Goal: Task Accomplishment & Management: Manage account settings

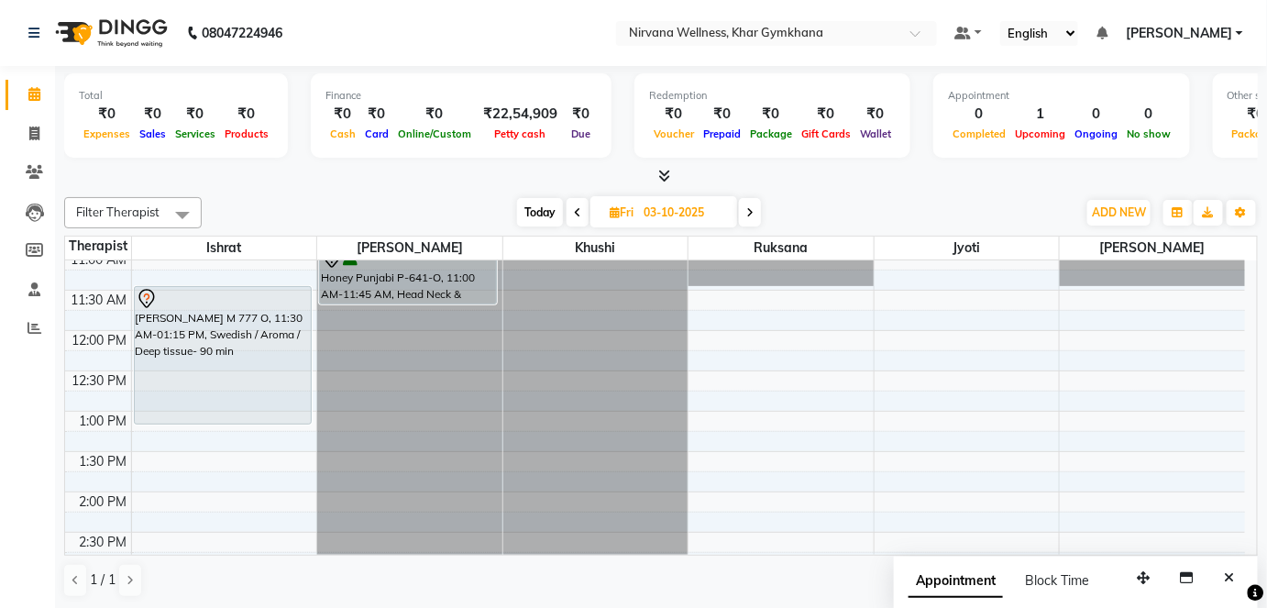
scroll to position [249, 0]
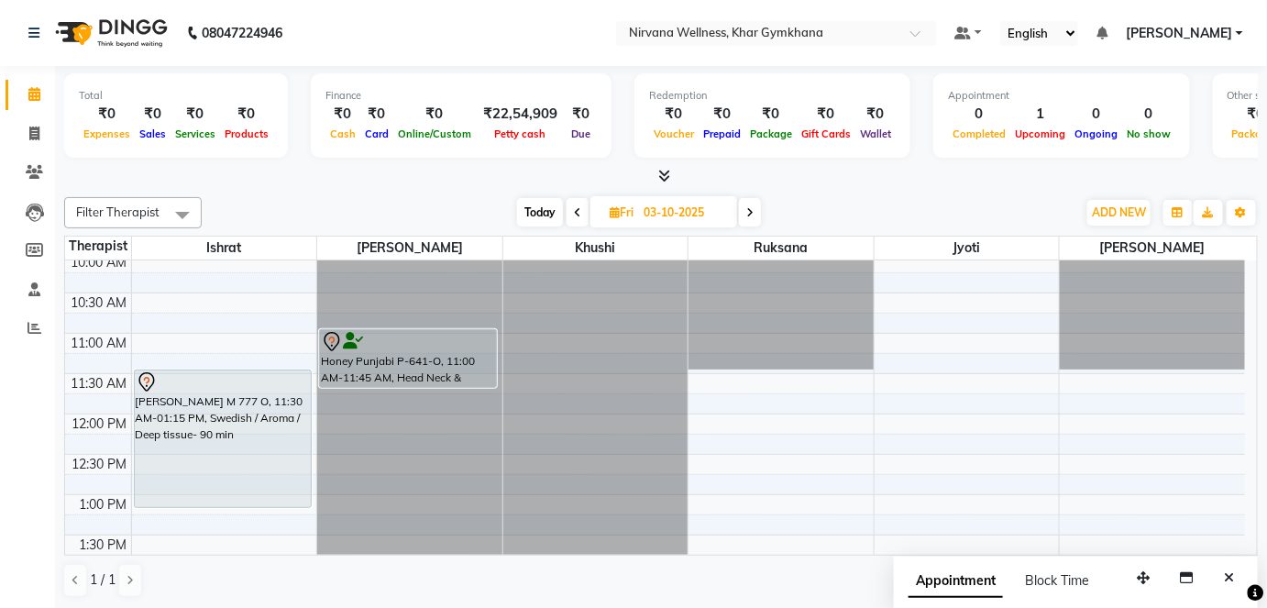
click at [552, 213] on span "Today" at bounding box center [540, 212] width 46 height 28
type input "02-10-2025"
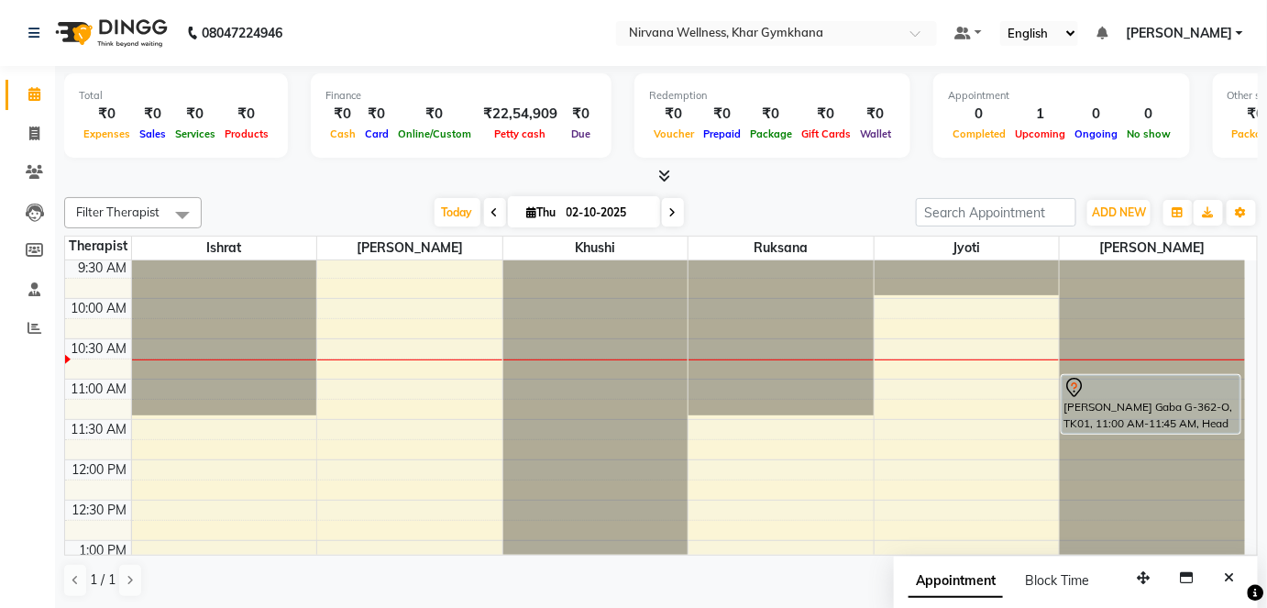
scroll to position [239, 0]
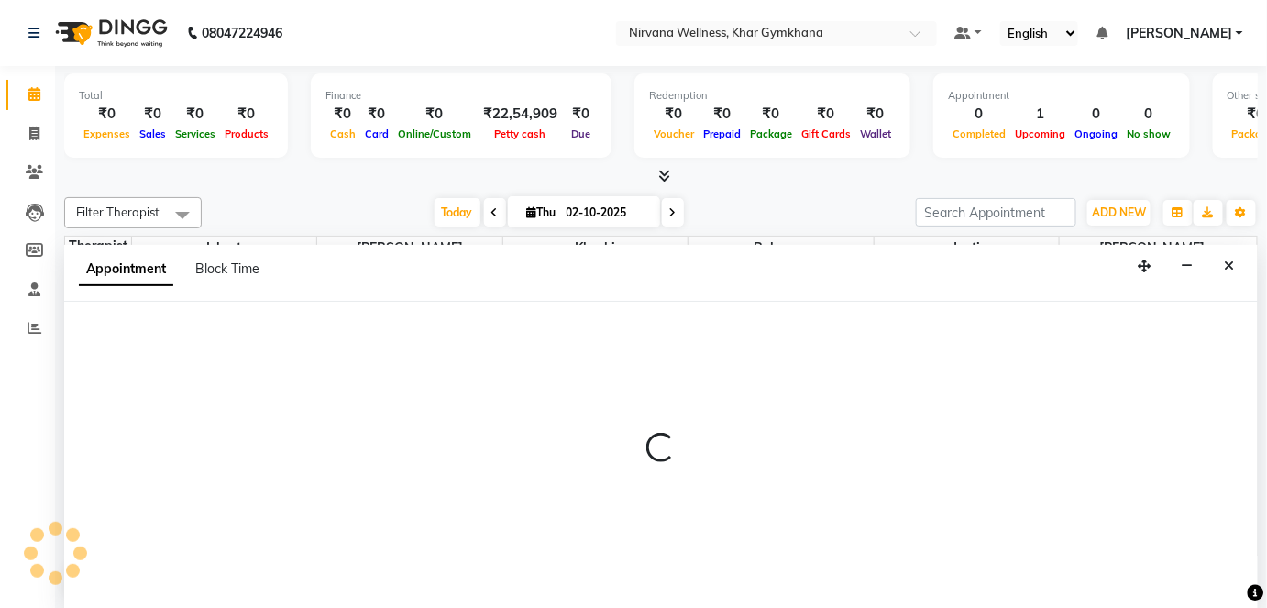
scroll to position [0, 0]
select select "67021"
select select "tentative"
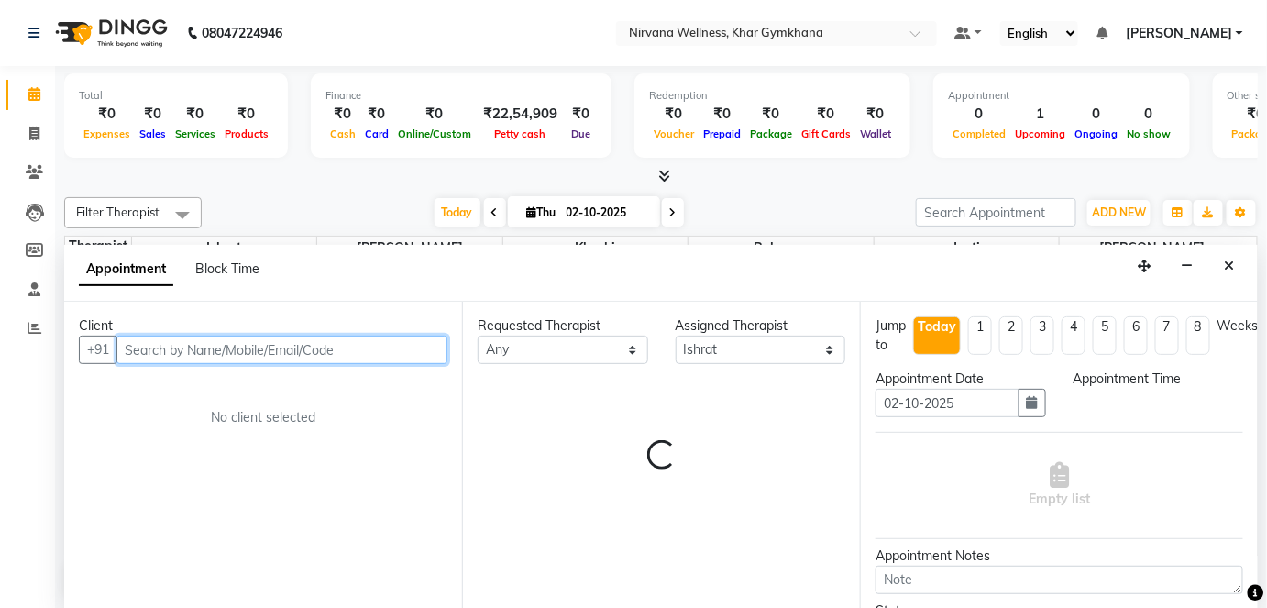
select select "690"
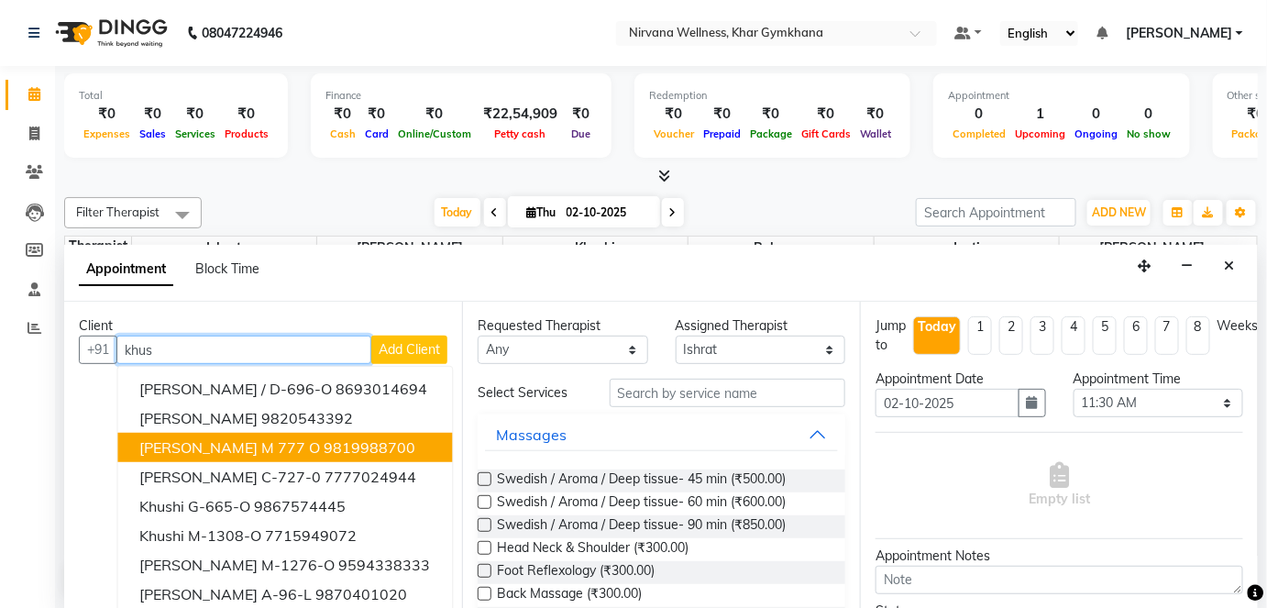
click at [358, 444] on ngb-highlight "9819988700" at bounding box center [370, 447] width 92 height 18
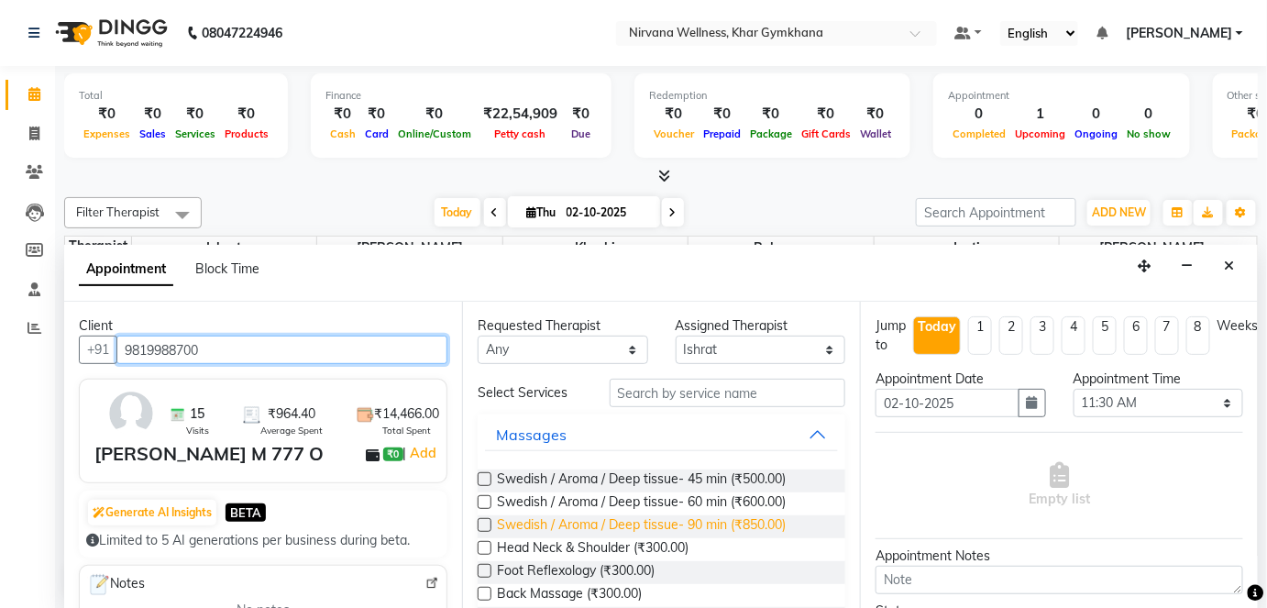
type input "9819988700"
click at [691, 521] on span "Swedish / Aroma / Deep tissue- 90 min (₹850.00)" at bounding box center [641, 526] width 289 height 23
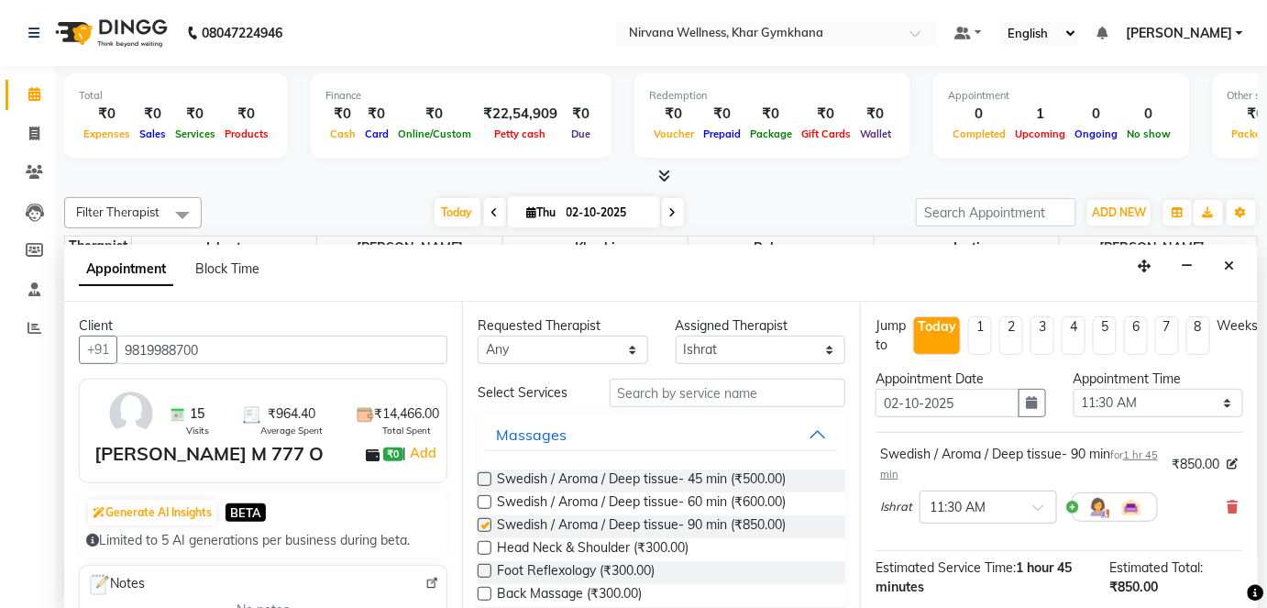
checkbox input "false"
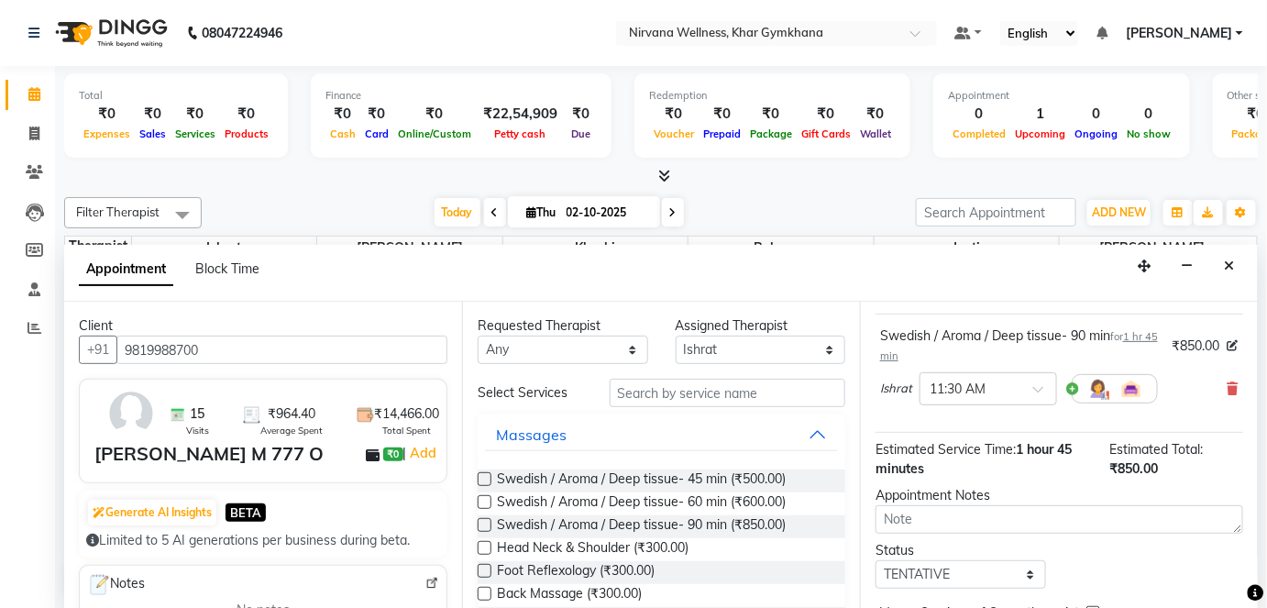
scroll to position [212, 0]
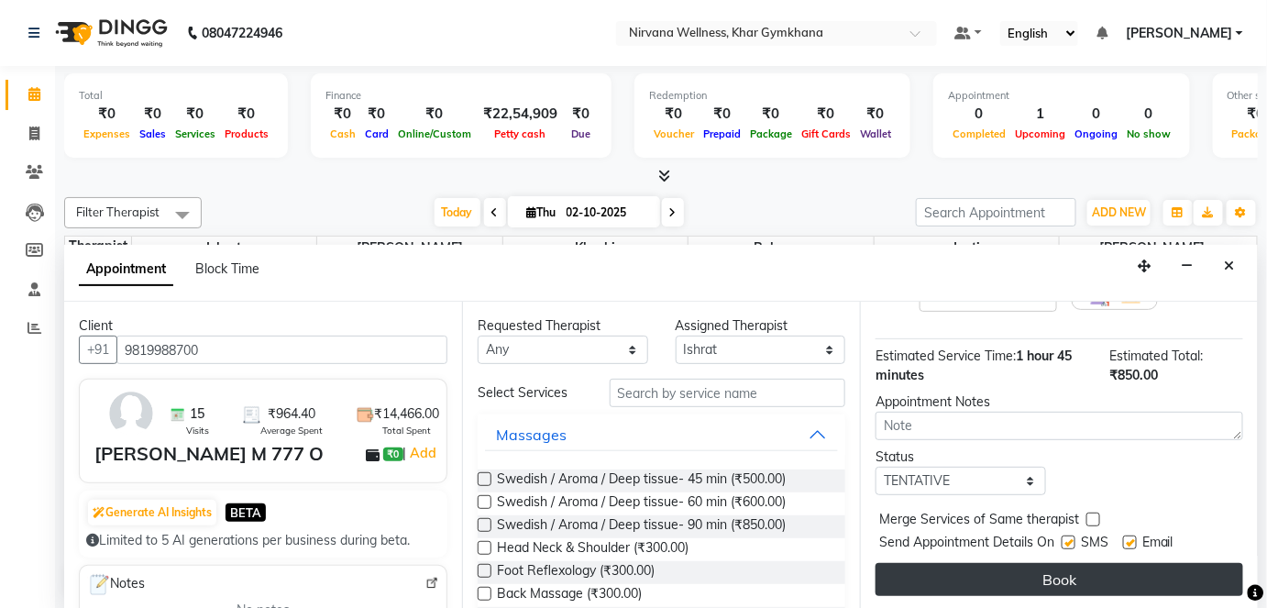
click at [1111, 567] on button "Book" at bounding box center [1060, 579] width 368 height 33
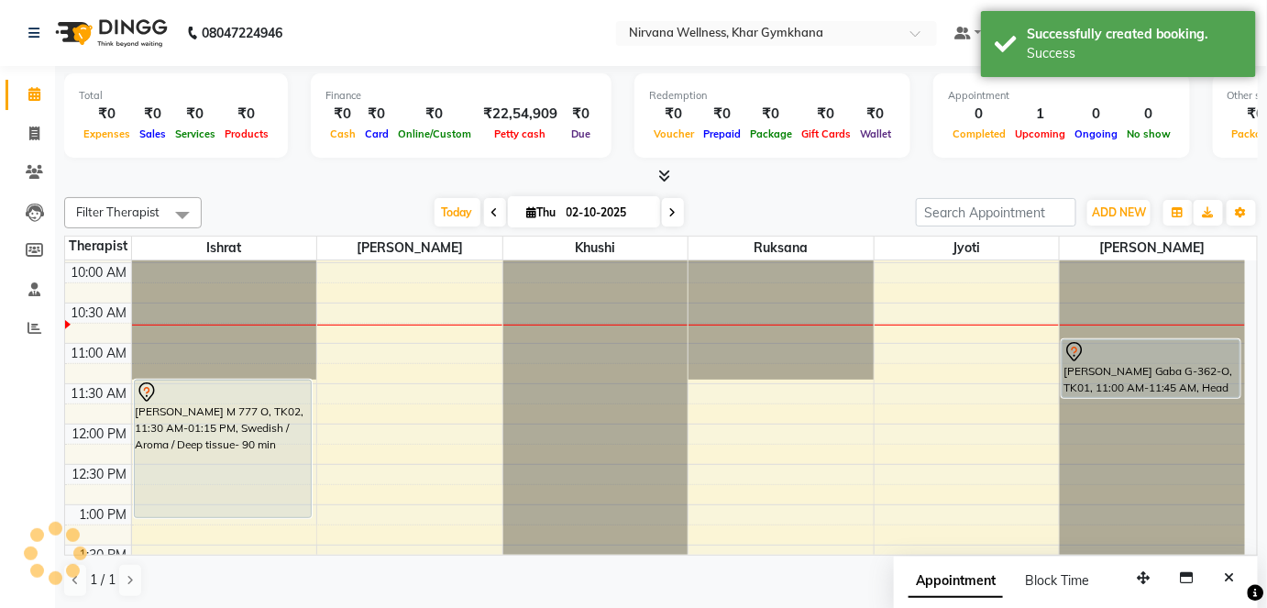
scroll to position [0, 0]
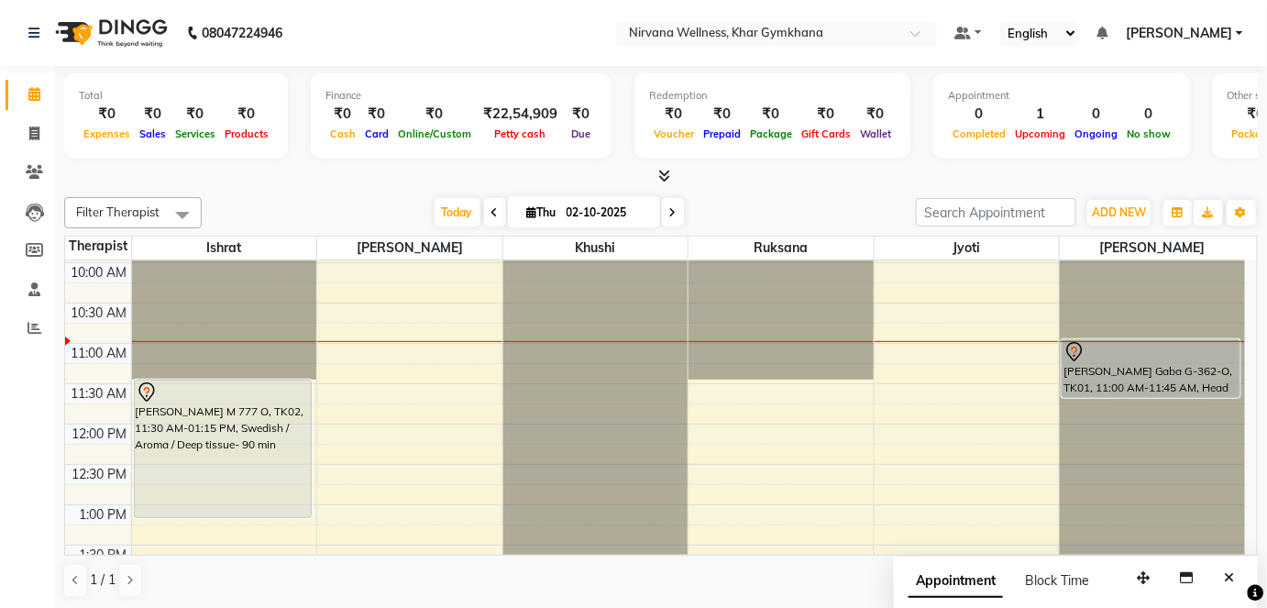
click at [558, 191] on div "Filter Therapist Select All Ishrat Jyoti [PERSON_NAME] [PERSON_NAME] [DATE] [DA…" at bounding box center [661, 397] width 1194 height 415
click at [563, 210] on input "02-10-2025" at bounding box center [607, 213] width 92 height 28
select select "10"
select select "2025"
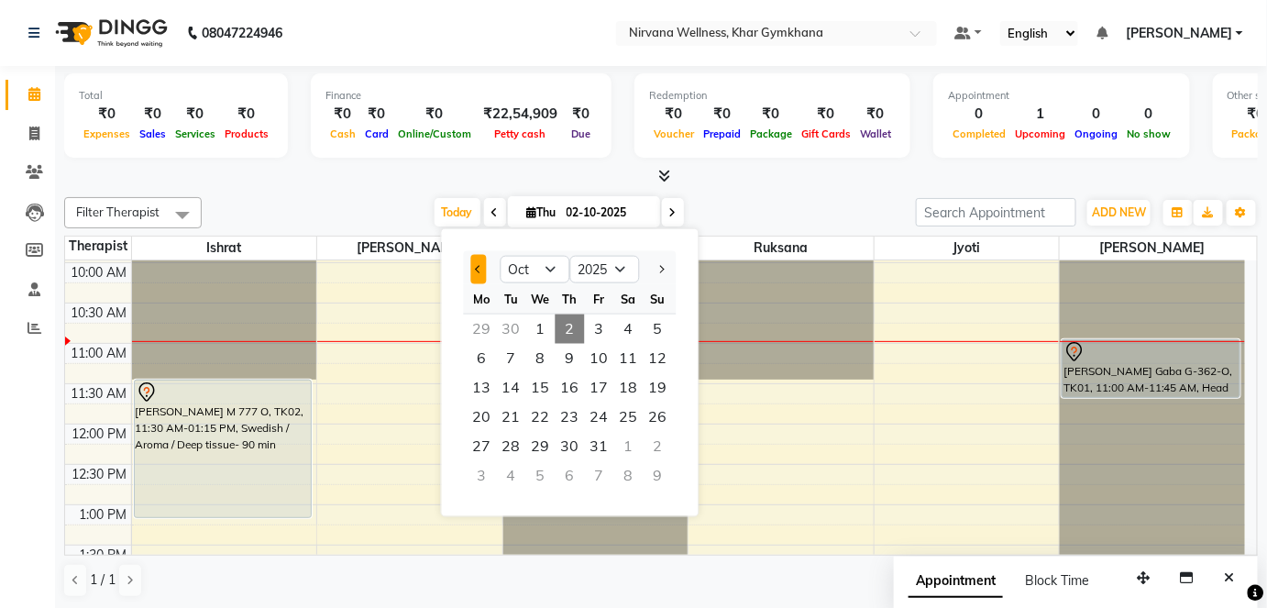
click at [479, 259] on button "Previous month" at bounding box center [479, 269] width 16 height 29
select select "9"
click at [578, 330] on span "4" at bounding box center [570, 329] width 29 height 29
type input "[DATE]"
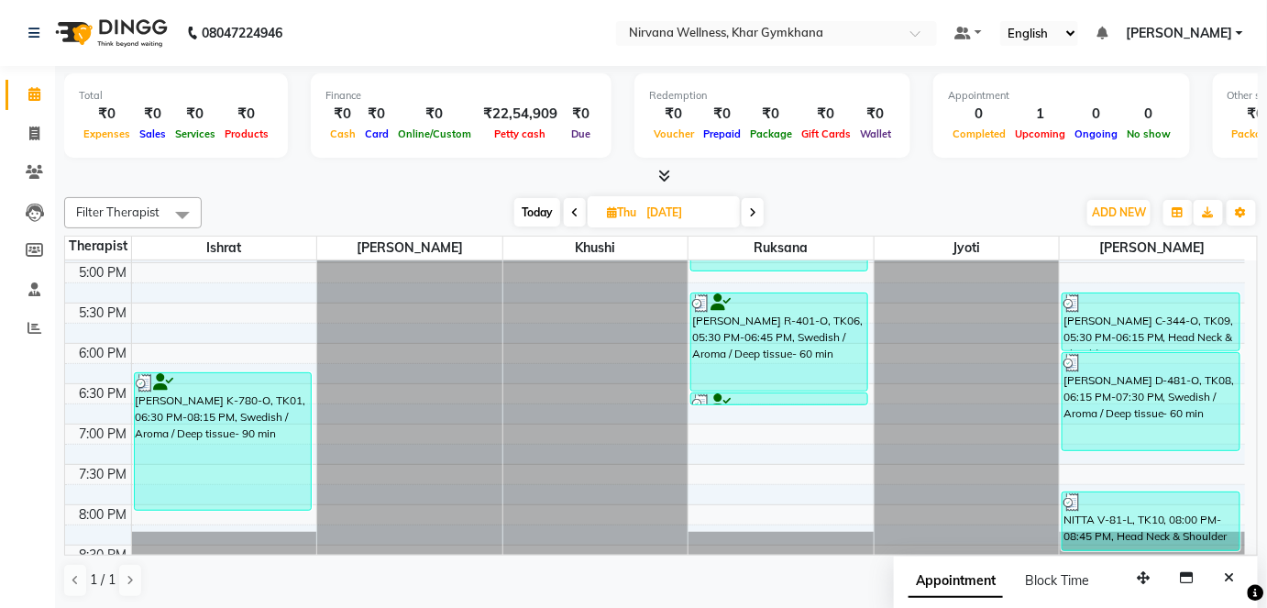
scroll to position [834, 0]
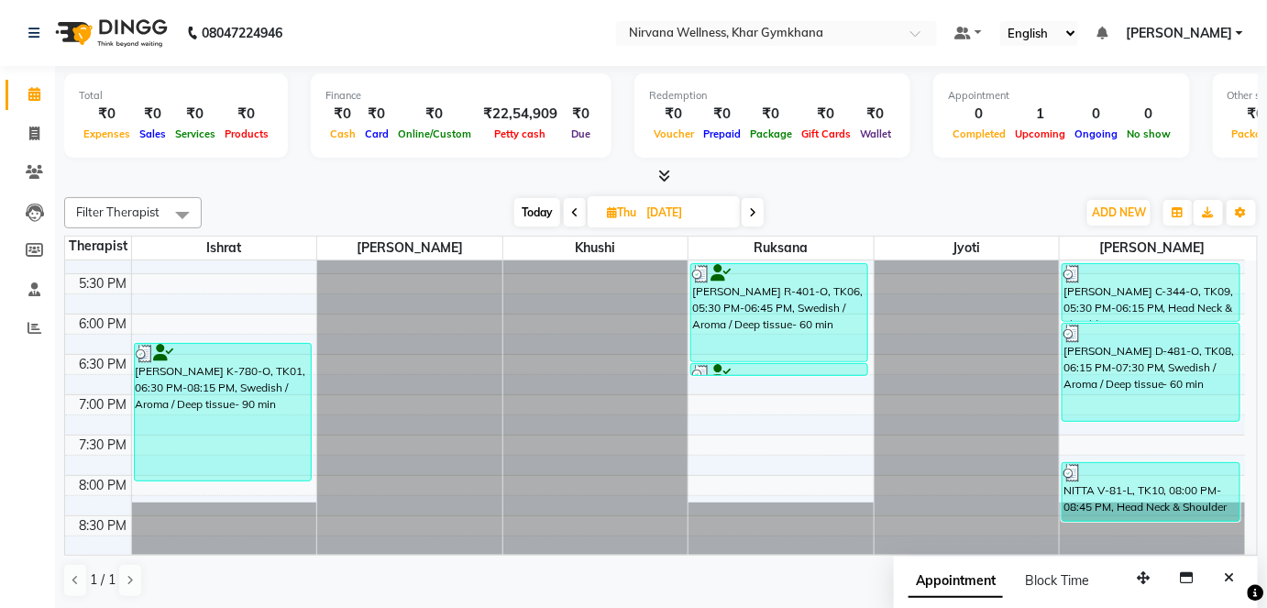
click at [621, 218] on span "Thu" at bounding box center [621, 212] width 39 height 14
select select "9"
select select "2025"
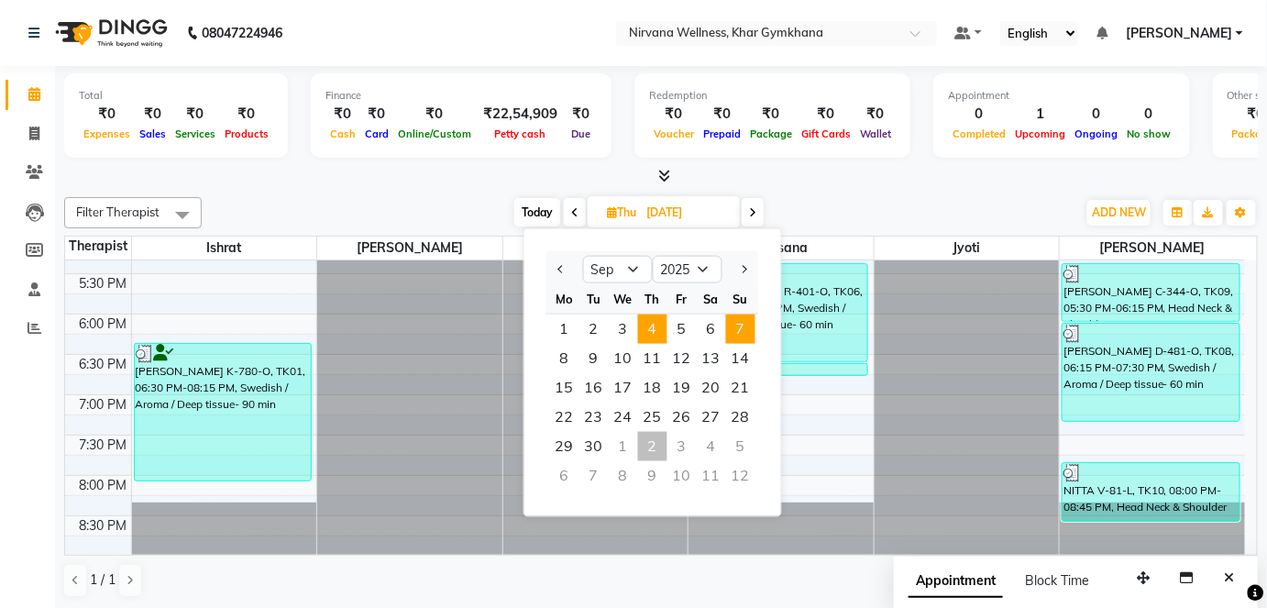
click at [747, 329] on span "7" at bounding box center [740, 329] width 29 height 29
type input "[DATE]"
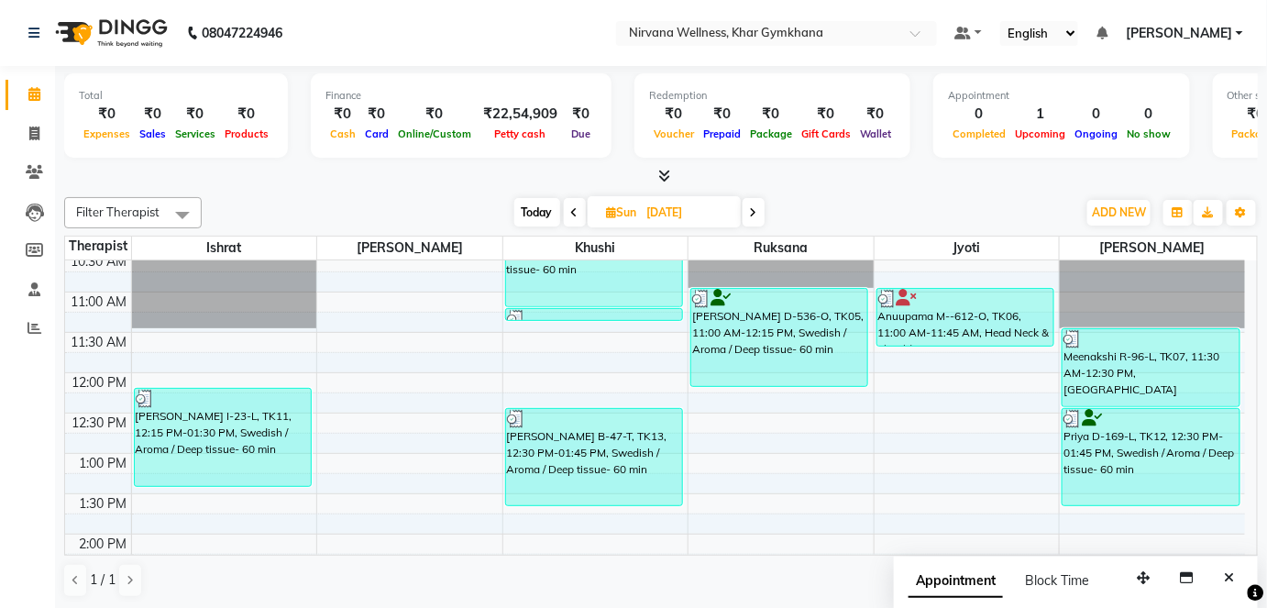
scroll to position [249, 0]
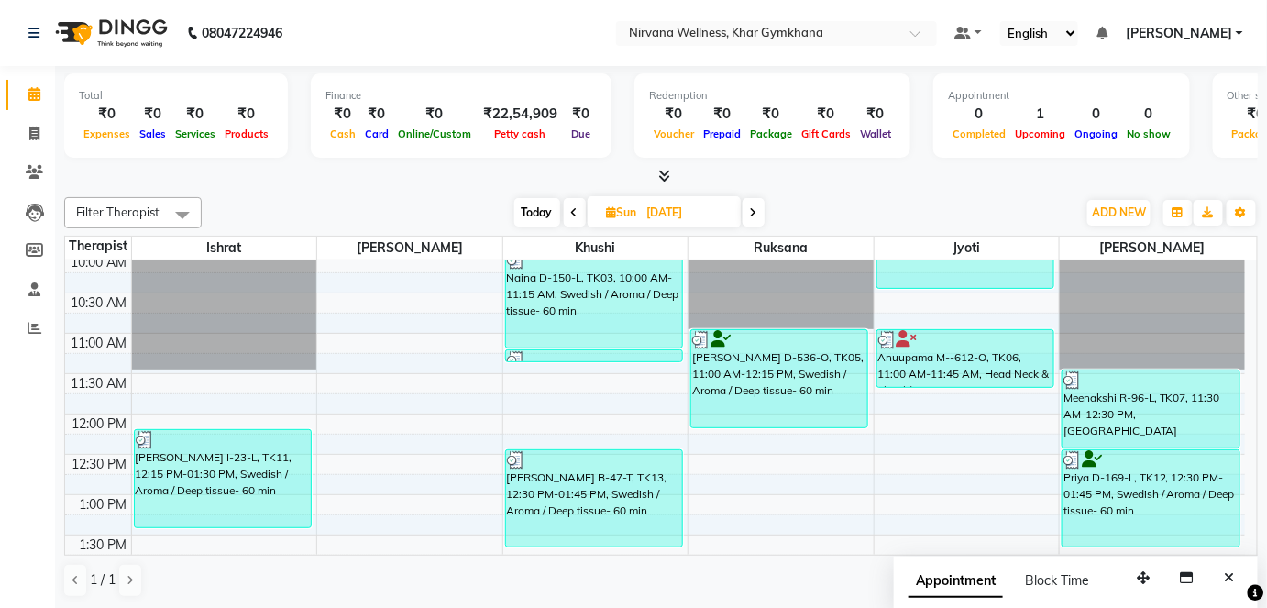
click at [652, 211] on input "[DATE]" at bounding box center [688, 213] width 92 height 28
select select "9"
select select "2025"
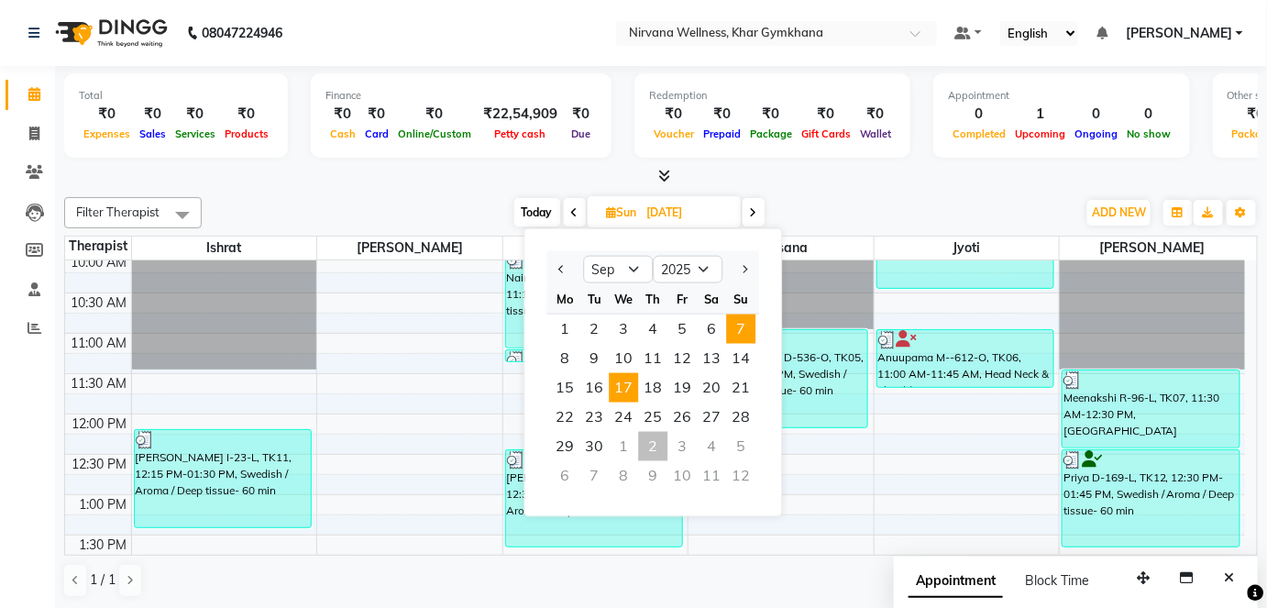
click at [631, 386] on span "17" at bounding box center [623, 387] width 29 height 29
type input "[DATE]"
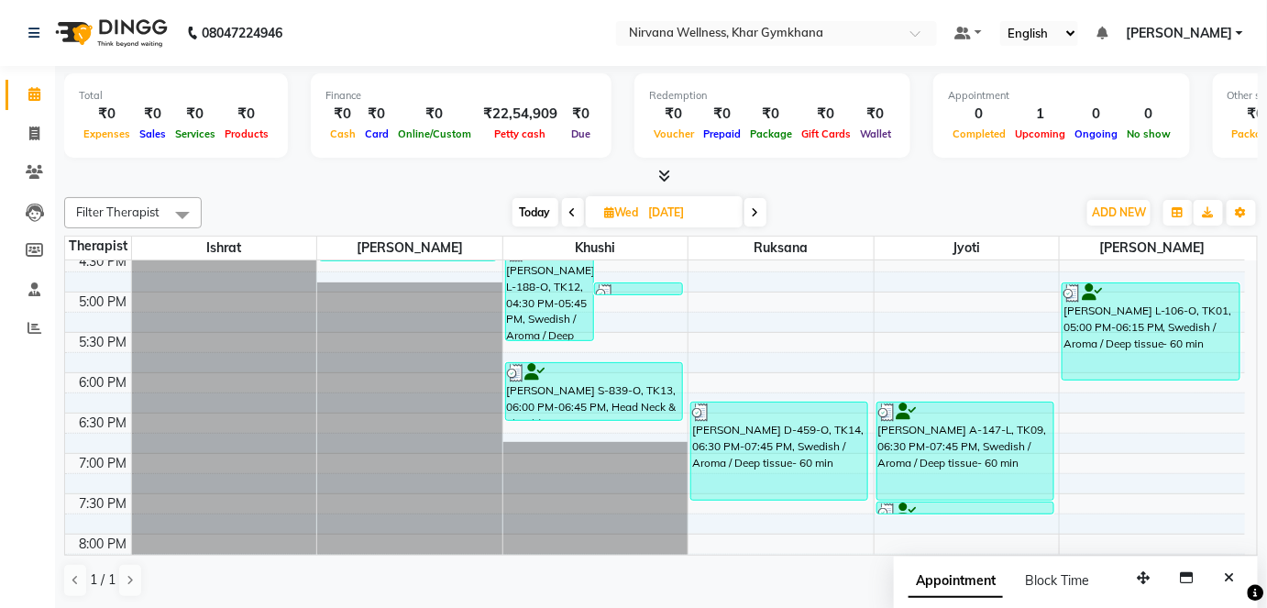
scroll to position [834, 0]
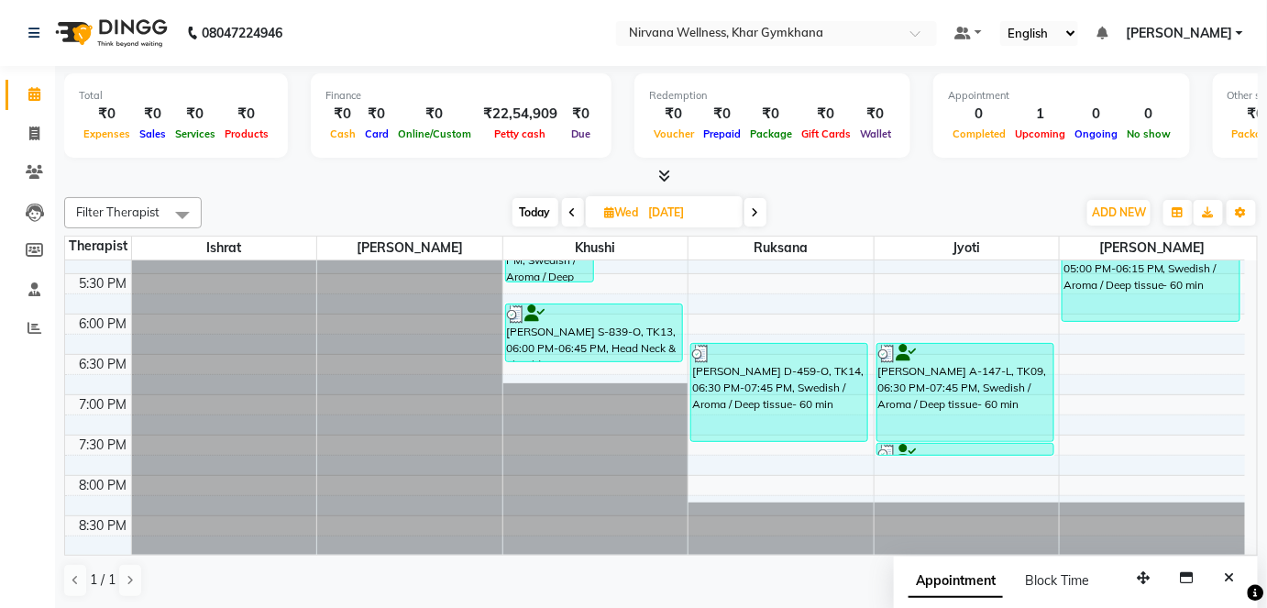
click at [669, 205] on input "[DATE]" at bounding box center [690, 213] width 92 height 28
select select "9"
select select "2025"
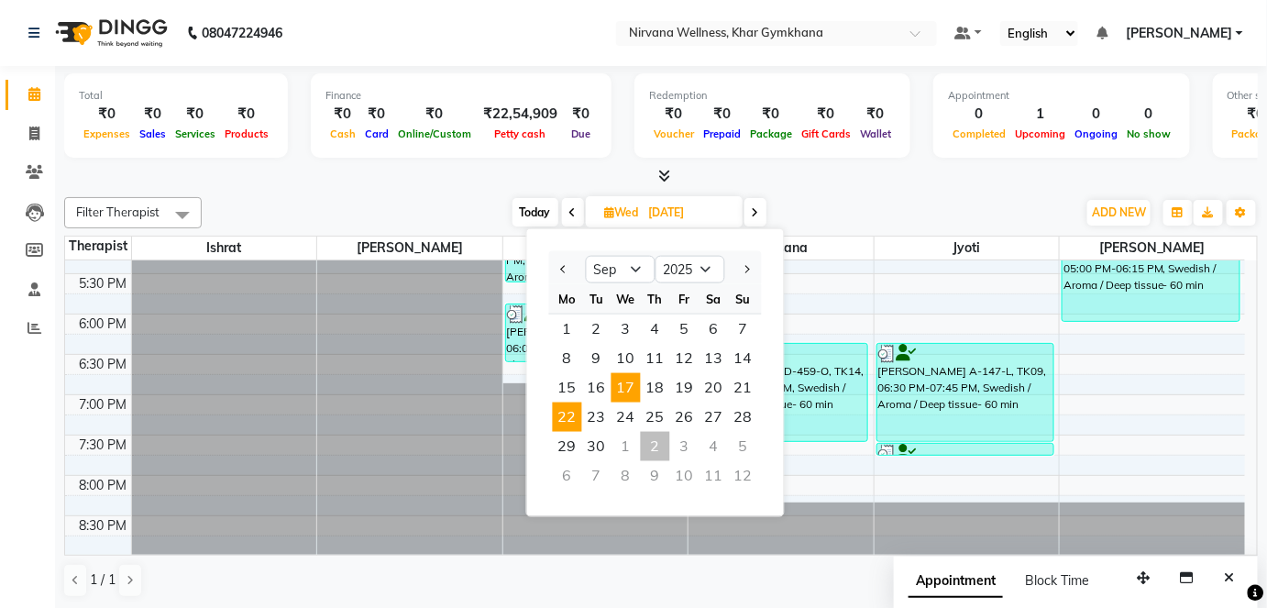
click at [573, 406] on span "22" at bounding box center [567, 417] width 29 height 29
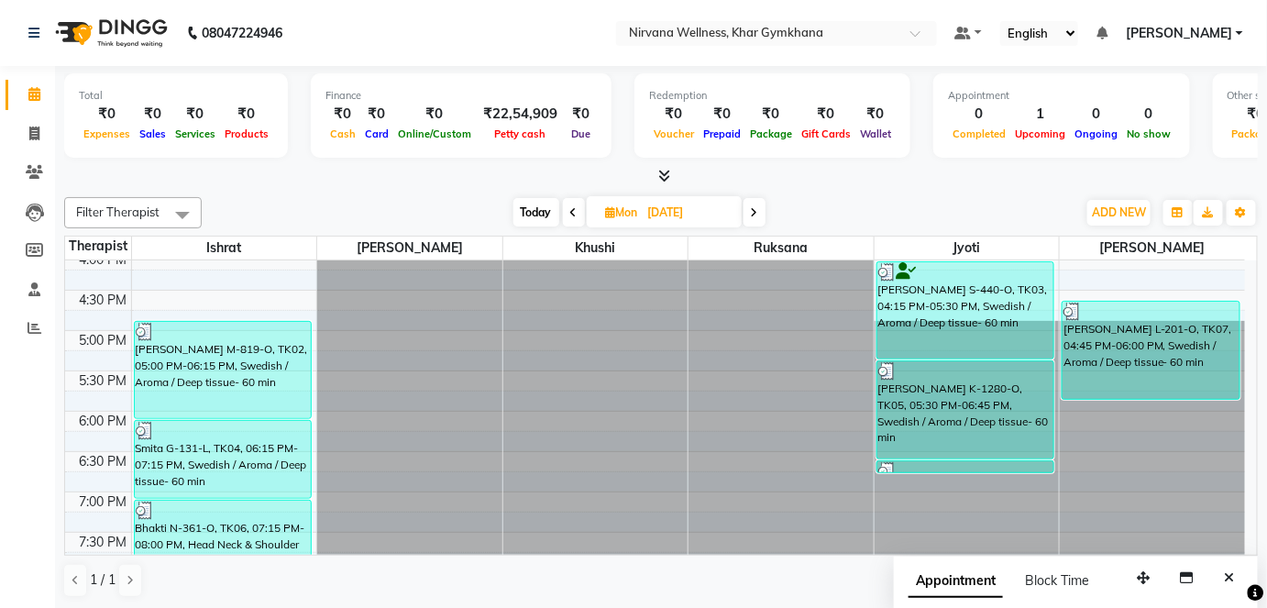
scroll to position [979, 0]
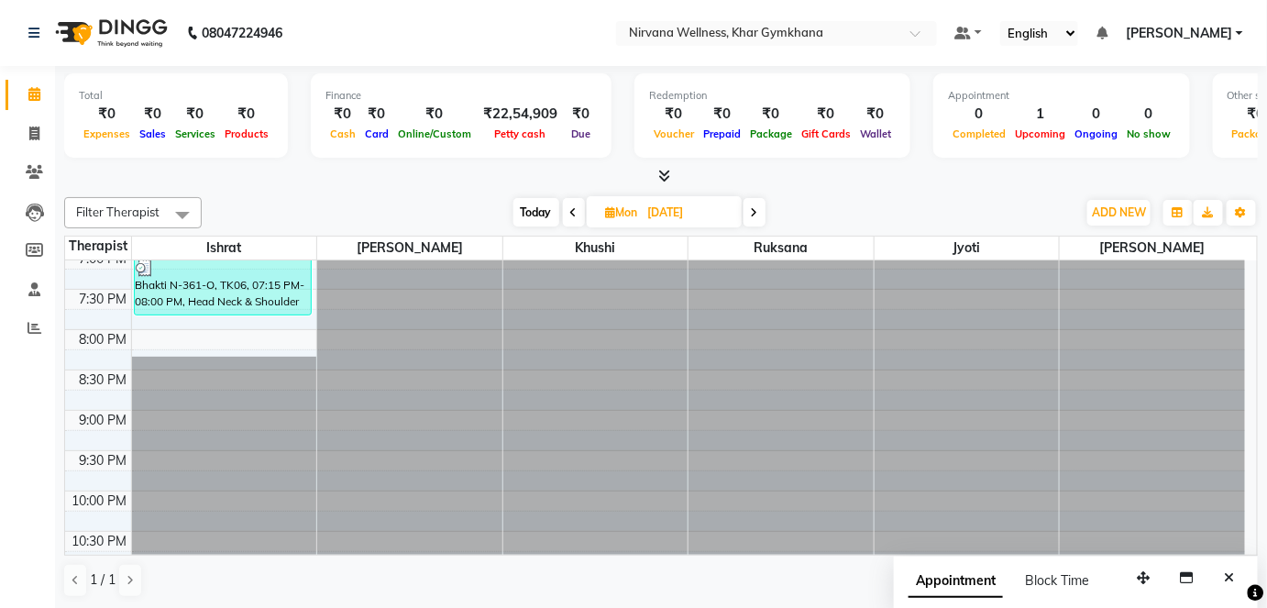
click at [597, 215] on span "[DATE]" at bounding box center [664, 211] width 155 height 31
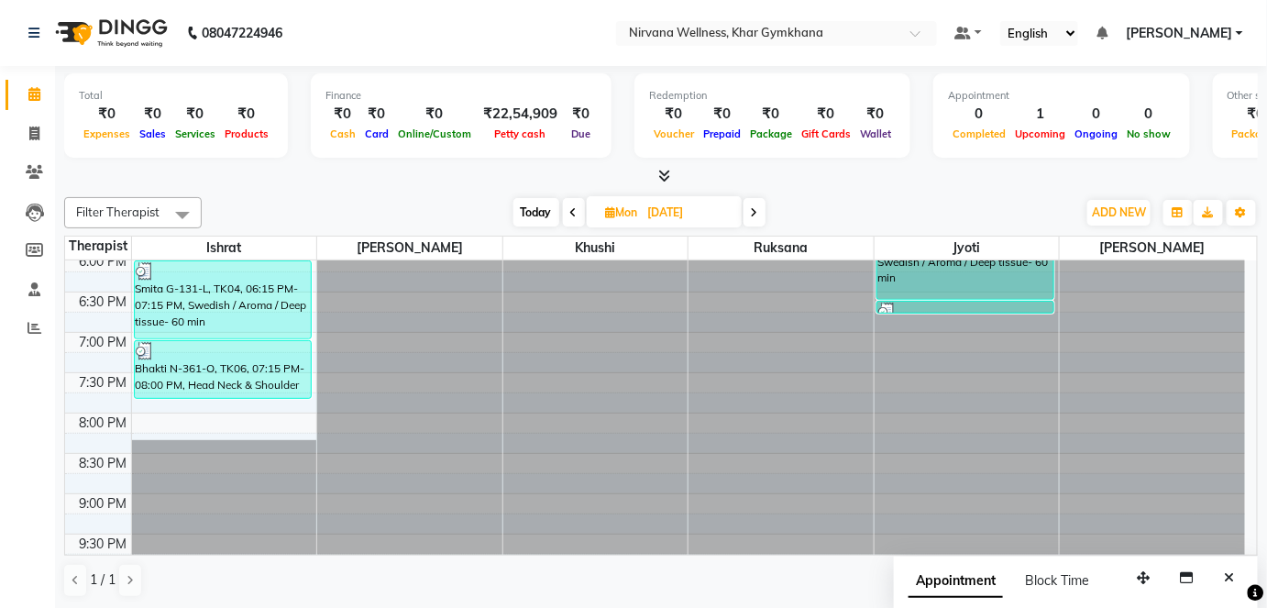
click at [544, 216] on span "Today" at bounding box center [537, 212] width 46 height 28
type input "02-10-2025"
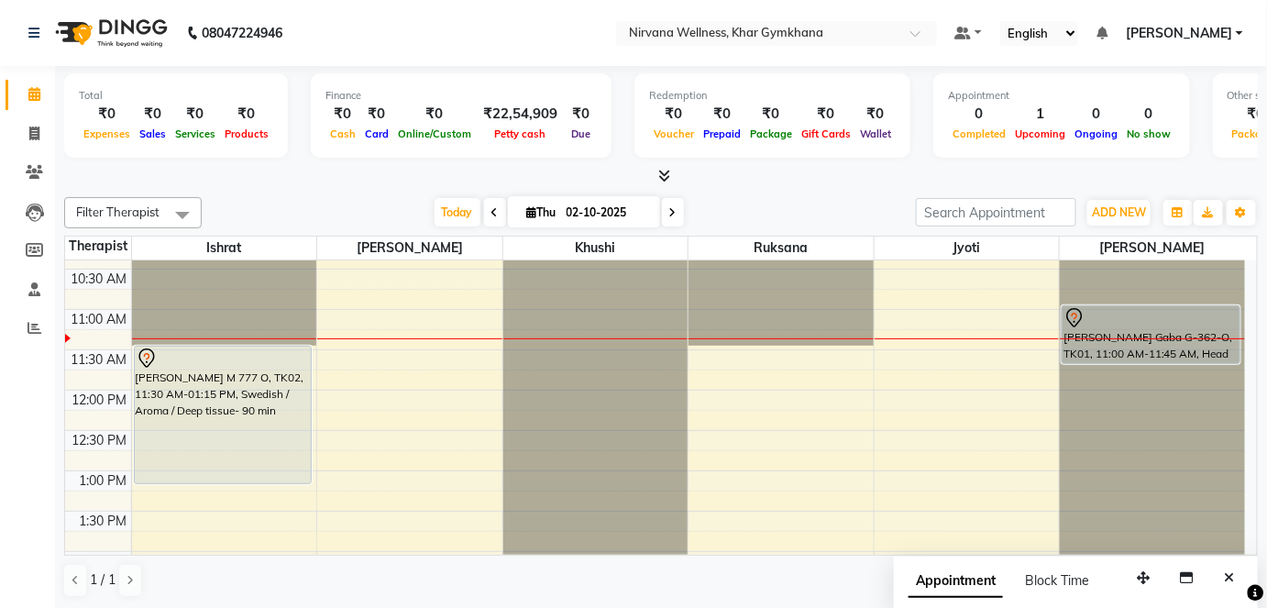
scroll to position [237, 0]
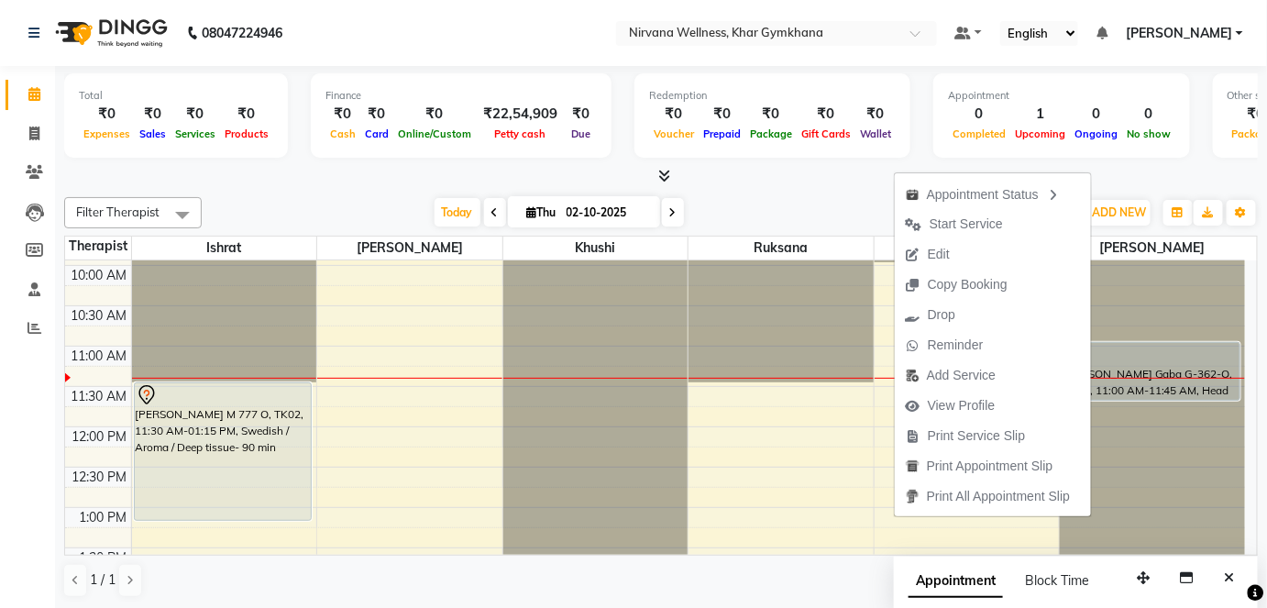
click at [965, 252] on button "Edit" at bounding box center [993, 254] width 196 height 30
select select "tentative"
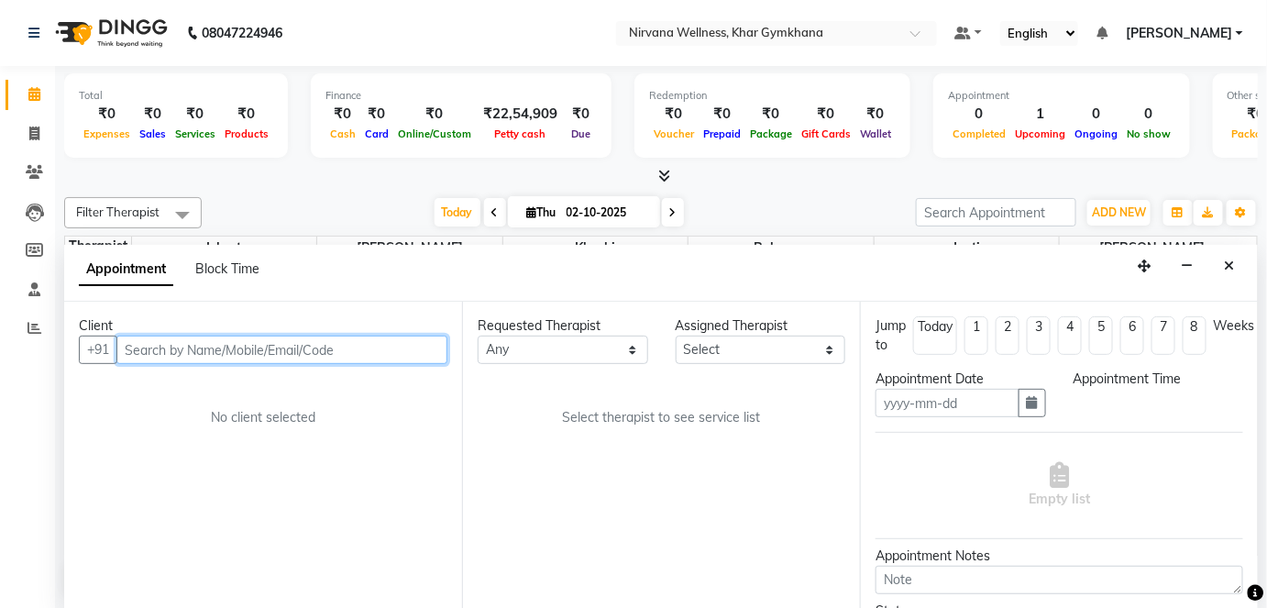
type input "02-10-2025"
select select "660"
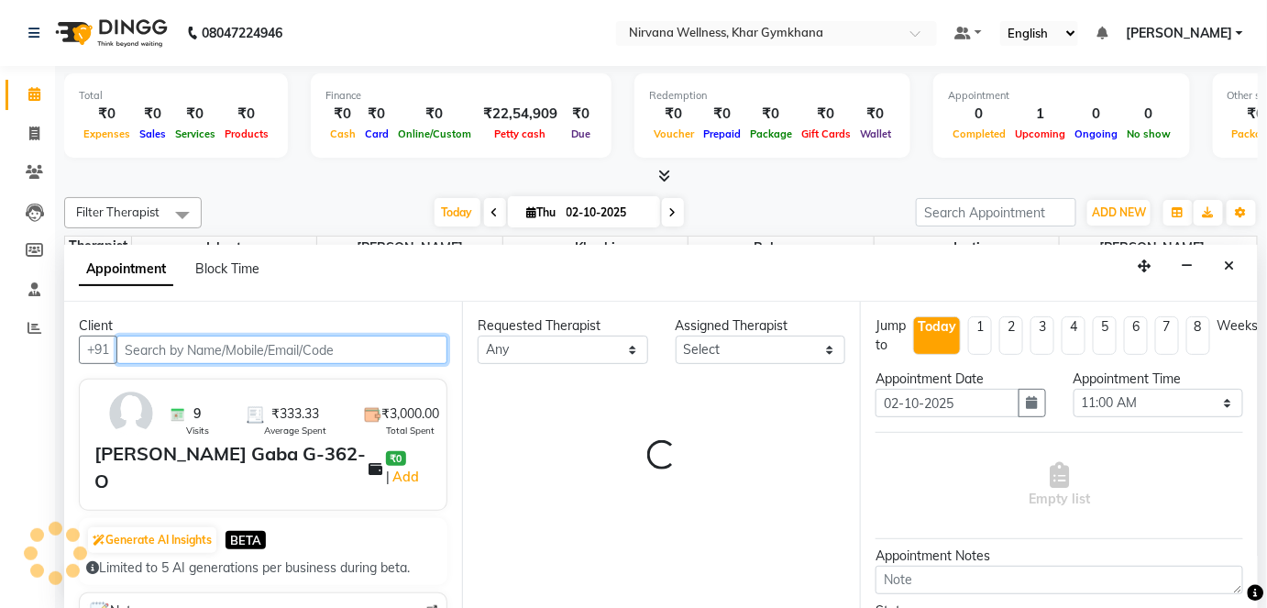
select select "79305"
select select "3392"
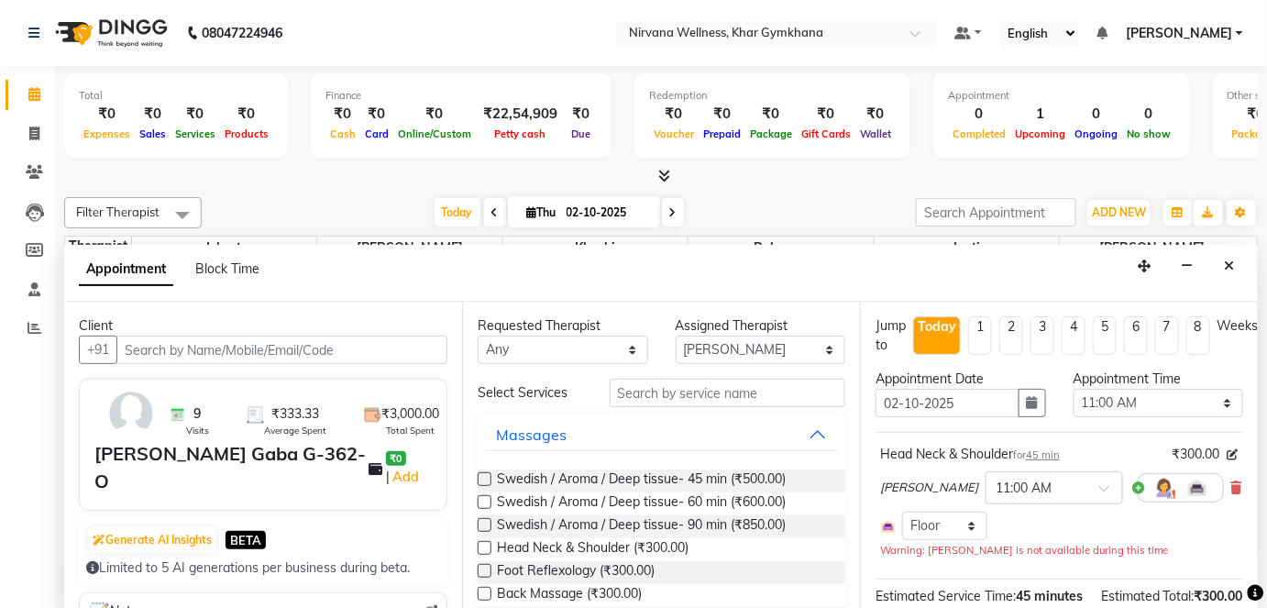
click at [1227, 478] on div "Head Neck & Shoulder for 45 min ₹300.00 [PERSON_NAME] × 11:00 AM Select Room Fl…" at bounding box center [1060, 502] width 368 height 124
click at [648, 515] on span "Swedish / Aroma / Deep tissue- 90 min (₹850.00)" at bounding box center [641, 526] width 289 height 23
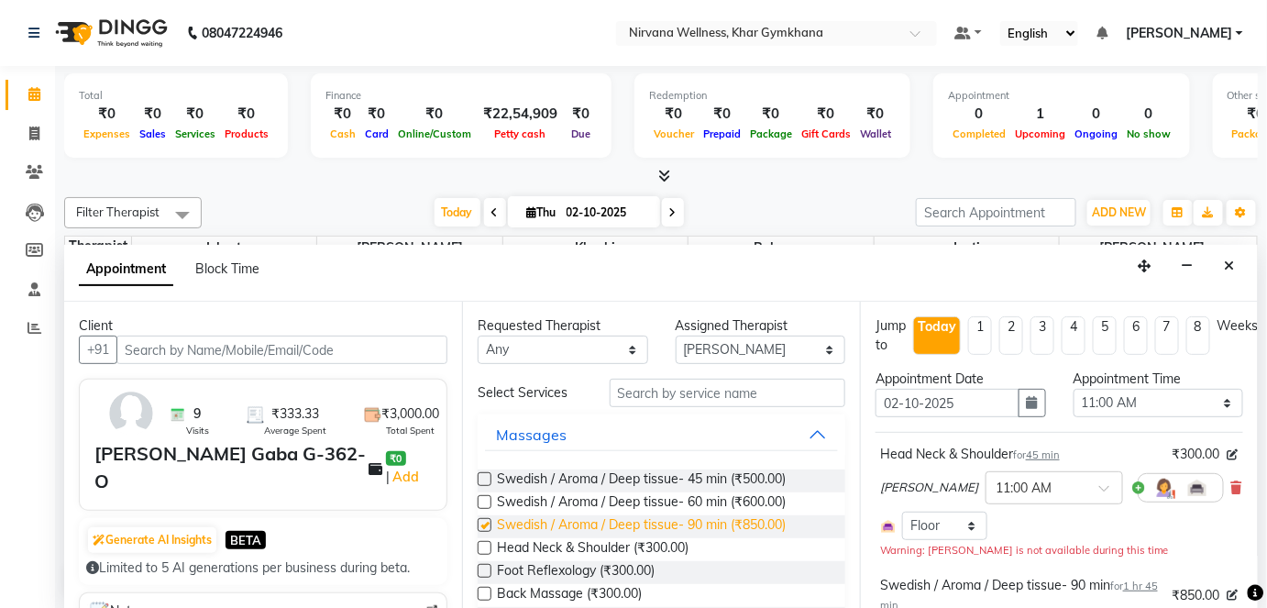
checkbox input "false"
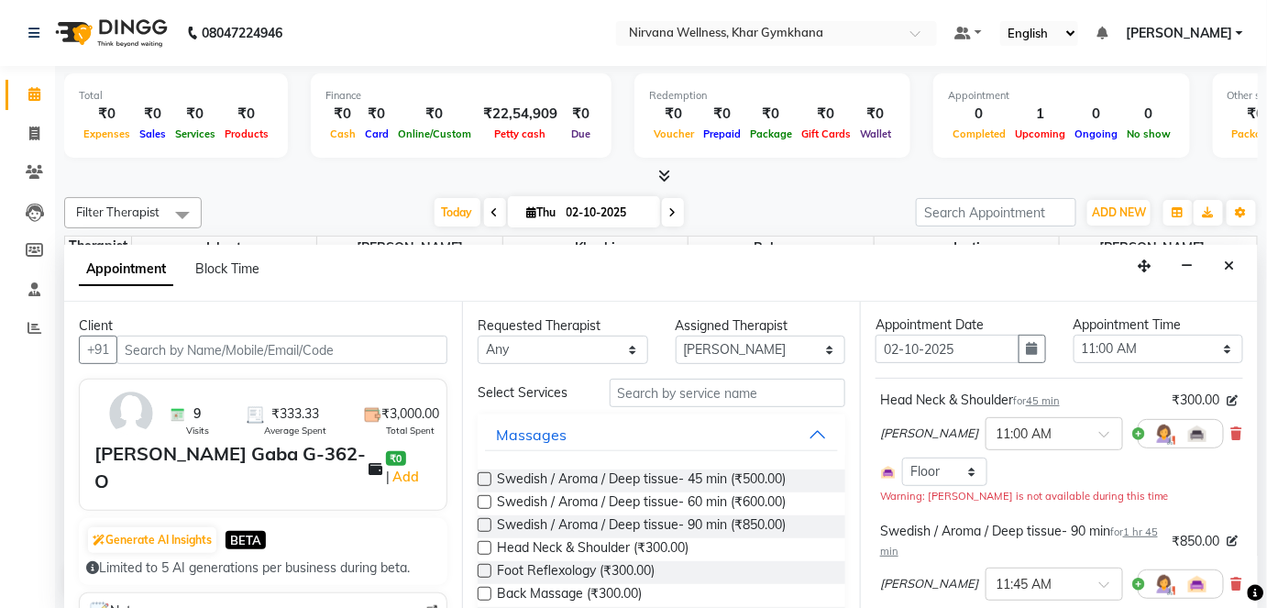
scroll to position [83, 0]
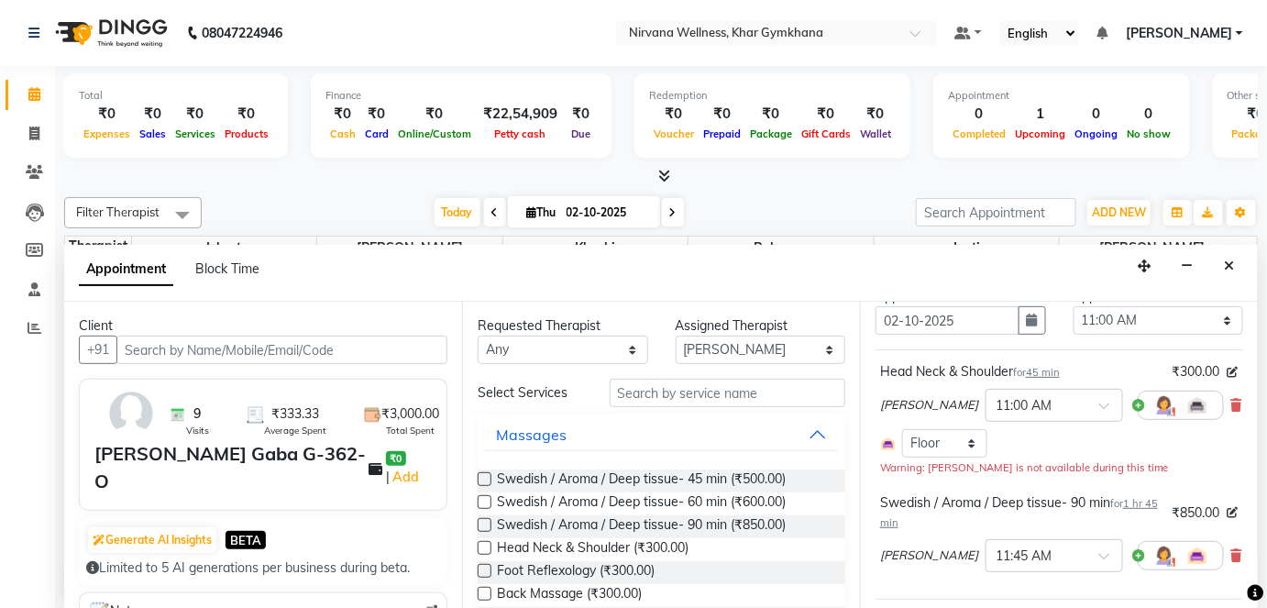
click at [1227, 548] on div "Swedish / Aroma / Deep tissue- 90 min for 1 hr 45 min ₹850.00 [PERSON_NAME] × 1…" at bounding box center [1060, 536] width 368 height 95
drag, startPoint x: 1223, startPoint y: 553, endPoint x: 1210, endPoint y: 483, distance: 70.9
click at [1232, 553] on icon at bounding box center [1237, 555] width 11 height 13
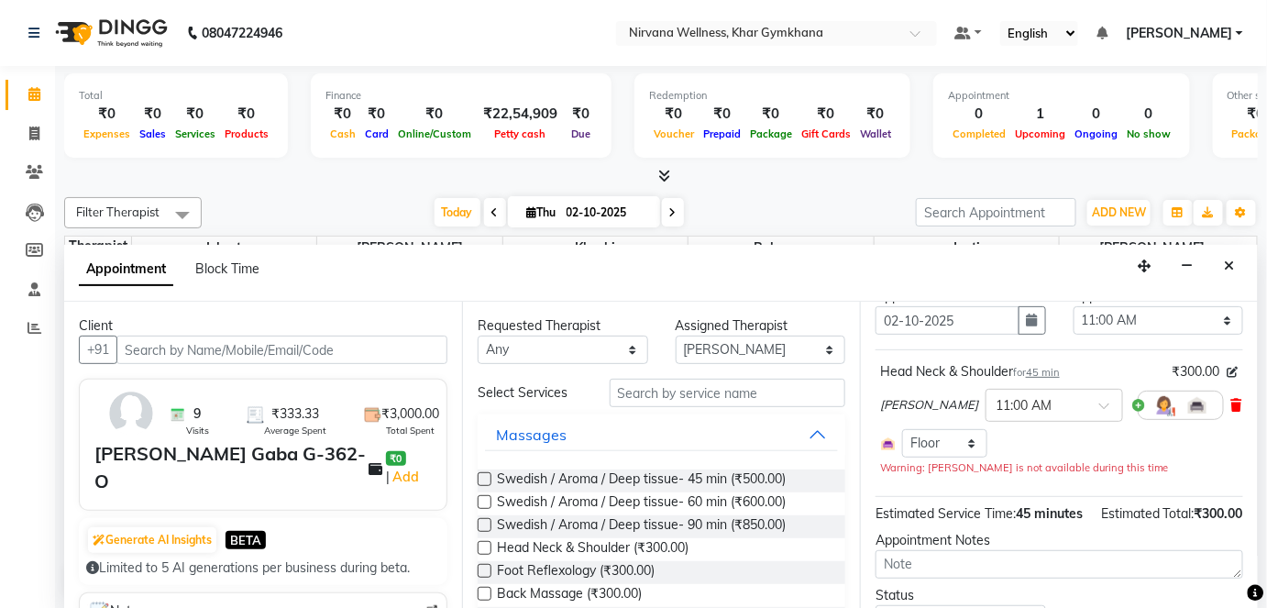
click at [1232, 400] on icon at bounding box center [1237, 405] width 11 height 13
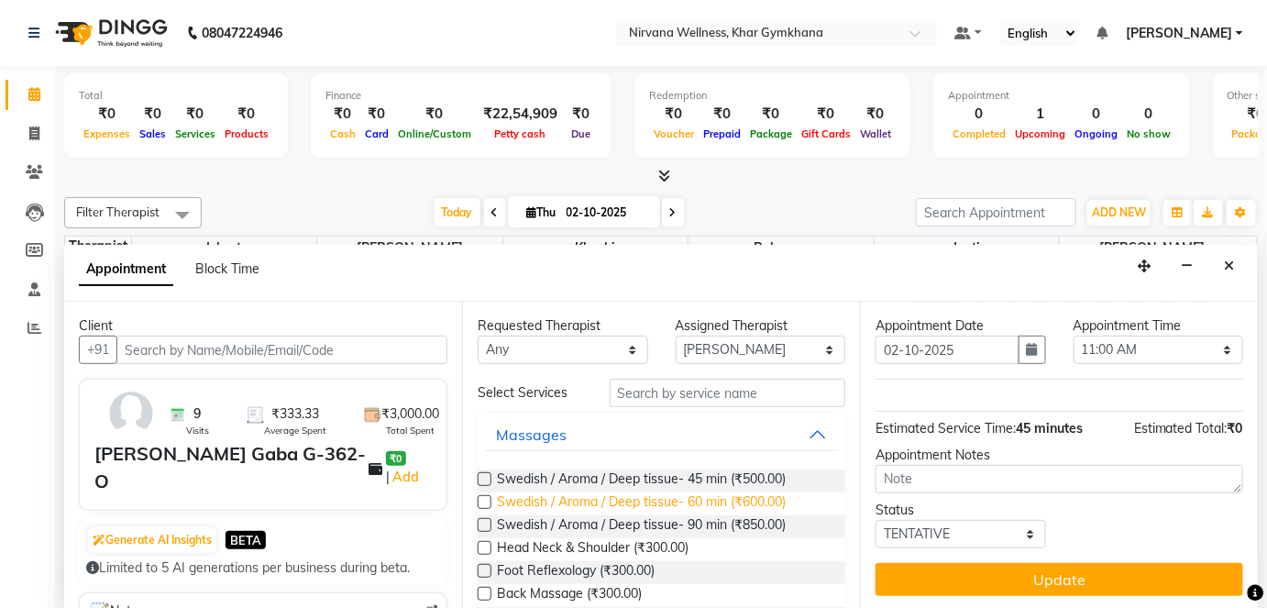
click at [782, 505] on span "Swedish / Aroma / Deep tissue- 60 min (₹600.00)" at bounding box center [641, 503] width 289 height 23
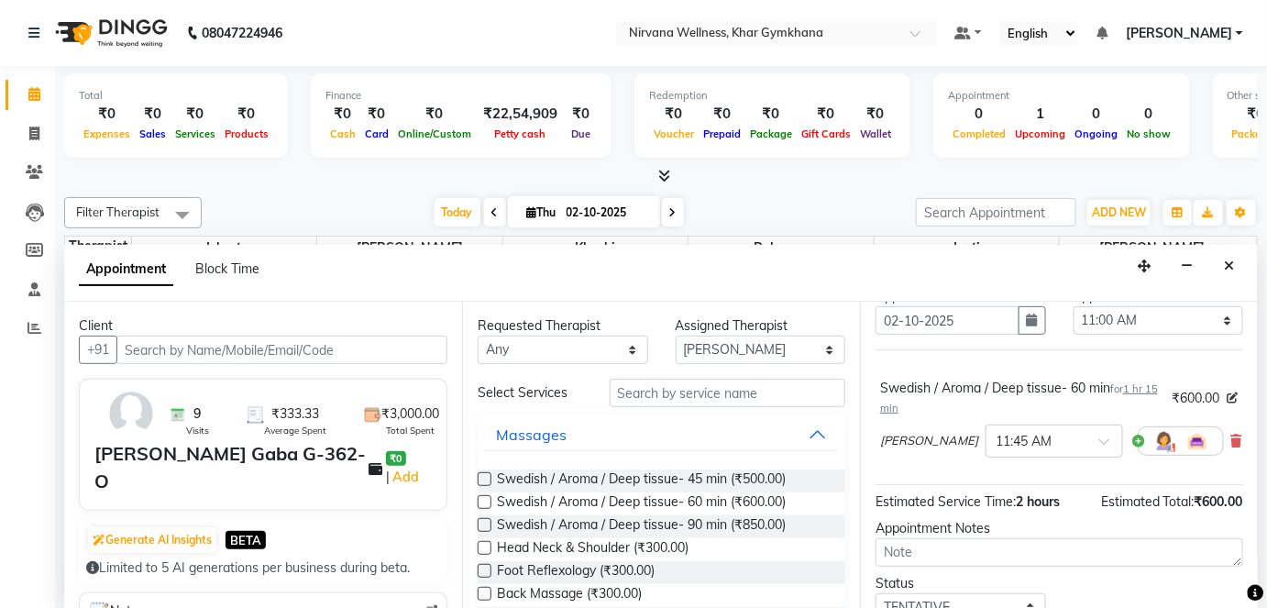
checkbox input "false"
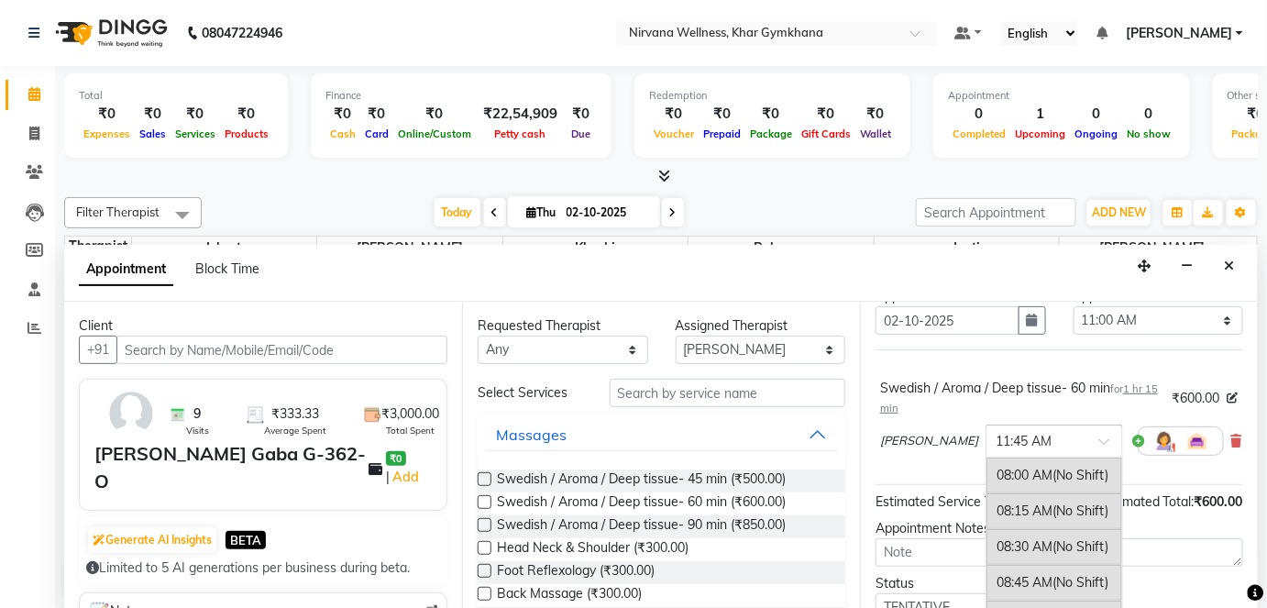
click at [986, 449] on div "× 11:45 AM" at bounding box center [1055, 441] width 138 height 33
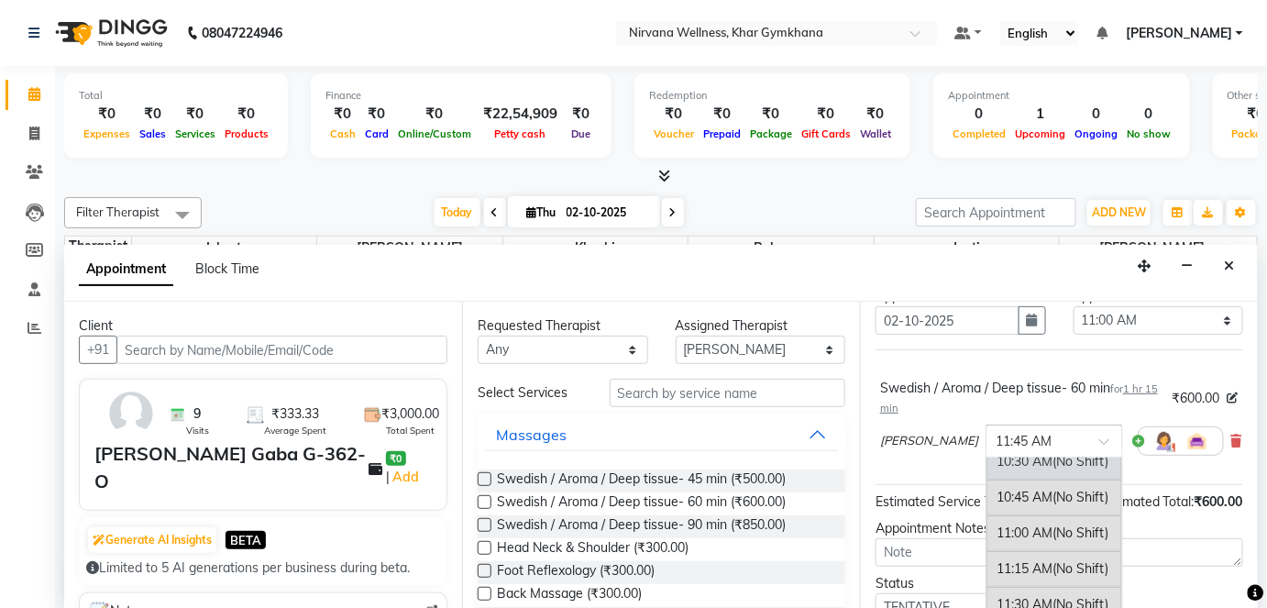
scroll to position [361, 0]
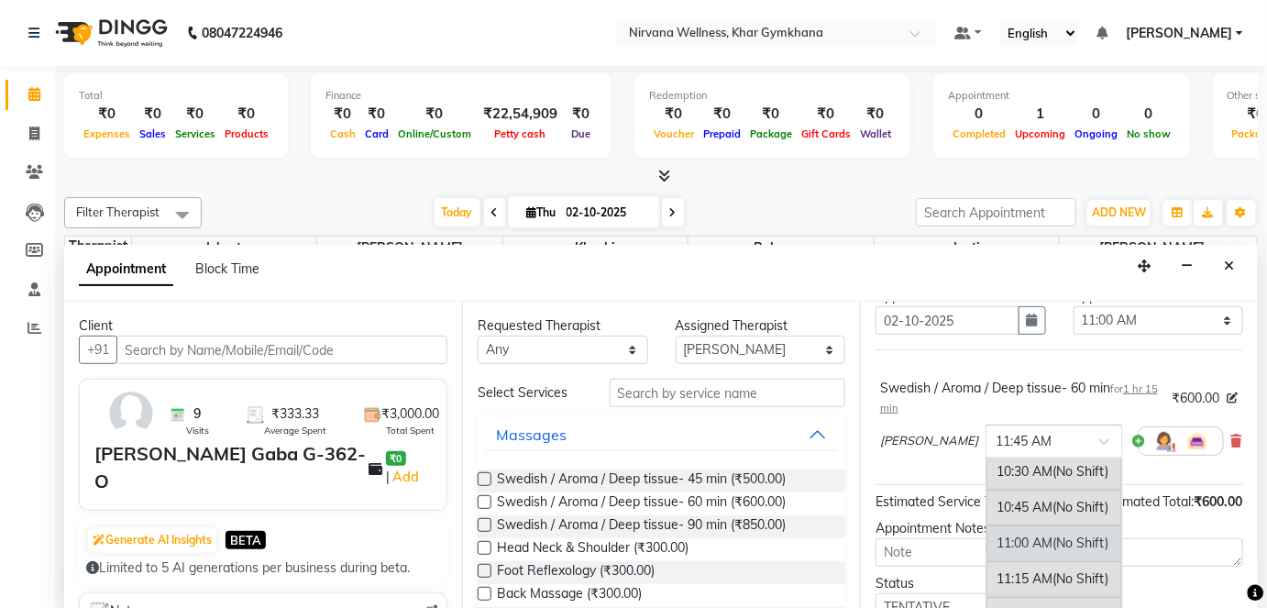
click at [987, 530] on div "11:00 AM (No Shift)" at bounding box center [1055, 543] width 136 height 36
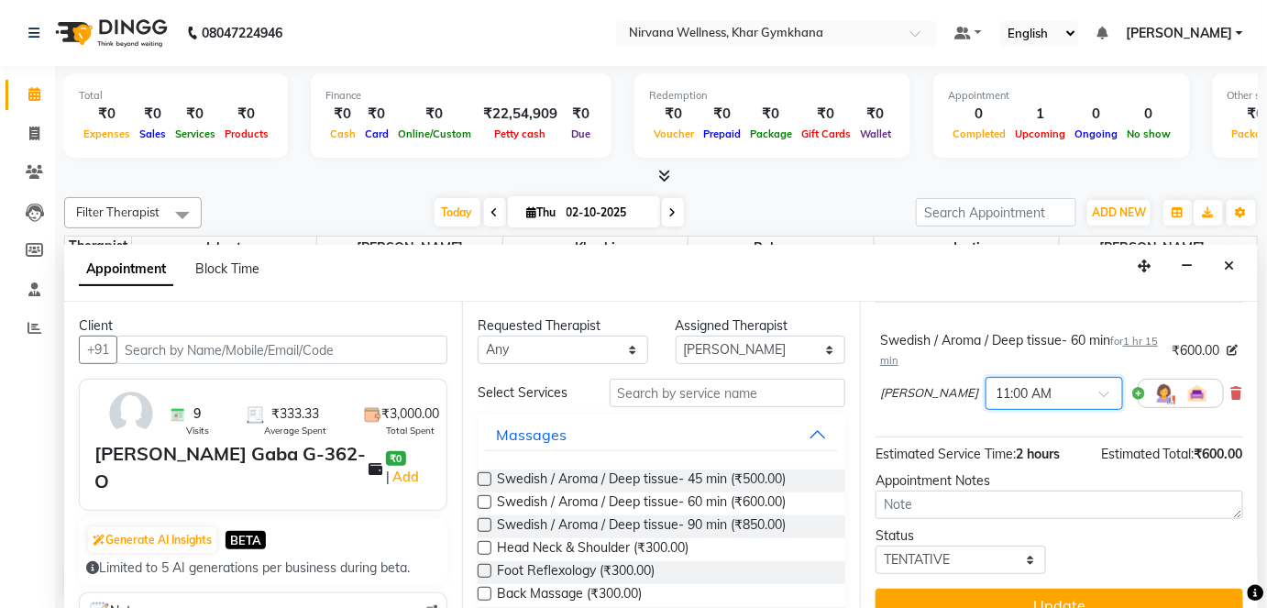
scroll to position [156, 0]
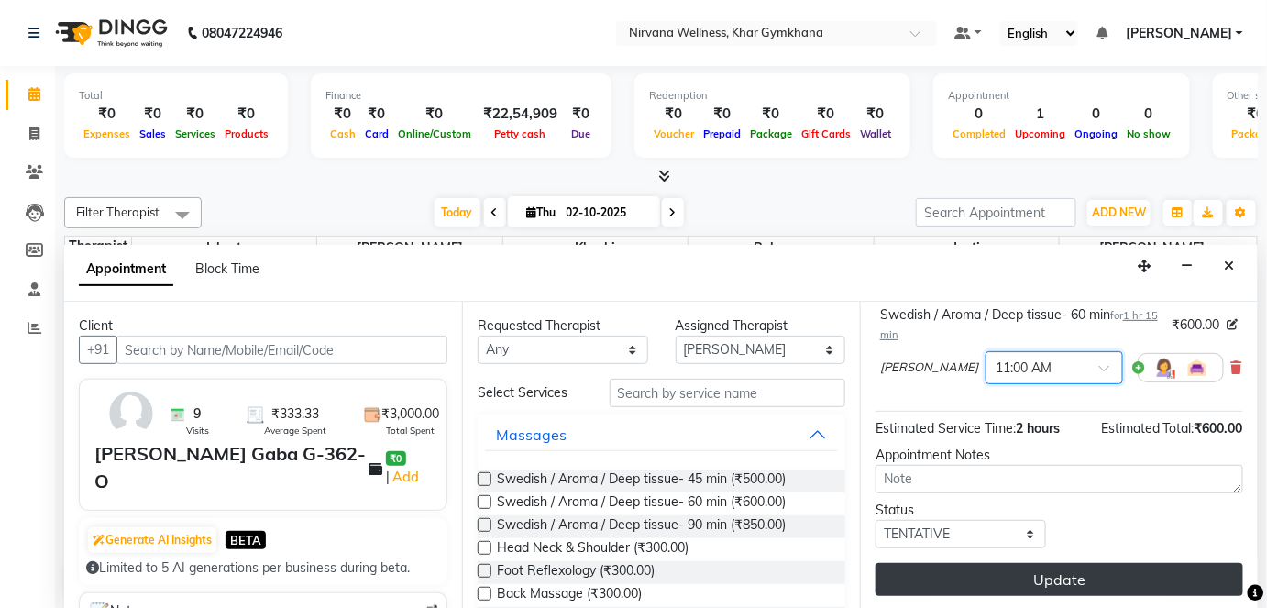
click at [985, 570] on button "Update" at bounding box center [1060, 579] width 368 height 33
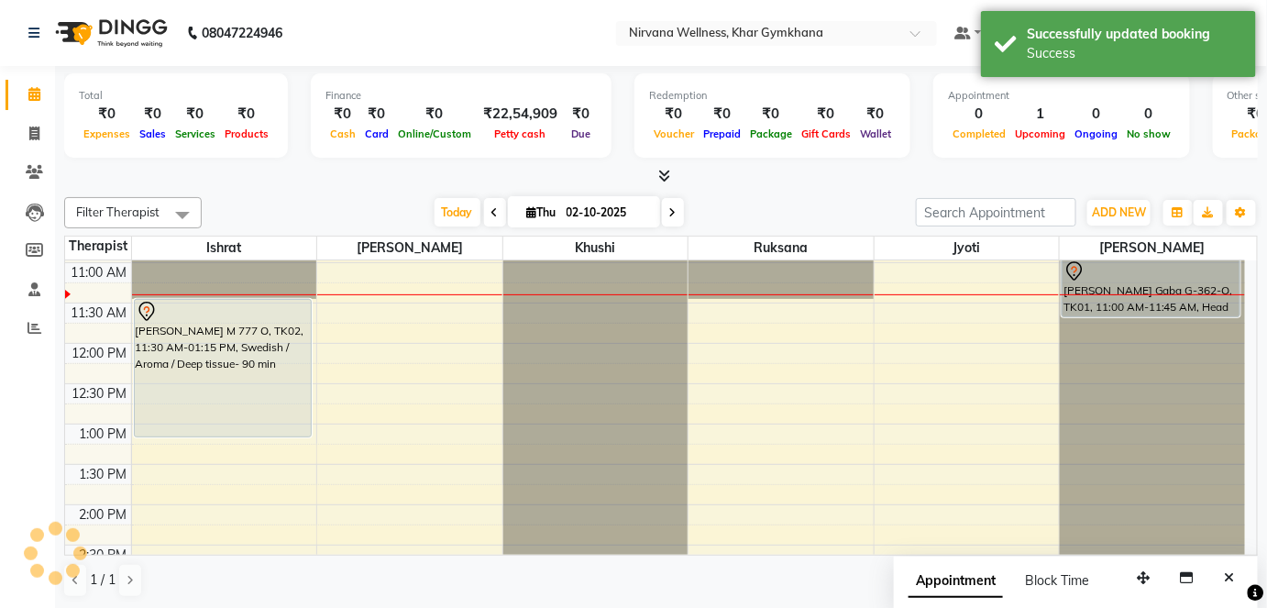
scroll to position [0, 0]
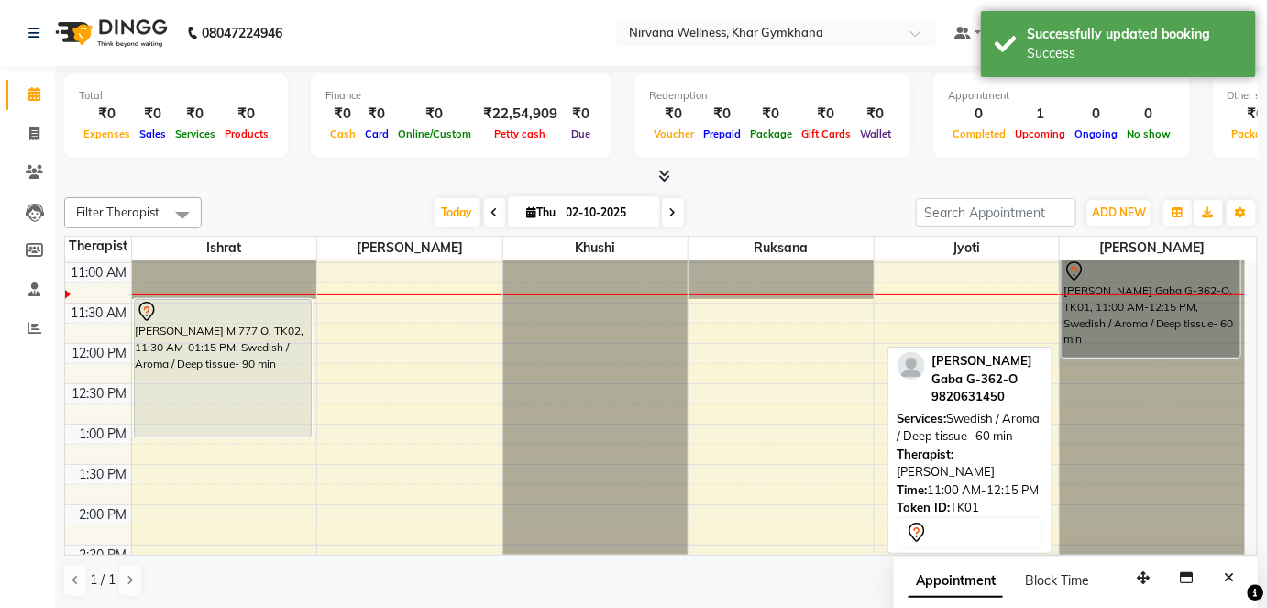
drag, startPoint x: 1115, startPoint y: 357, endPoint x: 1130, endPoint y: 326, distance: 34.5
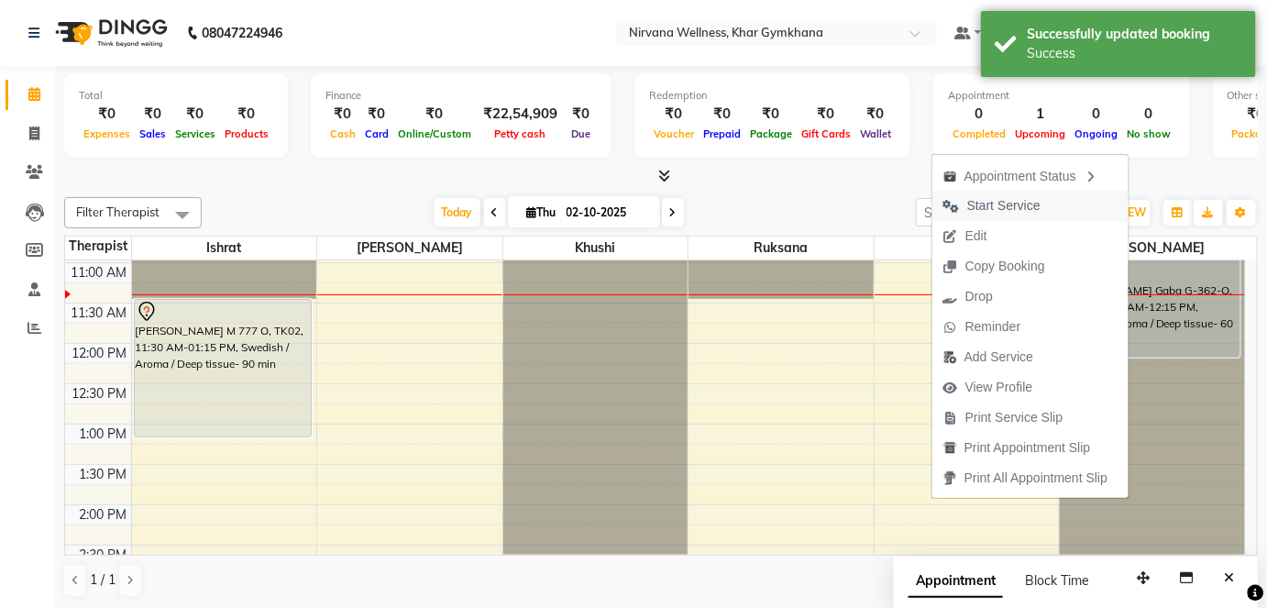
click at [1008, 205] on span "Start Service" at bounding box center [1003, 205] width 73 height 19
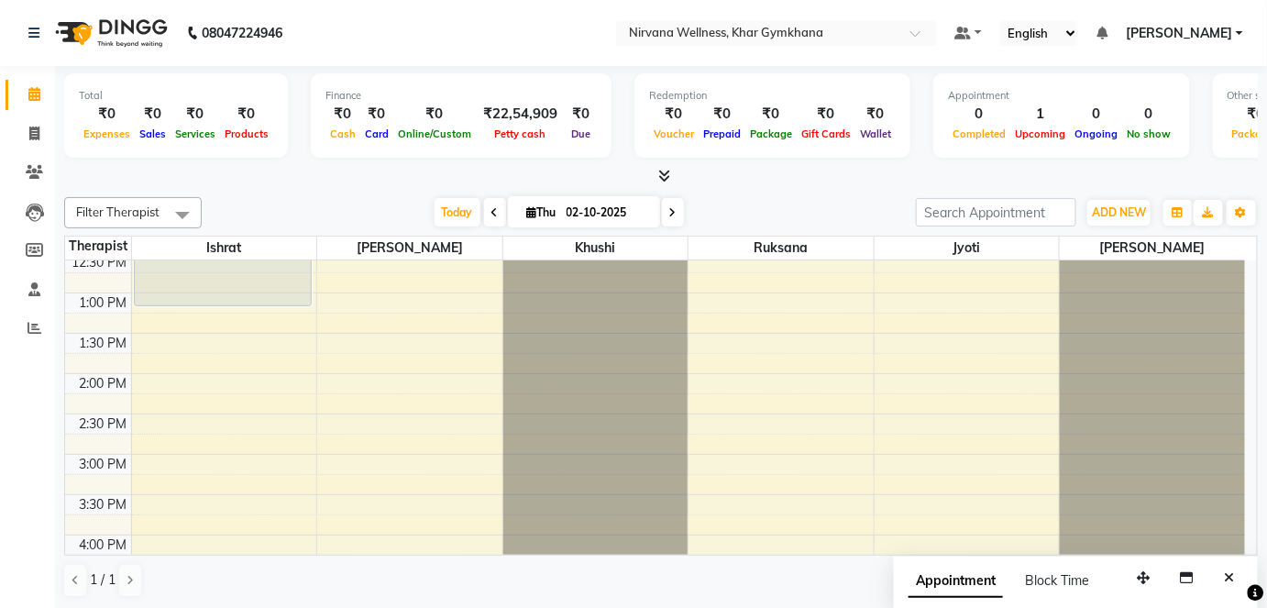
scroll to position [653, 0]
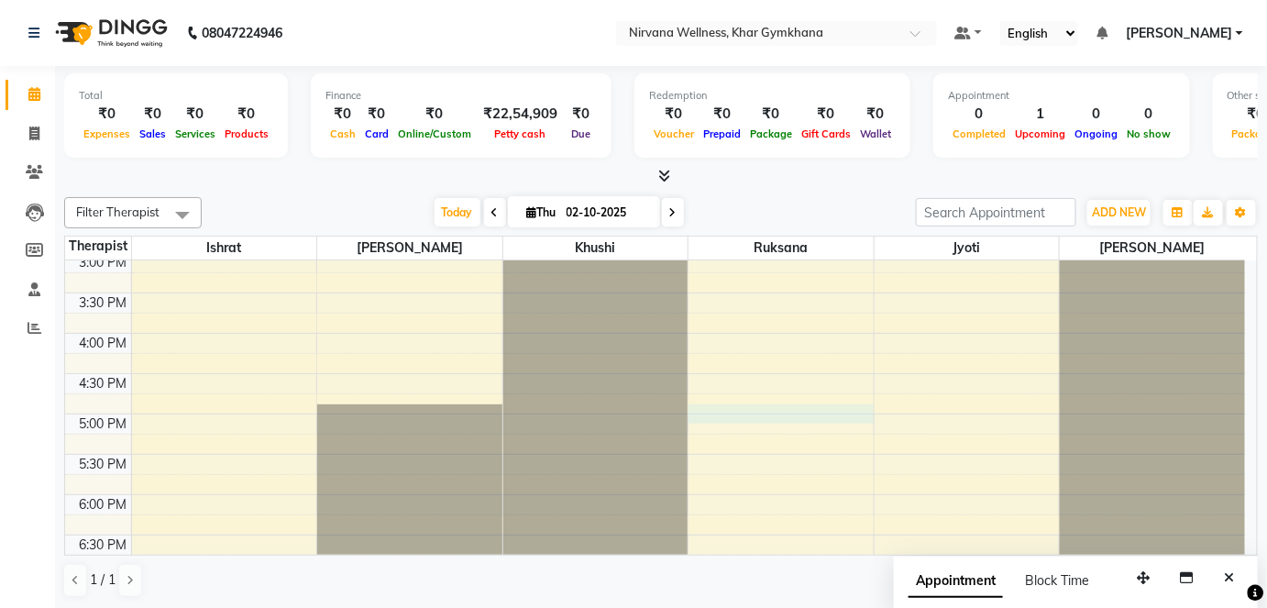
click at [751, 409] on div "7:00 AM 7:30 AM 8:00 AM 8:30 AM 9:00 AM 9:30 AM 10:00 AM 10:30 AM 11:00 AM 11:3…" at bounding box center [655, 253] width 1180 height 1290
select select "72486"
select select "1020"
select select "tentative"
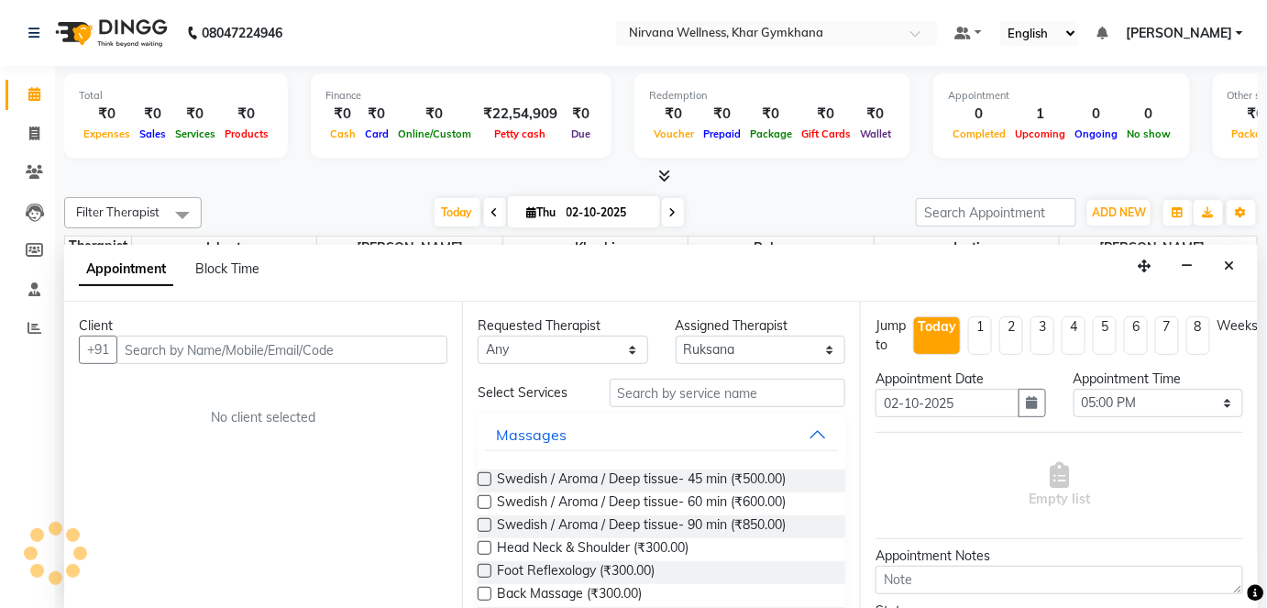
scroll to position [0, 0]
click at [1239, 257] on button "Close" at bounding box center [1230, 266] width 27 height 28
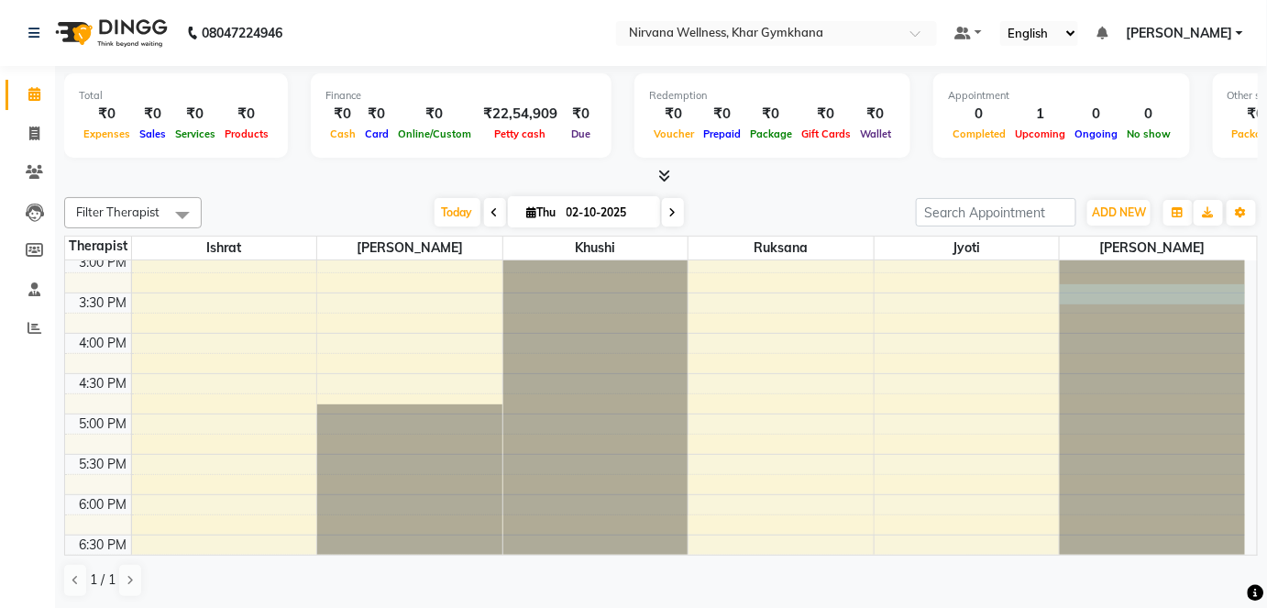
select select "79305"
select select "930"
select select "tentative"
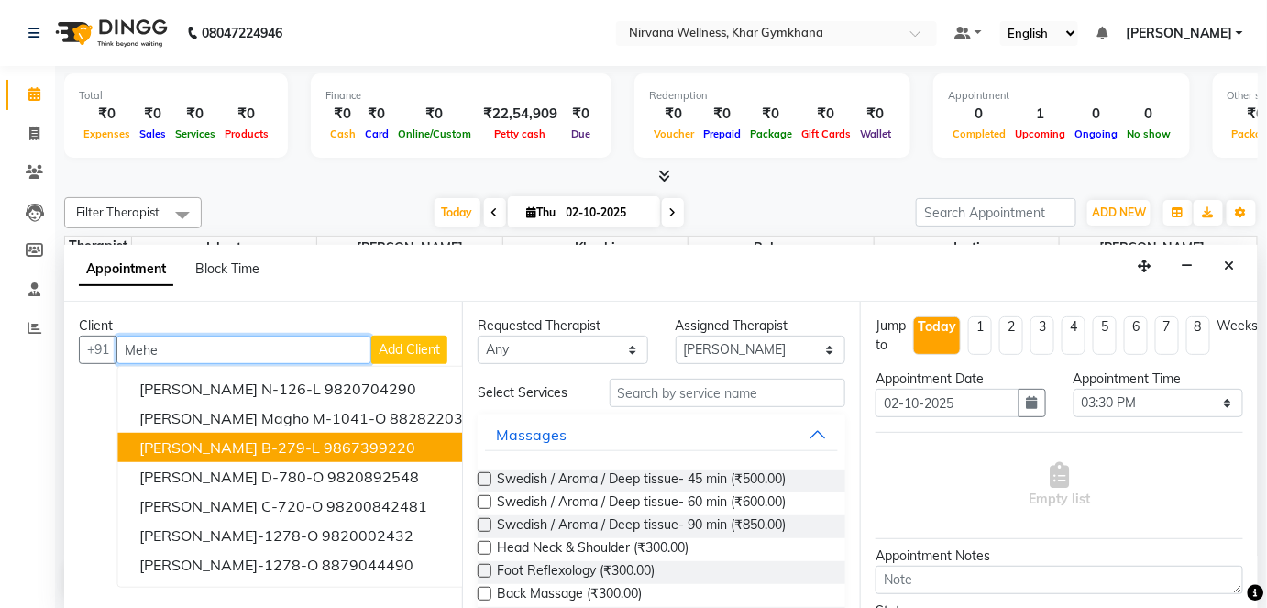
click at [369, 438] on ngb-highlight "9867399220" at bounding box center [370, 447] width 92 height 18
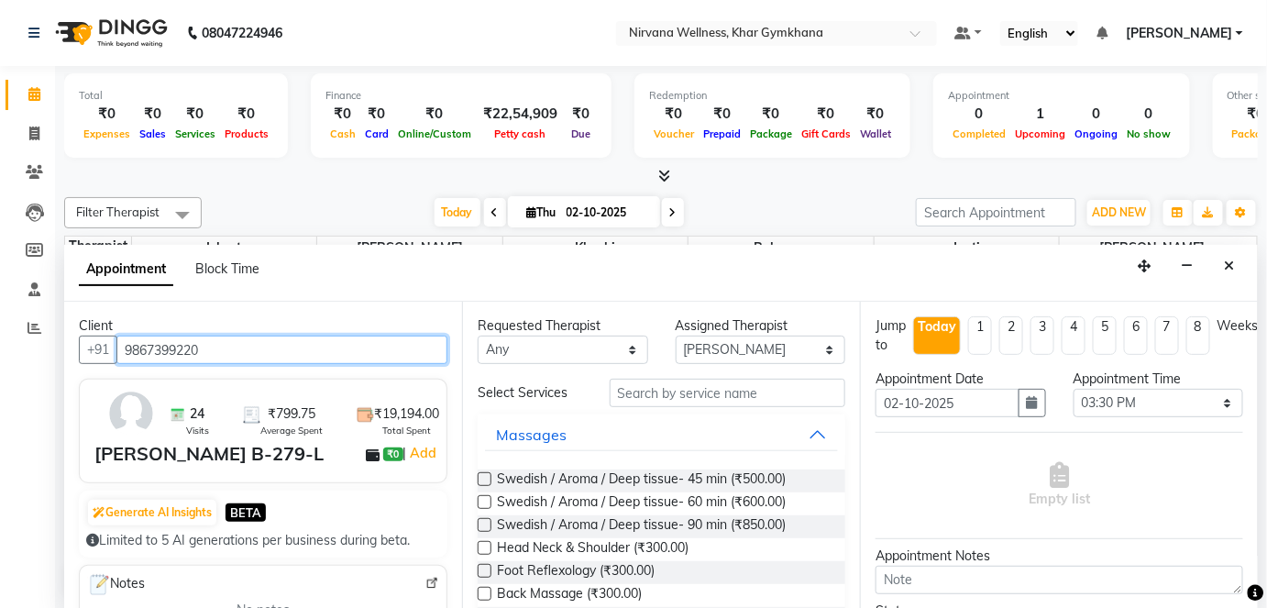
type input "9867399220"
drag, startPoint x: 593, startPoint y: 322, endPoint x: 593, endPoint y: 348, distance: 25.7
click at [593, 334] on div "Requested Therapist Any [PERSON_NAME] Jyoti [PERSON_NAME] [PERSON_NAME]" at bounding box center [563, 340] width 198 height 48
click at [596, 369] on div "Requested Therapist Any Ishrat Jyoti [PERSON_NAME] [PERSON_NAME] Assigned Thera…" at bounding box center [661, 456] width 398 height 308
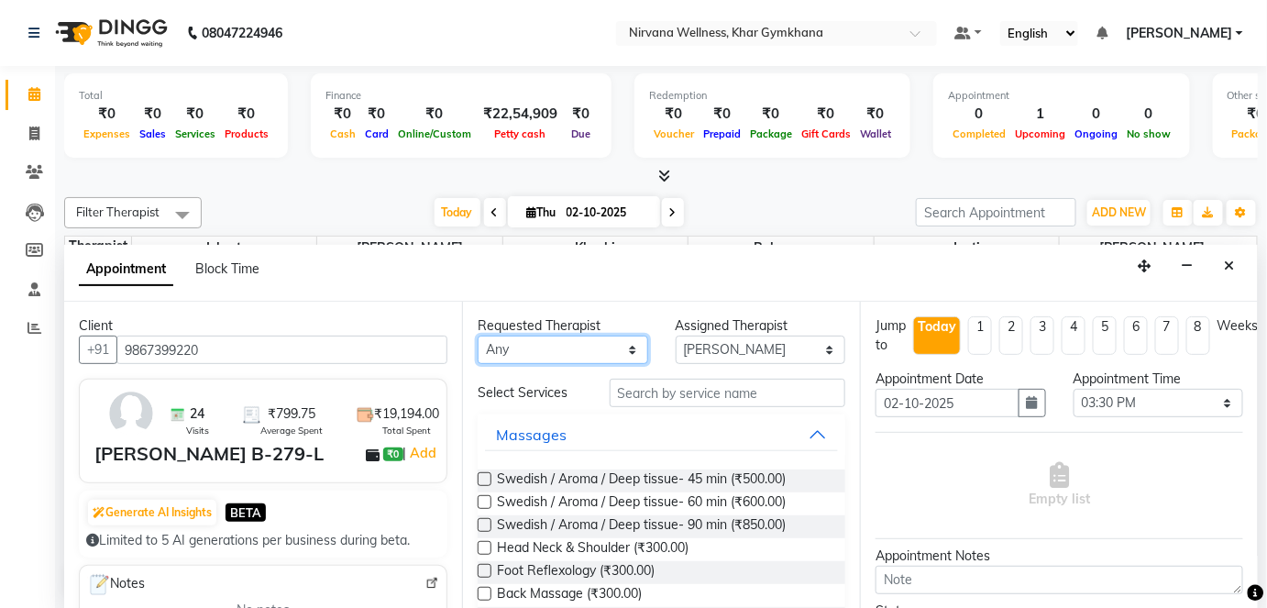
click at [596, 359] on select "Any [PERSON_NAME] Jyoti [PERSON_NAME] [PERSON_NAME]" at bounding box center [563, 350] width 171 height 28
select select "79305"
click at [478, 336] on select "Any [PERSON_NAME] Jyoti [PERSON_NAME] [PERSON_NAME]" at bounding box center [563, 350] width 171 height 28
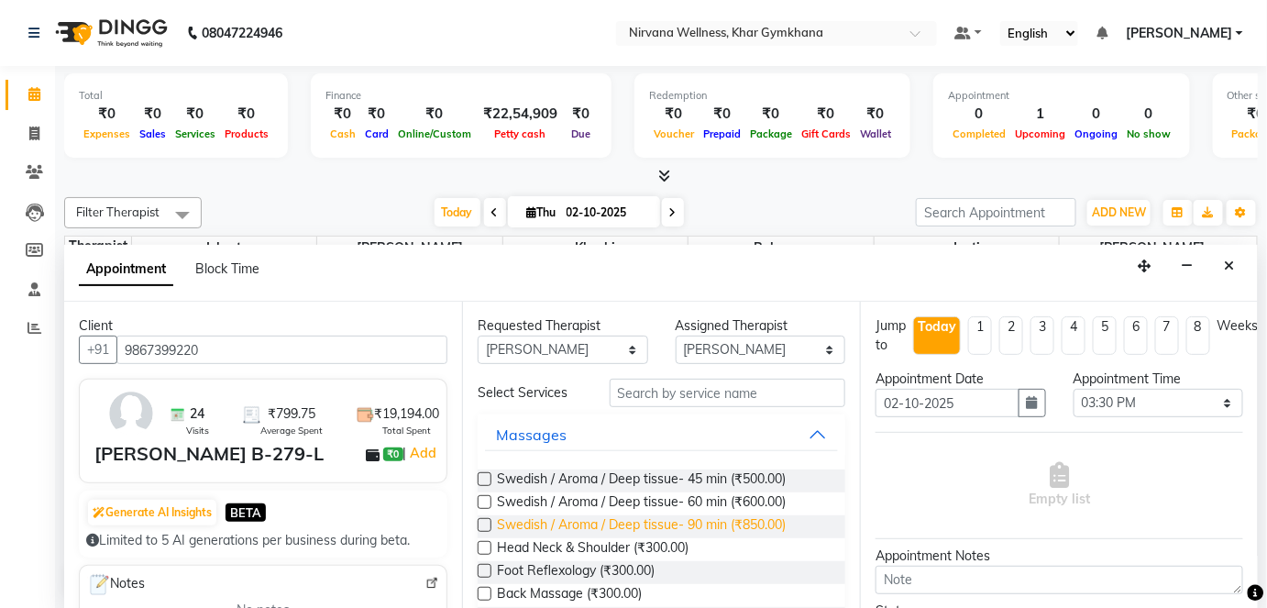
click at [712, 516] on span "Swedish / Aroma / Deep tissue- 90 min (₹850.00)" at bounding box center [641, 526] width 289 height 23
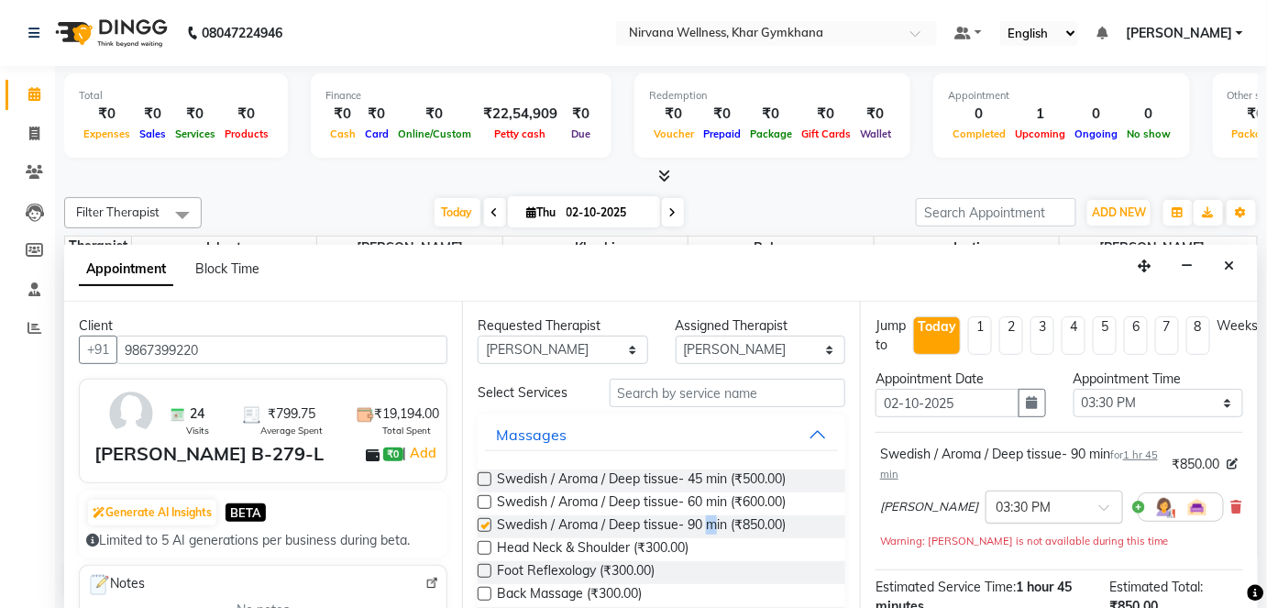
checkbox input "false"
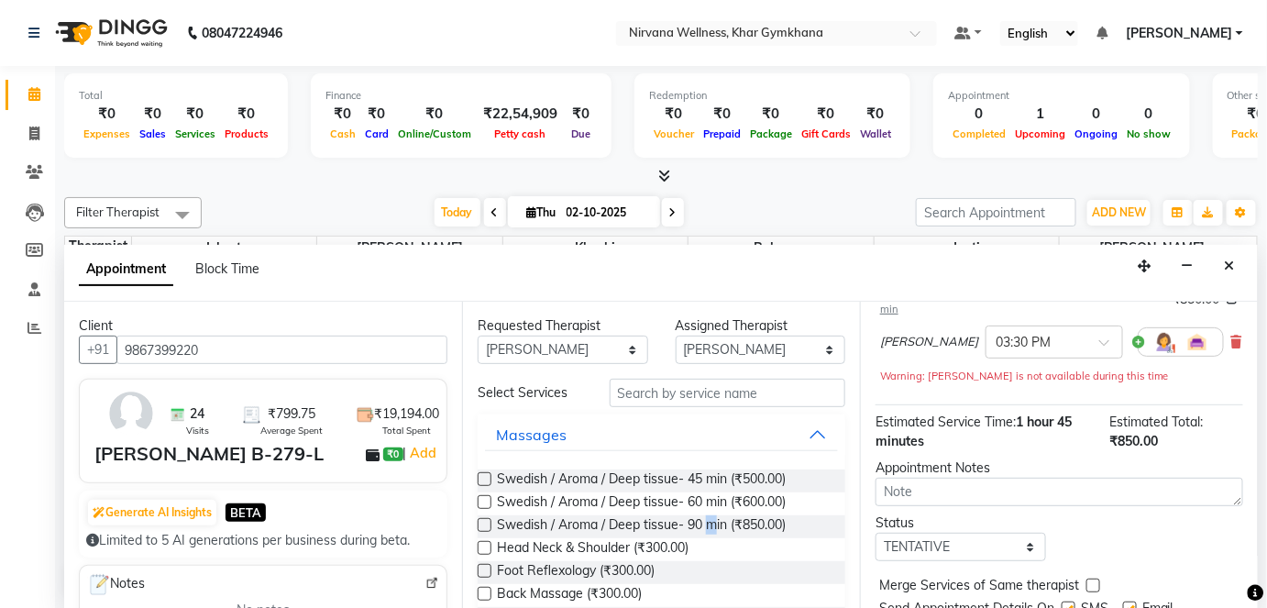
scroll to position [231, 0]
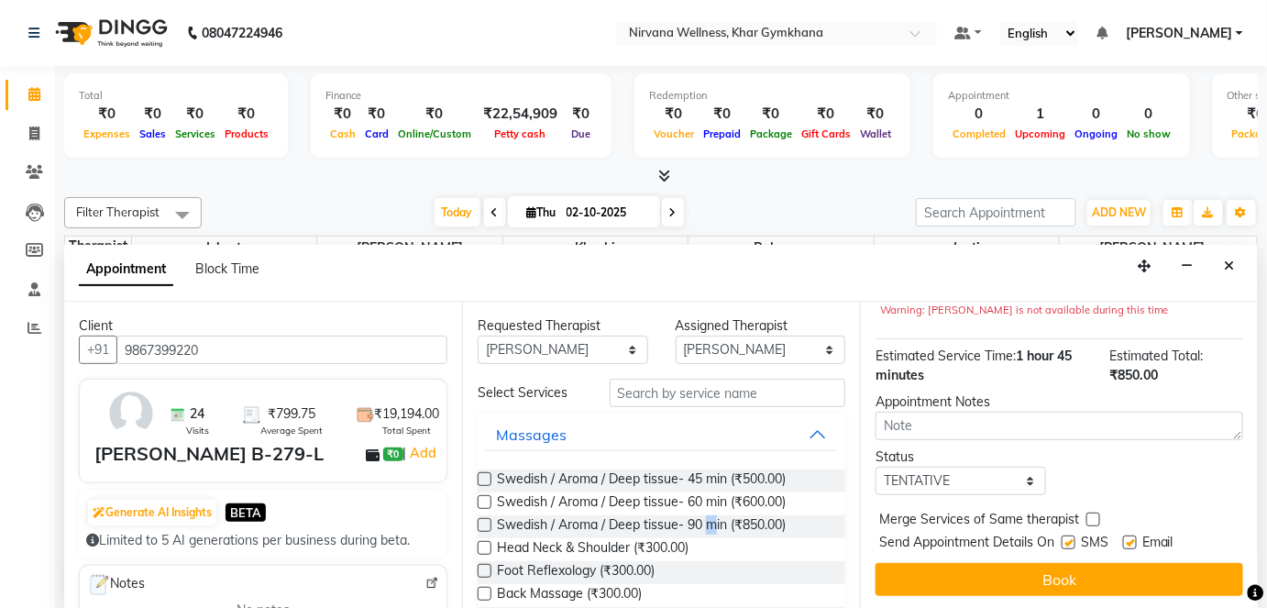
click at [1021, 583] on button "Book" at bounding box center [1060, 579] width 368 height 33
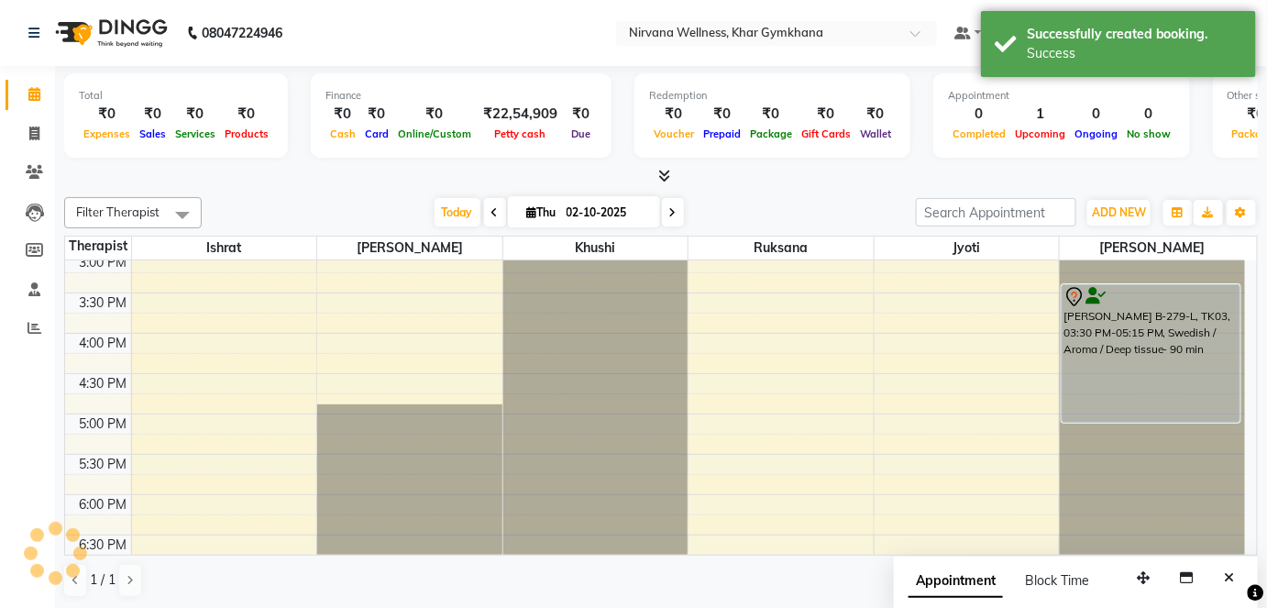
scroll to position [0, 0]
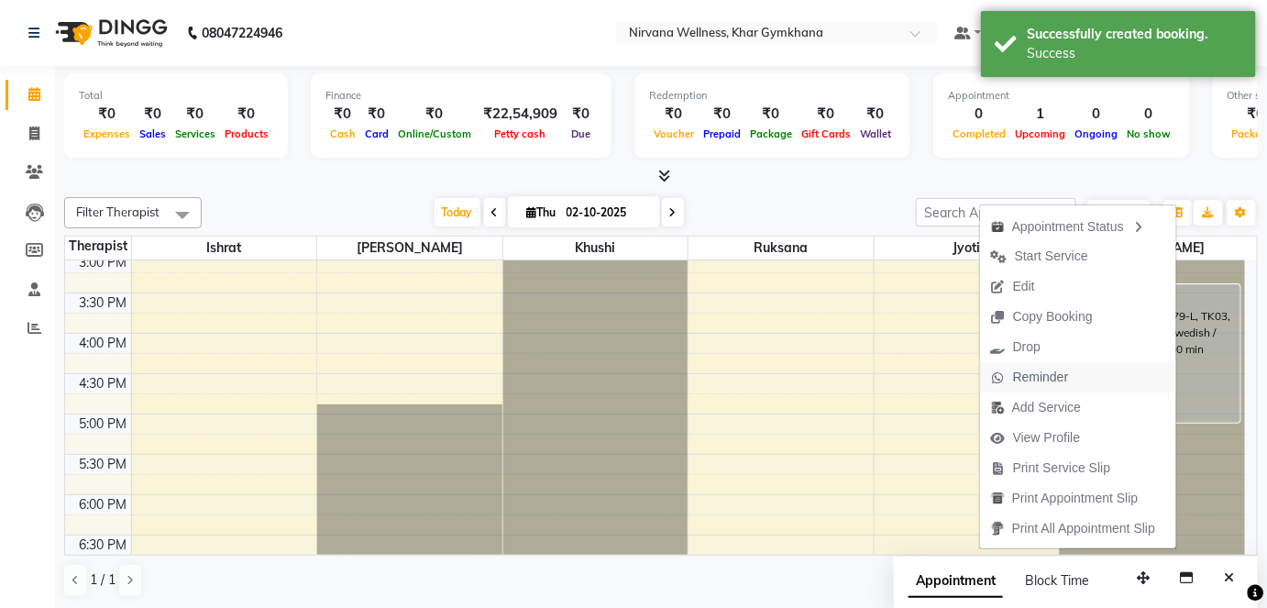
click at [1013, 368] on span "Reminder" at bounding box center [1041, 377] width 56 height 19
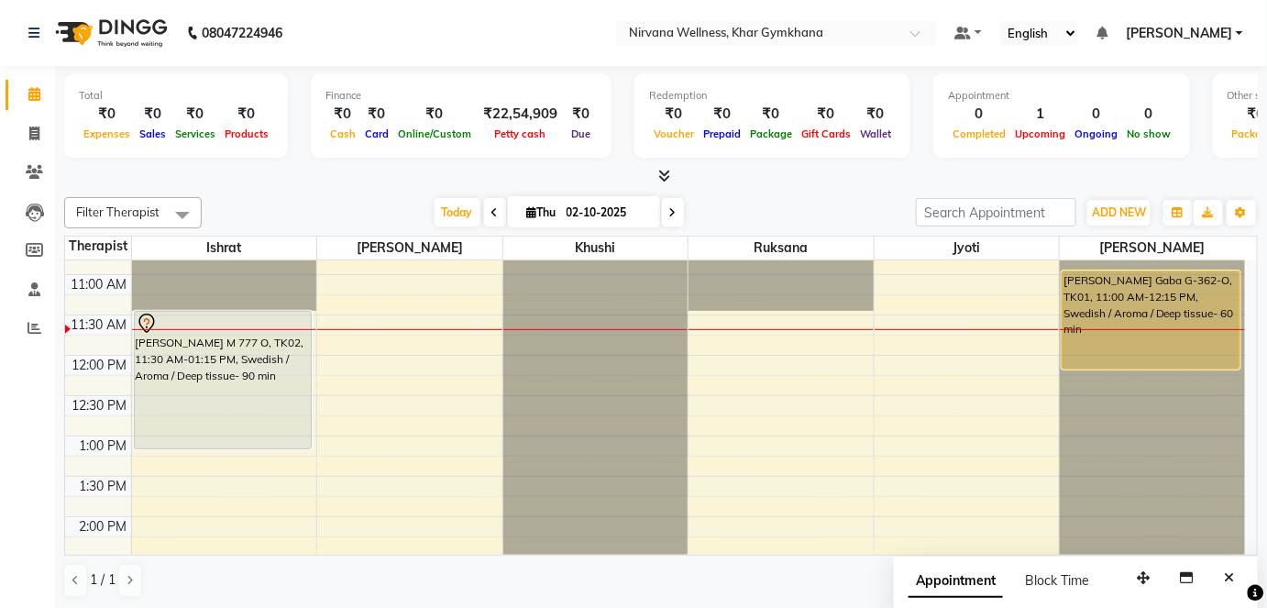
scroll to position [153, 0]
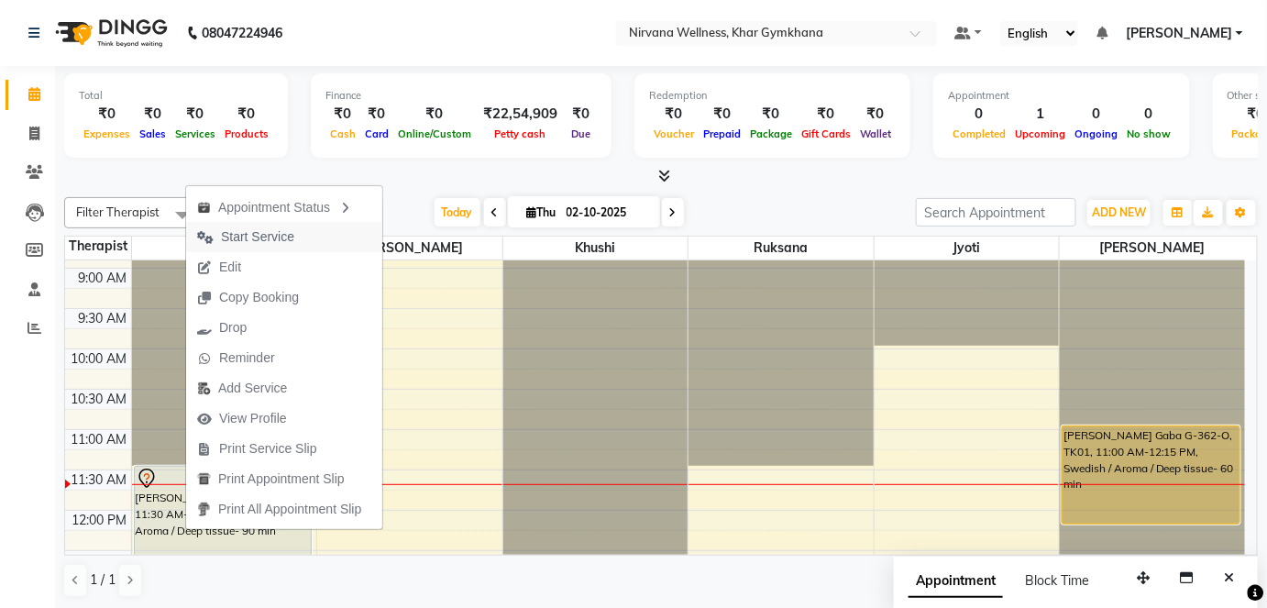
click at [272, 238] on span "Start Service" at bounding box center [257, 236] width 73 height 19
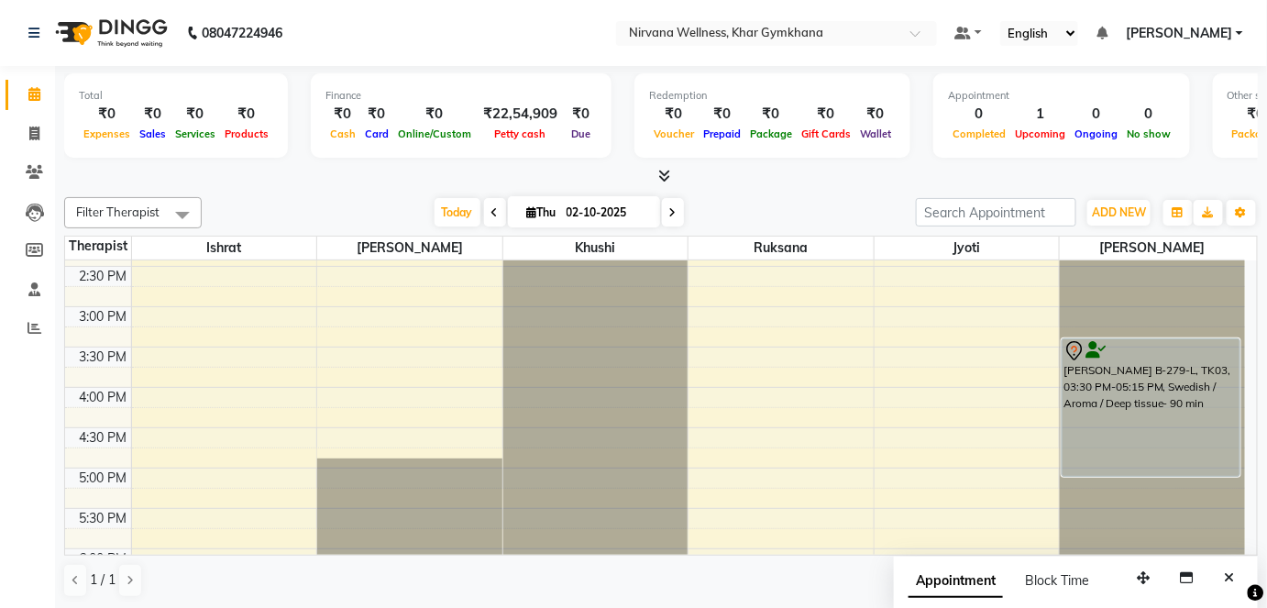
scroll to position [569, 0]
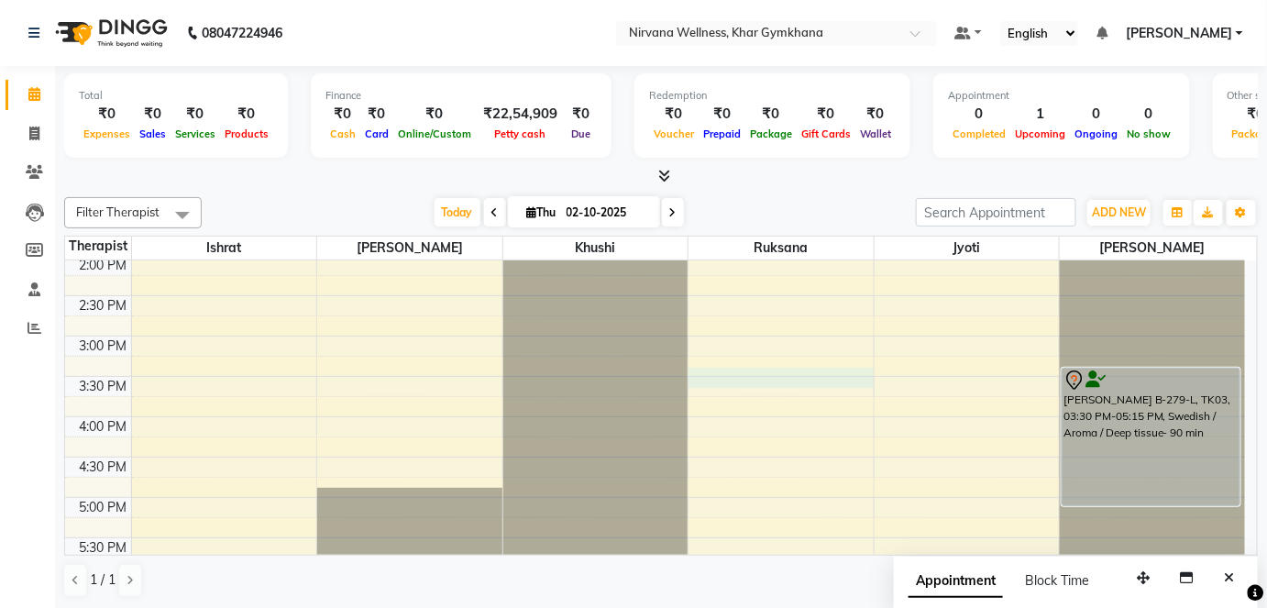
click at [713, 373] on div "7:00 AM 7:30 AM 8:00 AM 8:30 AM 9:00 AM 9:30 AM 10:00 AM 10:30 AM 11:00 AM 11:3…" at bounding box center [655, 336] width 1180 height 1290
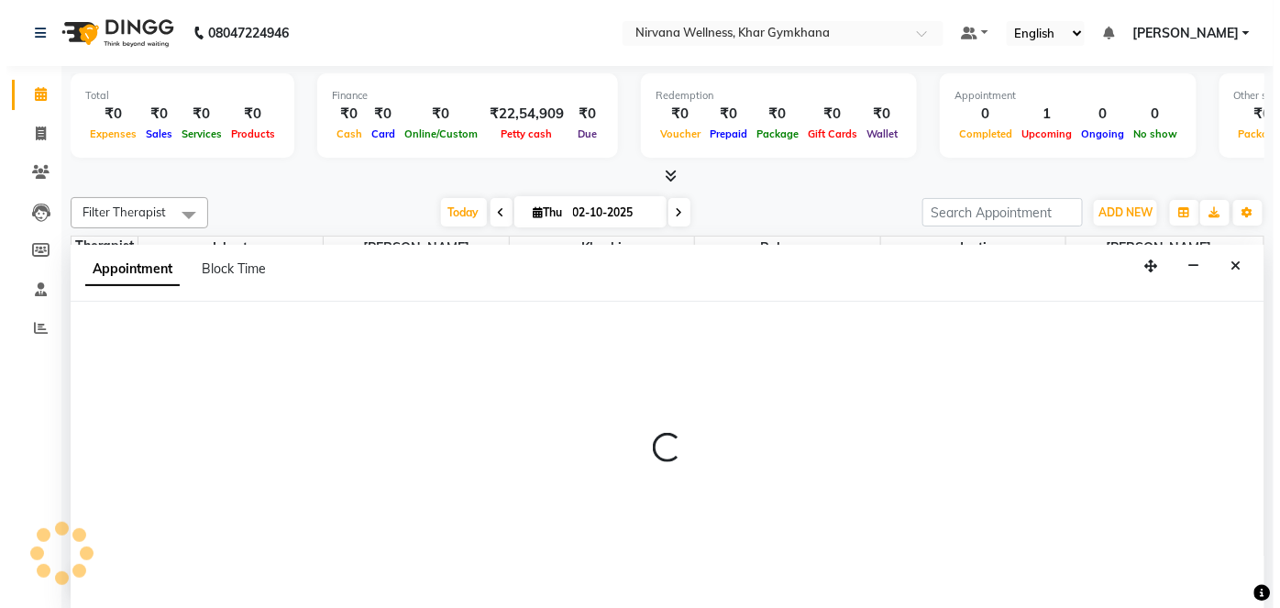
scroll to position [0, 0]
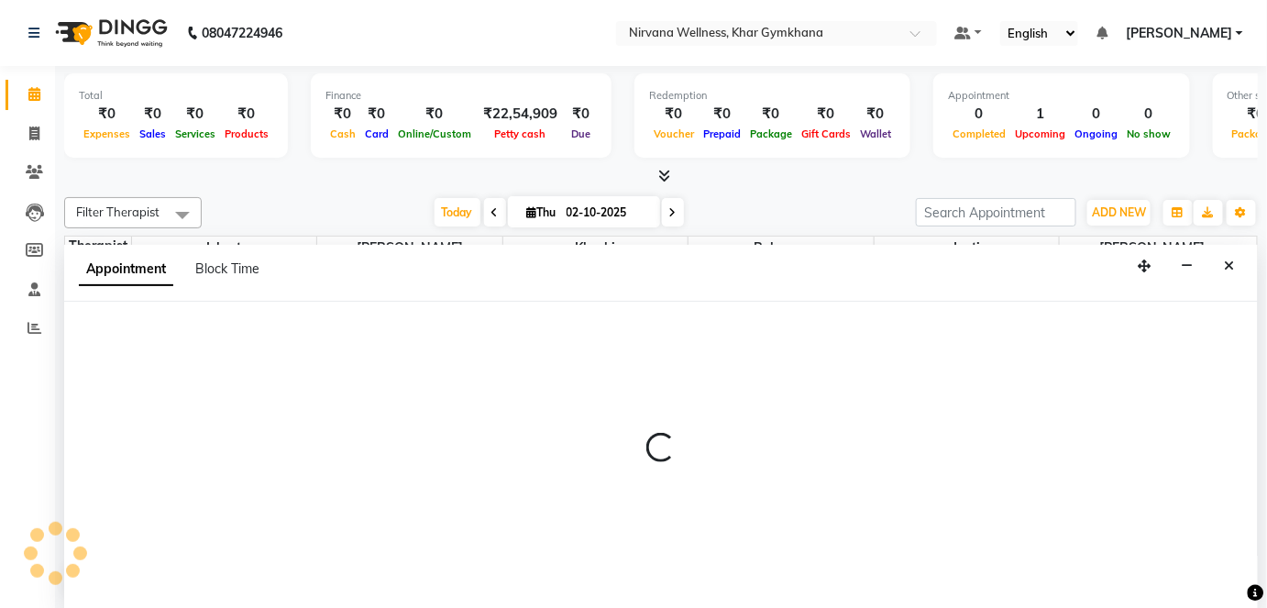
select select "72486"
select select "tentative"
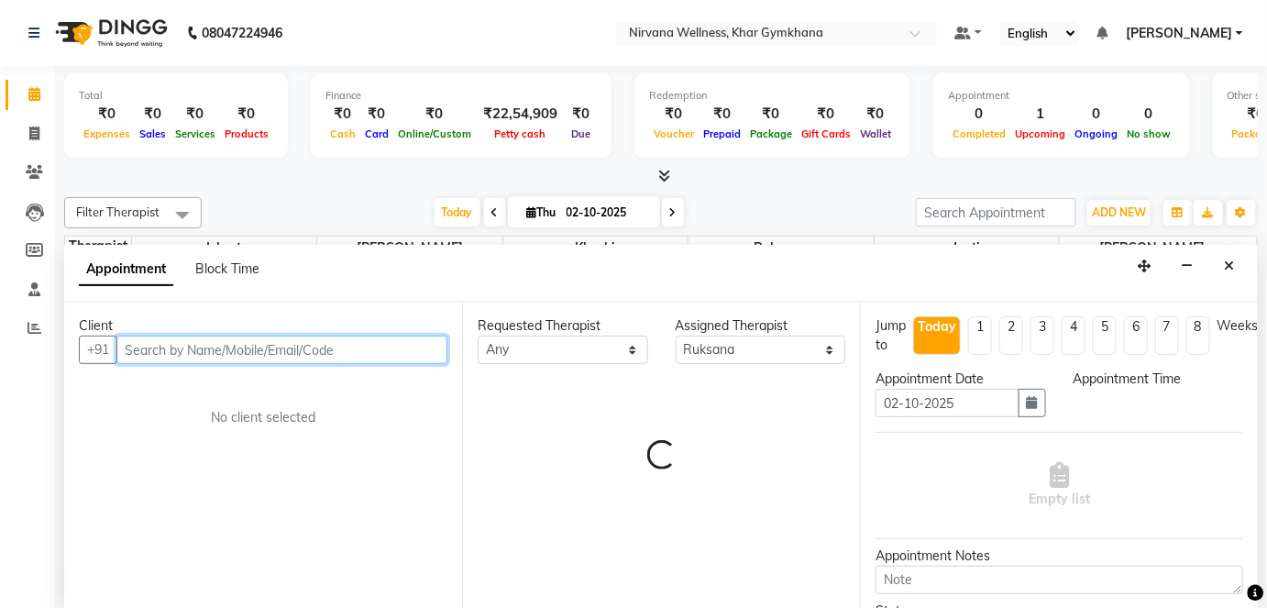
select select "930"
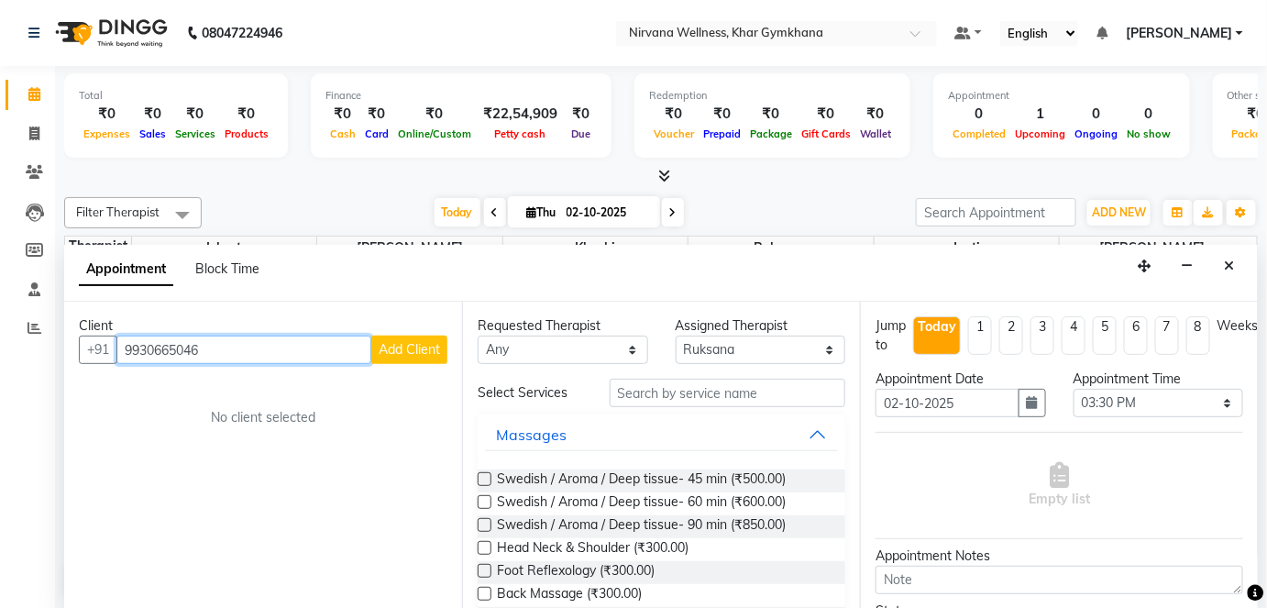
type input "9930665046"
click at [406, 357] on button "Add Client" at bounding box center [409, 350] width 76 height 28
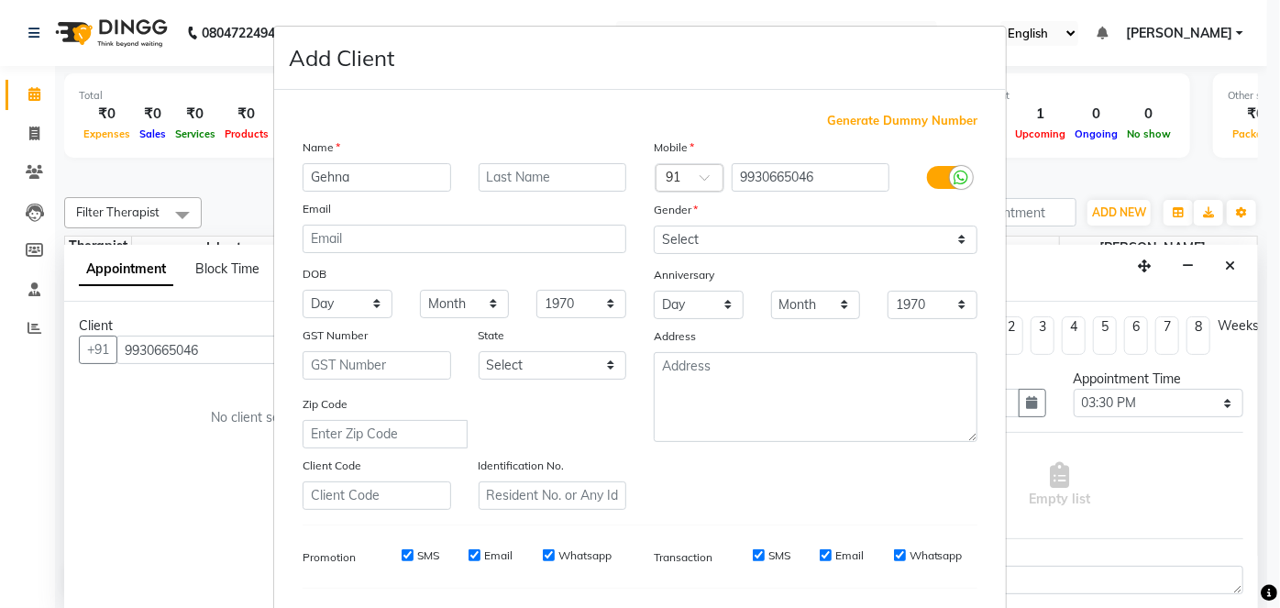
type input "Gehna"
click at [485, 187] on input "text" at bounding box center [553, 177] width 149 height 28
type input "C-673-O"
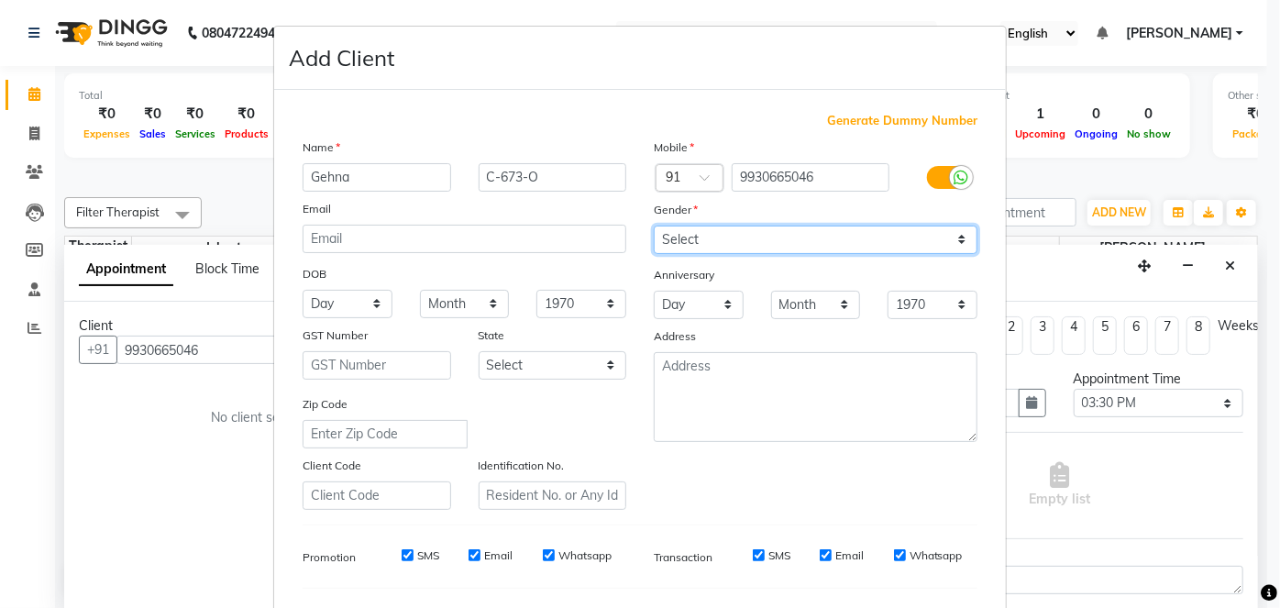
click at [673, 240] on select "Select [DEMOGRAPHIC_DATA] [DEMOGRAPHIC_DATA] Other Prefer Not To Say" at bounding box center [816, 240] width 324 height 28
select select "[DEMOGRAPHIC_DATA]"
click at [654, 226] on select "Select [DEMOGRAPHIC_DATA] [DEMOGRAPHIC_DATA] Other Prefer Not To Say" at bounding box center [816, 240] width 324 height 28
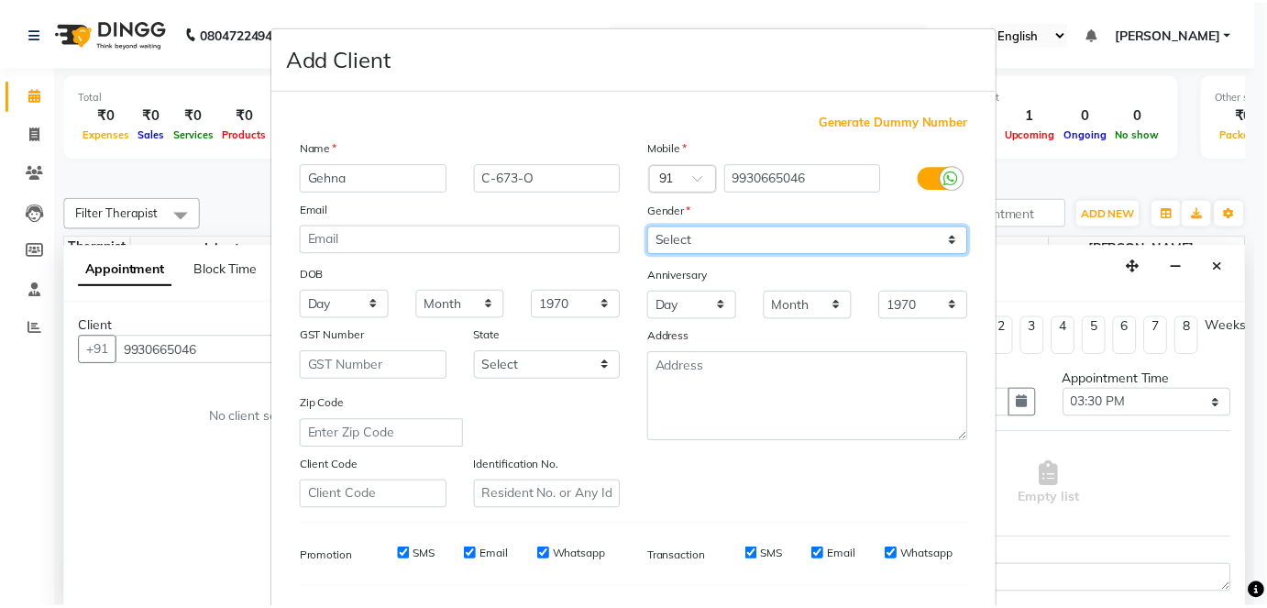
scroll to position [237, 0]
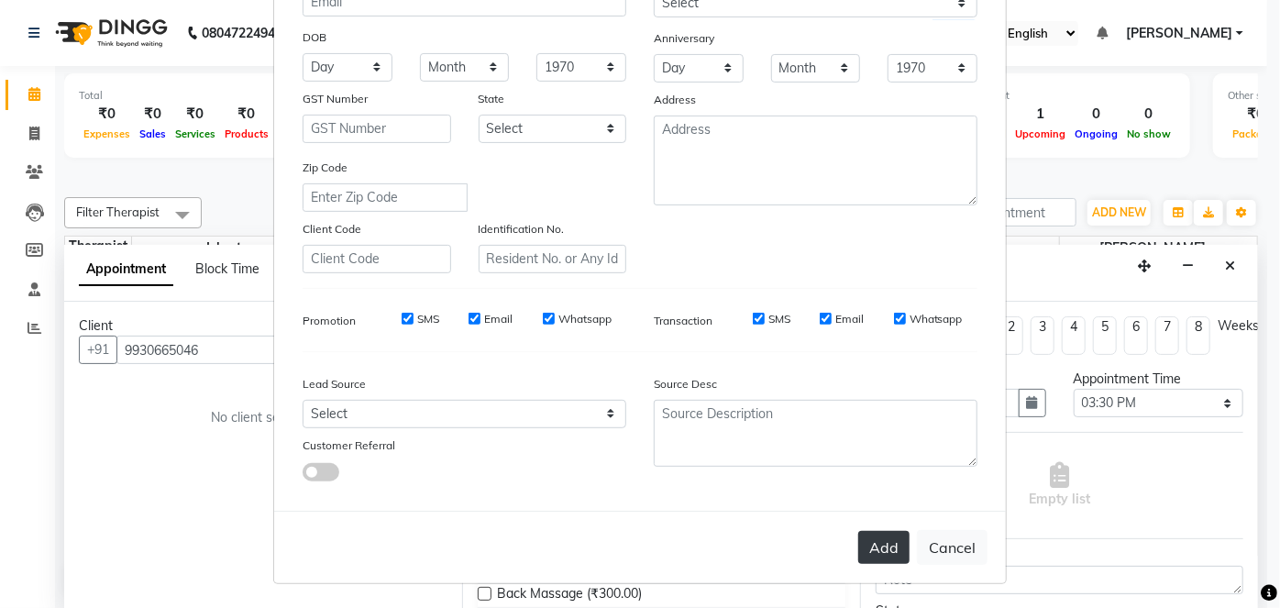
click at [877, 542] on button "Add" at bounding box center [883, 547] width 51 height 33
select select
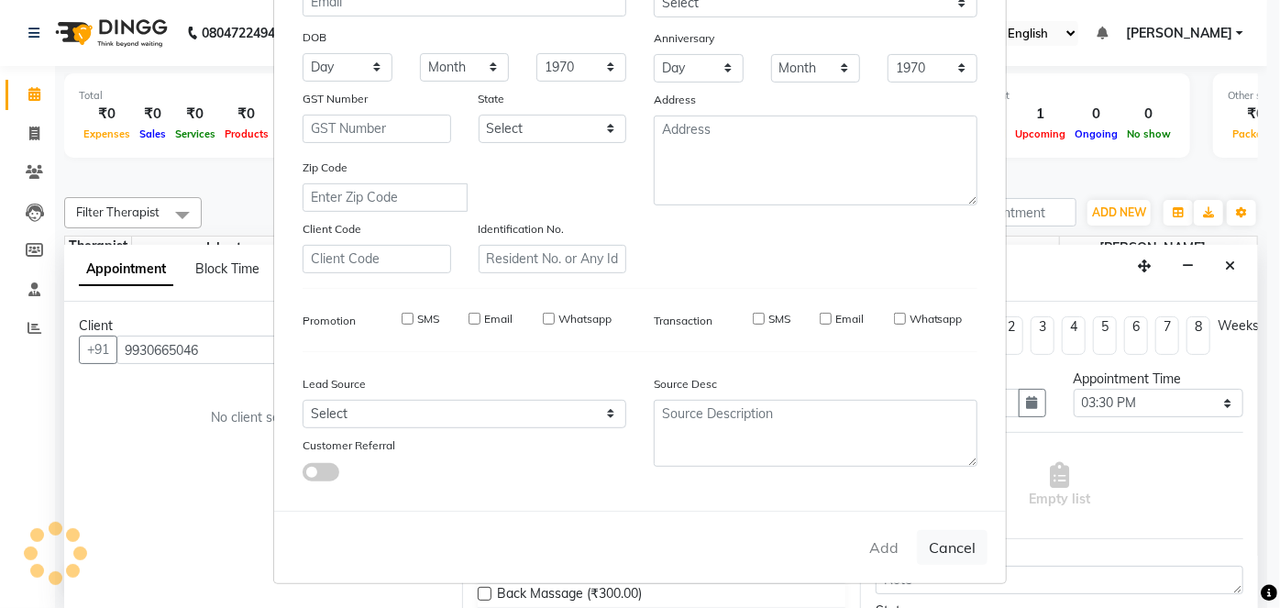
select select
checkbox input "false"
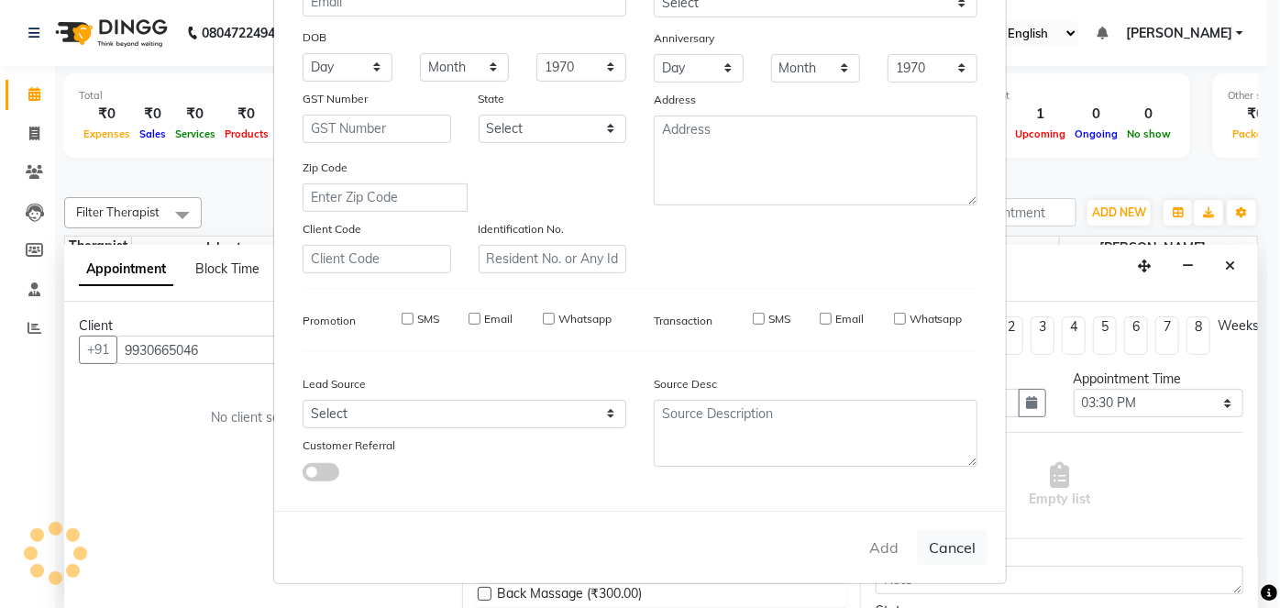
checkbox input "false"
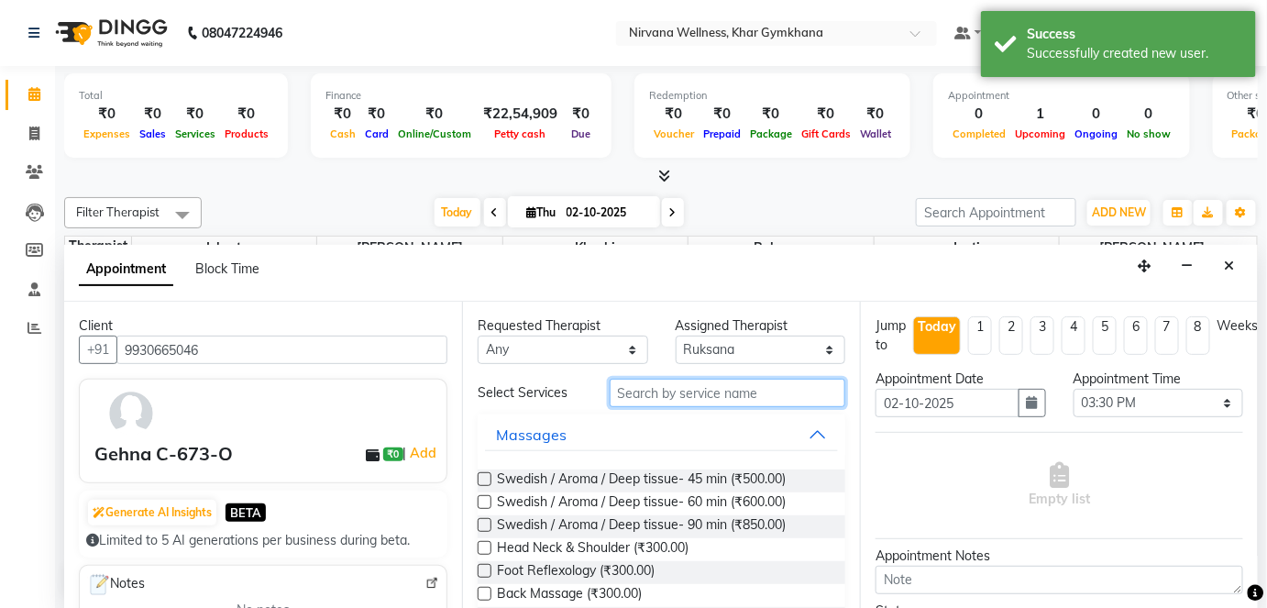
click at [708, 402] on input "text" at bounding box center [728, 393] width 236 height 28
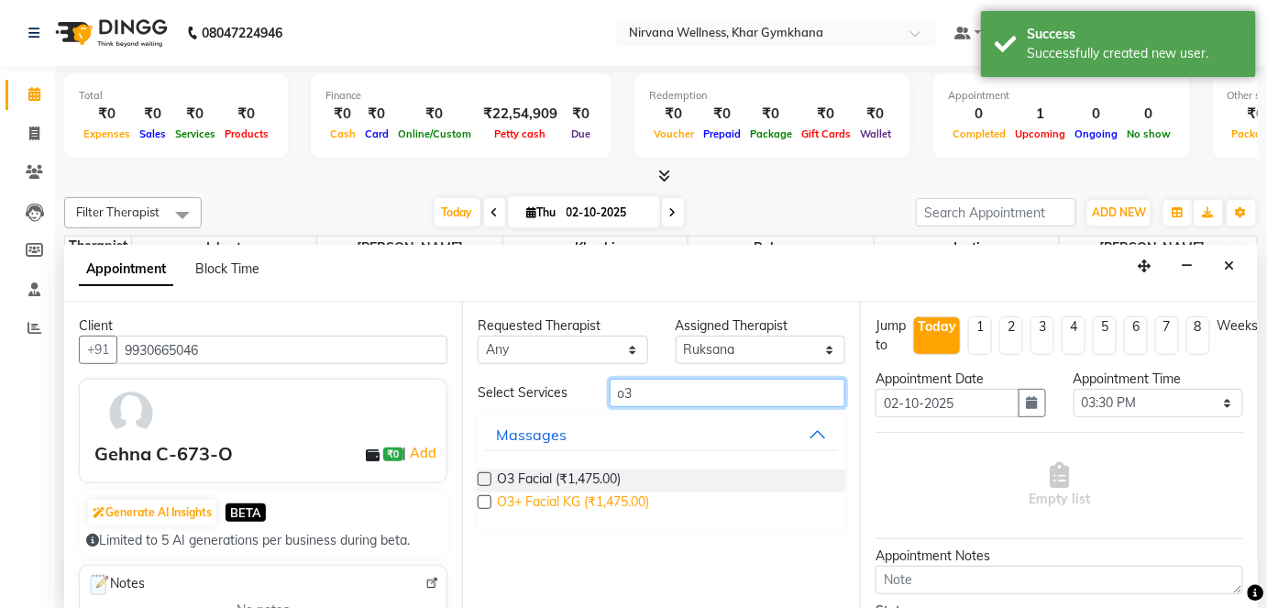
type input "o3"
click at [602, 501] on span "O3+ Facial KG (₹1,475.00)" at bounding box center [573, 503] width 152 height 23
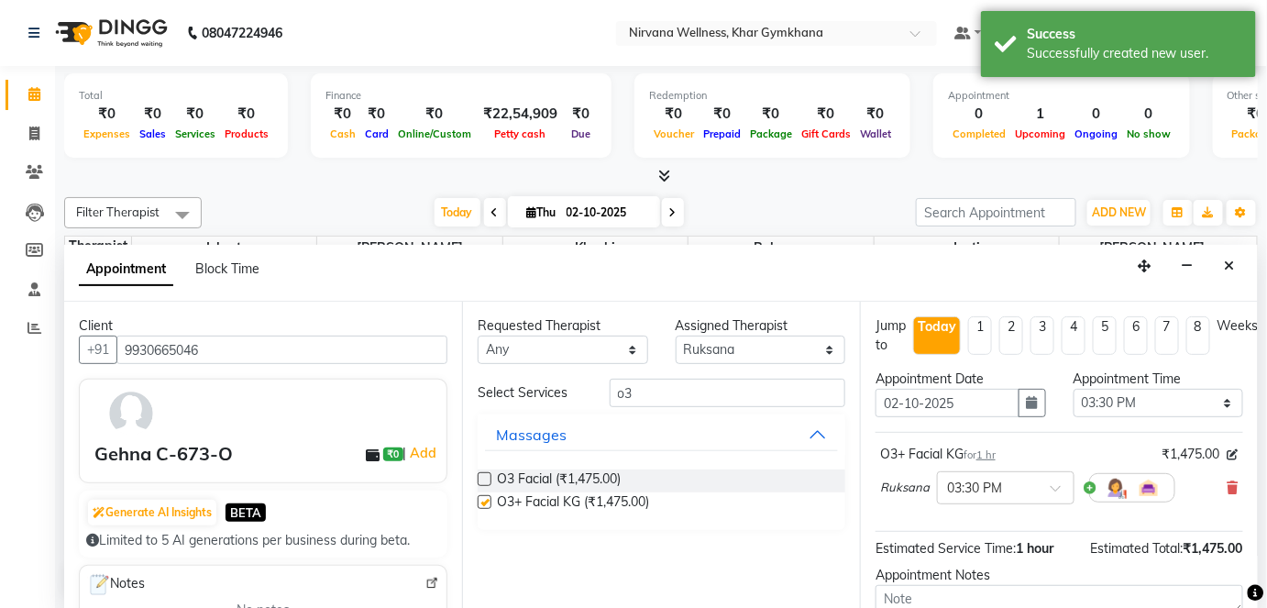
checkbox input "false"
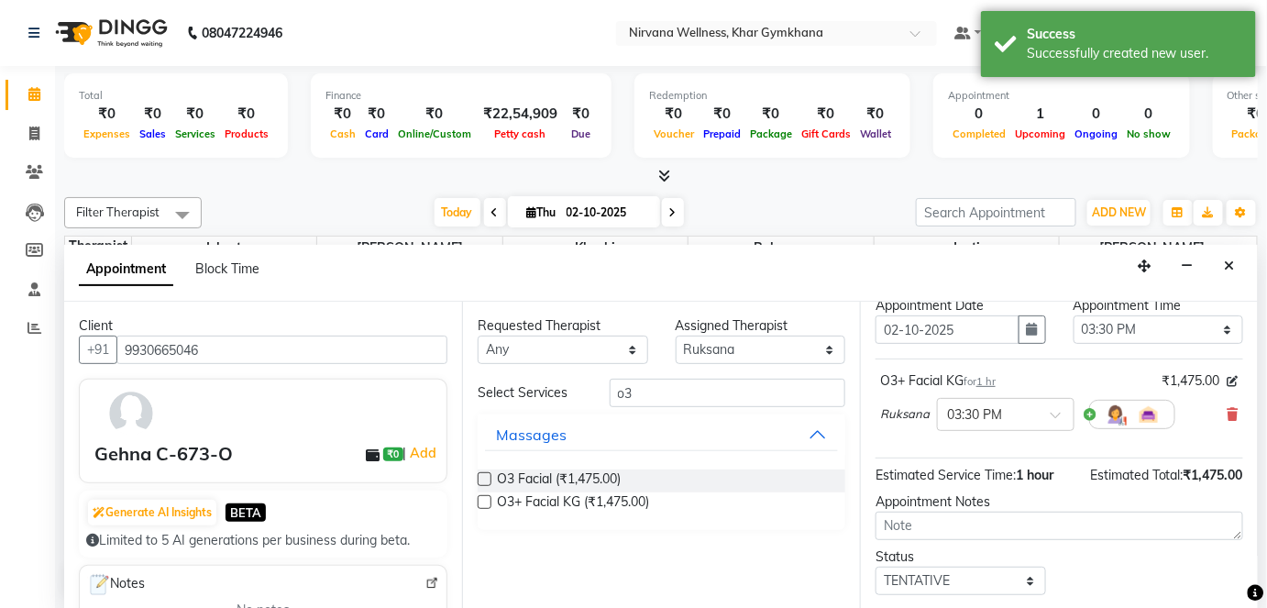
scroll to position [173, 0]
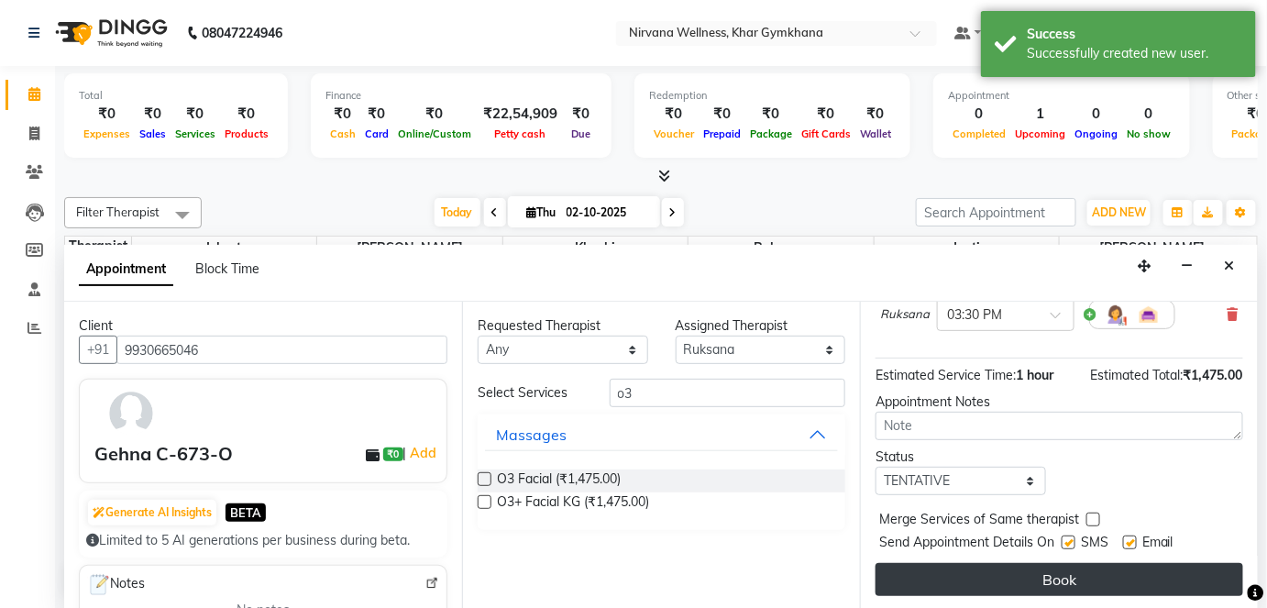
click at [1091, 575] on button "Book" at bounding box center [1060, 579] width 368 height 33
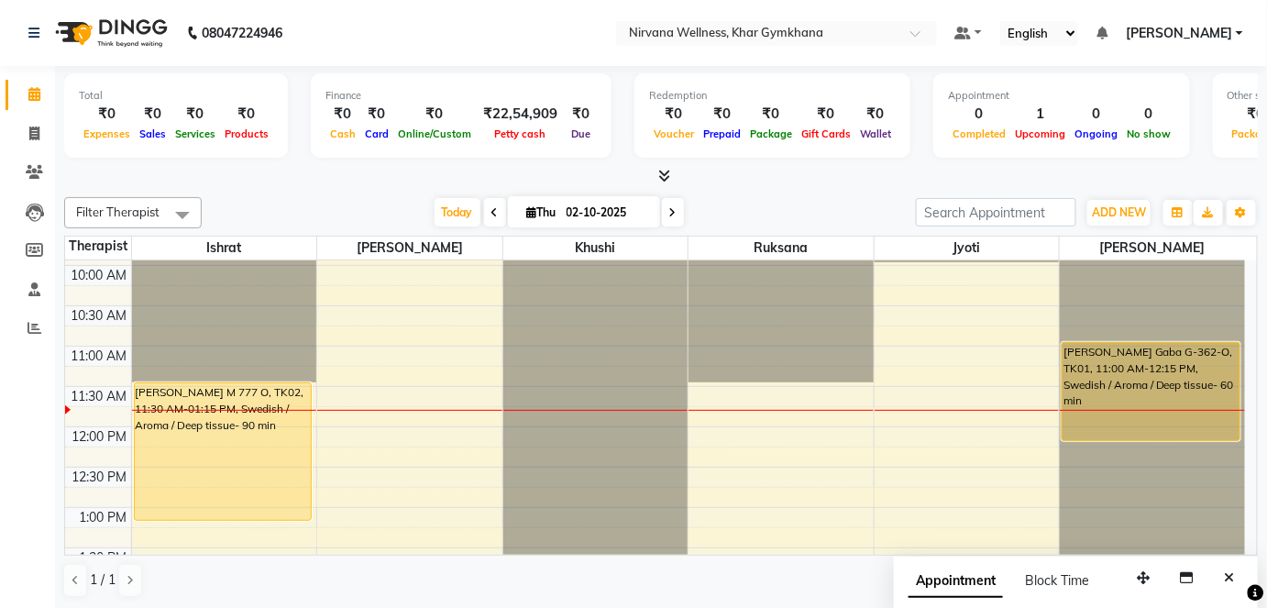
scroll to position [249, 0]
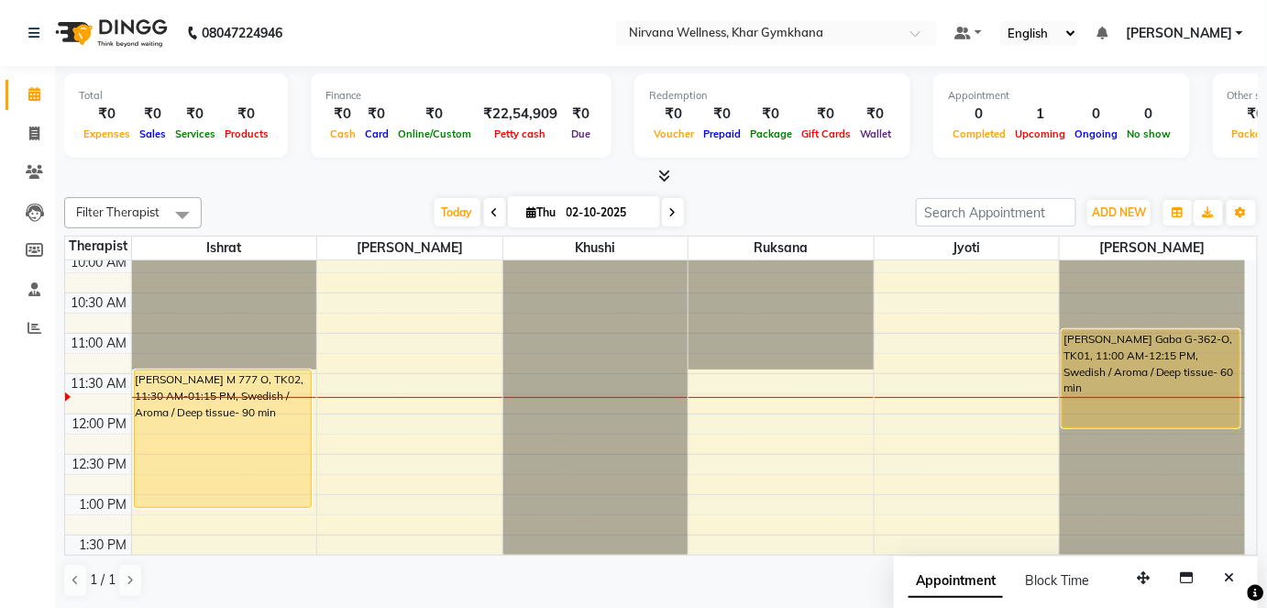
click at [293, 211] on div "Today Thu 02-10-2025" at bounding box center [559, 213] width 696 height 28
click at [621, 208] on input "02-10-2025" at bounding box center [607, 213] width 92 height 28
select select "10"
select select "2025"
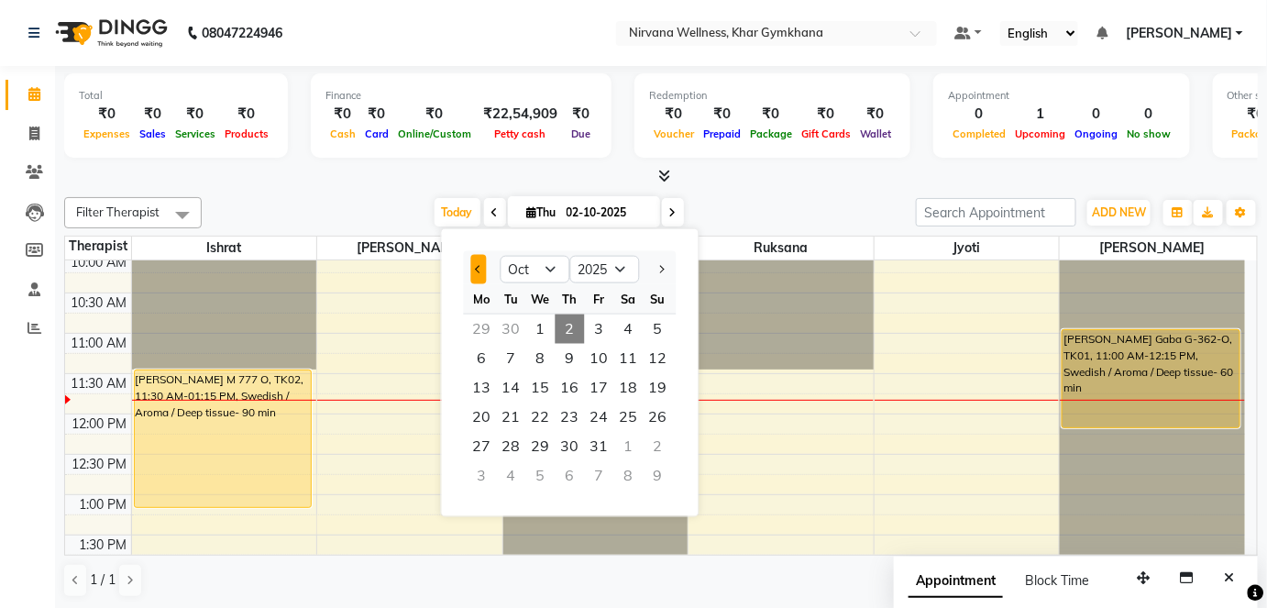
click at [481, 268] on button "Previous month" at bounding box center [479, 269] width 16 height 29
select select "9"
click at [647, 358] on span "14" at bounding box center [658, 358] width 29 height 29
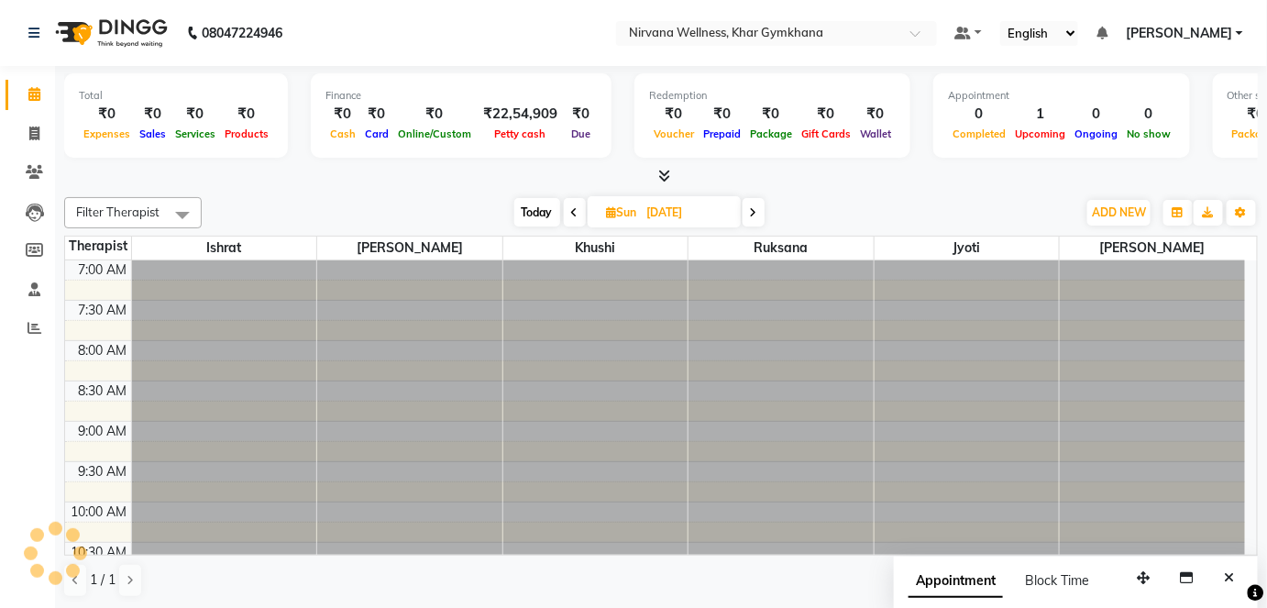
scroll to position [320, 0]
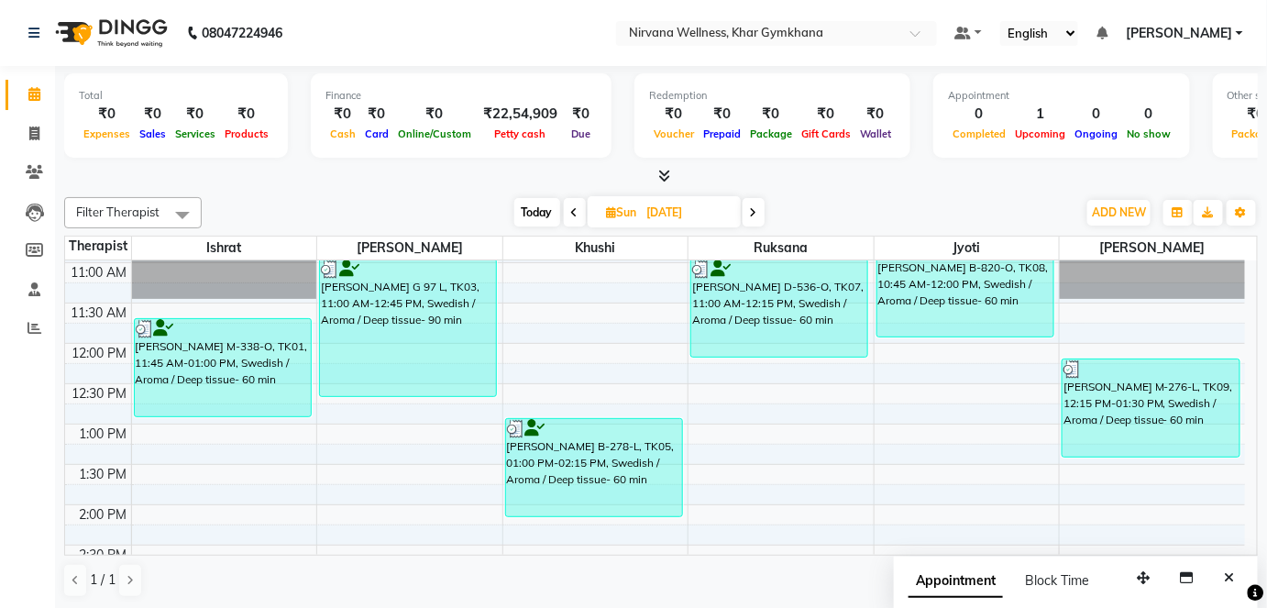
click at [536, 206] on span "Today" at bounding box center [537, 212] width 46 height 28
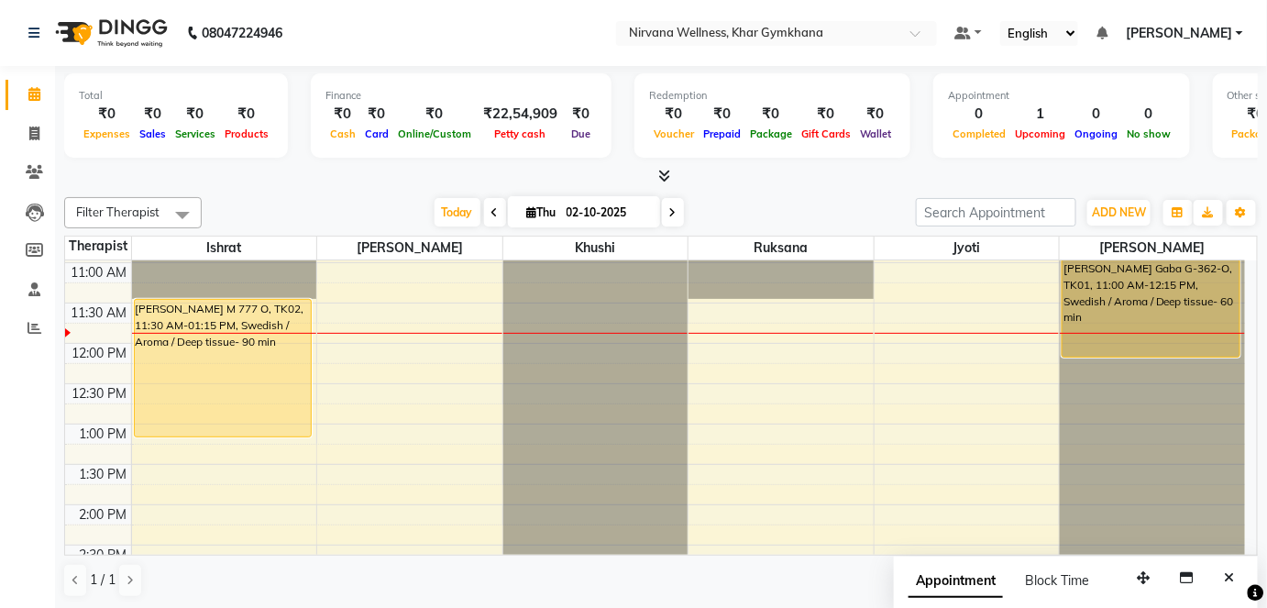
click at [669, 214] on icon at bounding box center [672, 212] width 7 height 11
type input "03-10-2025"
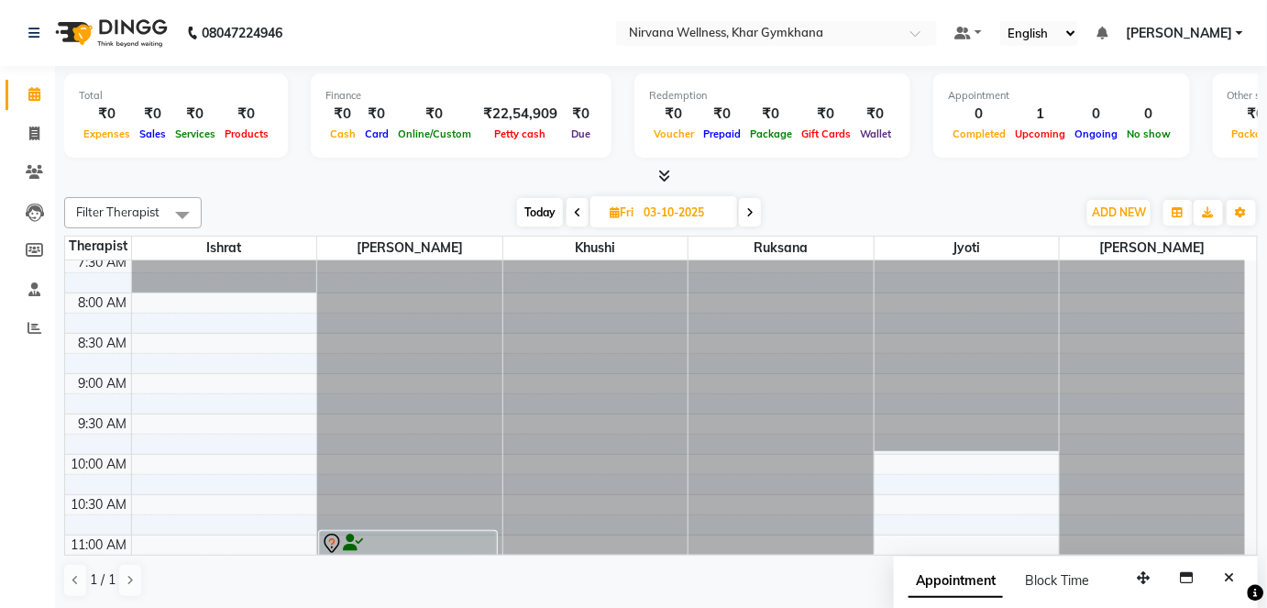
scroll to position [83, 0]
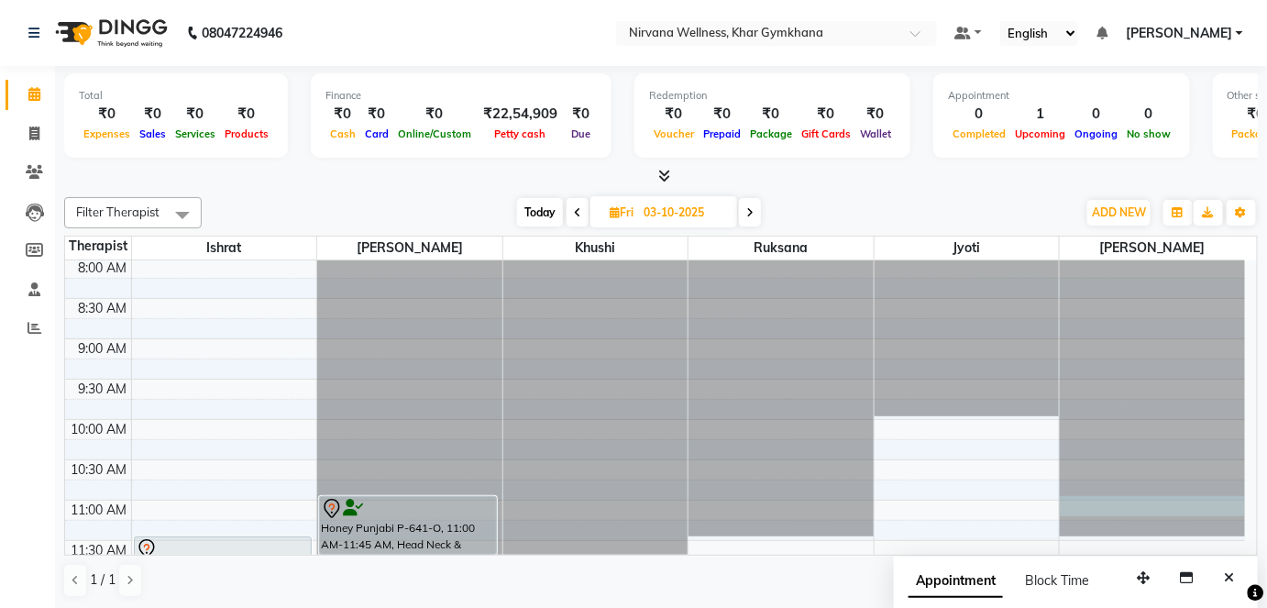
click at [1091, 178] on div at bounding box center [1152, 178] width 185 height 0
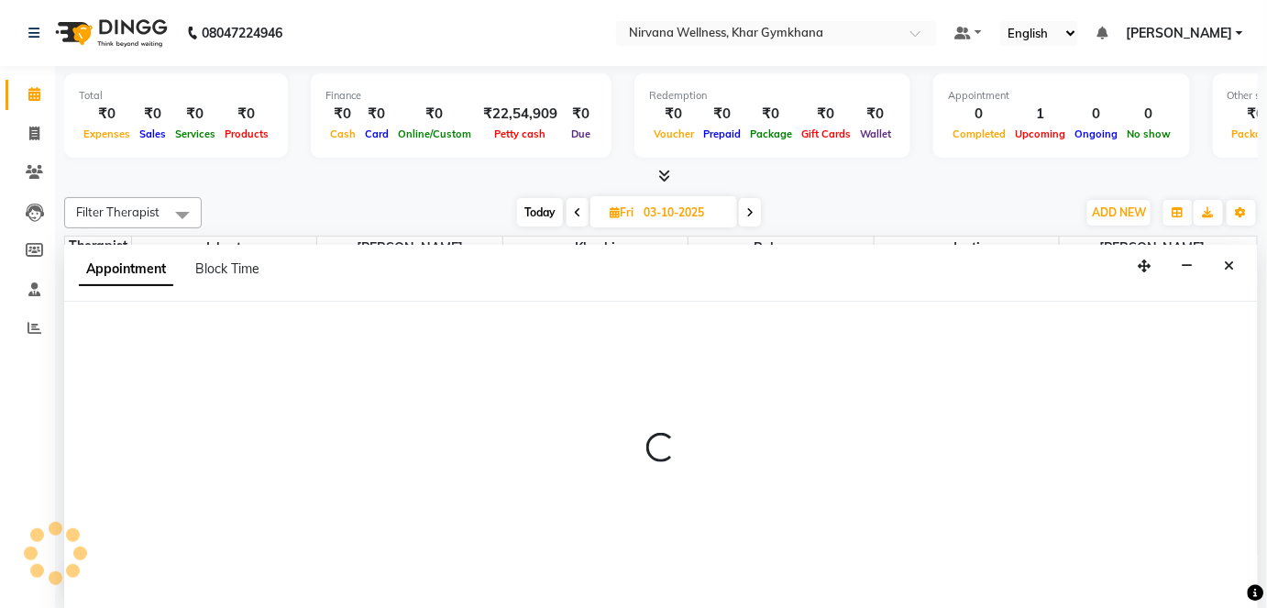
select select "79305"
select select "tentative"
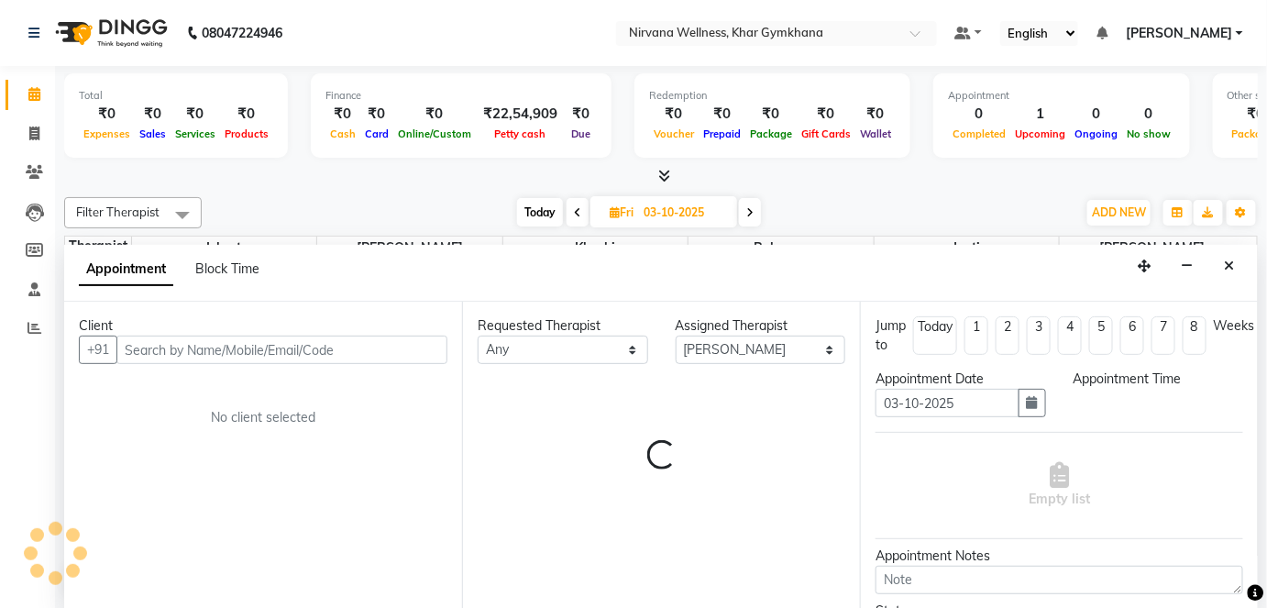
scroll to position [0, 0]
select select "660"
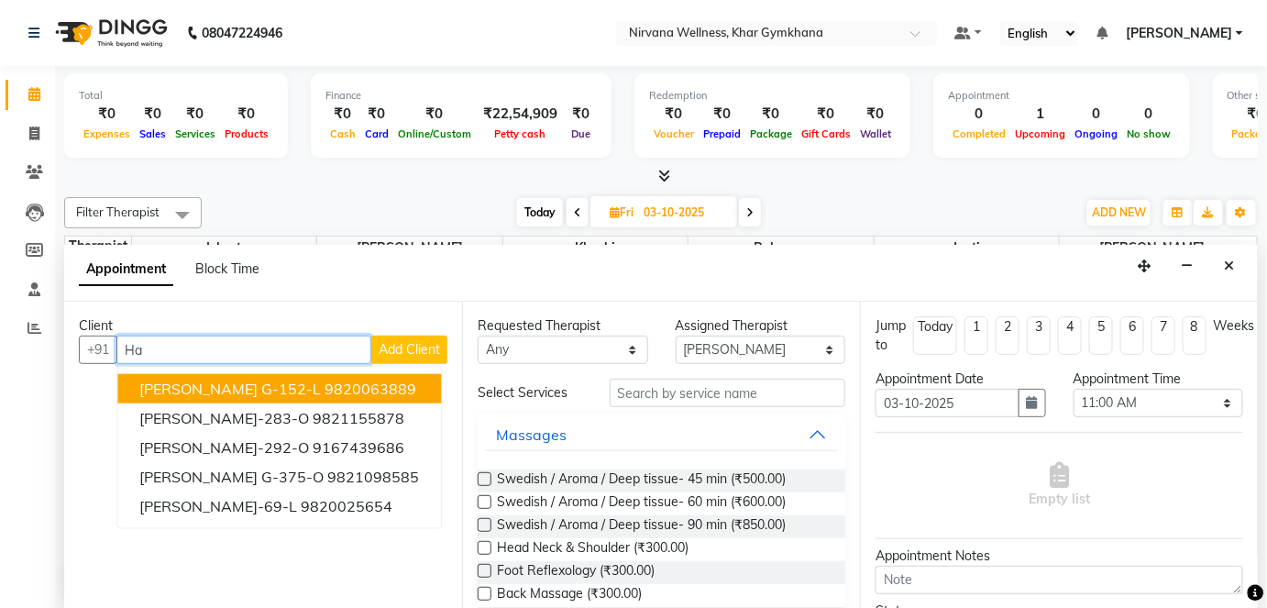
type input "H"
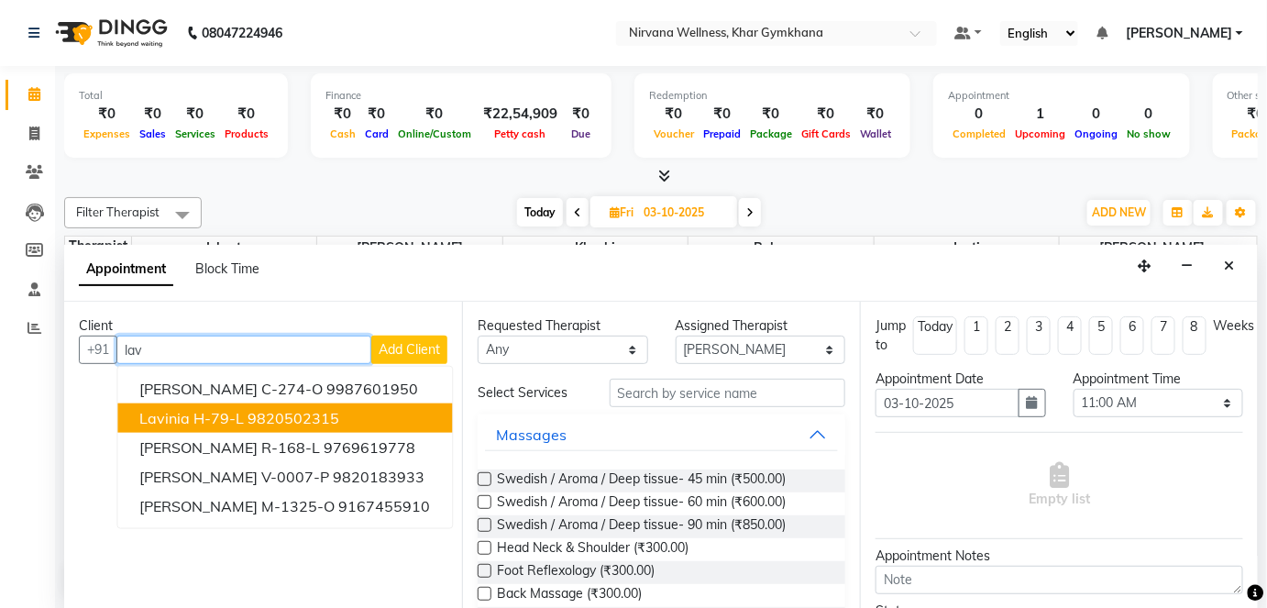
drag, startPoint x: 251, startPoint y: 417, endPoint x: 271, endPoint y: 411, distance: 21.2
click at [251, 416] on ngb-highlight "9820502315" at bounding box center [294, 418] width 92 height 18
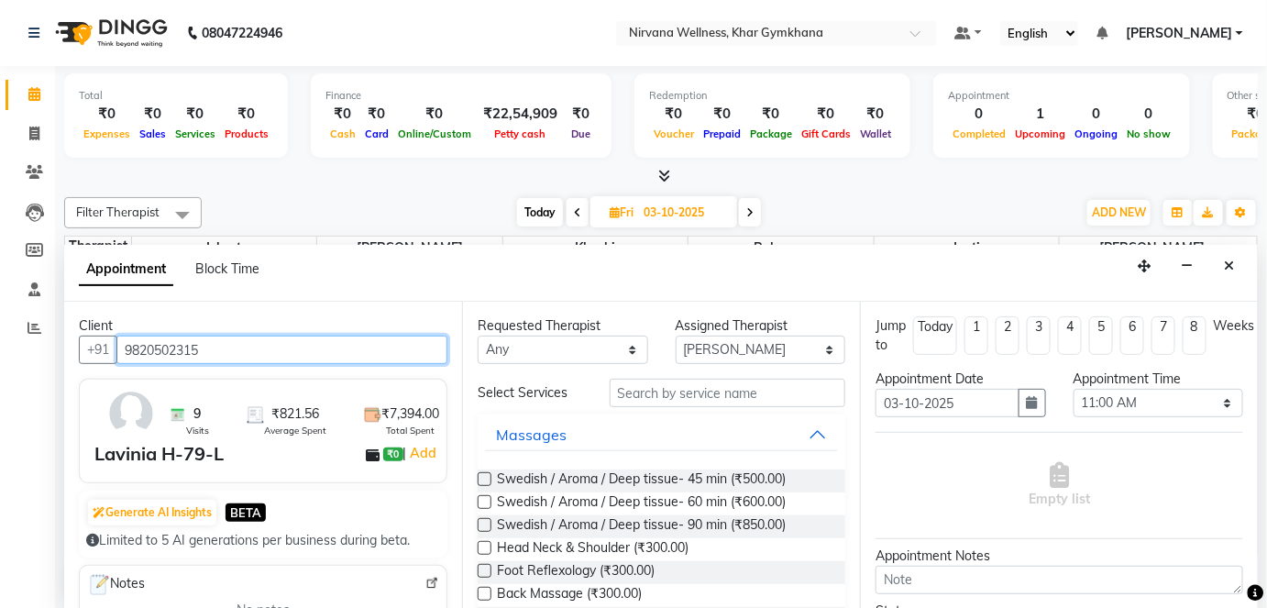
type input "9820502315"
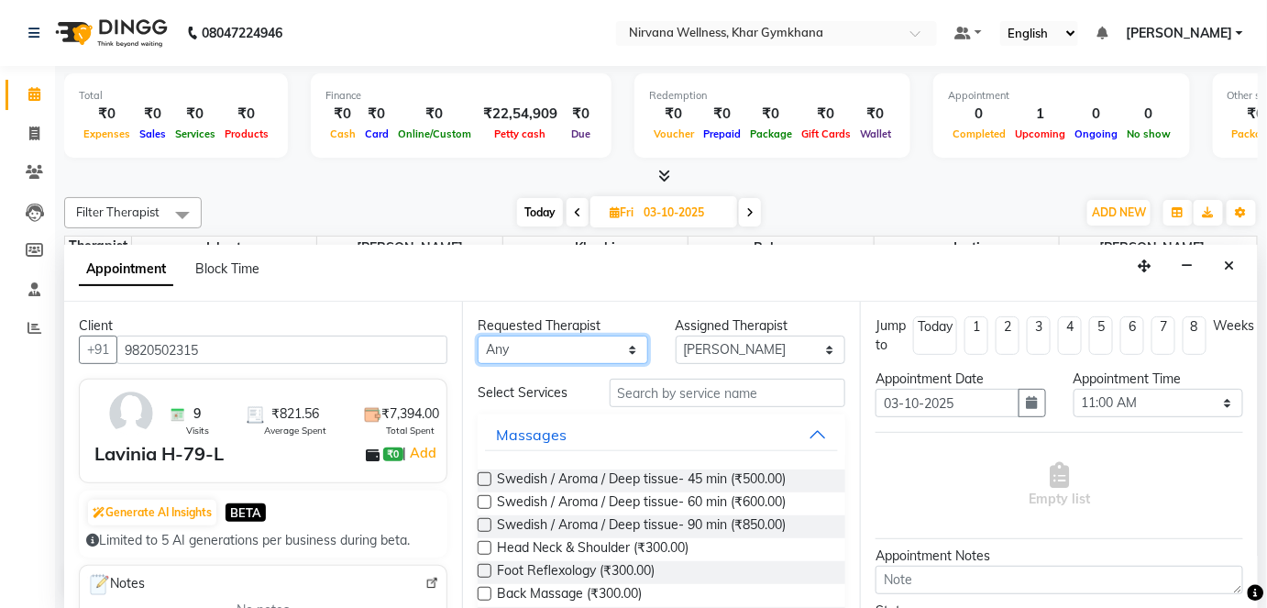
drag, startPoint x: 530, startPoint y: 349, endPoint x: 530, endPoint y: 359, distance: 10.1
click at [530, 352] on select "Any [PERSON_NAME] Jyoti [PERSON_NAME] [PERSON_NAME]" at bounding box center [563, 350] width 171 height 28
select select "79305"
click at [478, 336] on select "Any [PERSON_NAME] Jyoti [PERSON_NAME] [PERSON_NAME]" at bounding box center [563, 350] width 171 height 28
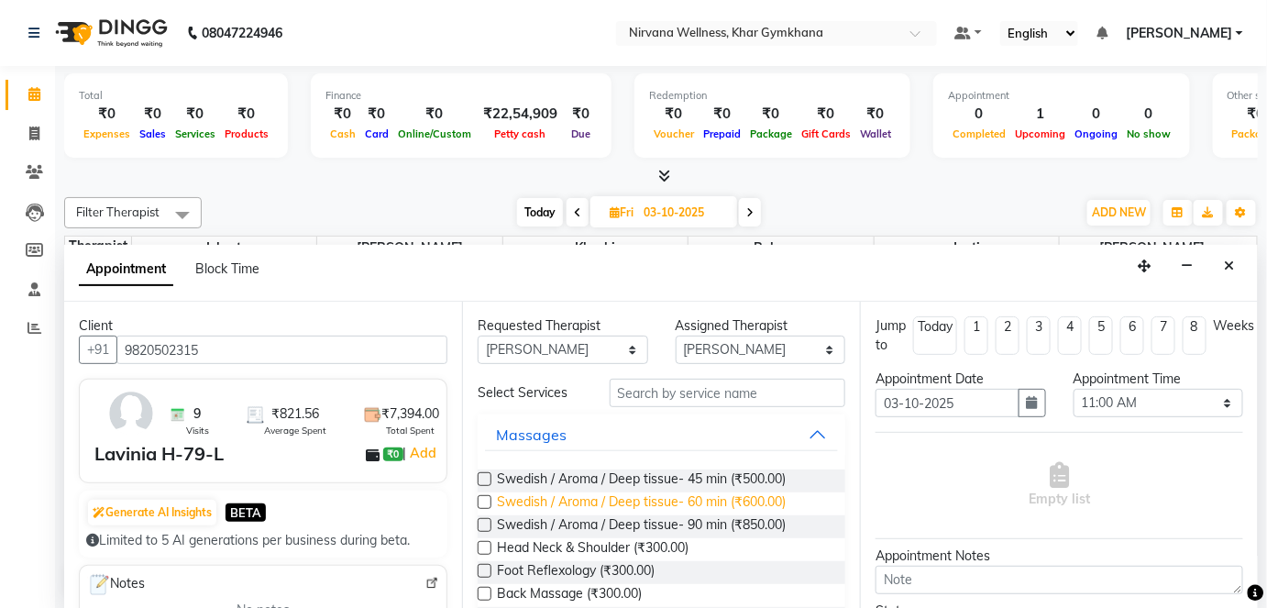
click at [661, 507] on span "Swedish / Aroma / Deep tissue- 60 min (₹600.00)" at bounding box center [641, 503] width 289 height 23
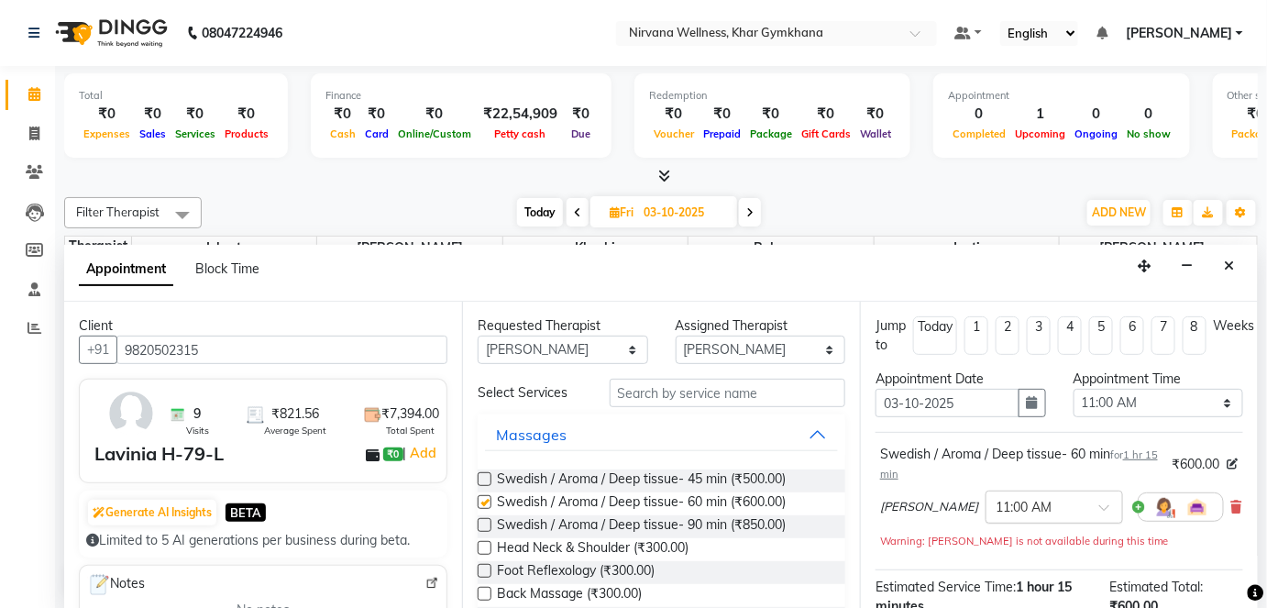
checkbox input "false"
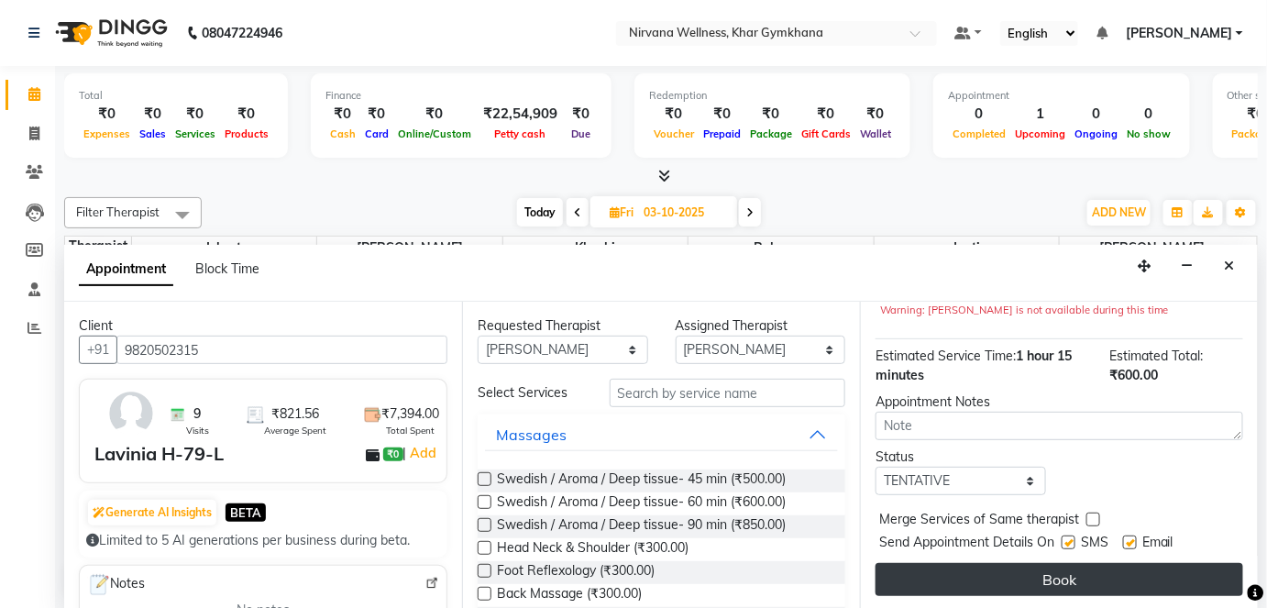
click at [983, 583] on button "Book" at bounding box center [1060, 579] width 368 height 33
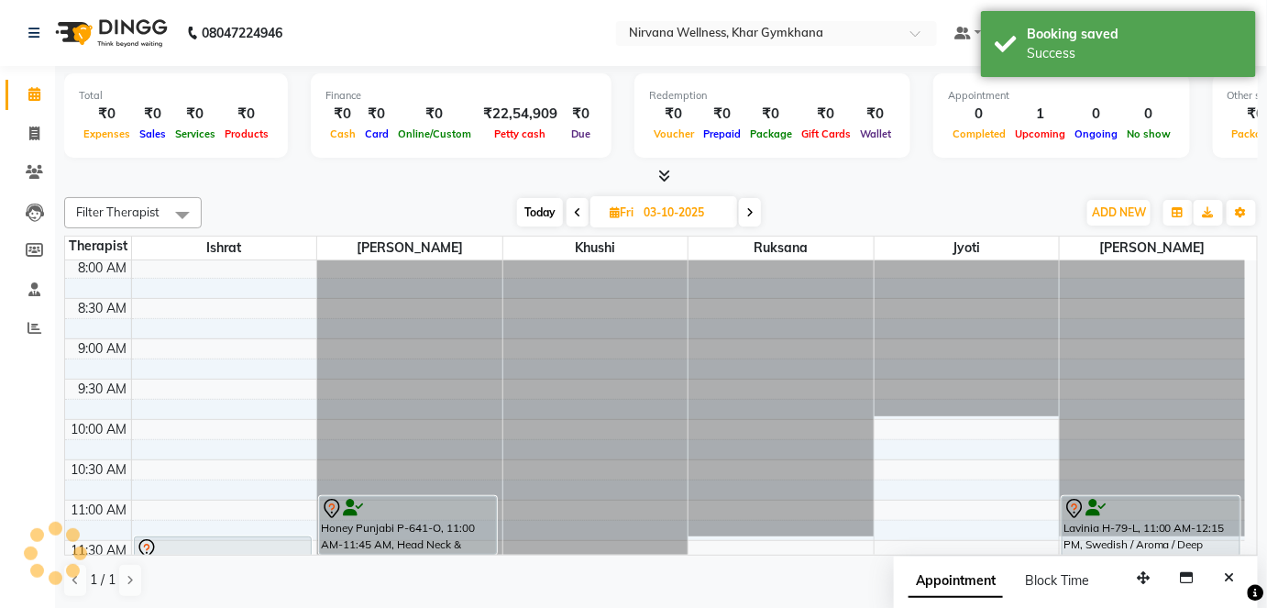
scroll to position [0, 0]
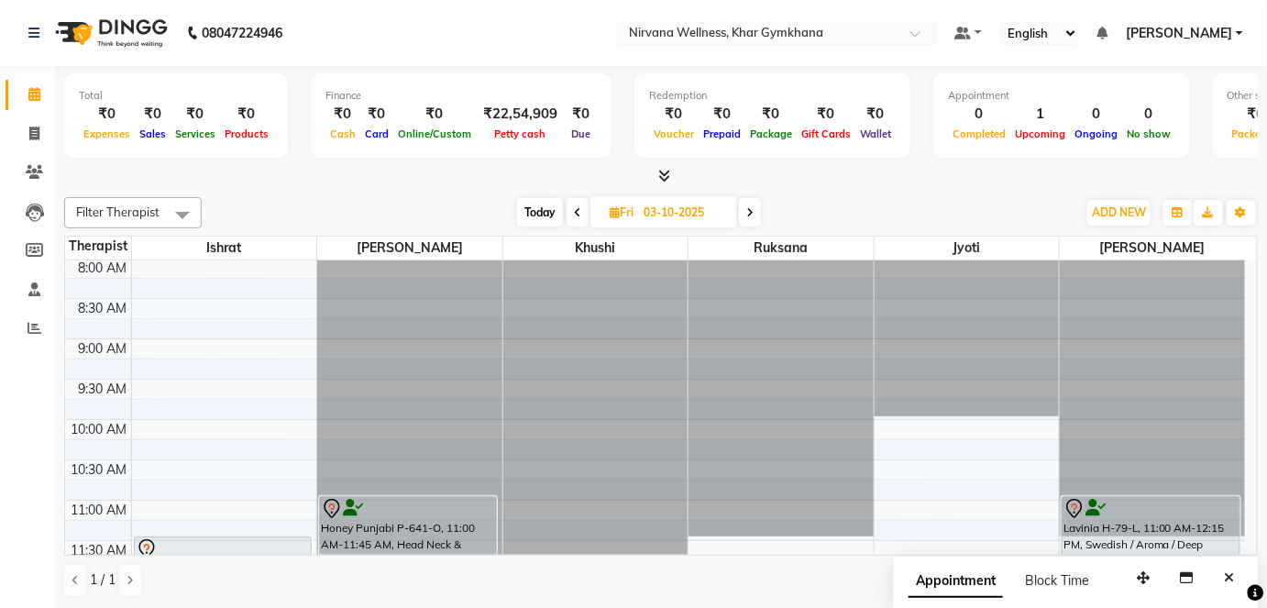
click at [532, 214] on span "Today" at bounding box center [540, 212] width 46 height 28
type input "02-10-2025"
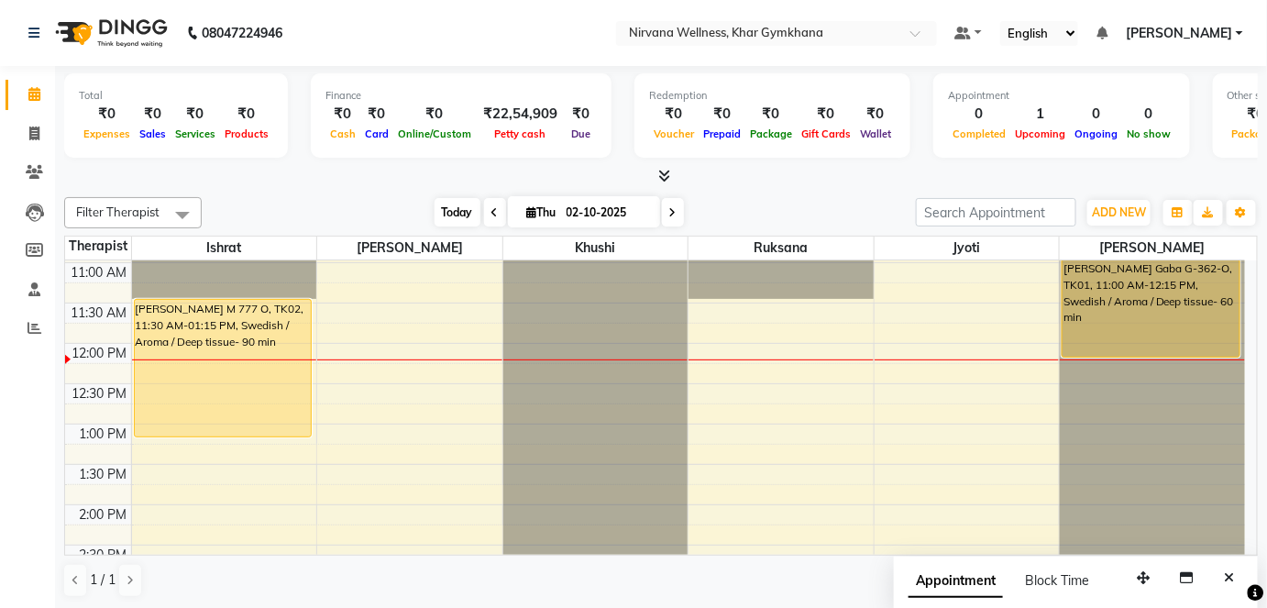
click at [457, 213] on span "Today" at bounding box center [458, 212] width 46 height 28
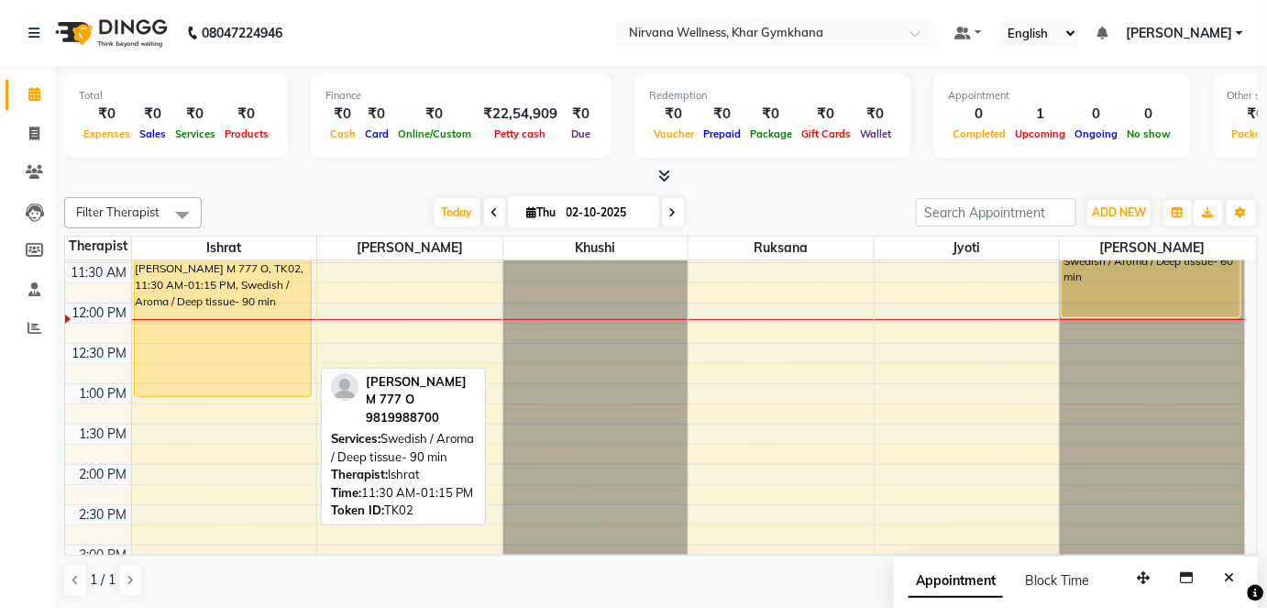
scroll to position [483, 0]
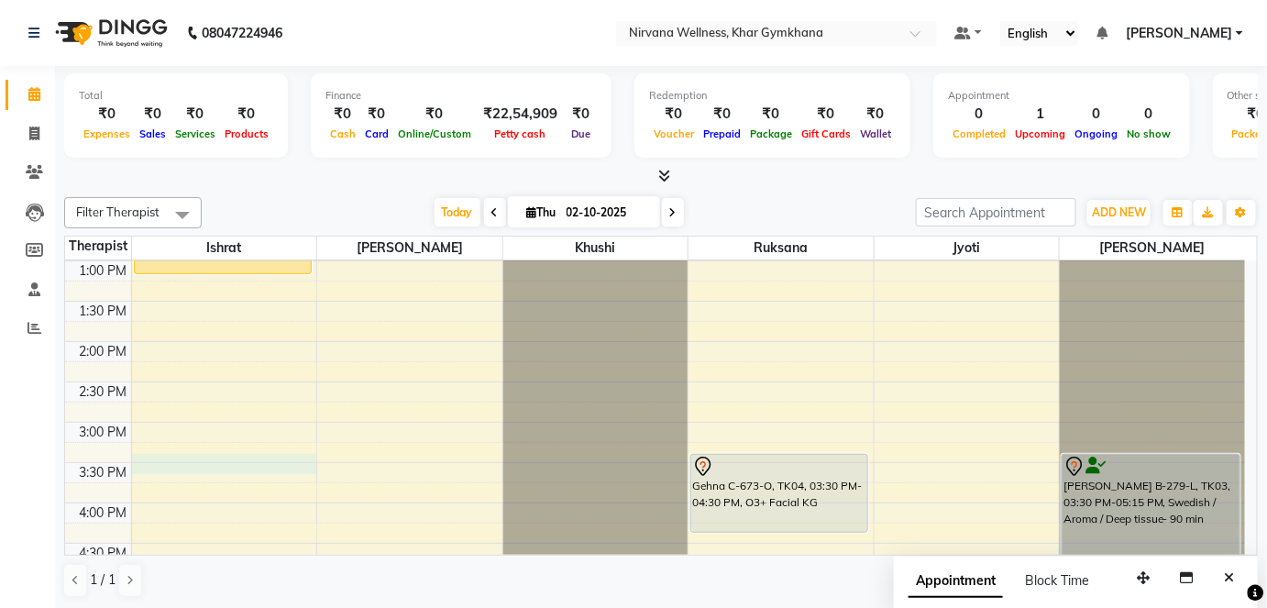
click at [162, 460] on div "7:00 AM 7:30 AM 8:00 AM 8:30 AM 9:00 AM 9:30 AM 10:00 AM 10:30 AM 11:00 AM 11:3…" at bounding box center [655, 422] width 1180 height 1290
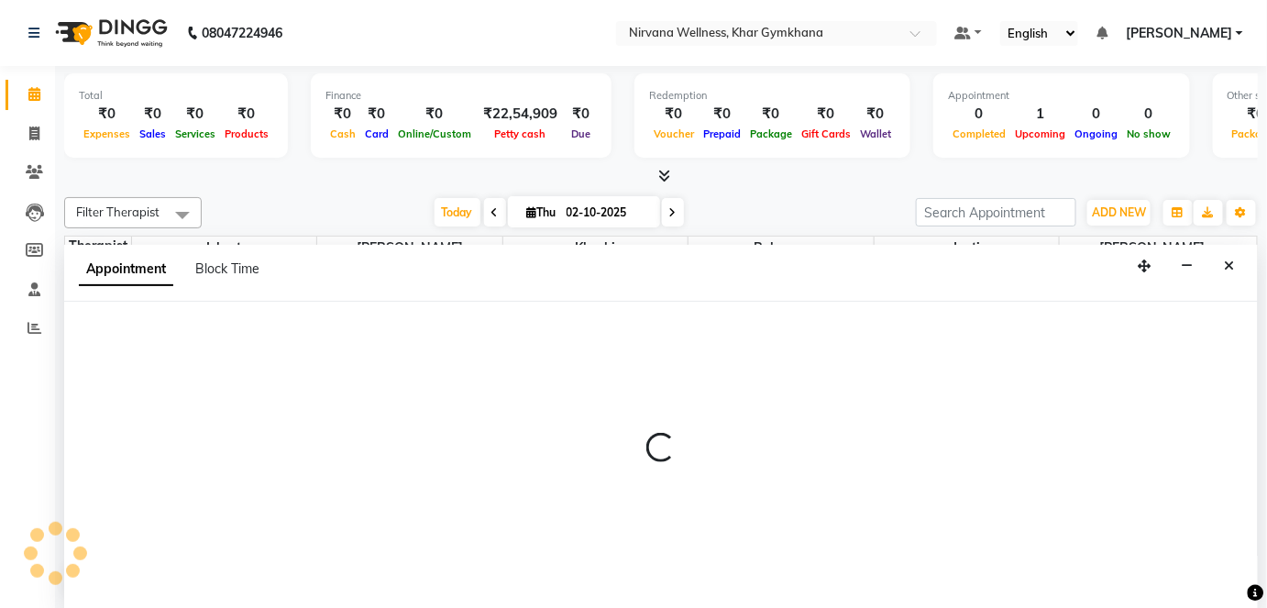
select select "67021"
select select "tentative"
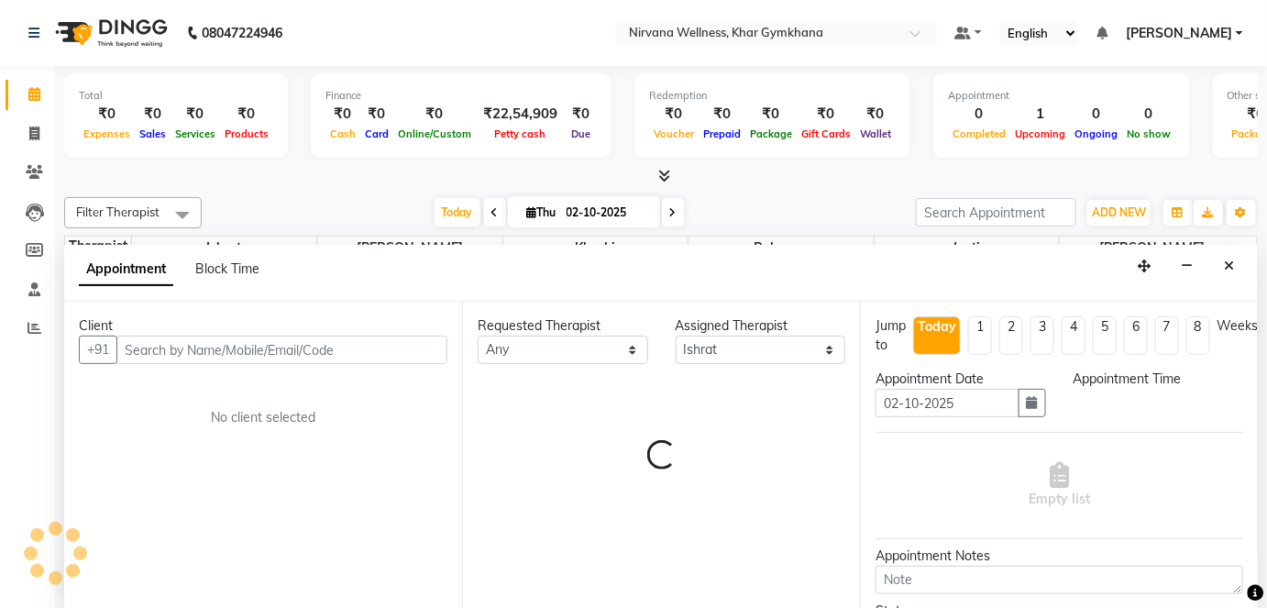
scroll to position [0, 0]
select select "930"
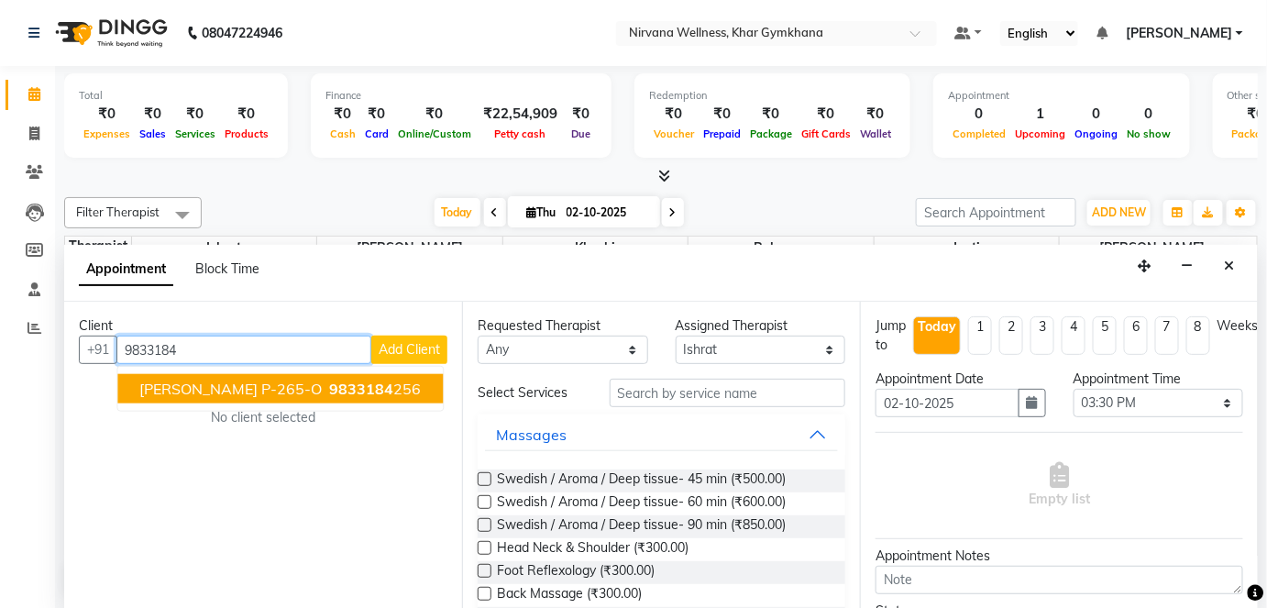
click at [193, 380] on span "[PERSON_NAME] P-265-O" at bounding box center [230, 389] width 182 height 18
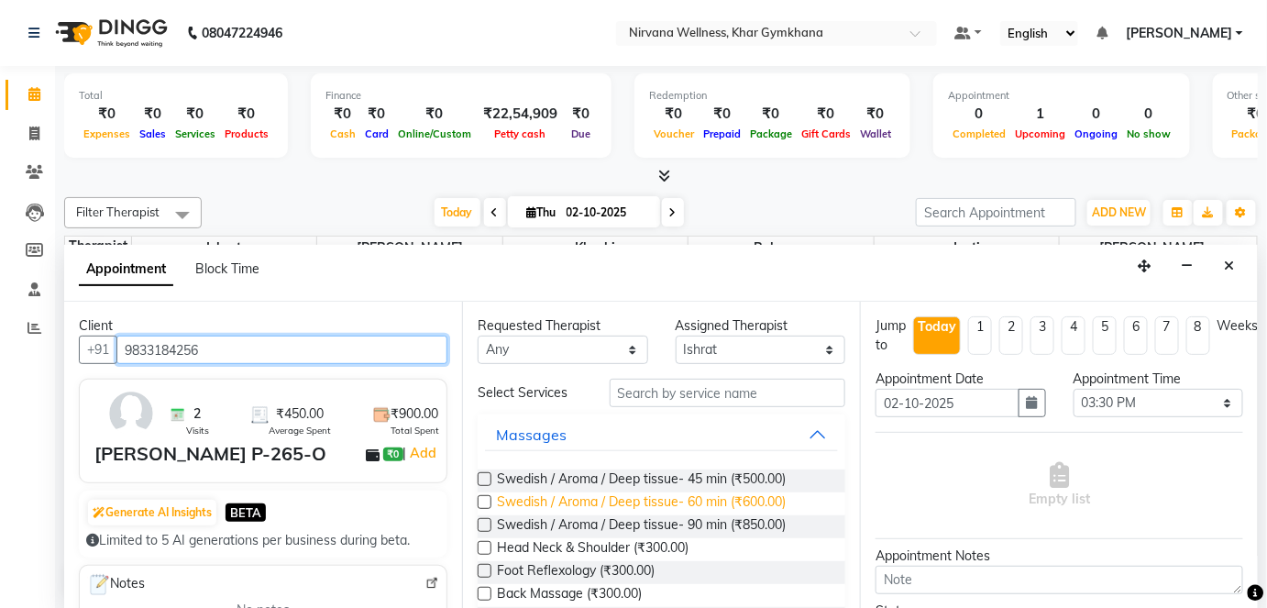
type input "9833184256"
click at [624, 509] on span "Swedish / Aroma / Deep tissue- 60 min (₹600.00)" at bounding box center [641, 503] width 289 height 23
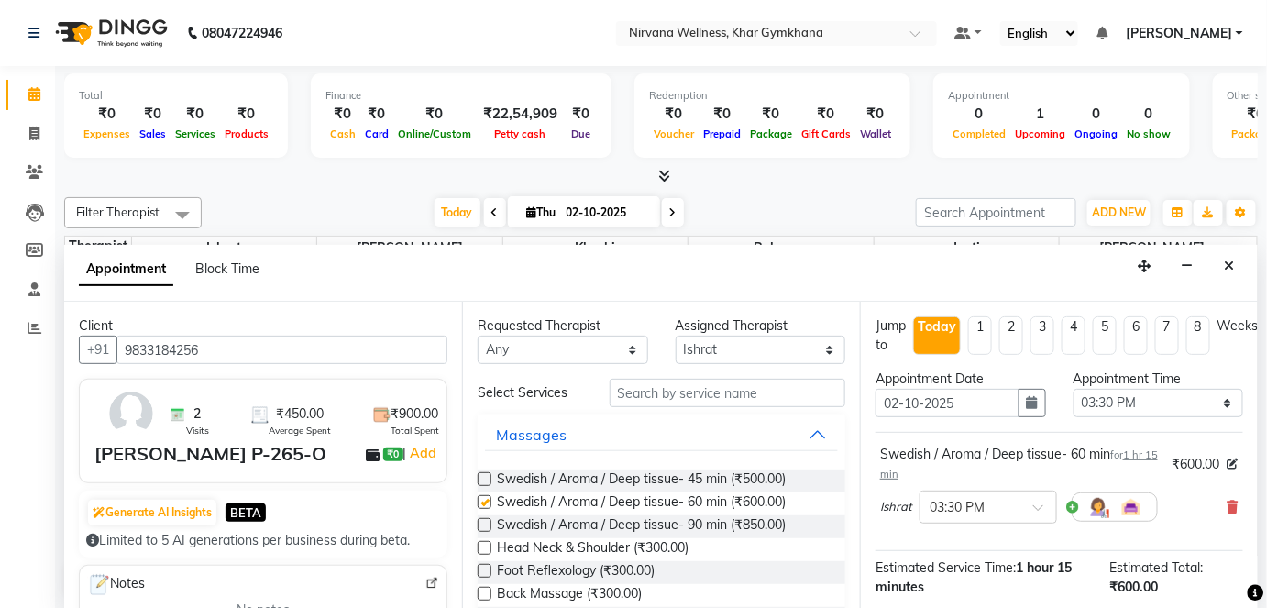
checkbox input "false"
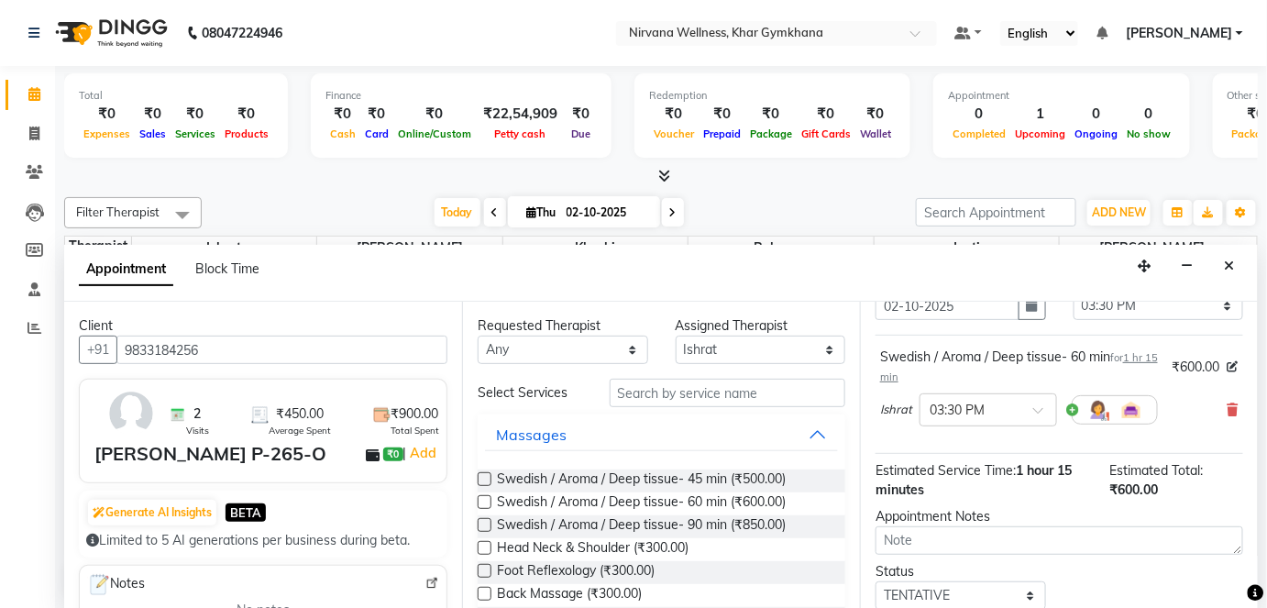
scroll to position [212, 0]
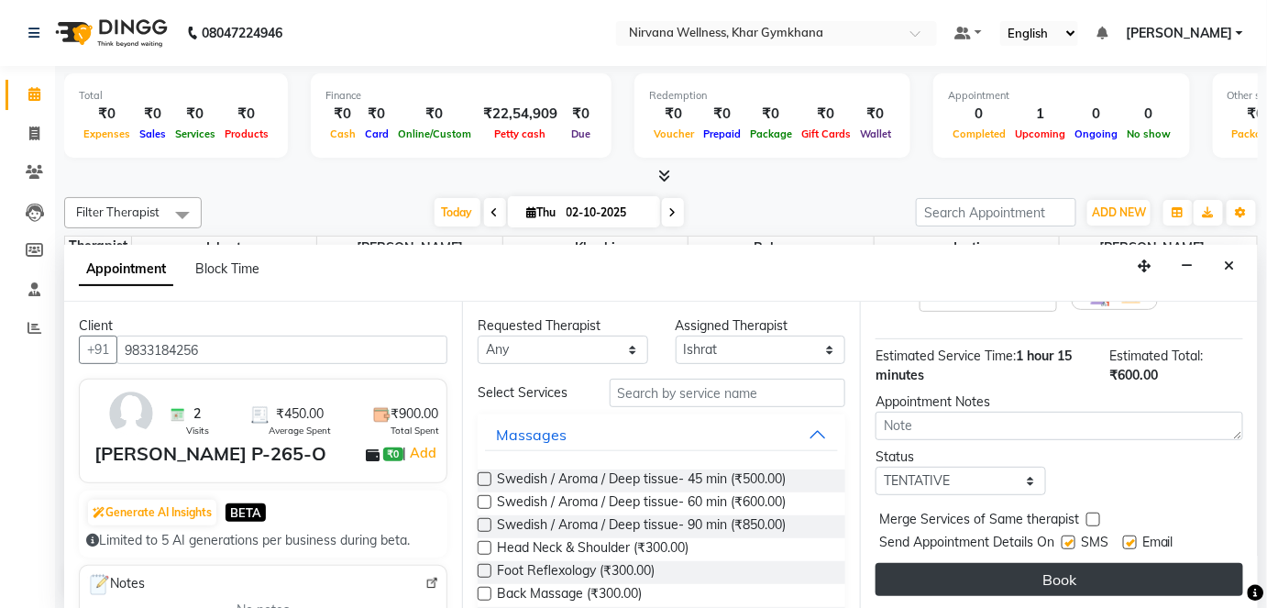
click at [948, 574] on button "Book" at bounding box center [1060, 579] width 368 height 33
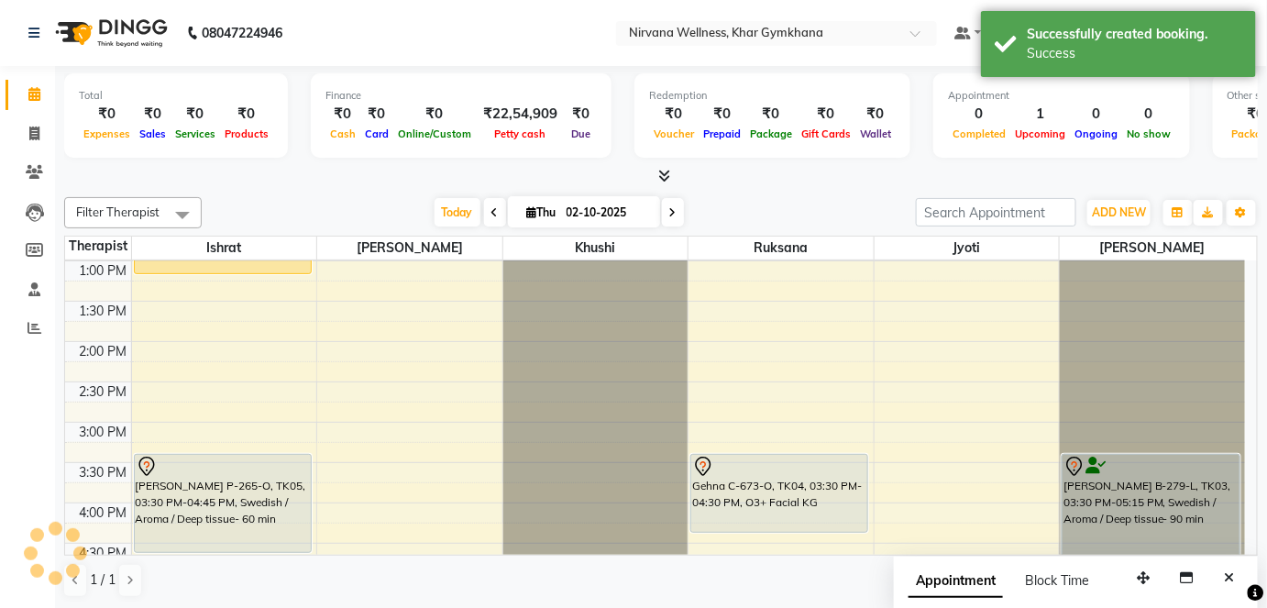
scroll to position [0, 0]
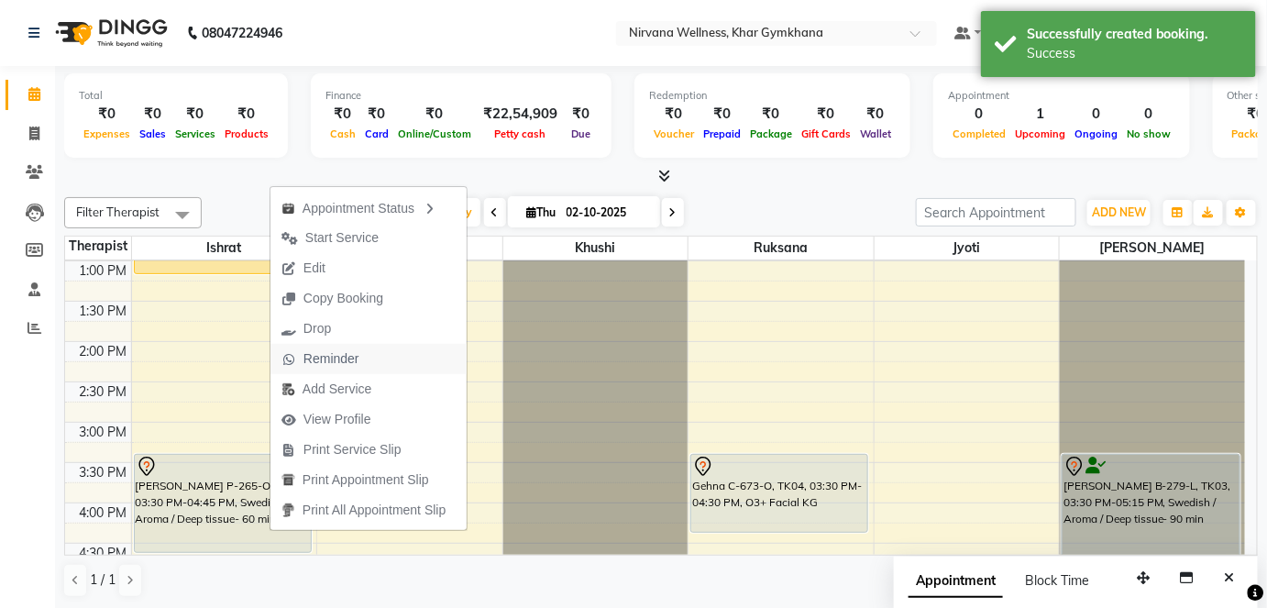
click at [332, 364] on span "Reminder" at bounding box center [332, 358] width 56 height 19
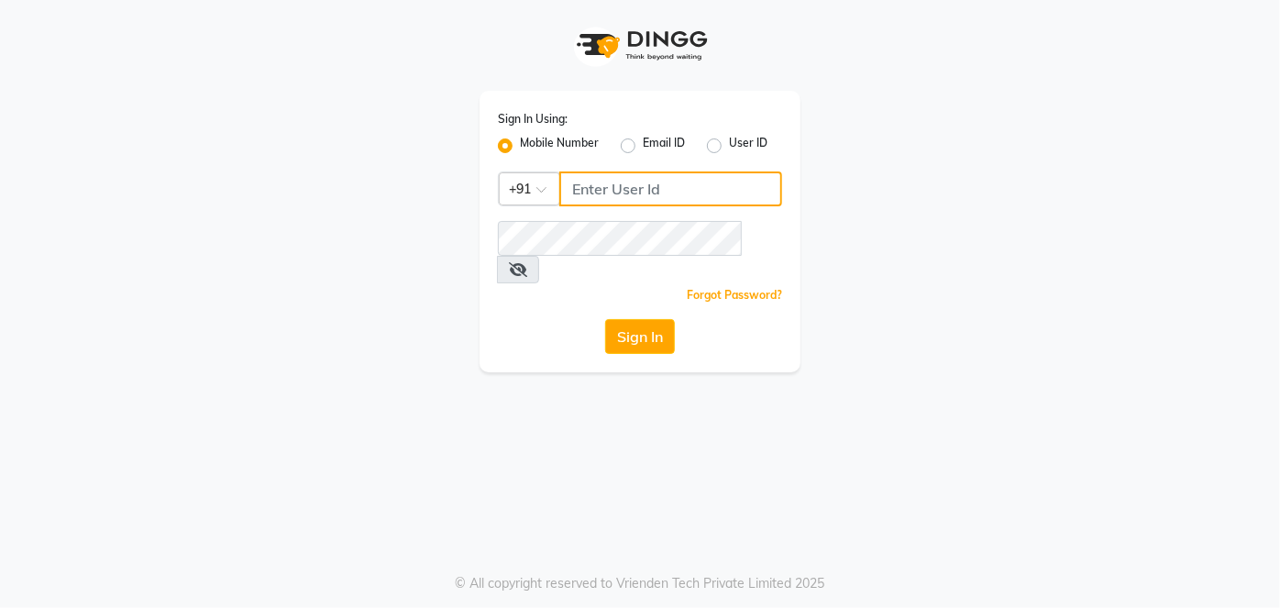
click at [625, 182] on input "Username" at bounding box center [670, 188] width 223 height 35
type input "8850460529"
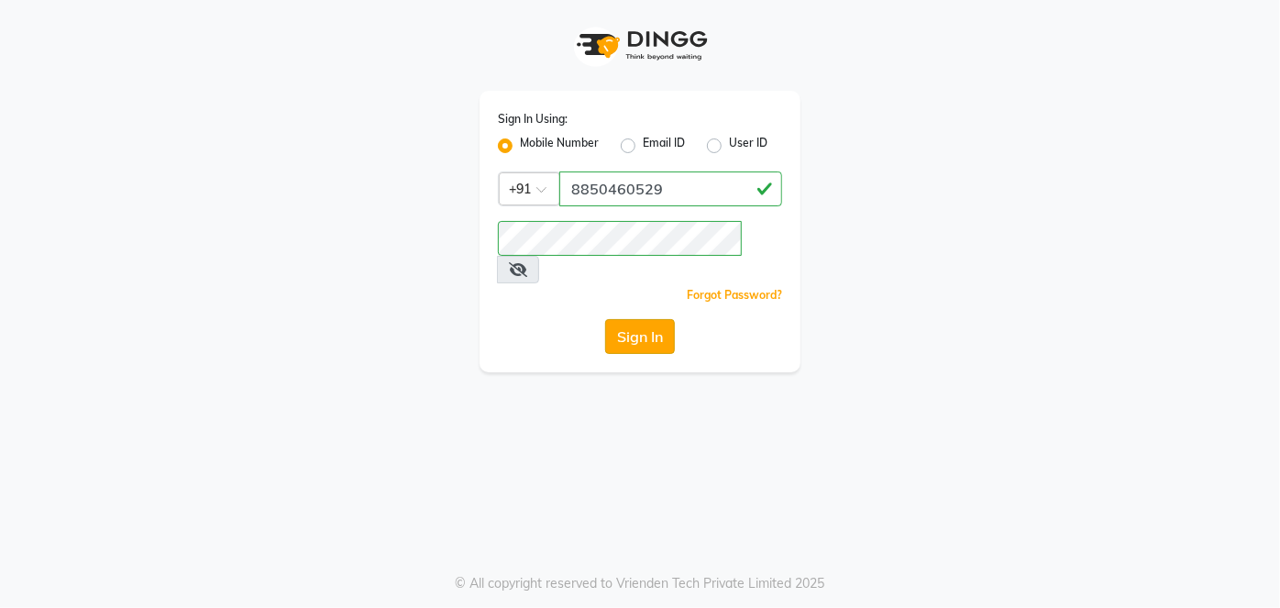
click at [634, 326] on button "Sign In" at bounding box center [640, 336] width 70 height 35
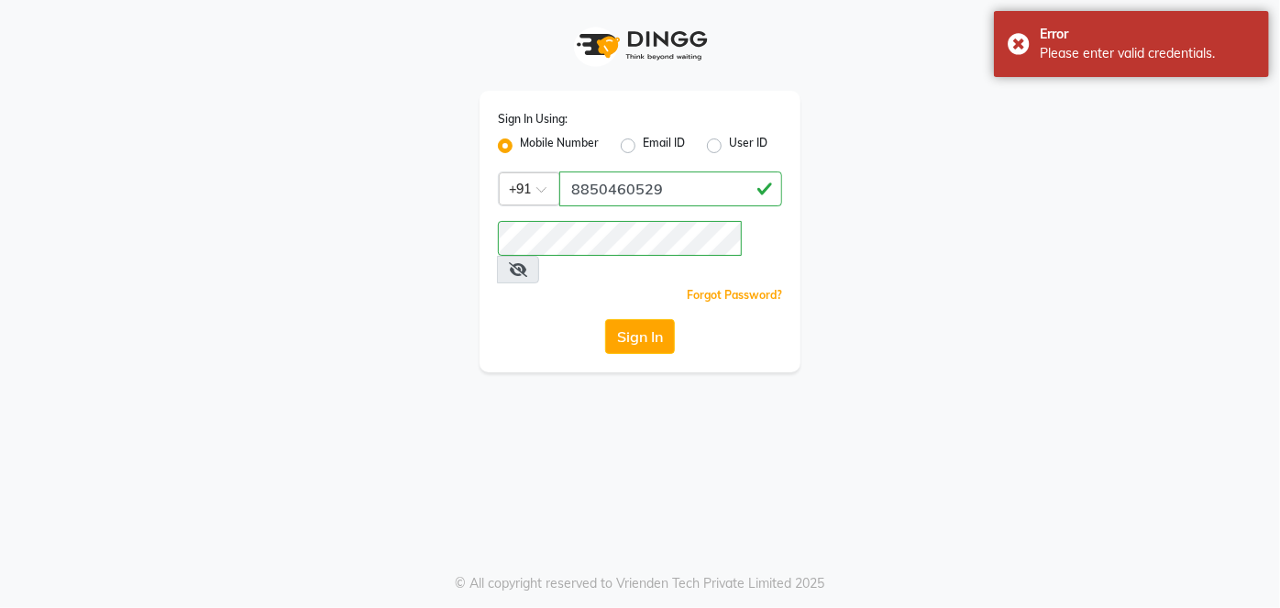
click at [527, 262] on icon at bounding box center [518, 269] width 18 height 15
click at [641, 326] on div "Sign In Using: Mobile Number Email ID User ID Country Code × [PHONE_NUMBER] Rem…" at bounding box center [640, 232] width 321 height 282
click at [642, 319] on button "Sign In" at bounding box center [640, 336] width 70 height 35
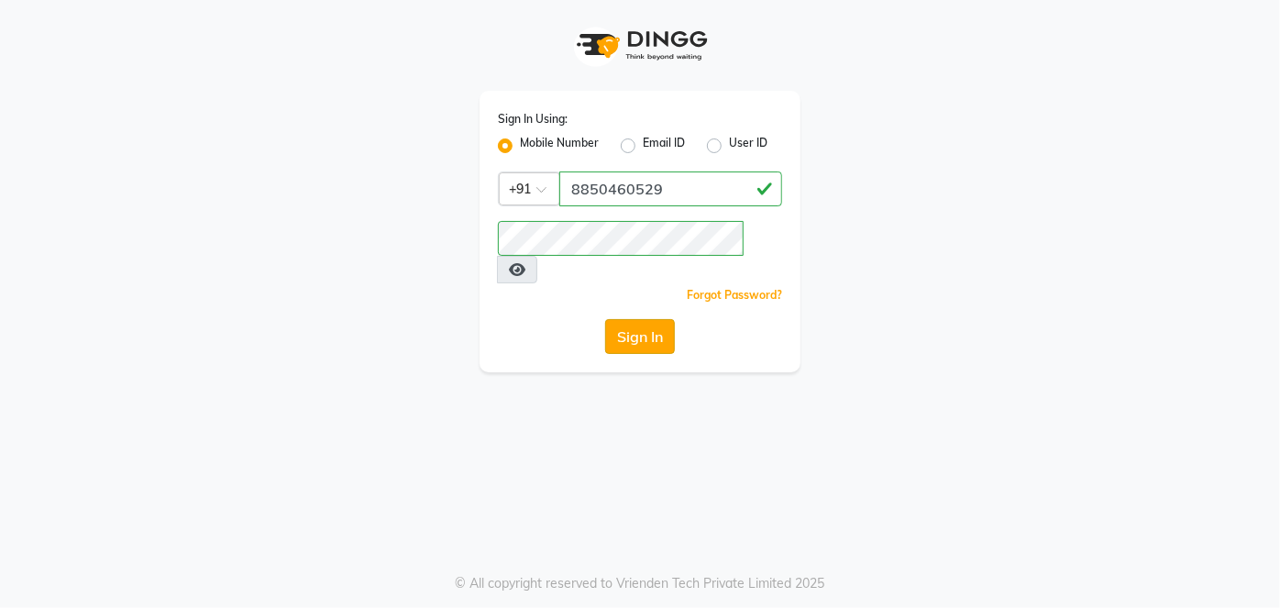
click at [628, 319] on button "Sign In" at bounding box center [640, 336] width 70 height 35
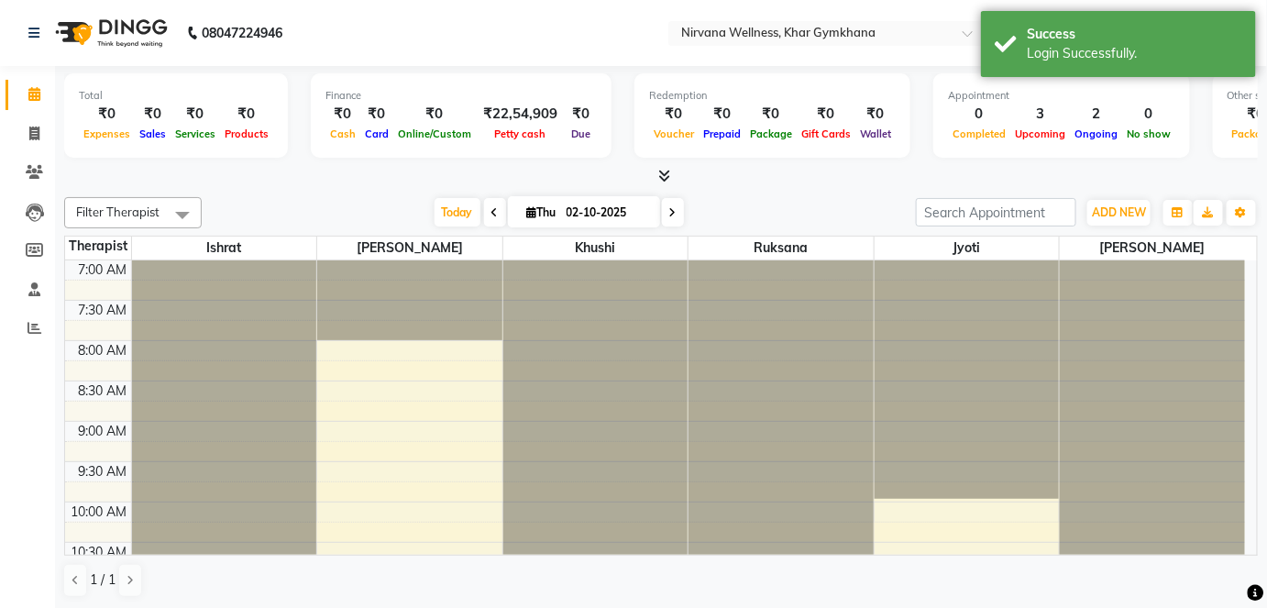
click at [633, 216] on input "02-10-2025" at bounding box center [607, 213] width 92 height 28
select select "10"
select select "2025"
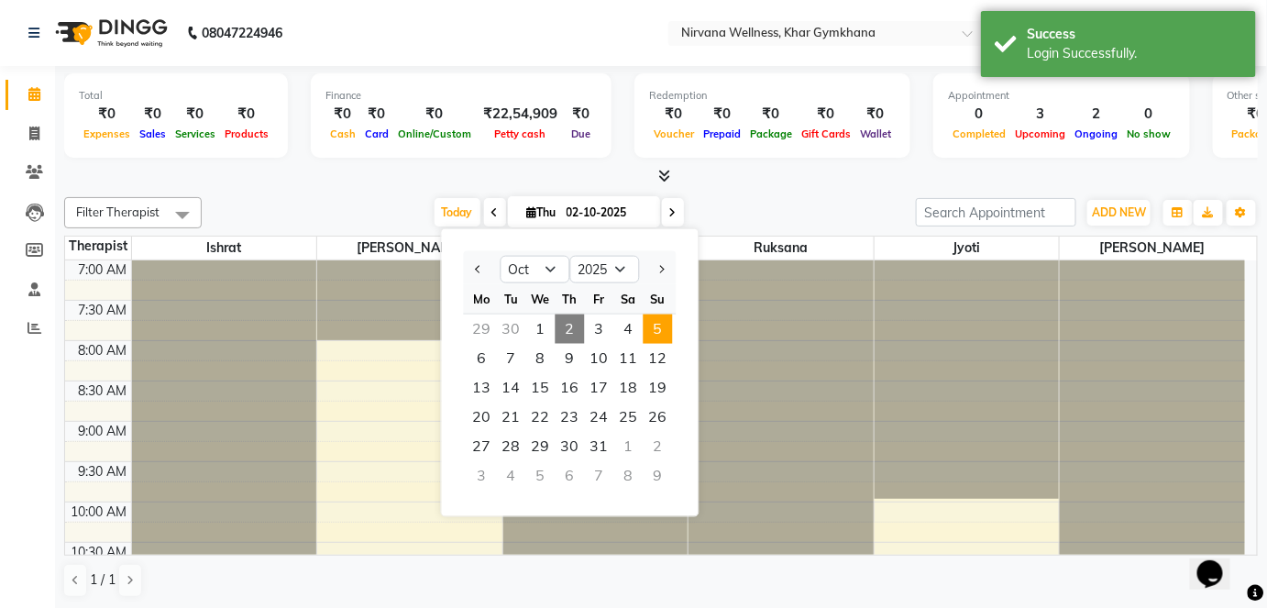
click at [658, 321] on span "5" at bounding box center [658, 329] width 29 height 29
type input "05-10-2025"
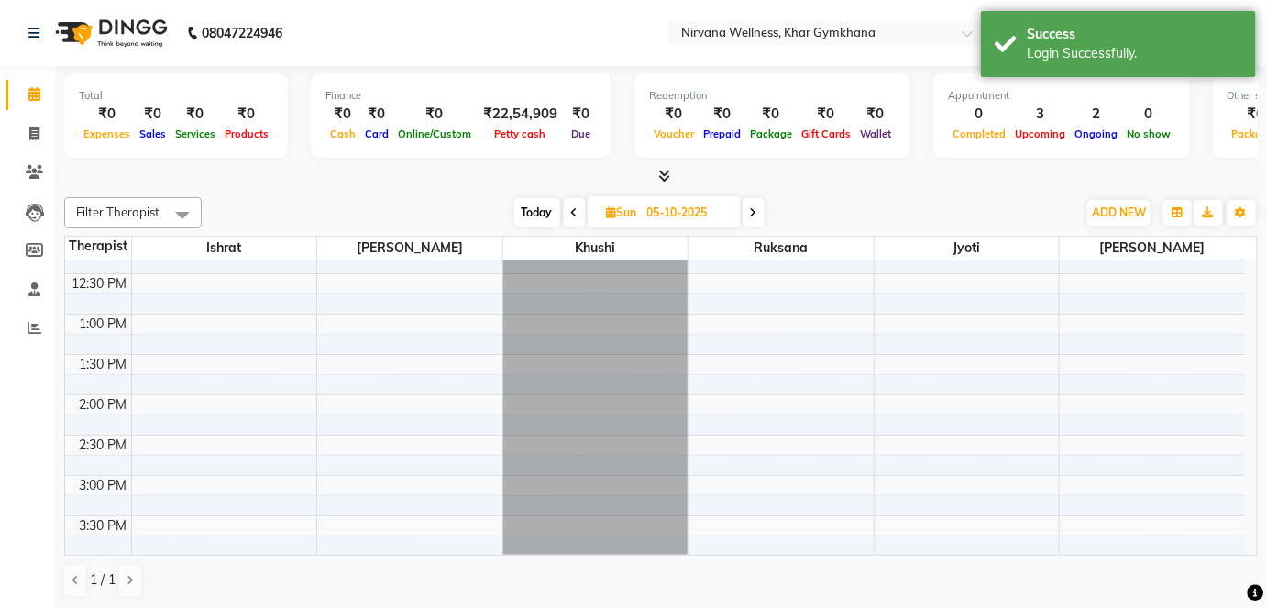
scroll to position [483, 0]
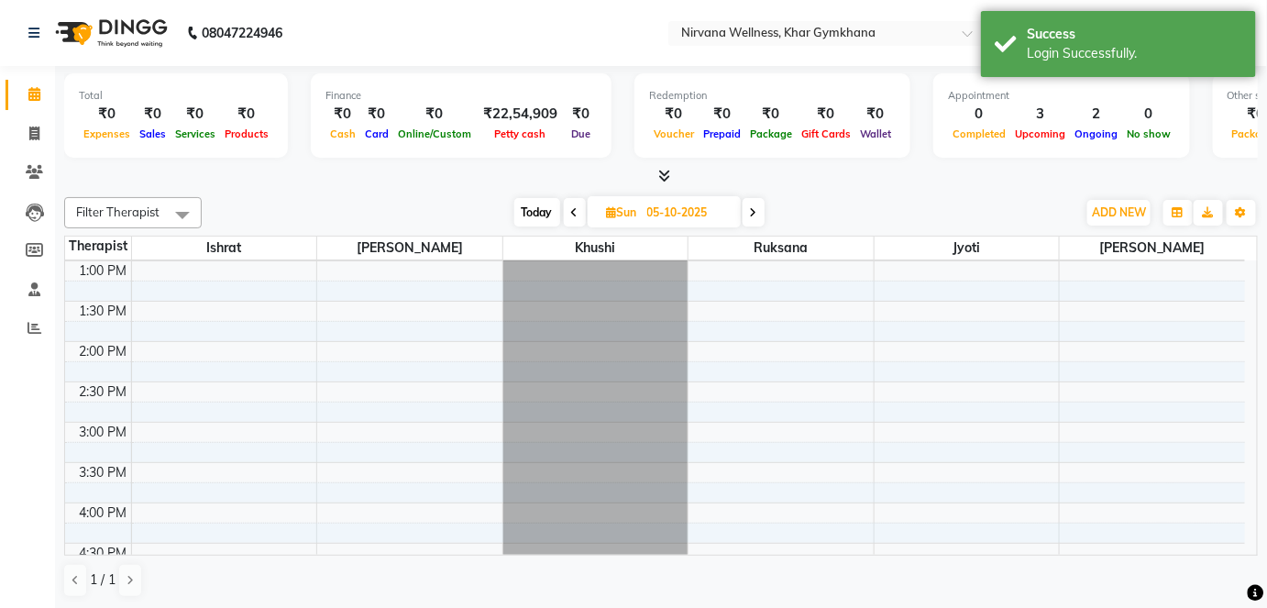
click at [198, 462] on div "7:00 AM 7:30 AM 8:00 AM 8:30 AM 9:00 AM 9:30 AM 10:00 AM 10:30 AM 11:00 AM 11:3…" at bounding box center [655, 422] width 1180 height 1290
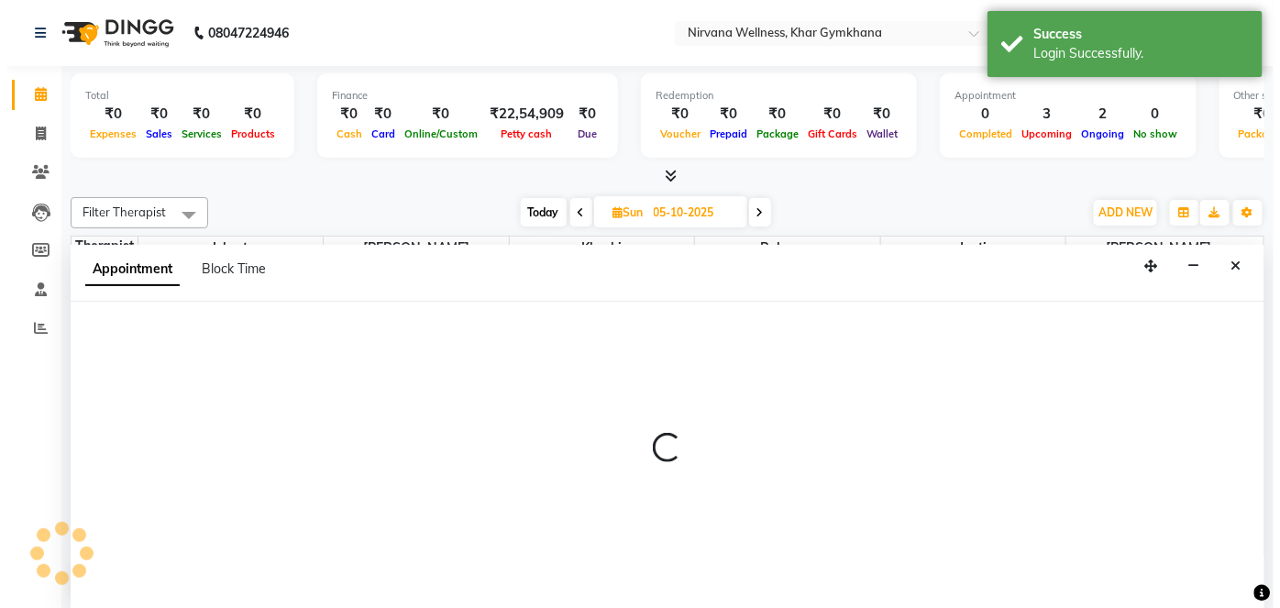
scroll to position [0, 0]
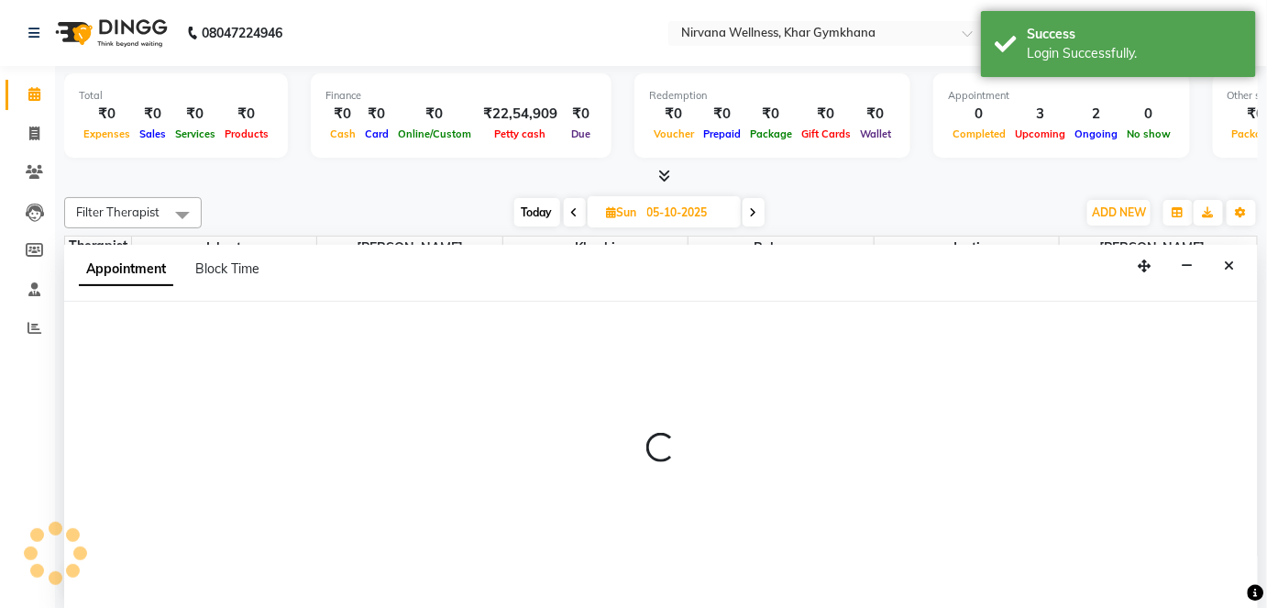
select select "67021"
select select "930"
select select "tentative"
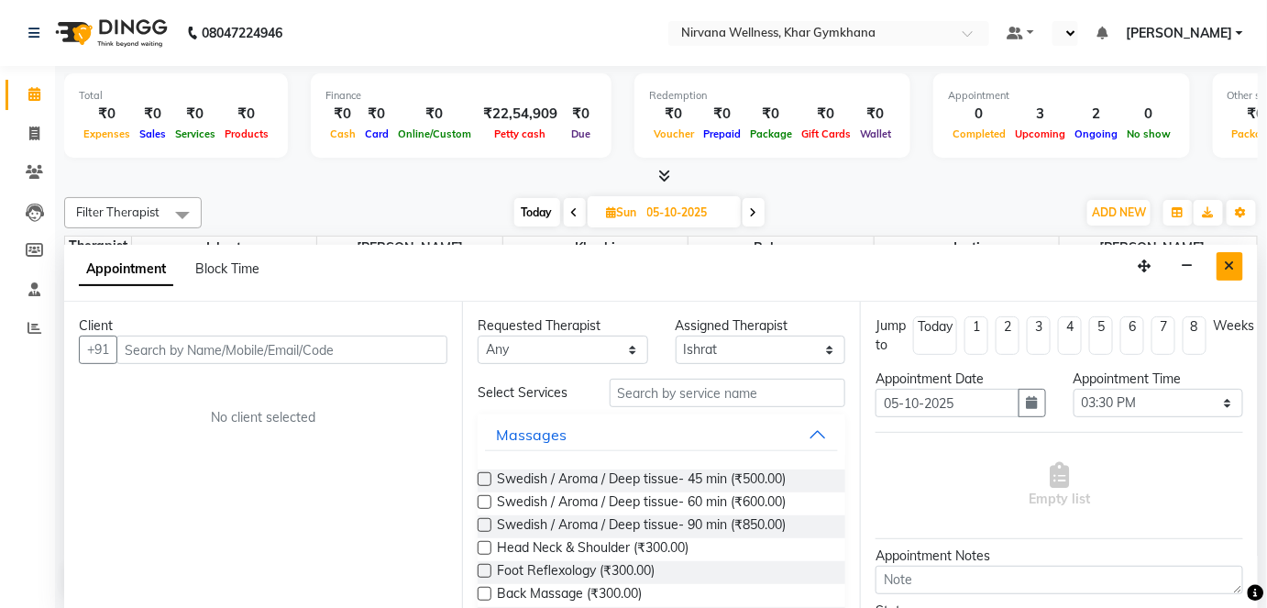
click at [1234, 271] on button "Close" at bounding box center [1230, 266] width 27 height 28
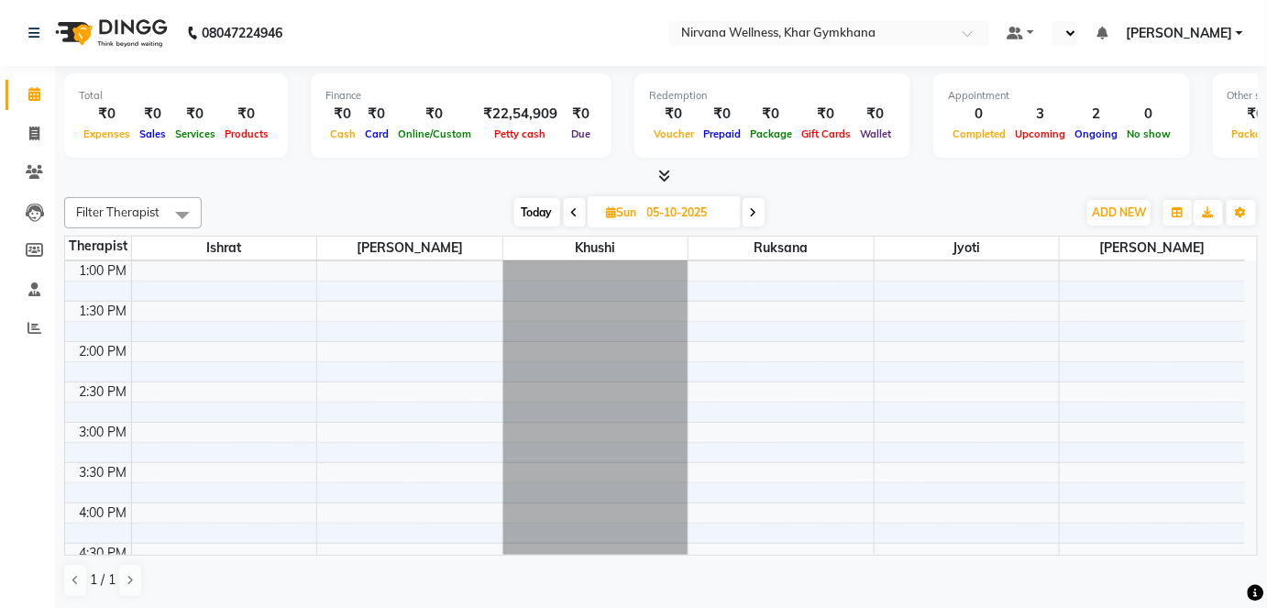
click at [150, 456] on div "7:00 AM 7:30 AM 8:00 AM 8:30 AM 9:00 AM 9:30 AM 10:00 AM 10:30 AM 11:00 AM 11:3…" at bounding box center [655, 422] width 1180 height 1290
select select "67021"
select select "tentative"
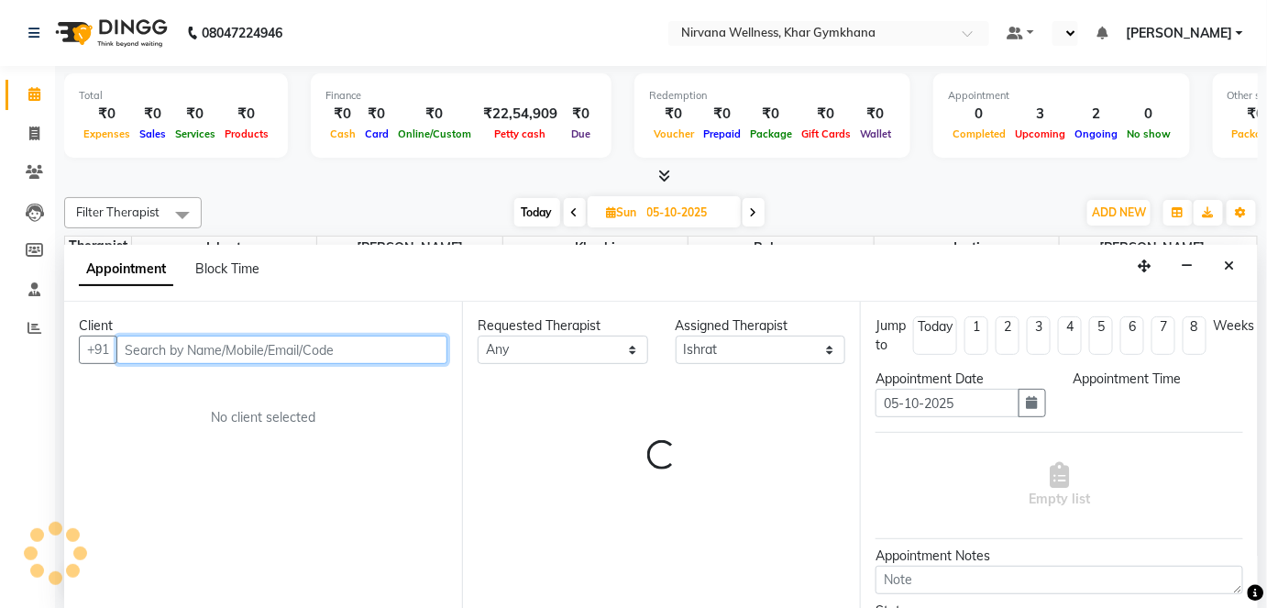
select select "930"
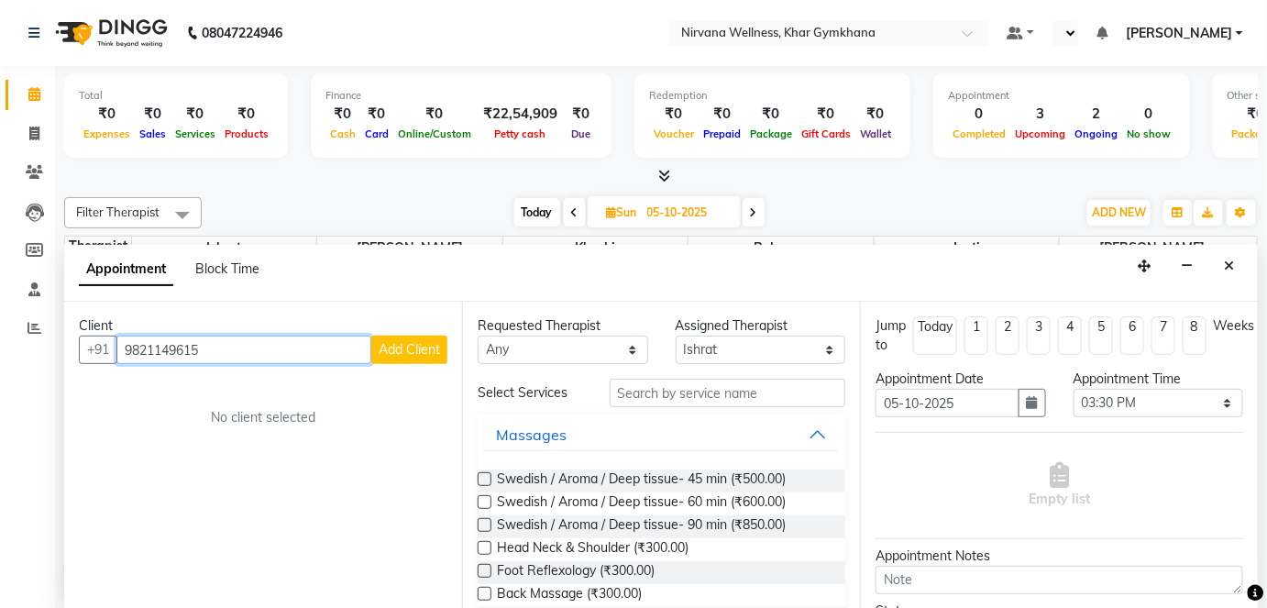
type input "9821149615"
click at [412, 358] on button "Add Client" at bounding box center [409, 350] width 76 height 28
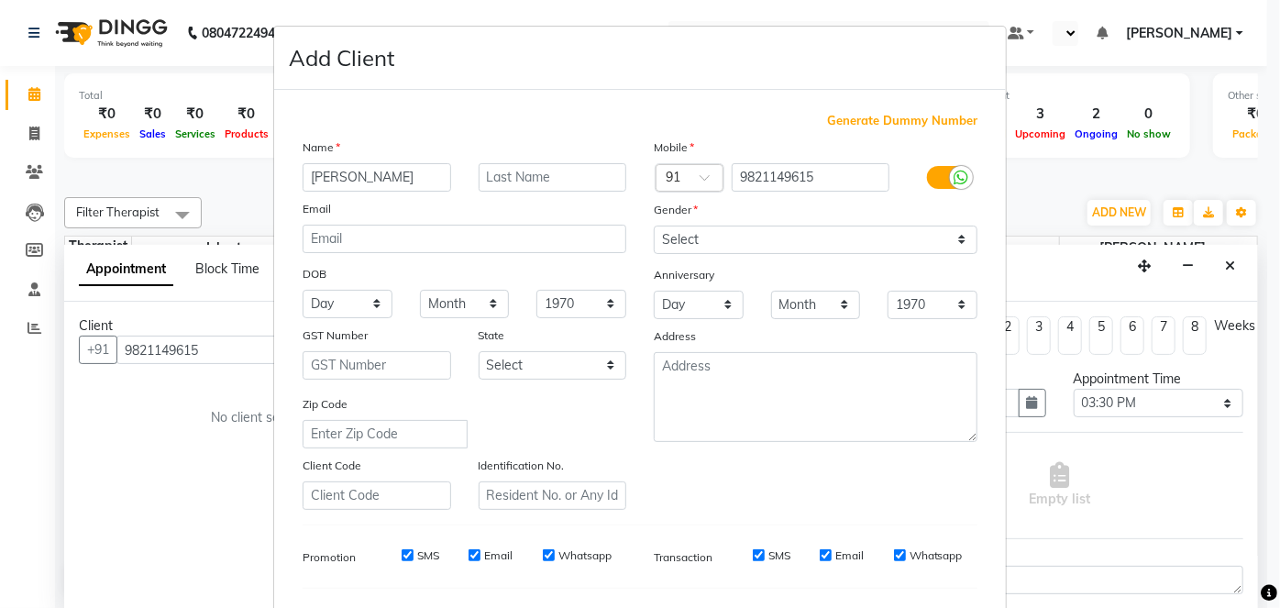
type input "Shalini"
click at [550, 171] on input "text" at bounding box center [553, 177] width 149 height 28
type input "S-427-L"
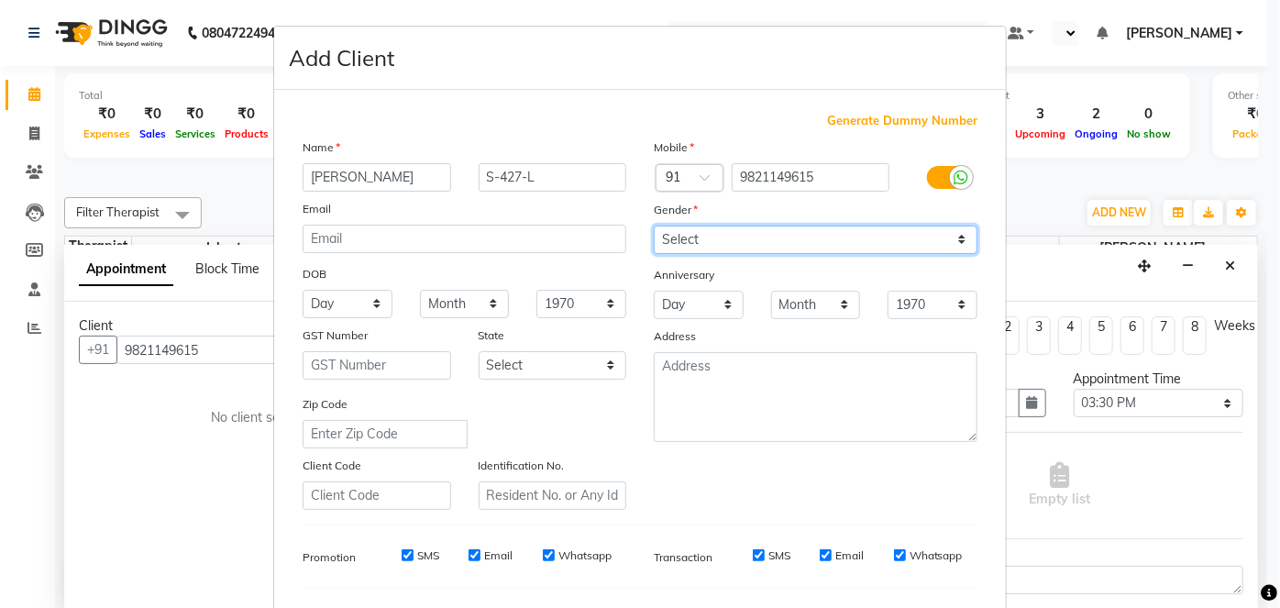
click at [708, 244] on select "Select [DEMOGRAPHIC_DATA] [DEMOGRAPHIC_DATA] Other Prefer Not To Say" at bounding box center [816, 240] width 324 height 28
select select "[DEMOGRAPHIC_DATA]"
click at [654, 226] on select "Select [DEMOGRAPHIC_DATA] [DEMOGRAPHIC_DATA] Other Prefer Not To Say" at bounding box center [816, 240] width 324 height 28
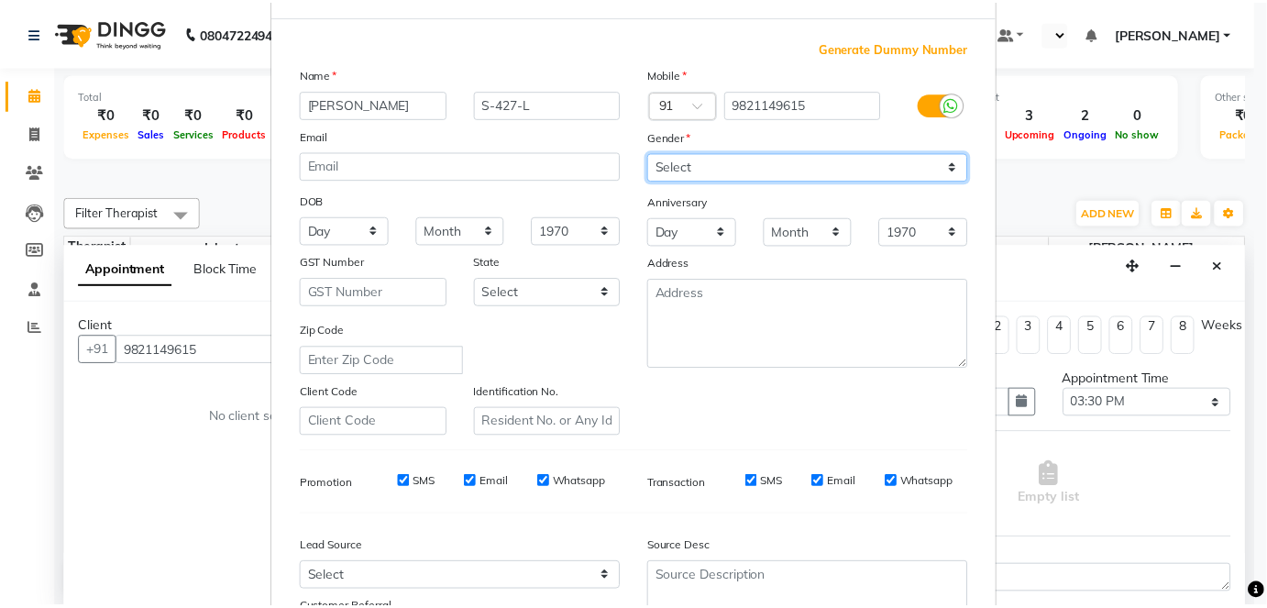
scroll to position [237, 0]
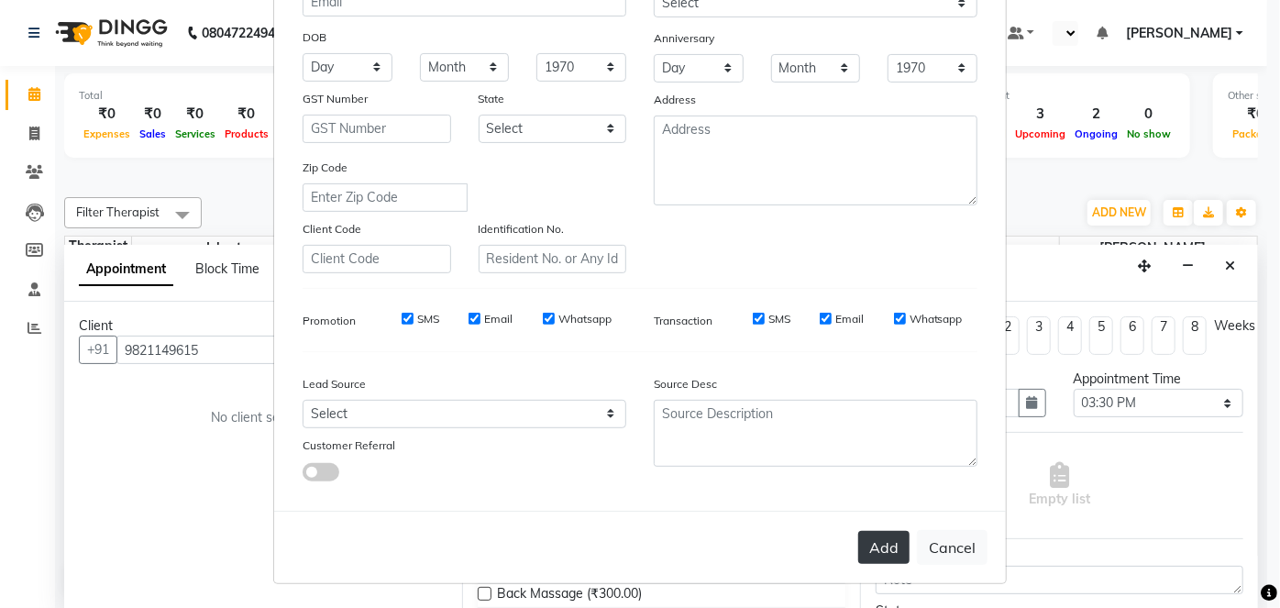
click at [895, 550] on button "Add" at bounding box center [883, 547] width 51 height 33
select select
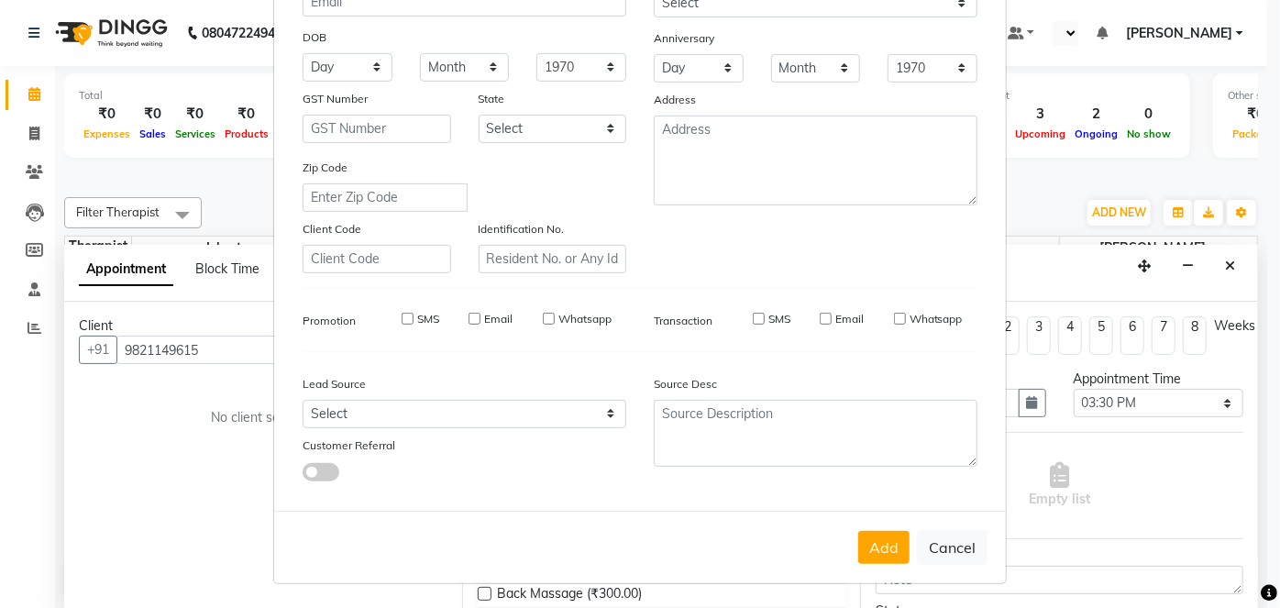
select select
checkbox input "false"
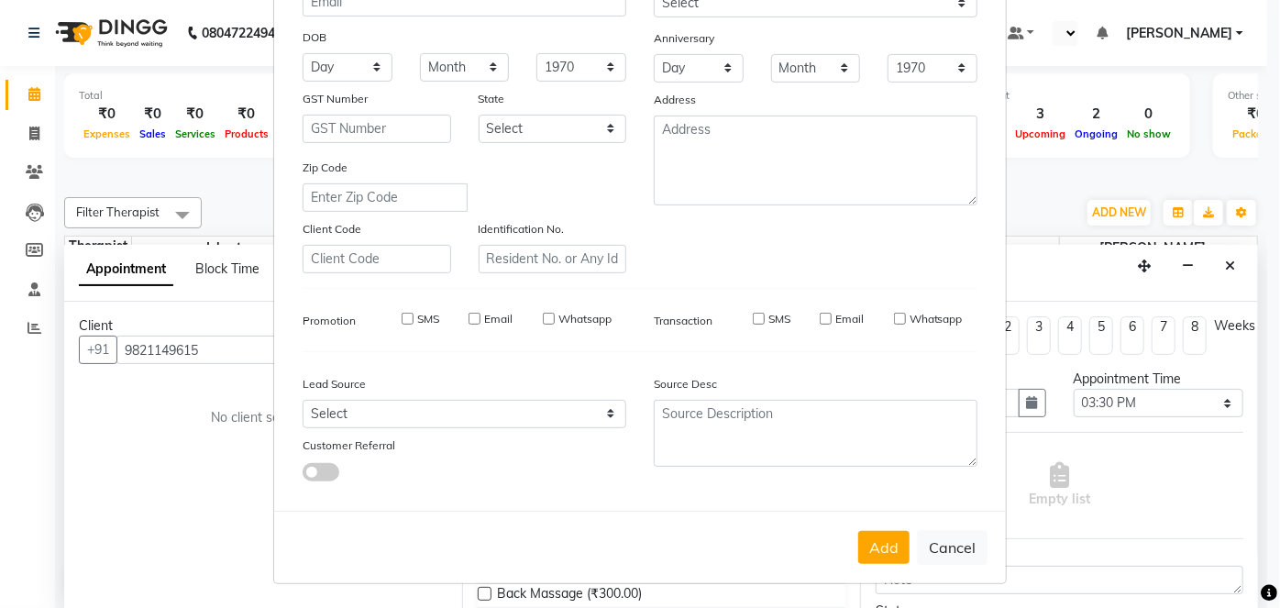
checkbox input "false"
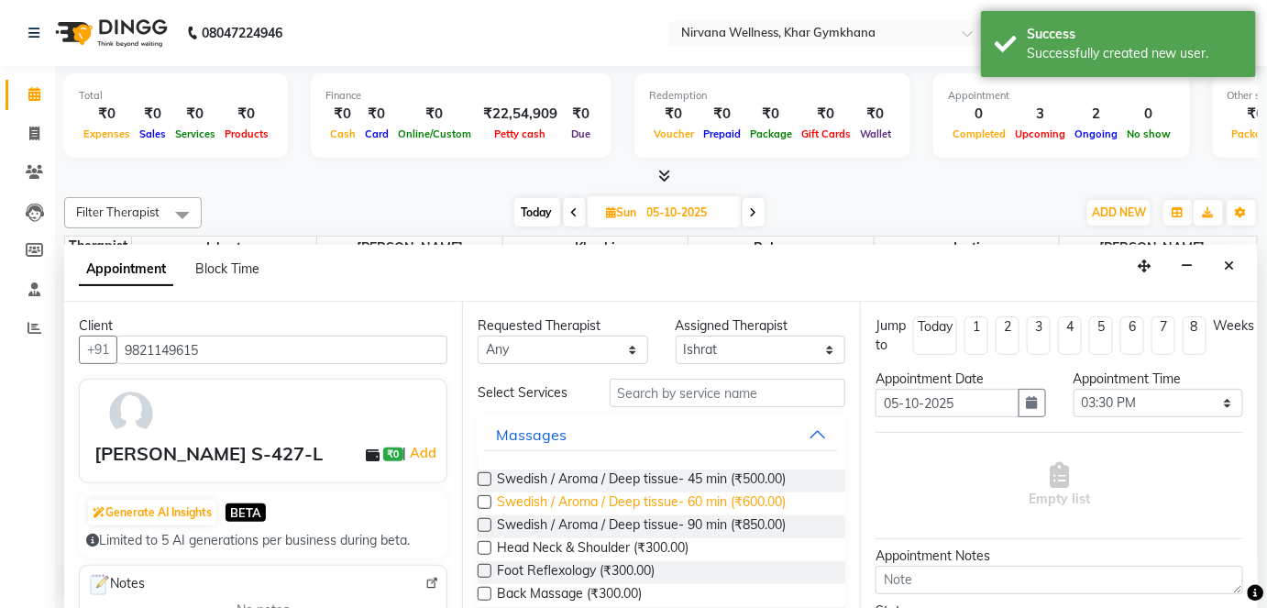
click at [760, 502] on span "Swedish / Aroma / Deep tissue- 60 min (₹600.00)" at bounding box center [641, 503] width 289 height 23
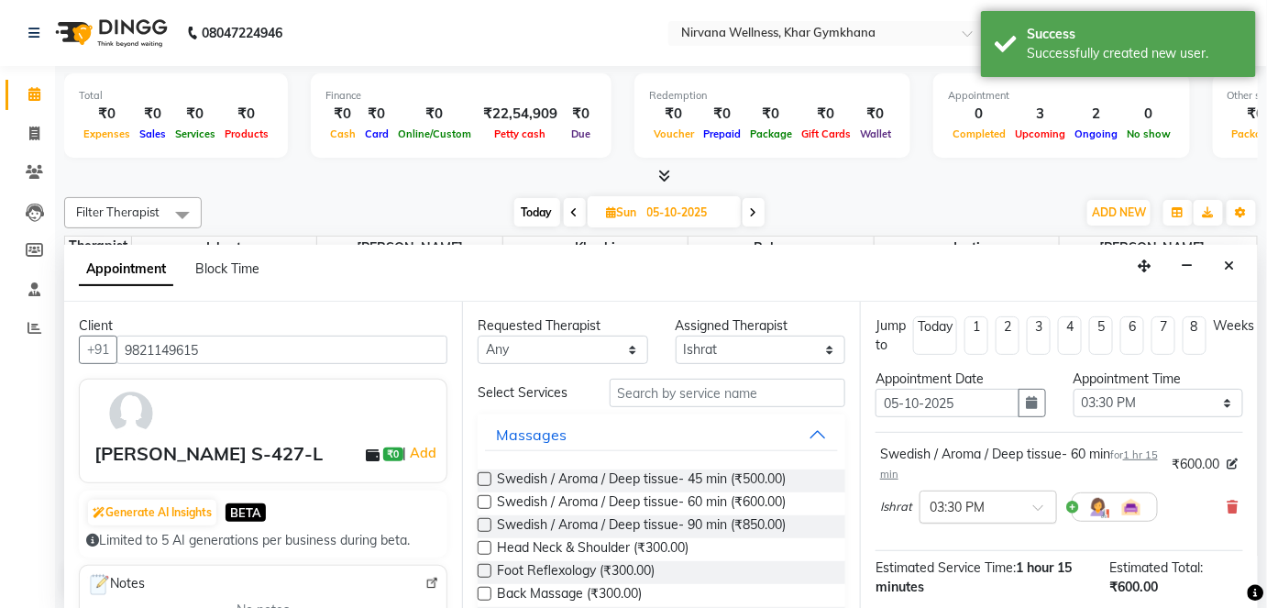
scroll to position [212, 0]
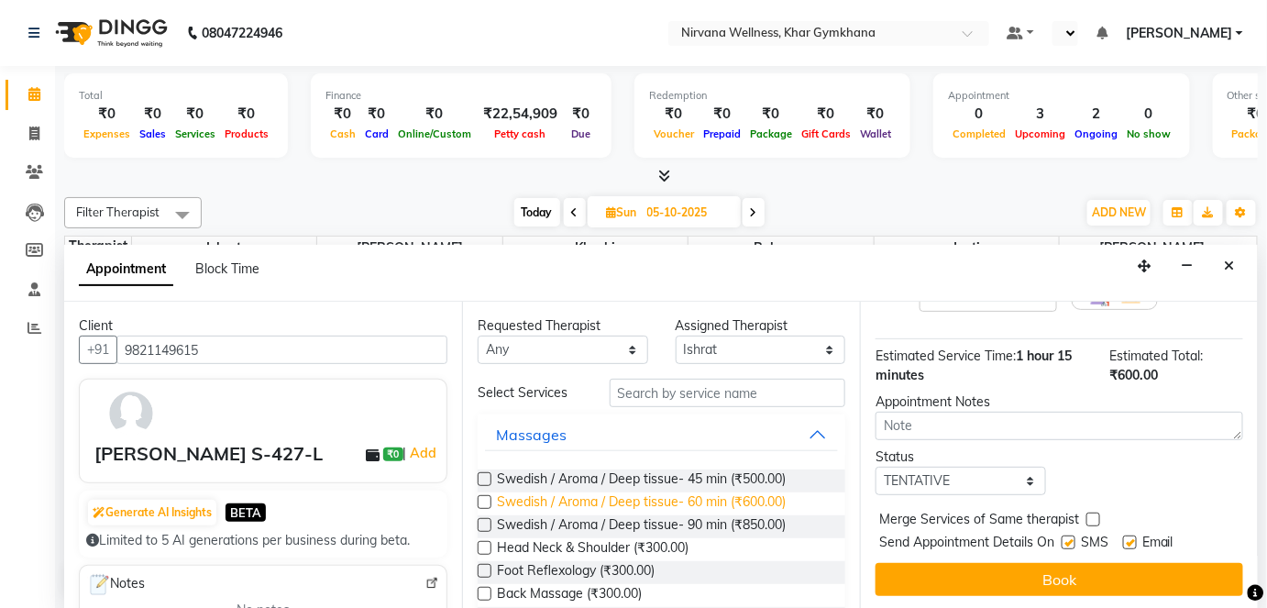
click at [750, 507] on span "Swedish / Aroma / Deep tissue- 60 min (₹600.00)" at bounding box center [641, 503] width 289 height 23
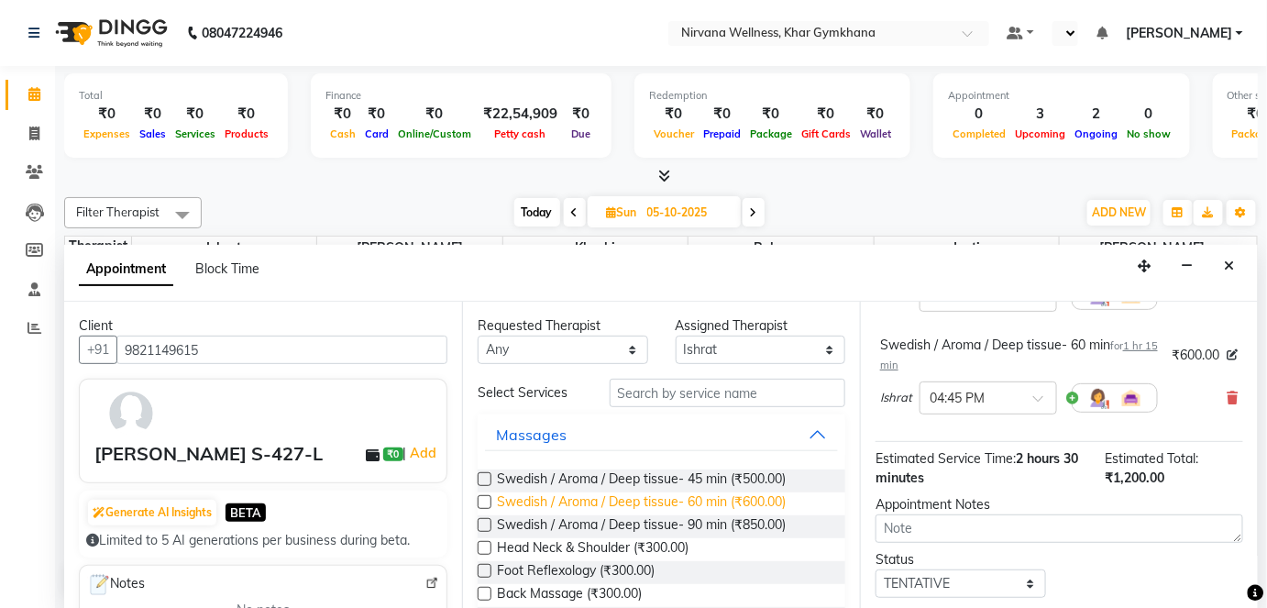
click at [750, 506] on span "Swedish / Aroma / Deep tissue- 60 min (₹600.00)" at bounding box center [641, 503] width 289 height 23
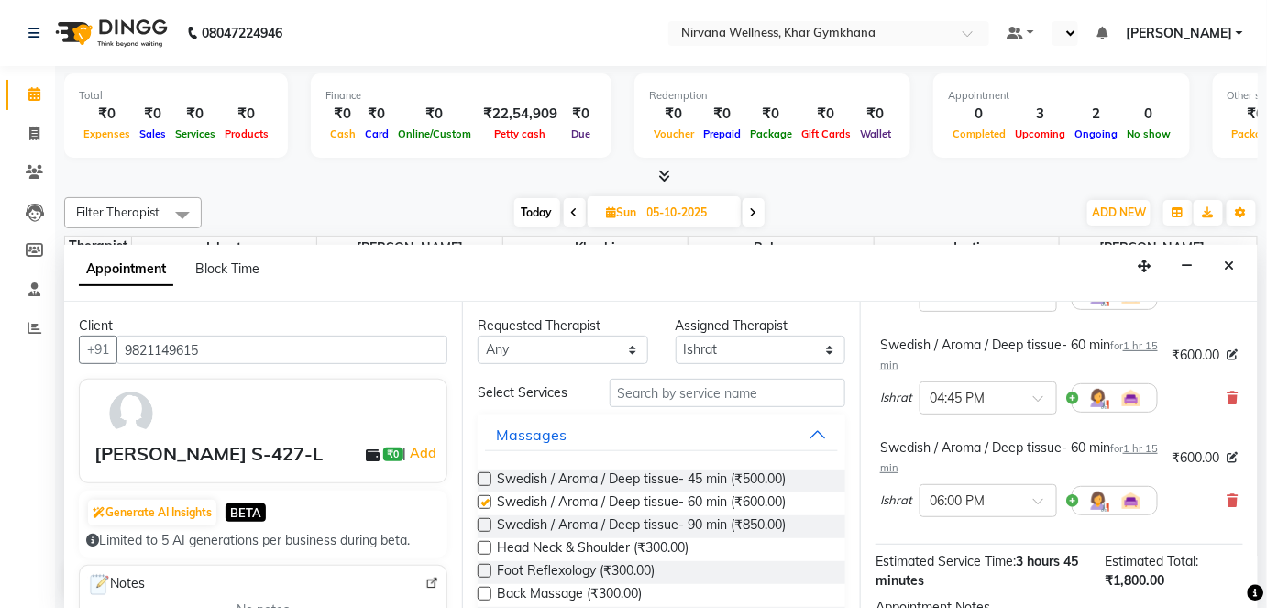
checkbox input "false"
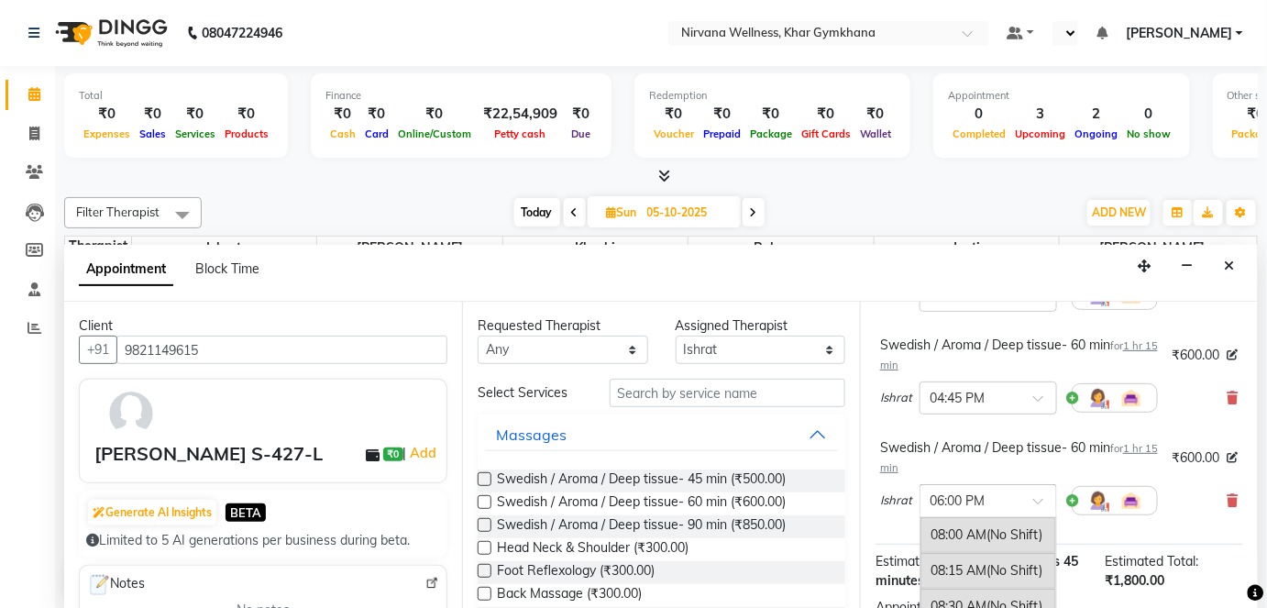
click at [984, 504] on input "text" at bounding box center [970, 499] width 81 height 19
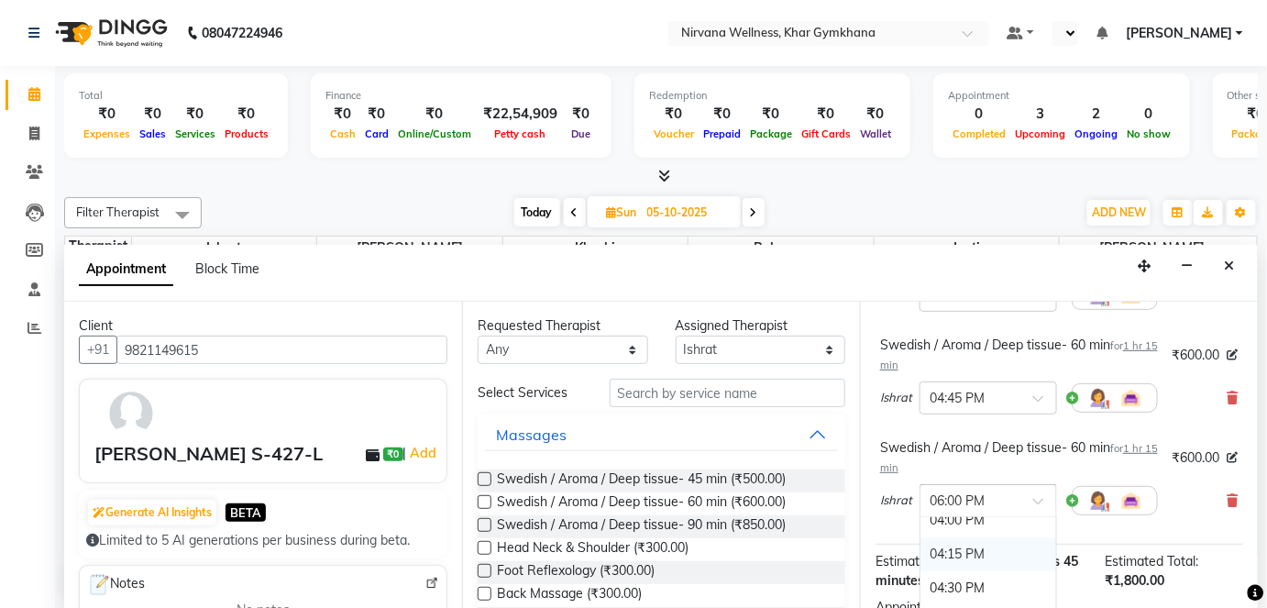
scroll to position [1042, 0]
click at [973, 528] on div "03:30 PM" at bounding box center [989, 536] width 136 height 34
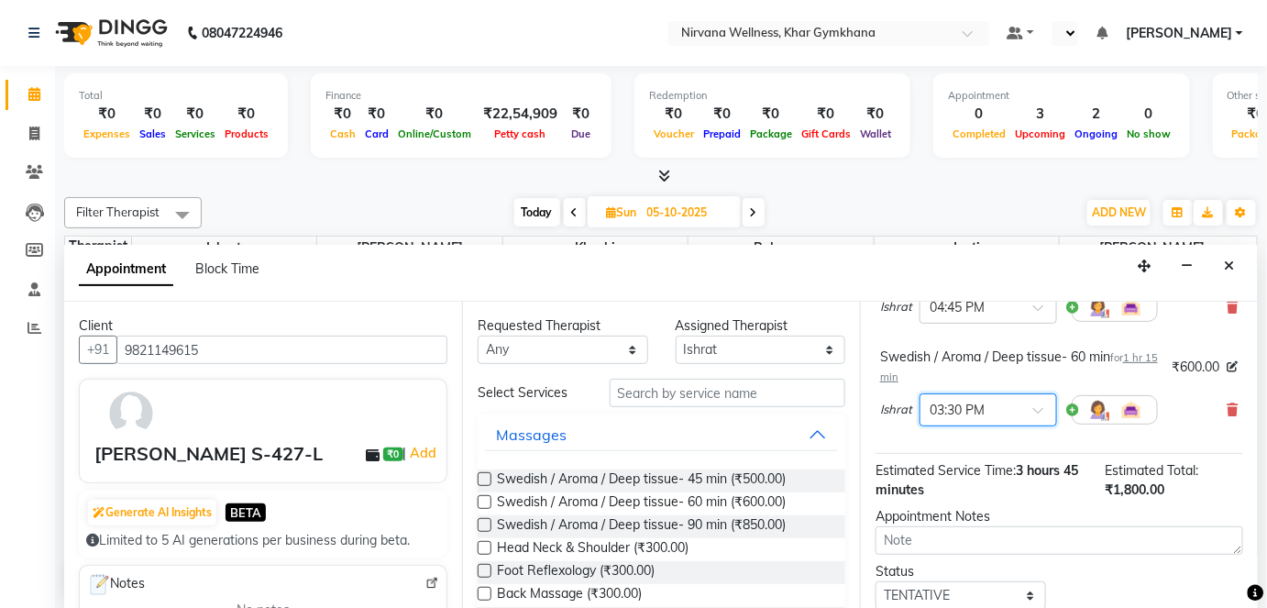
scroll to position [436, 0]
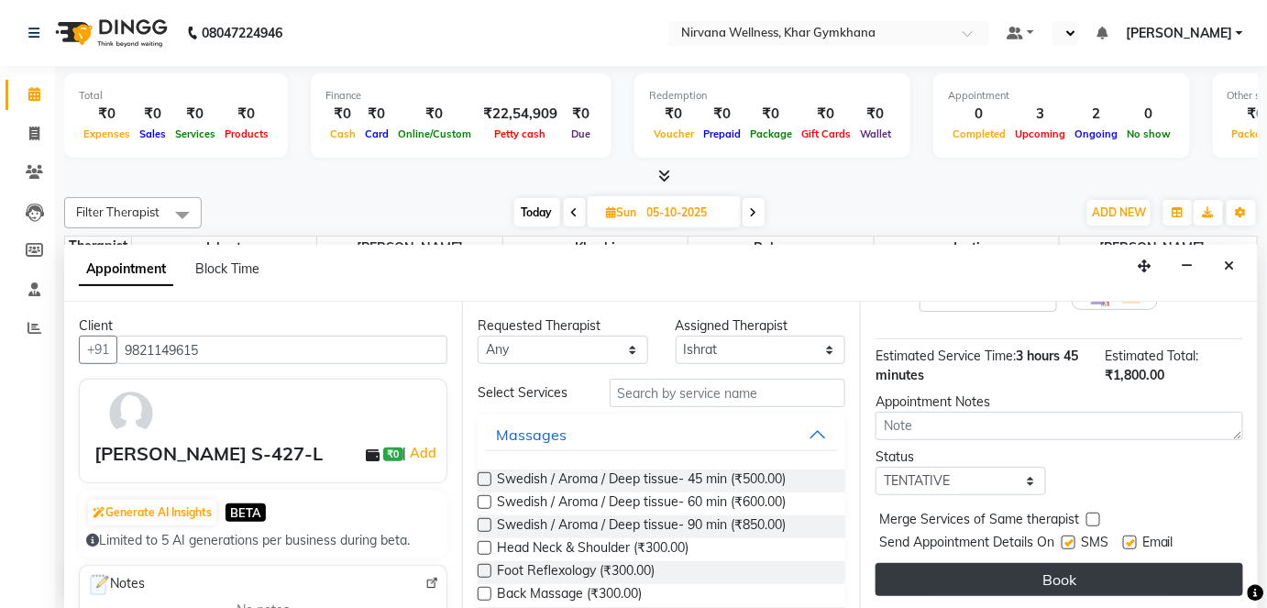
click at [989, 577] on button "Book" at bounding box center [1060, 579] width 368 height 33
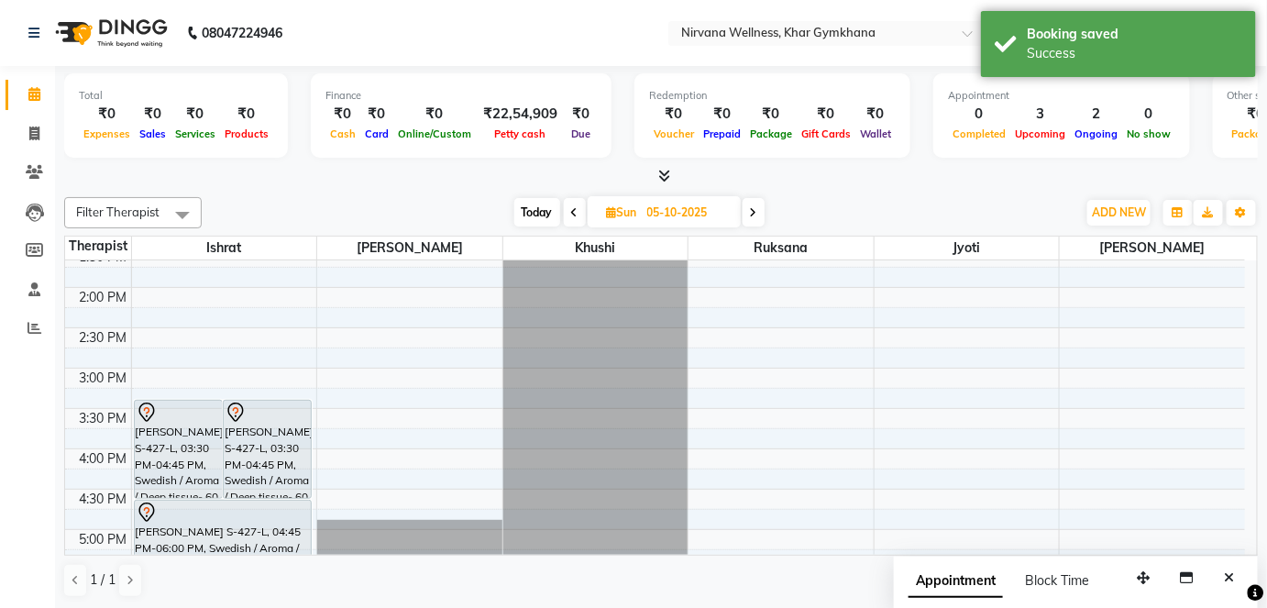
scroll to position [567, 0]
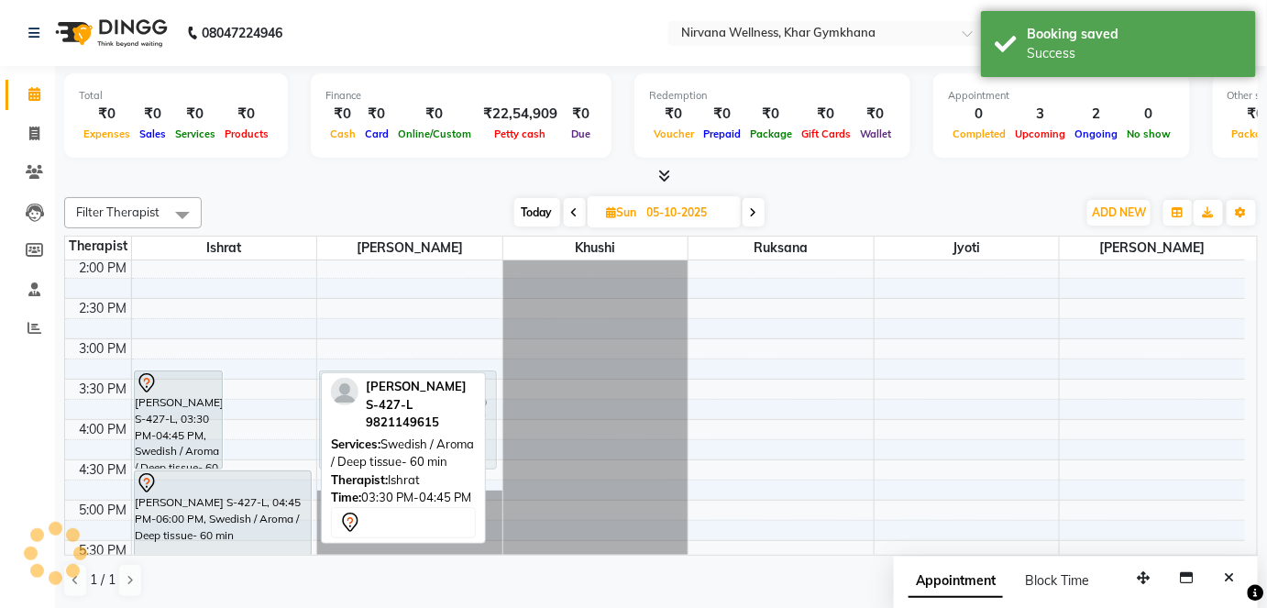
drag, startPoint x: 260, startPoint y: 418, endPoint x: 398, endPoint y: 412, distance: 137.7
click at [398, 412] on div "Filter Therapist Select All Ishrat Jyoti Khushi Nilofar Ruksana Suhani Today Su…" at bounding box center [661, 397] width 1194 height 415
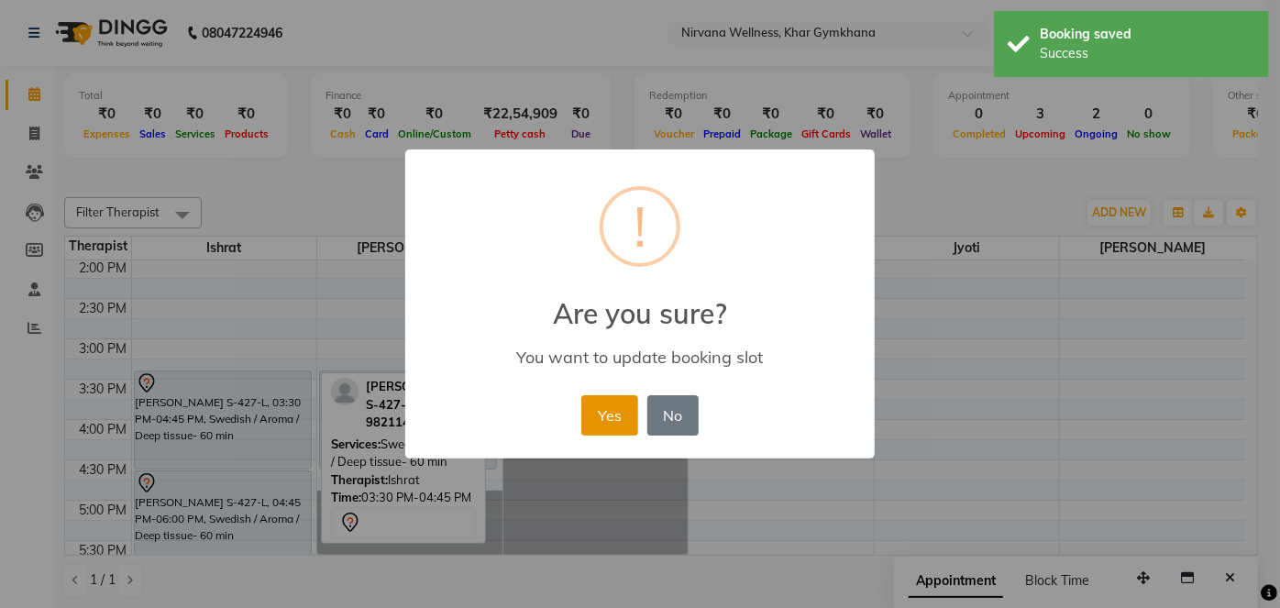
click at [602, 411] on button "Yes" at bounding box center [609, 415] width 56 height 40
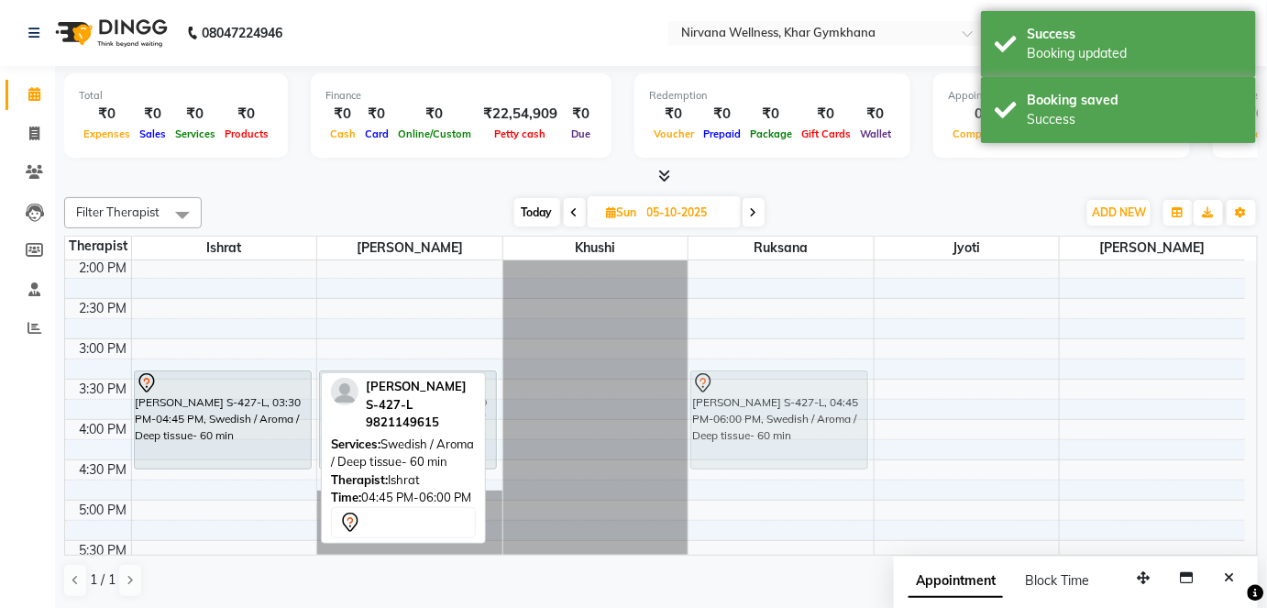
drag, startPoint x: 268, startPoint y: 524, endPoint x: 811, endPoint y: 424, distance: 552.0
click at [811, 424] on tr "Shalini S-427-L, 03:30 PM-04:45 PM, Swedish / Aroma / Deep tissue- 60 min Shali…" at bounding box center [655, 339] width 1180 height 1290
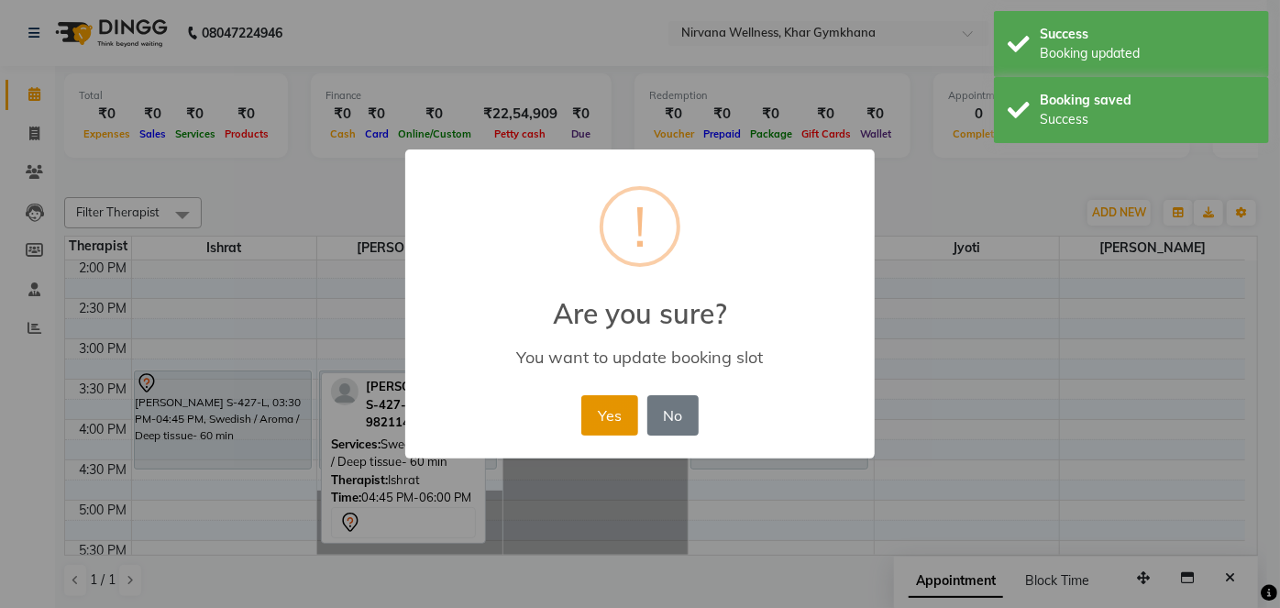
click at [633, 401] on button "Yes" at bounding box center [609, 415] width 56 height 40
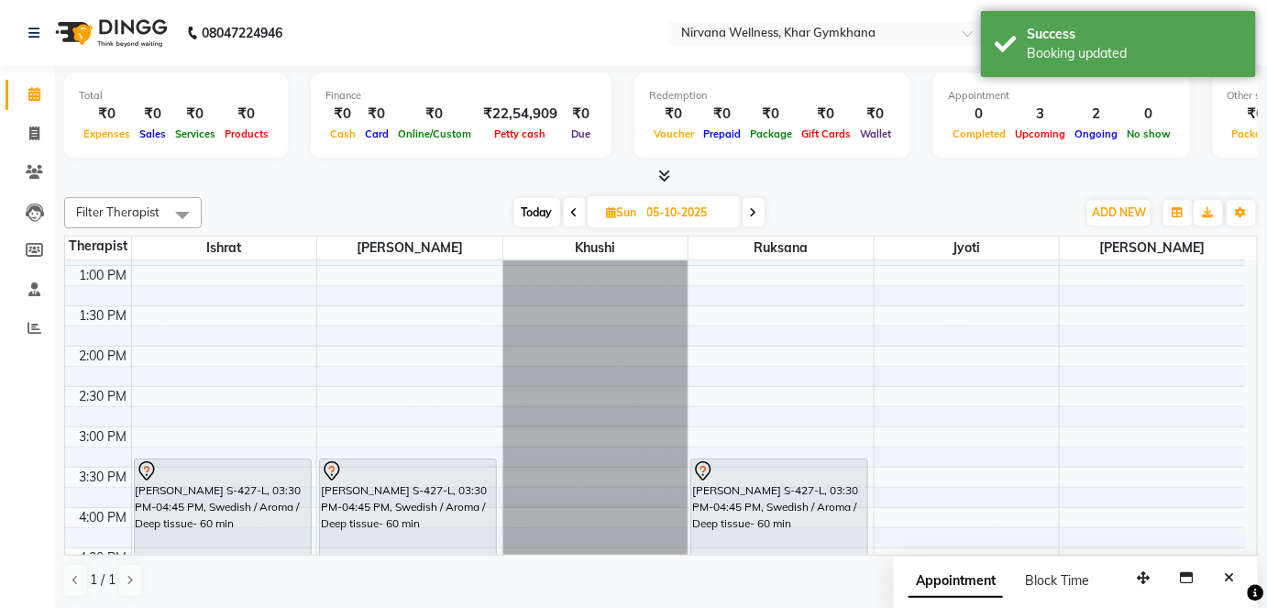
scroll to position [500, 0]
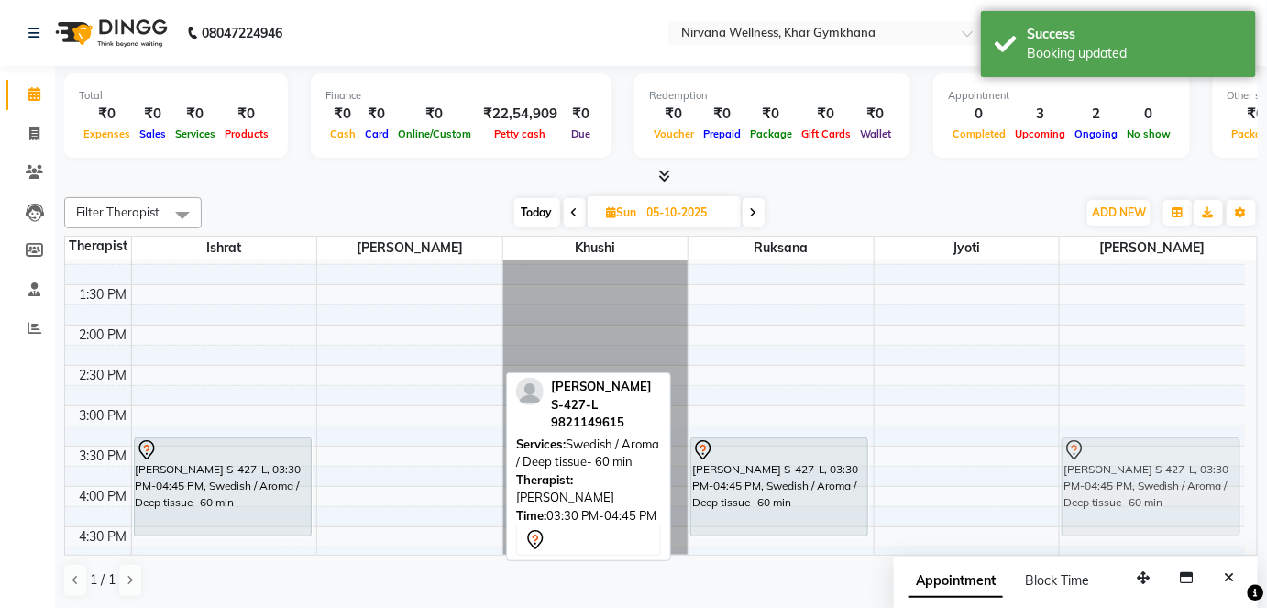
drag, startPoint x: 396, startPoint y: 470, endPoint x: 1065, endPoint y: 468, distance: 668.5
click at [1065, 468] on tr "Shalini S-427-L, 03:30 PM-04:45 PM, Swedish / Aroma / Deep tissue- 60 min Yogin…" at bounding box center [655, 406] width 1180 height 1290
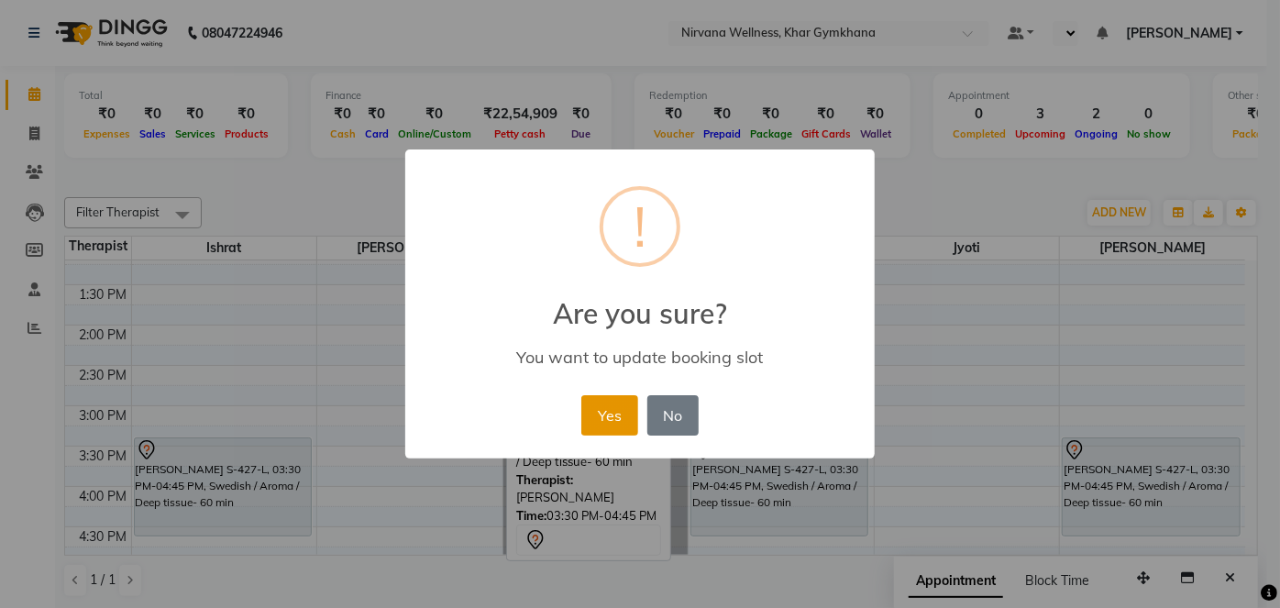
click at [614, 416] on button "Yes" at bounding box center [609, 415] width 56 height 40
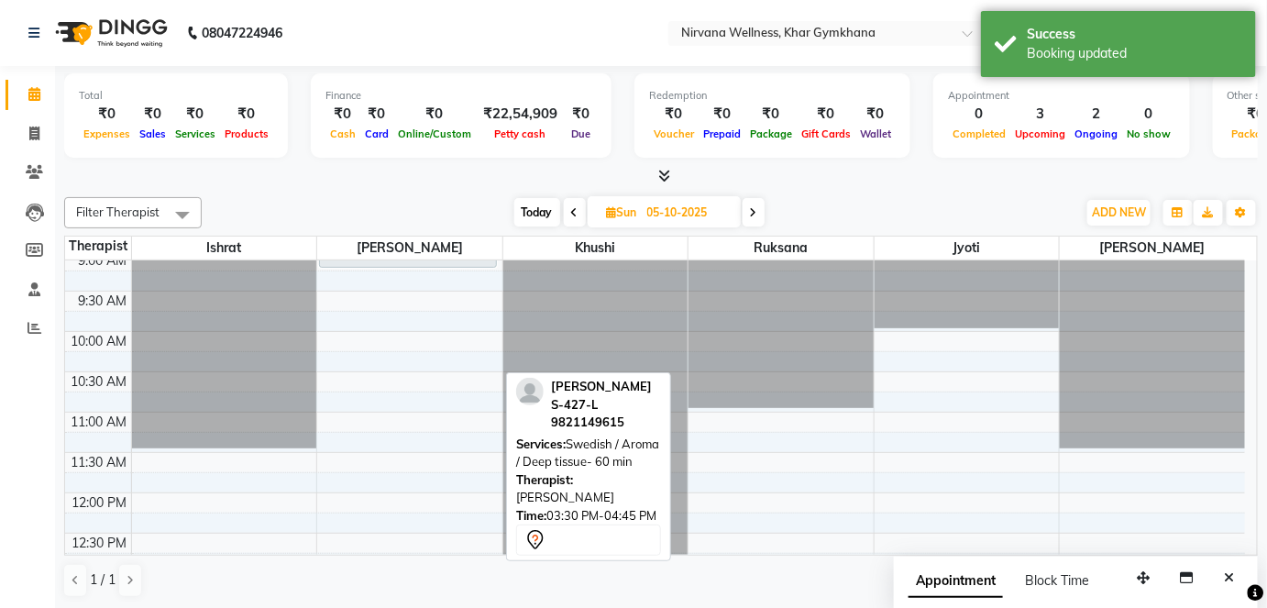
scroll to position [166, 0]
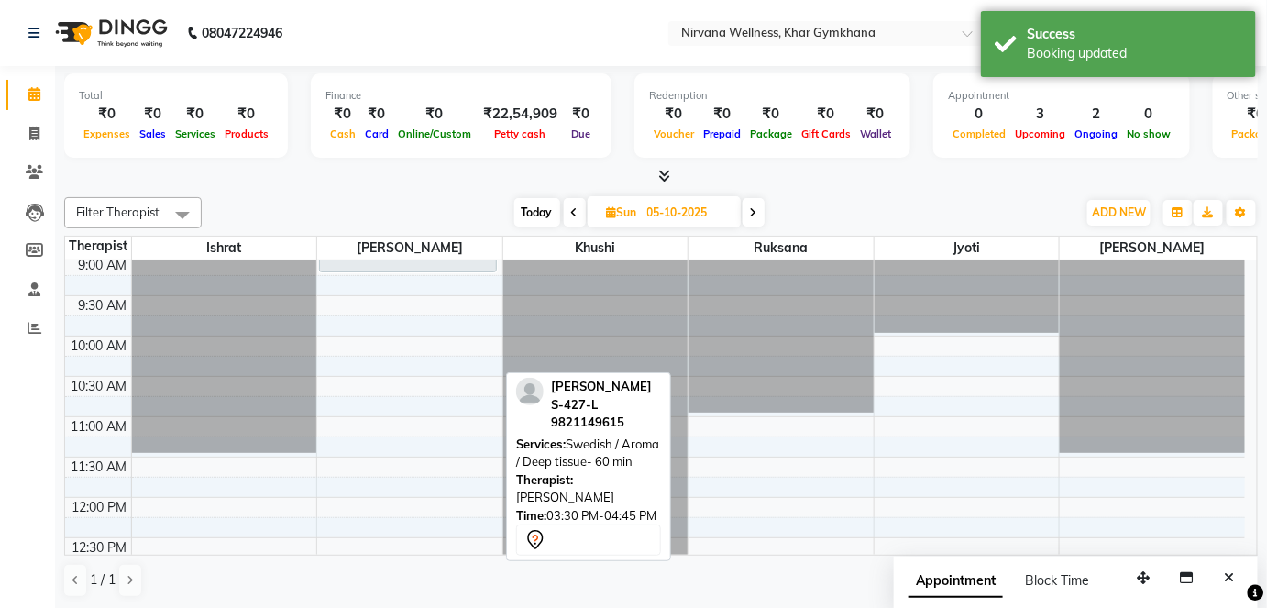
click at [543, 203] on span "Today" at bounding box center [537, 212] width 46 height 28
type input "02-10-2025"
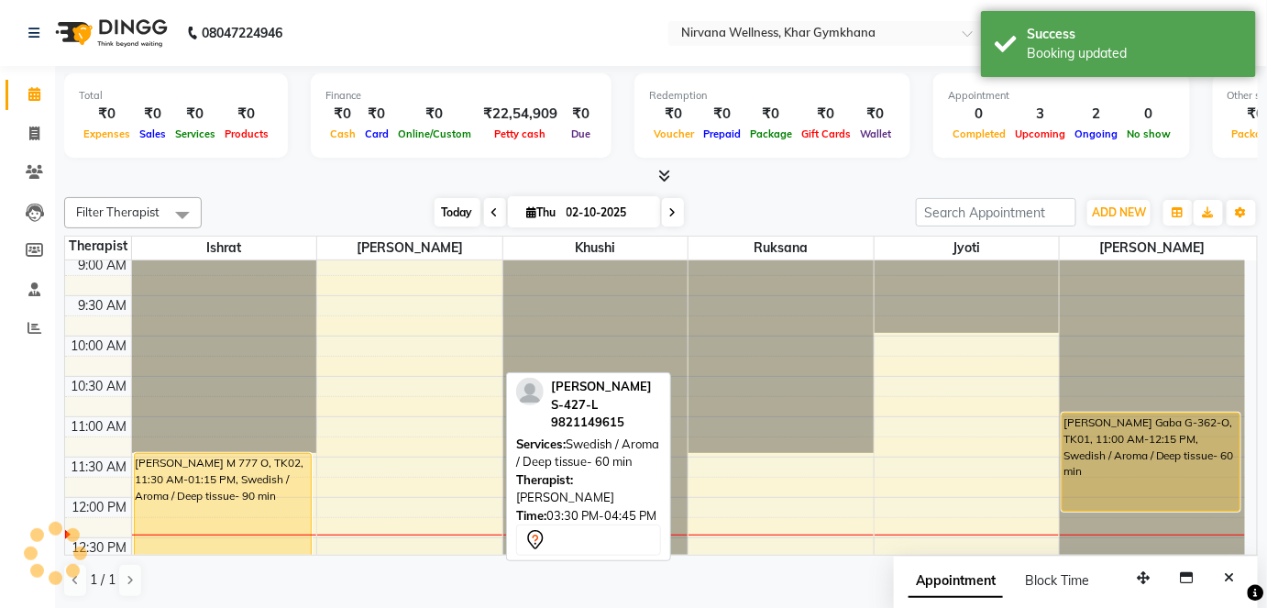
scroll to position [400, 0]
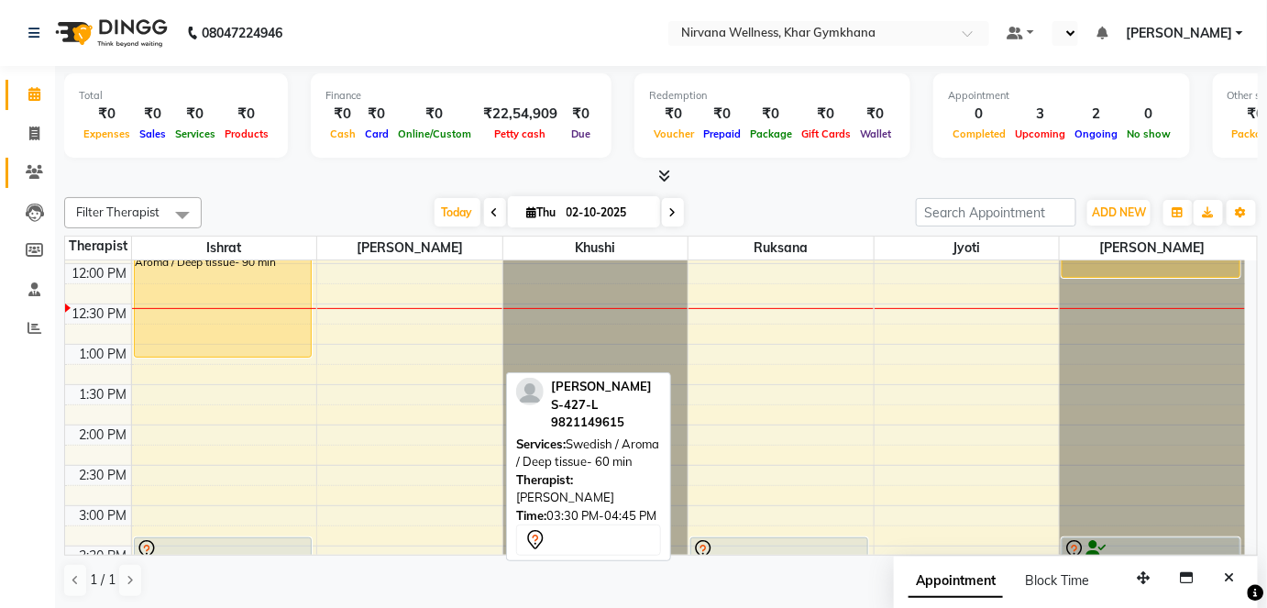
click at [31, 161] on link "Clients" at bounding box center [28, 173] width 44 height 30
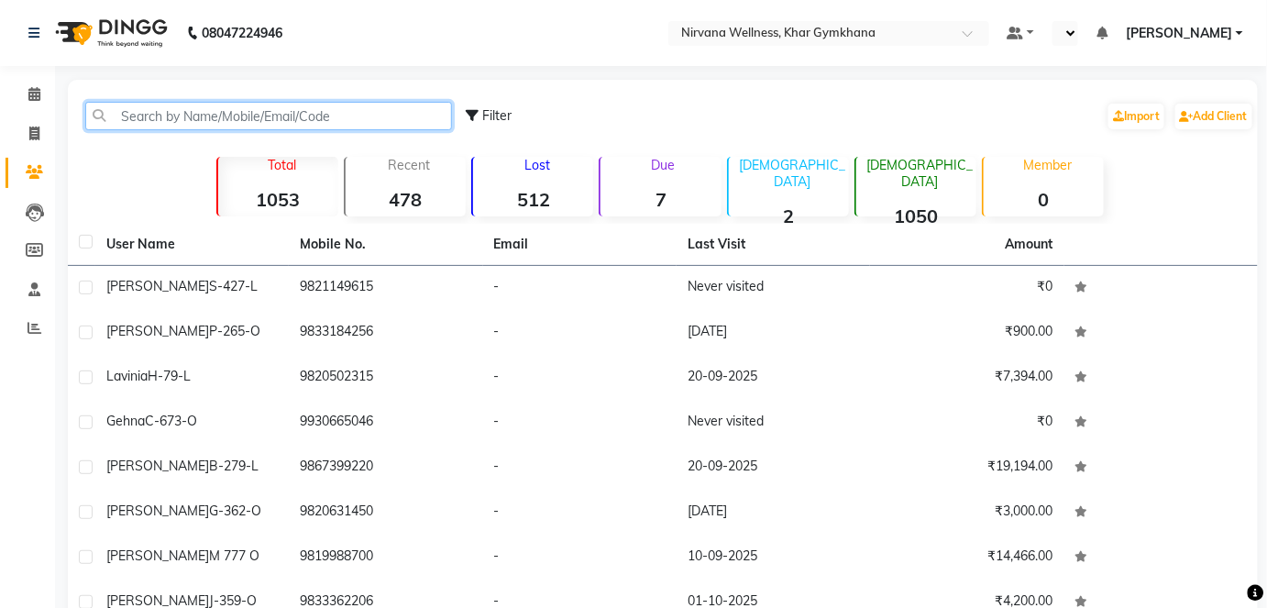
click at [174, 118] on input "text" at bounding box center [268, 116] width 367 height 28
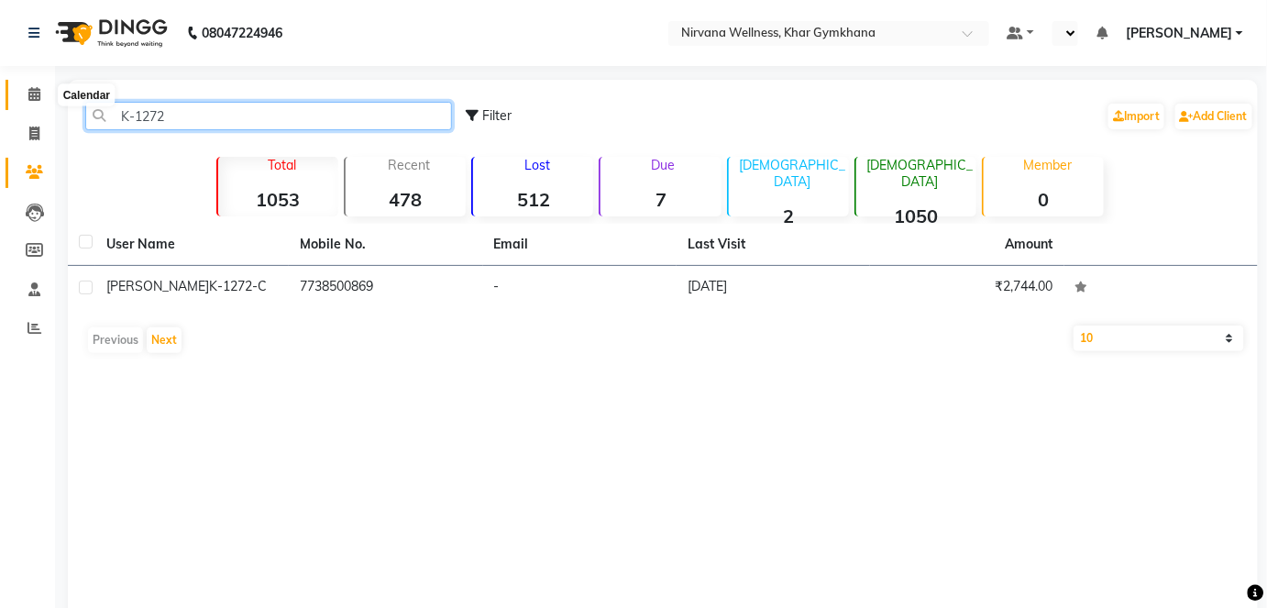
type input "K-1272"
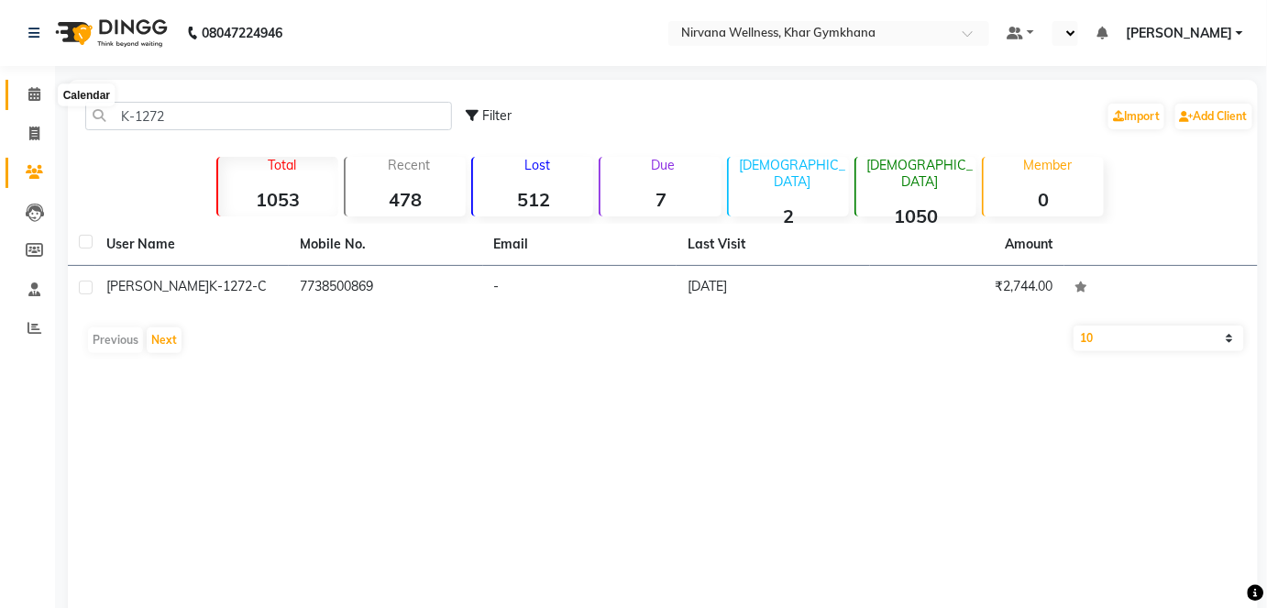
click at [30, 94] on icon at bounding box center [34, 94] width 12 height 14
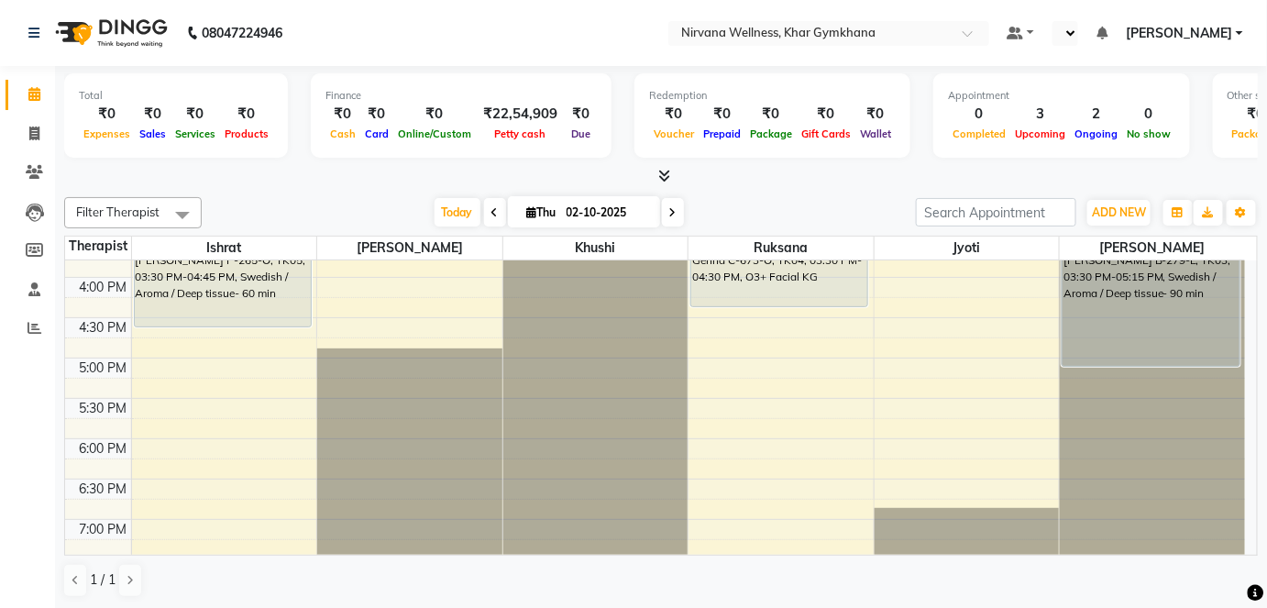
scroll to position [750, 0]
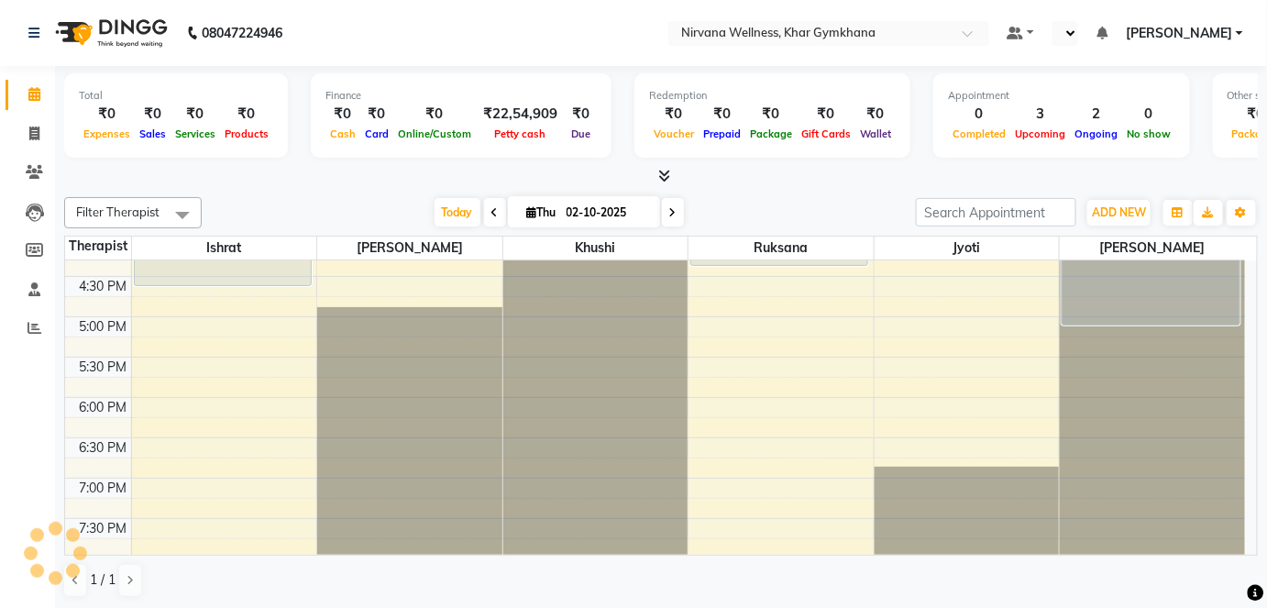
click at [677, 211] on span at bounding box center [673, 212] width 22 height 28
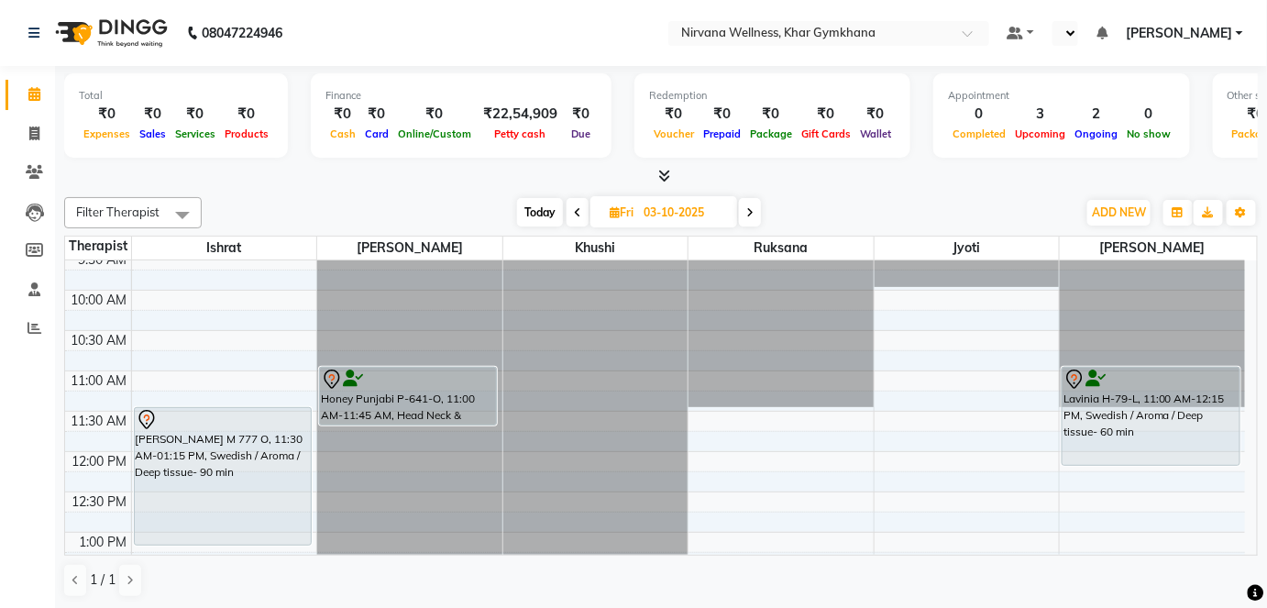
scroll to position [166, 0]
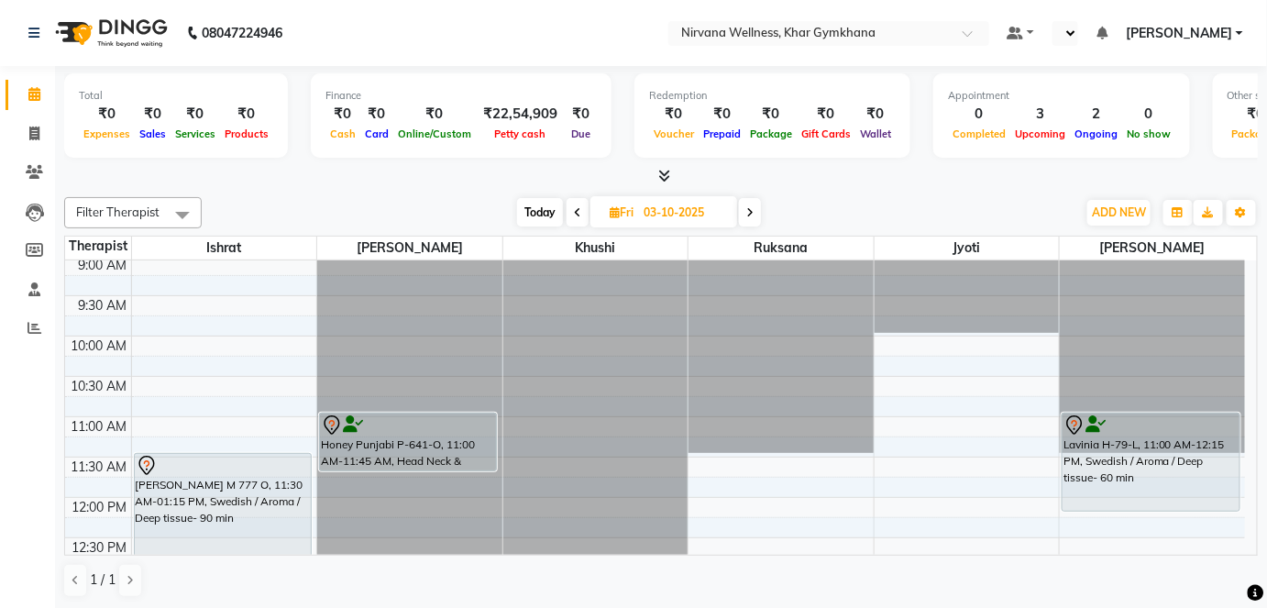
drag, startPoint x: 516, startPoint y: 180, endPoint x: 538, endPoint y: 200, distance: 29.9
click at [517, 183] on div at bounding box center [661, 176] width 1194 height 19
click at [554, 210] on span "Today" at bounding box center [540, 212] width 46 height 28
type input "02-10-2025"
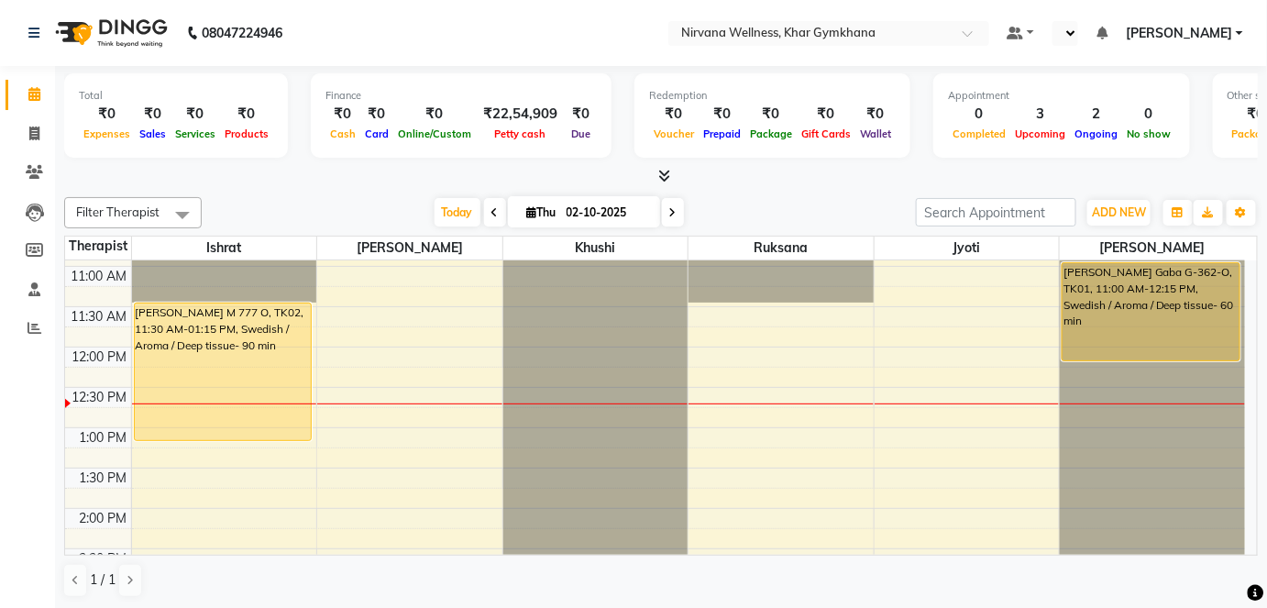
scroll to position [0, 0]
click at [790, 223] on div "Today Thu 02-10-2025" at bounding box center [559, 213] width 696 height 28
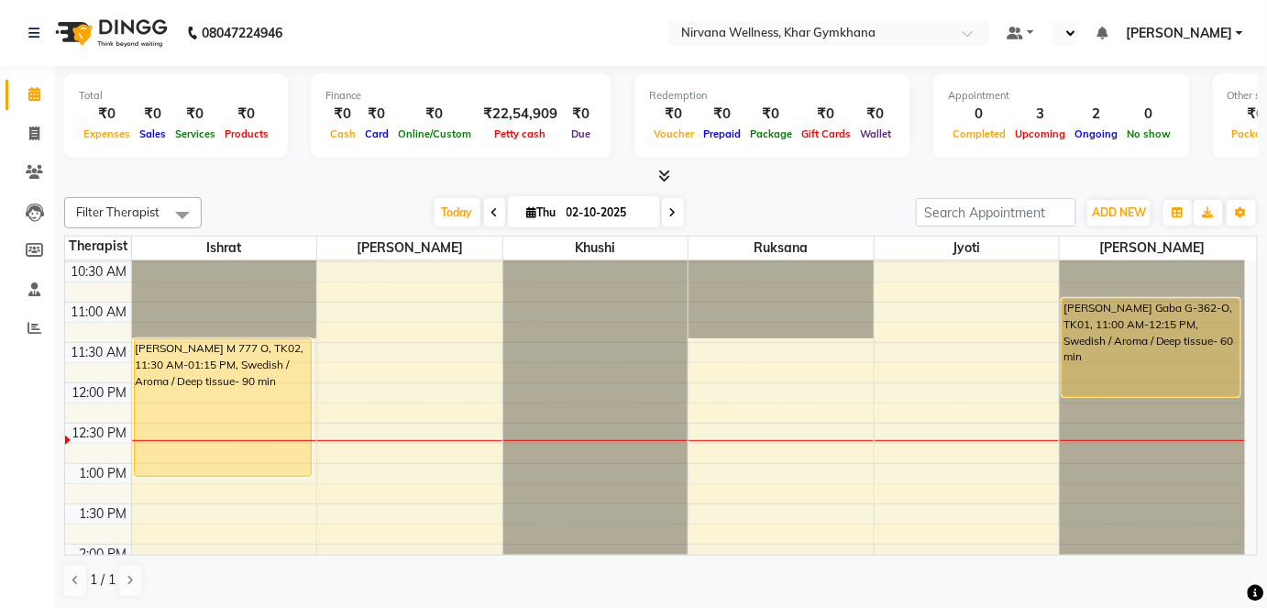
scroll to position [646, 0]
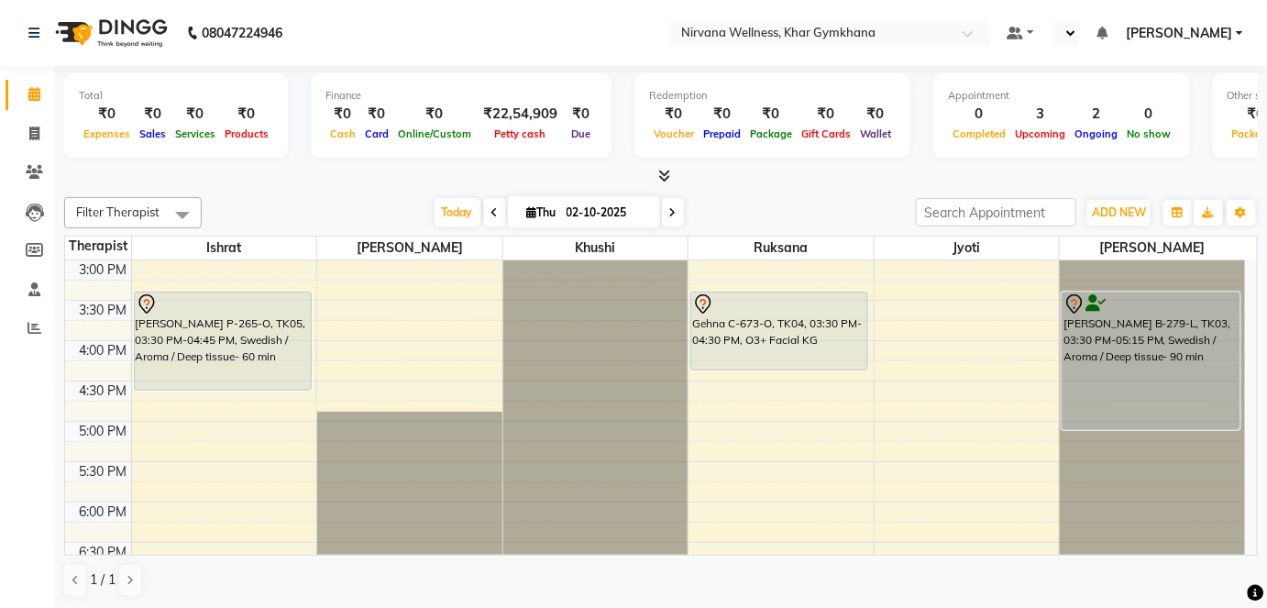
click at [613, 215] on input "02-10-2025" at bounding box center [607, 213] width 92 height 28
select select "10"
select select "2025"
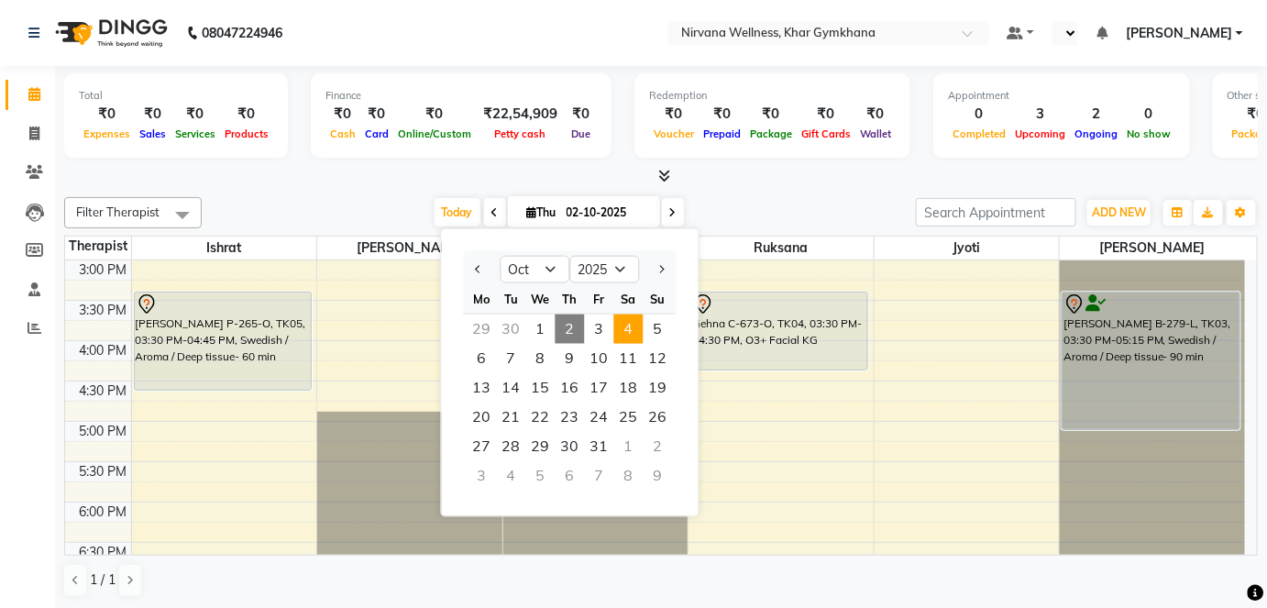
click at [624, 328] on span "4" at bounding box center [628, 329] width 29 height 29
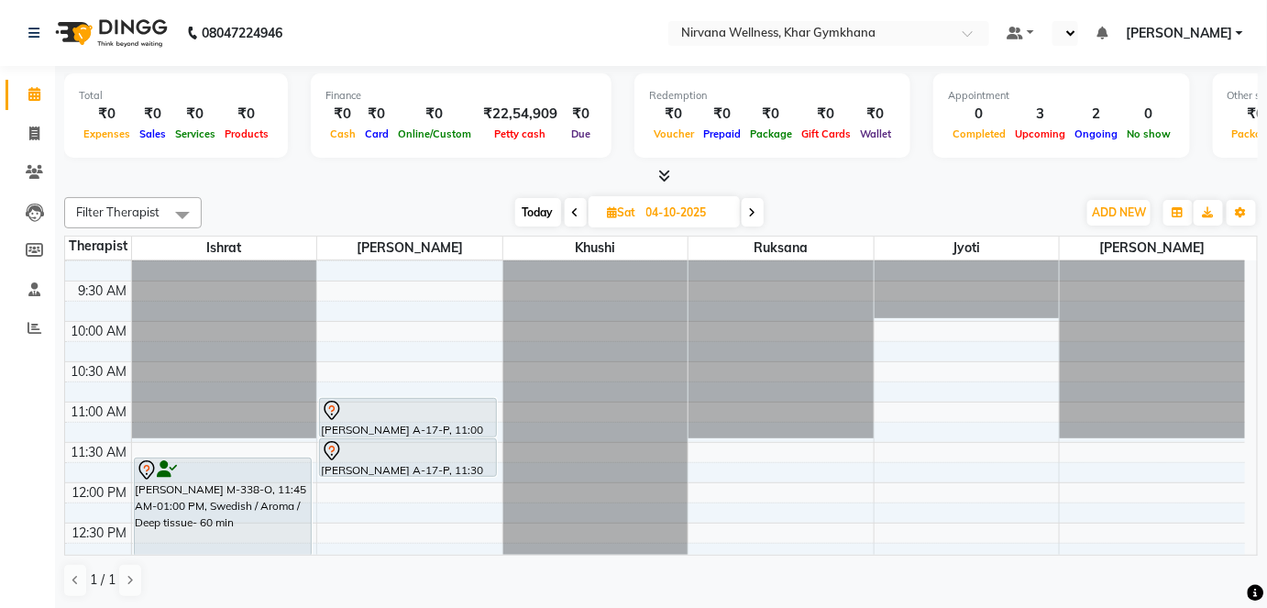
scroll to position [166, 0]
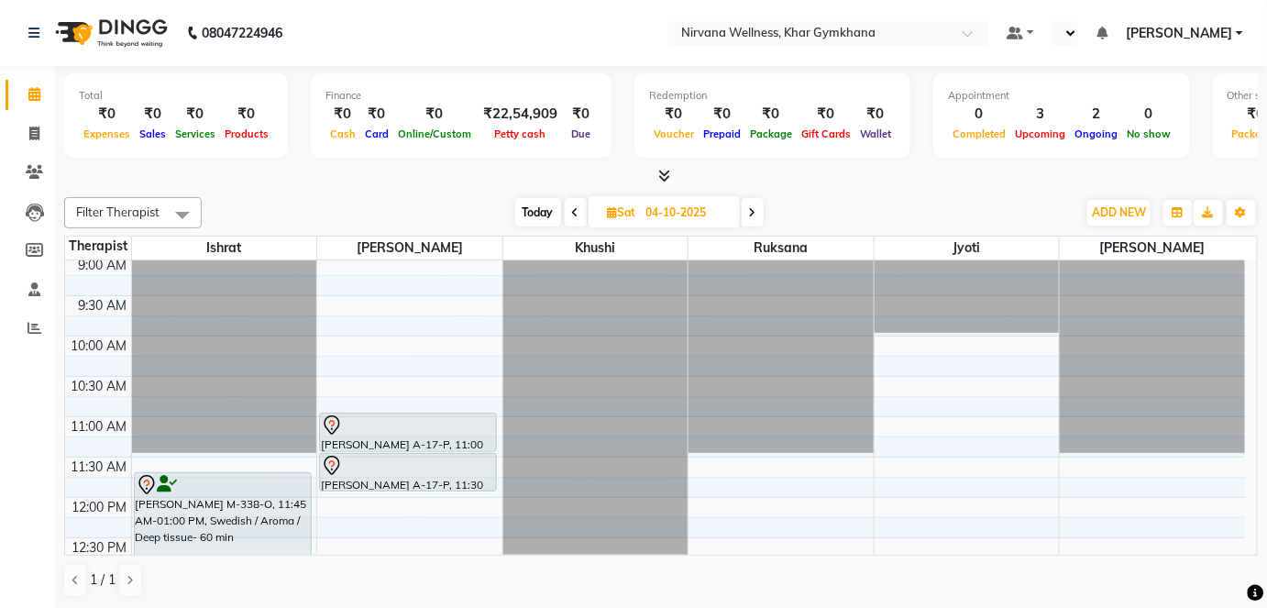
click at [558, 210] on span "Today" at bounding box center [538, 212] width 46 height 28
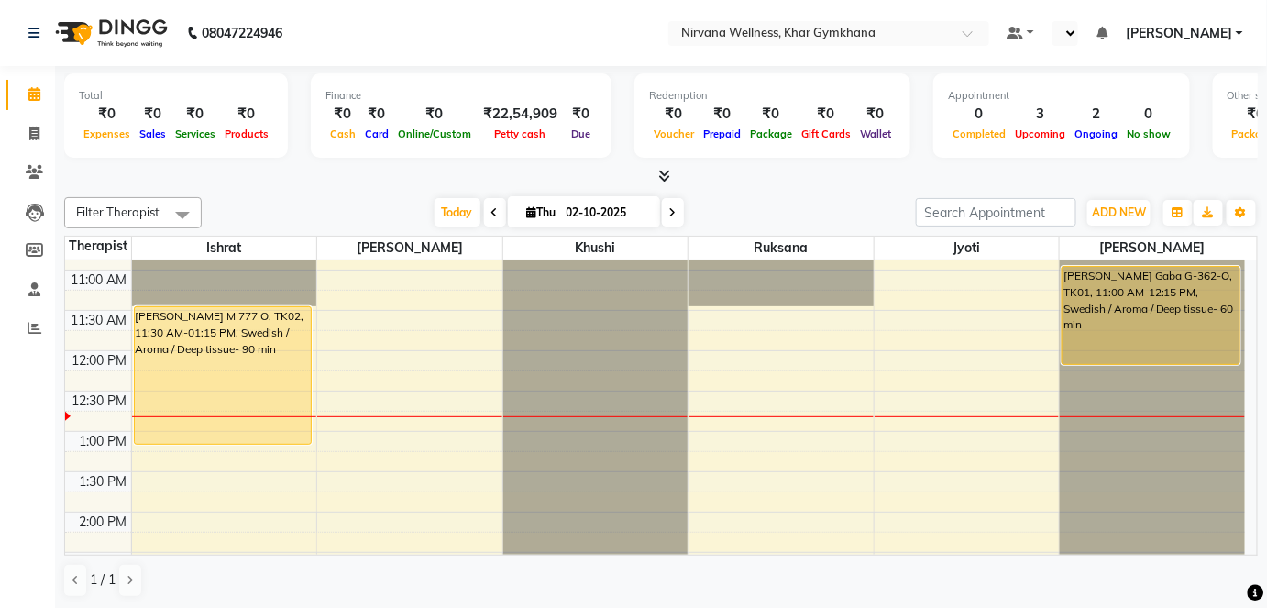
scroll to position [229, 0]
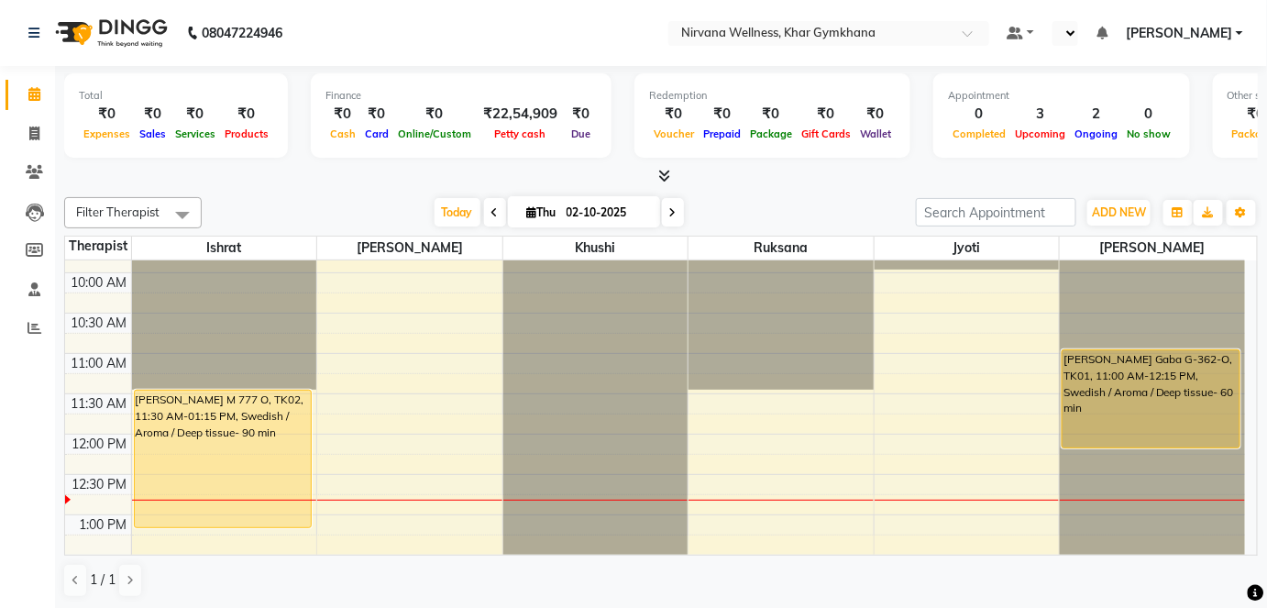
click at [667, 208] on span at bounding box center [673, 212] width 22 height 28
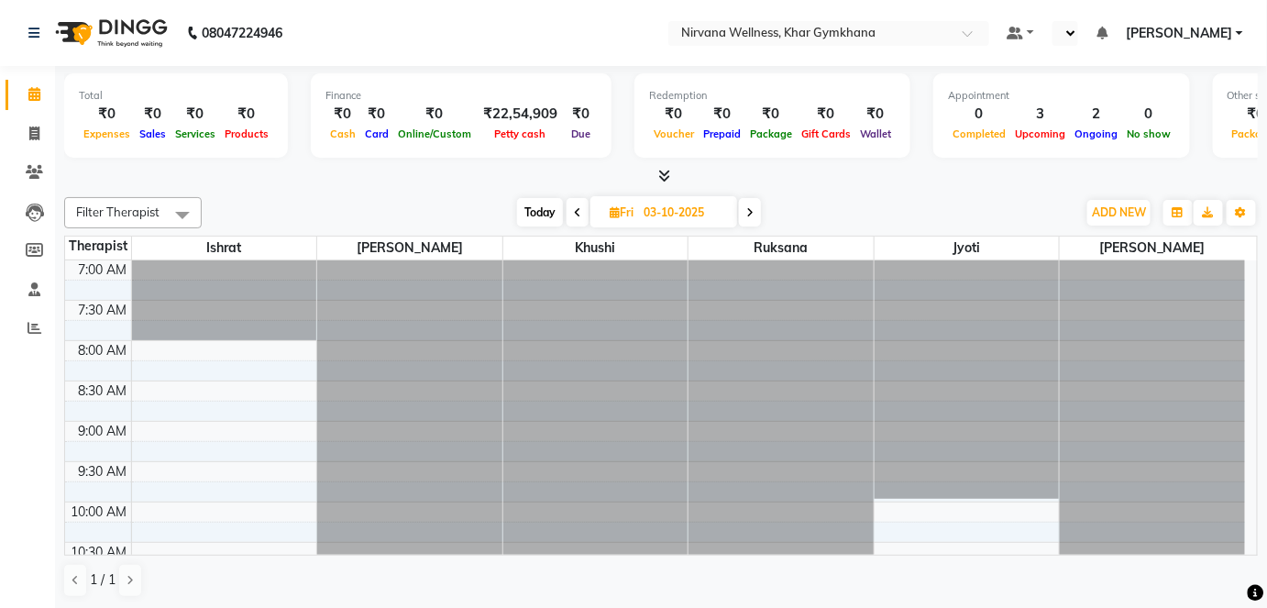
scroll to position [166, 0]
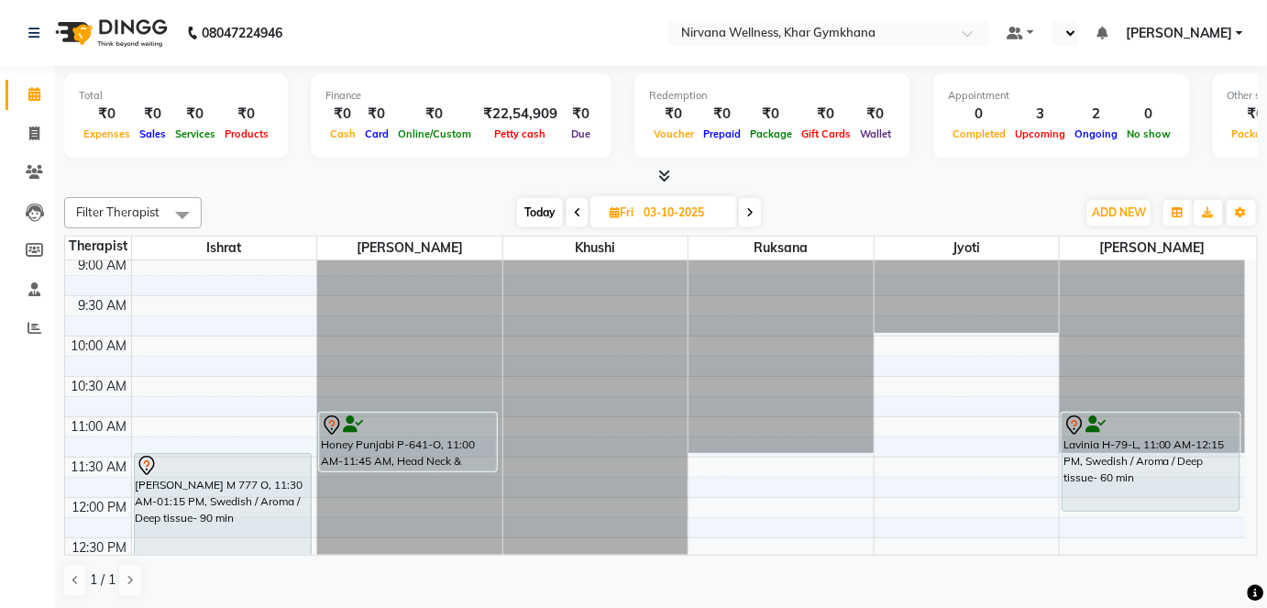
click at [536, 218] on span "Today" at bounding box center [540, 212] width 46 height 28
type input "02-10-2025"
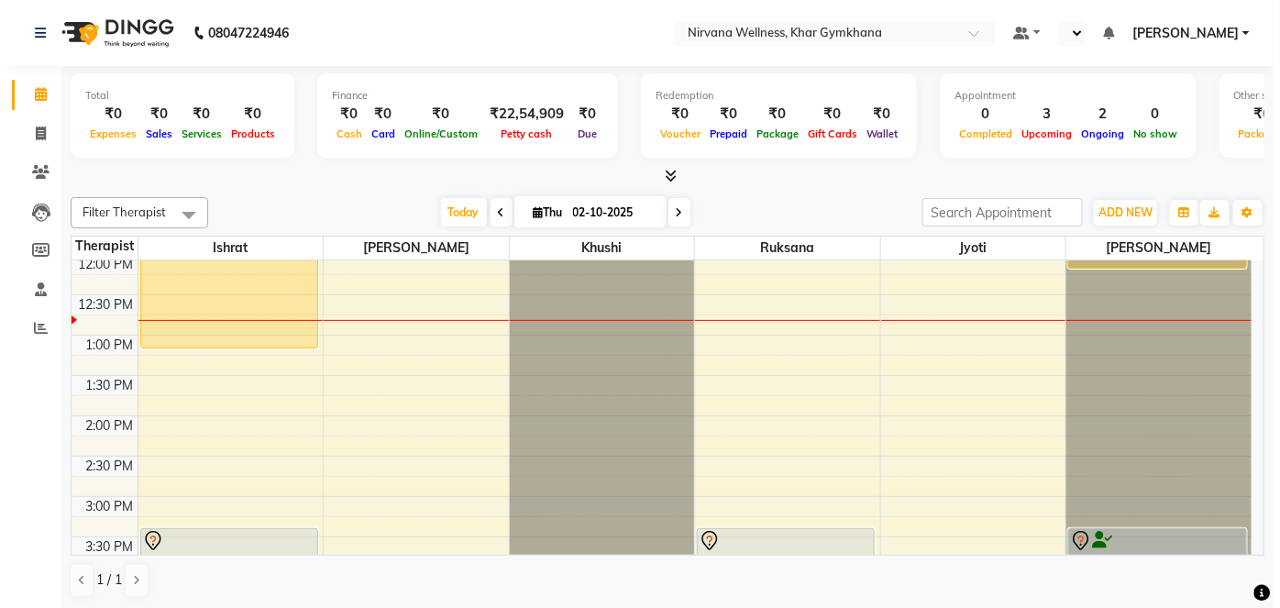
scroll to position [313, 0]
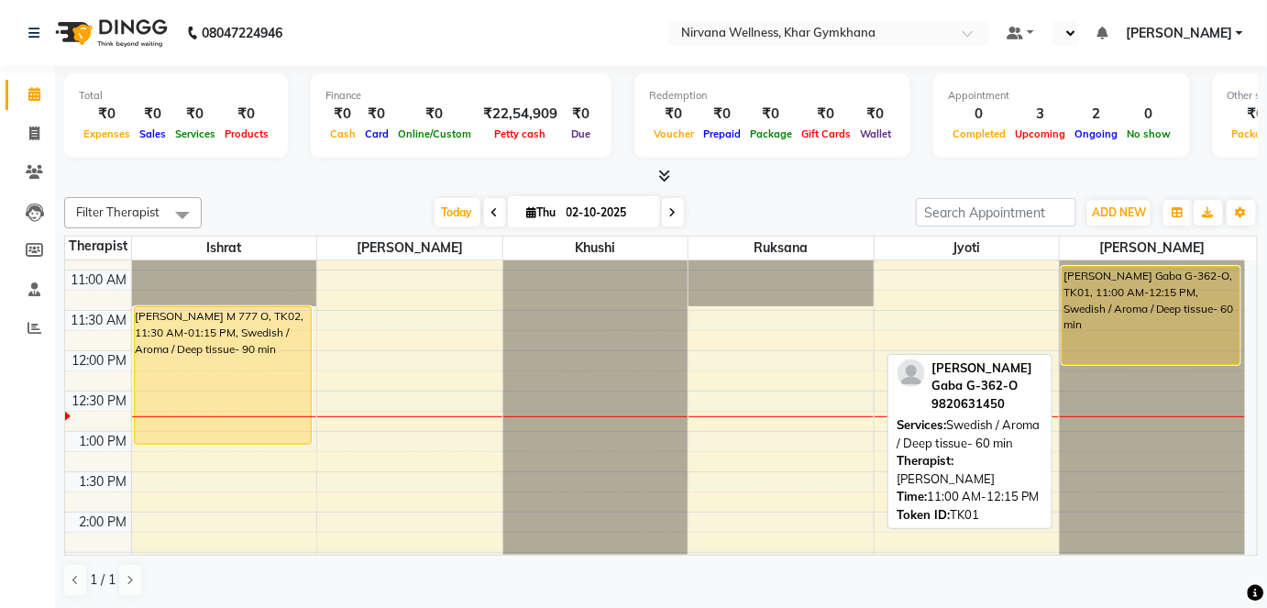
click at [1139, 277] on div "[PERSON_NAME] Gaba G-362-O, TK01, 11:00 AM-12:15 PM, Swedish / Aroma / Deep tis…" at bounding box center [1151, 315] width 177 height 97
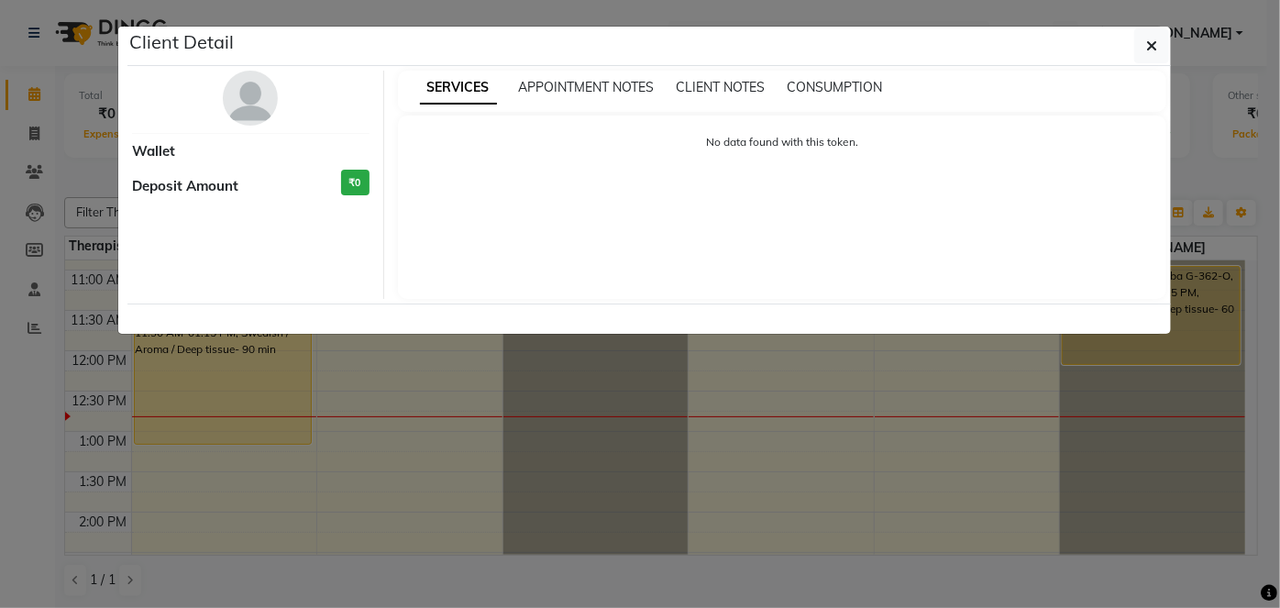
select select "1"
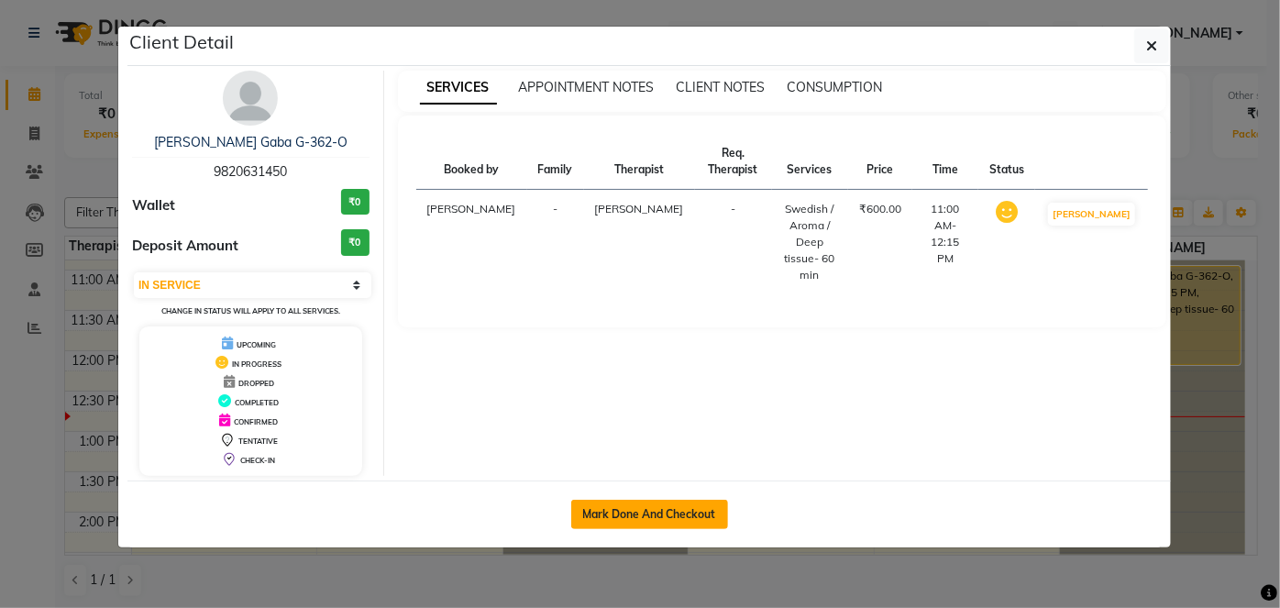
click at [665, 515] on button "Mark Done And Checkout" at bounding box center [649, 514] width 157 height 29
select select "6844"
select select "service"
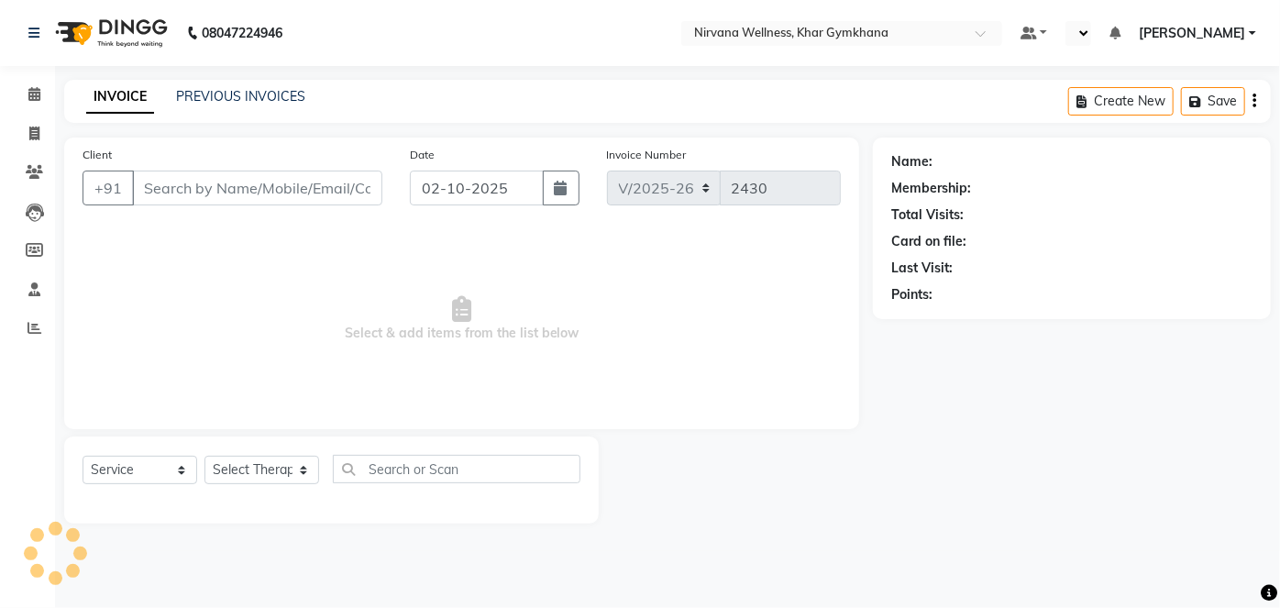
type input "9820631450"
select select "79305"
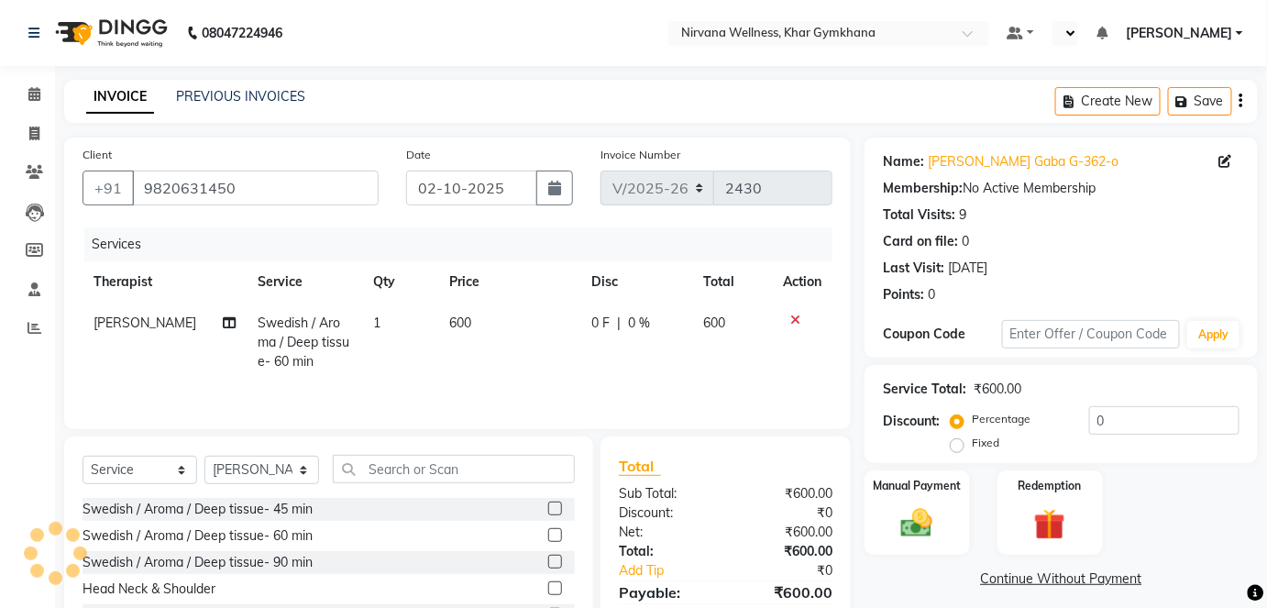
click at [937, 528] on img at bounding box center [916, 523] width 51 height 37
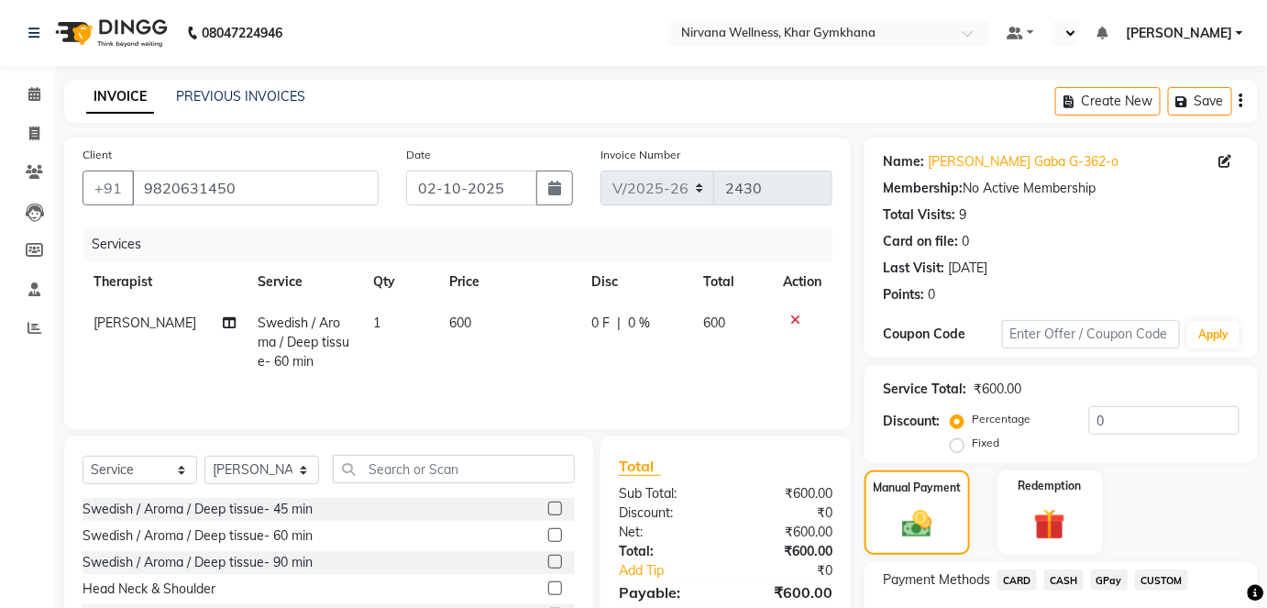
scroll to position [128, 0]
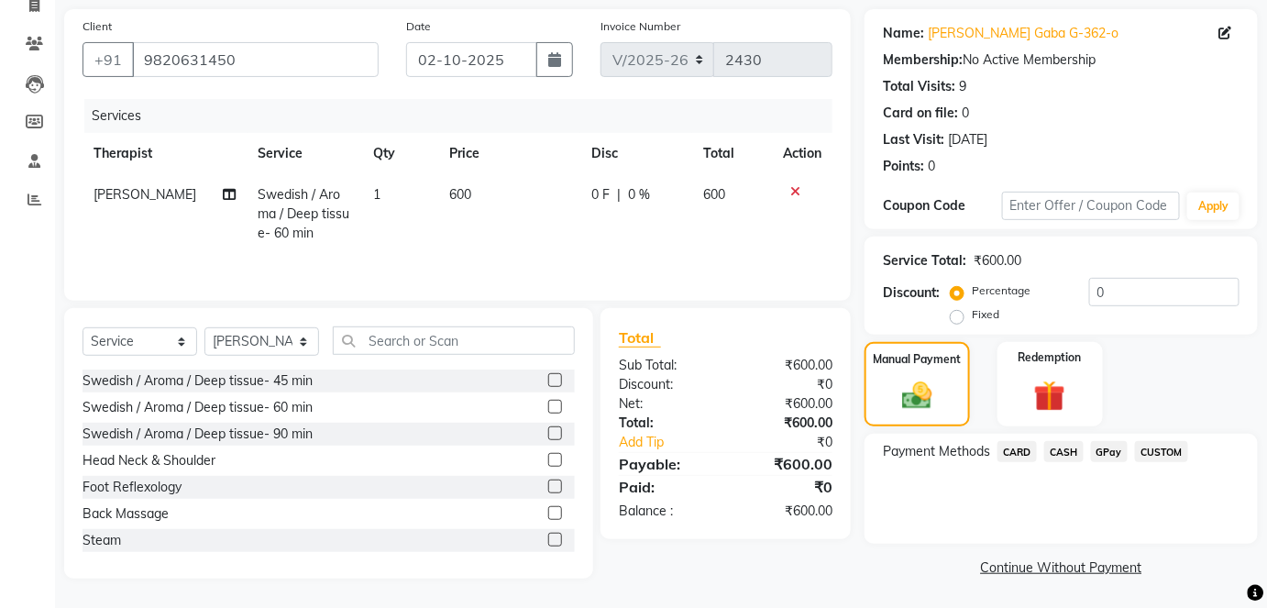
click at [1058, 455] on span "CASH" at bounding box center [1063, 451] width 39 height 21
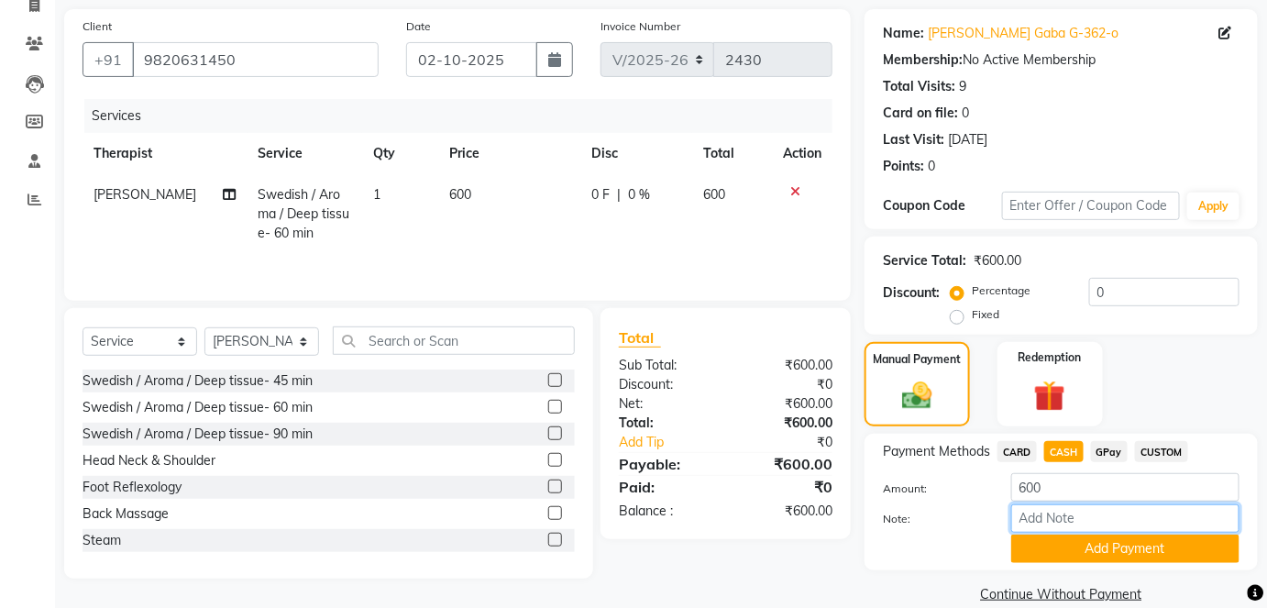
paste input "HL0002744"
type input "HL0002744"
click at [1088, 554] on button "Add Payment" at bounding box center [1125, 549] width 228 height 28
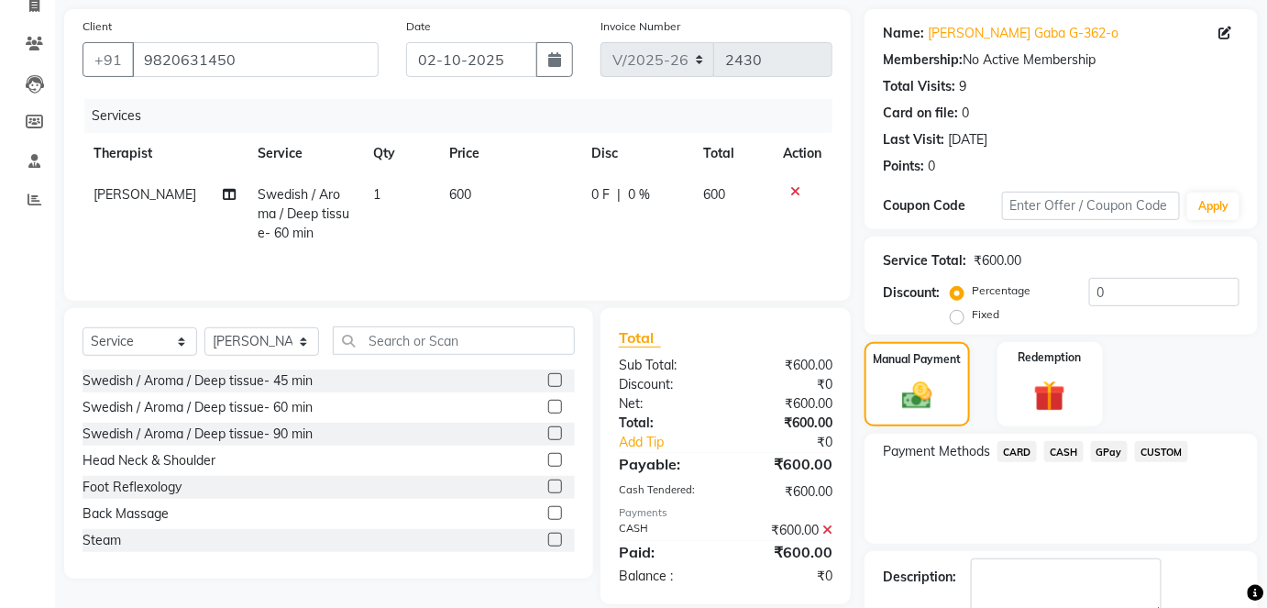
scroll to position [231, 0]
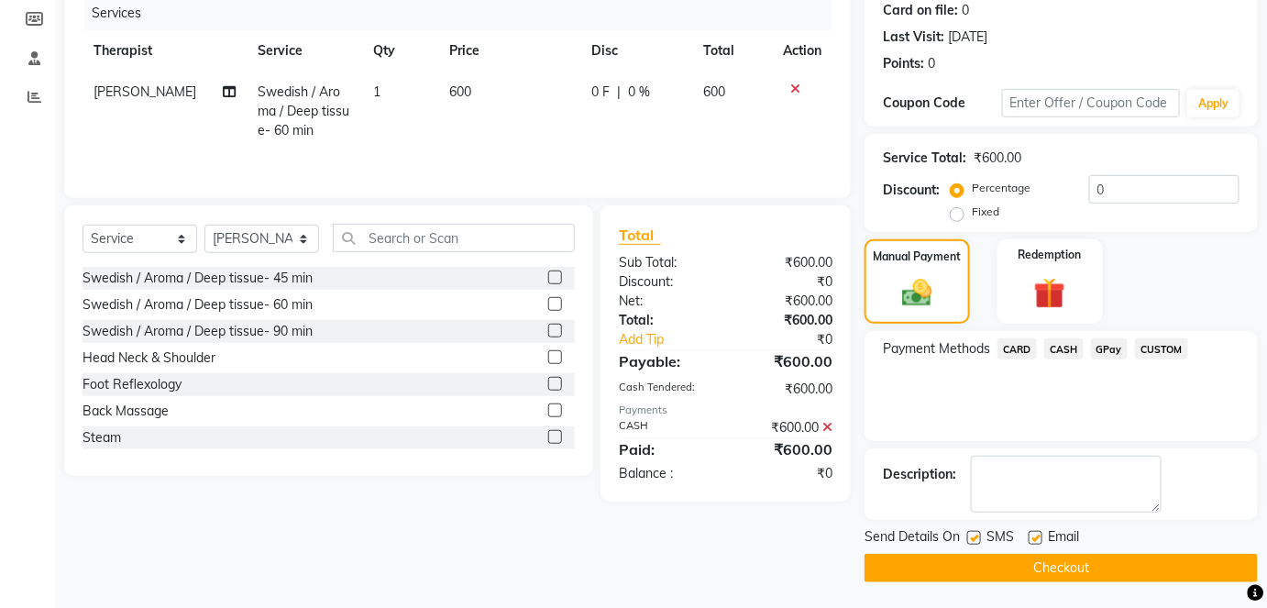
click at [1100, 568] on button "Checkout" at bounding box center [1061, 568] width 393 height 28
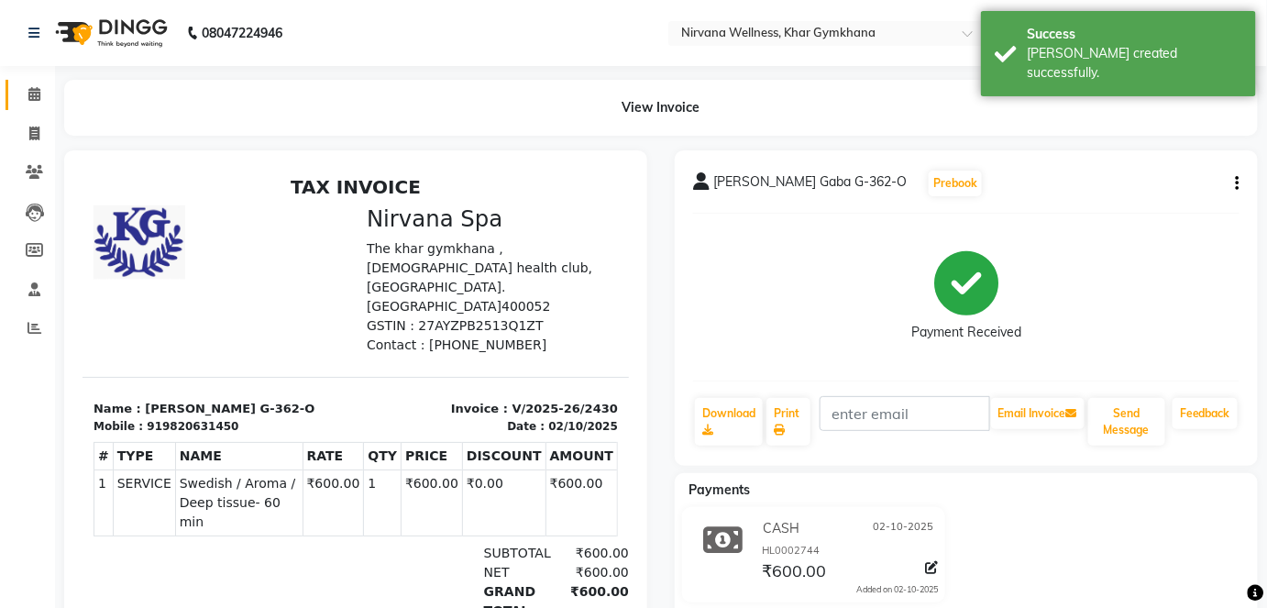
click at [15, 95] on link "Calendar" at bounding box center [28, 95] width 44 height 30
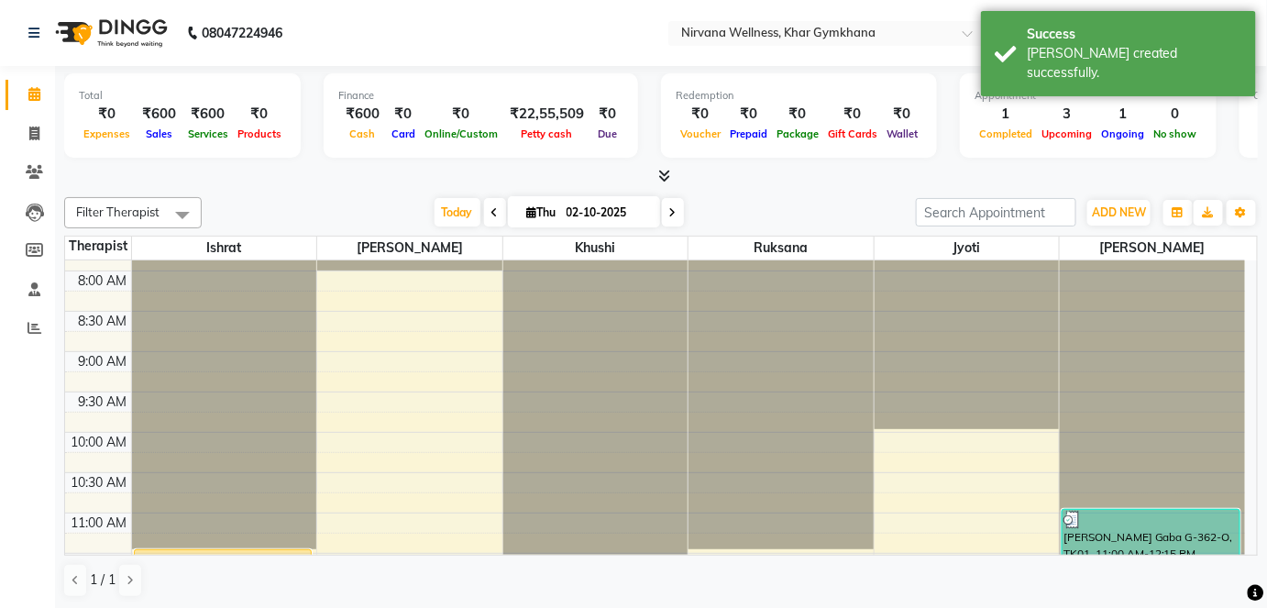
scroll to position [166, 0]
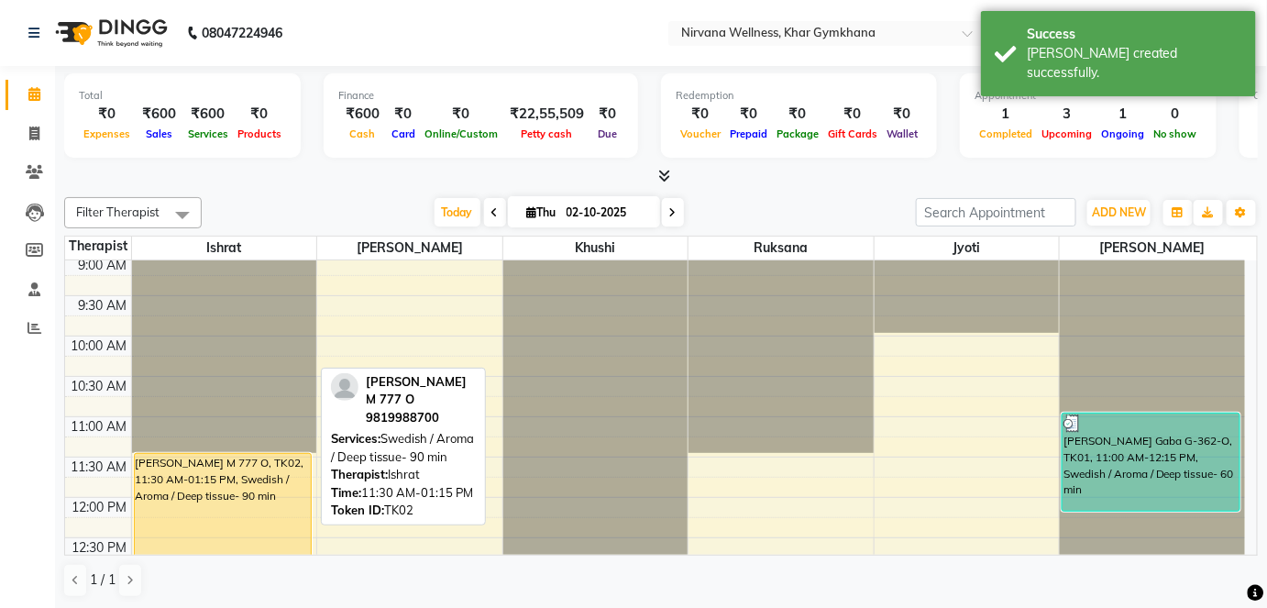
click at [247, 465] on div "[PERSON_NAME] M 777 O, TK02, 11:30 AM-01:15 PM, Swedish / Aroma / Deep tissue- …" at bounding box center [223, 522] width 176 height 137
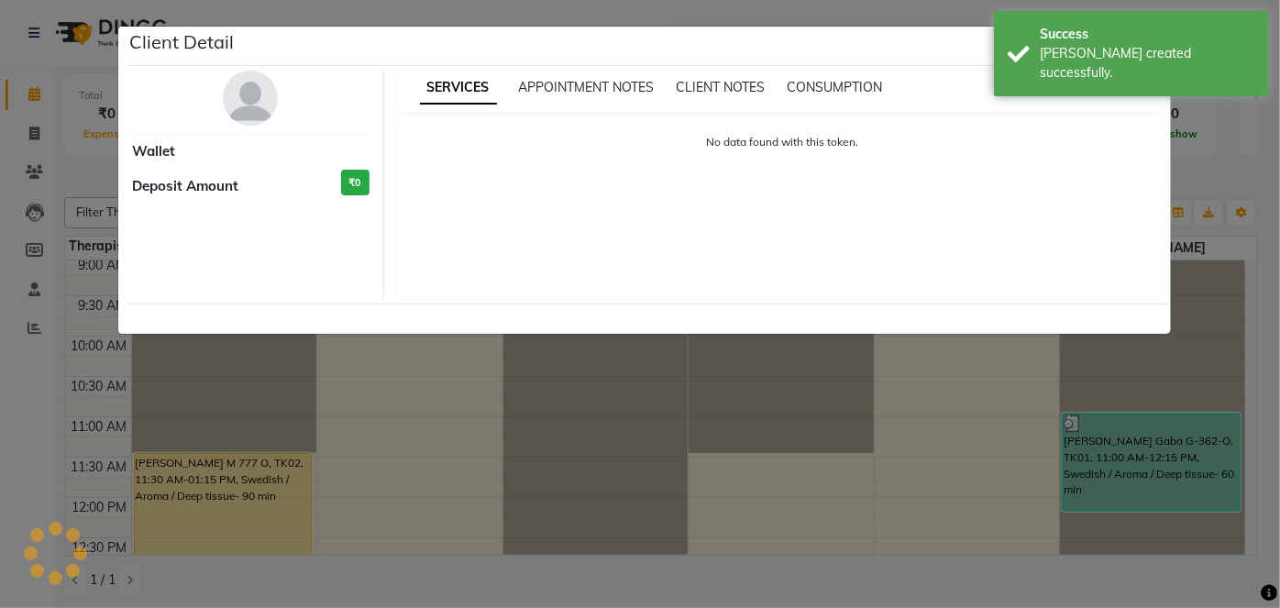
select select "1"
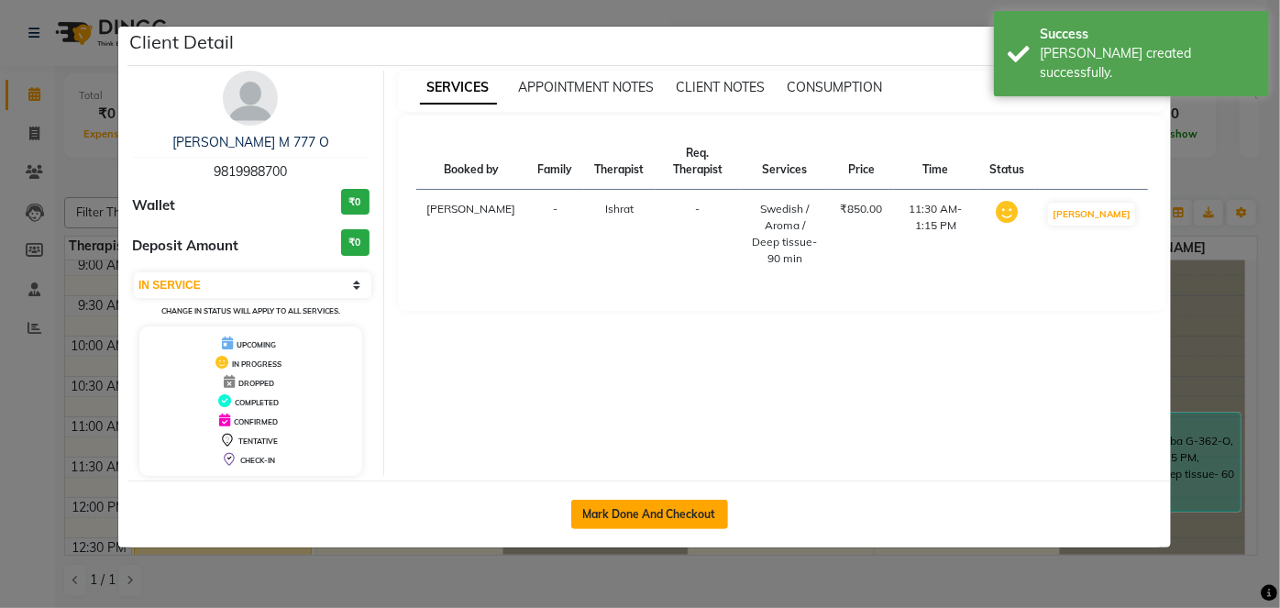
click at [682, 510] on button "Mark Done And Checkout" at bounding box center [649, 514] width 157 height 29
select select "6844"
select select "service"
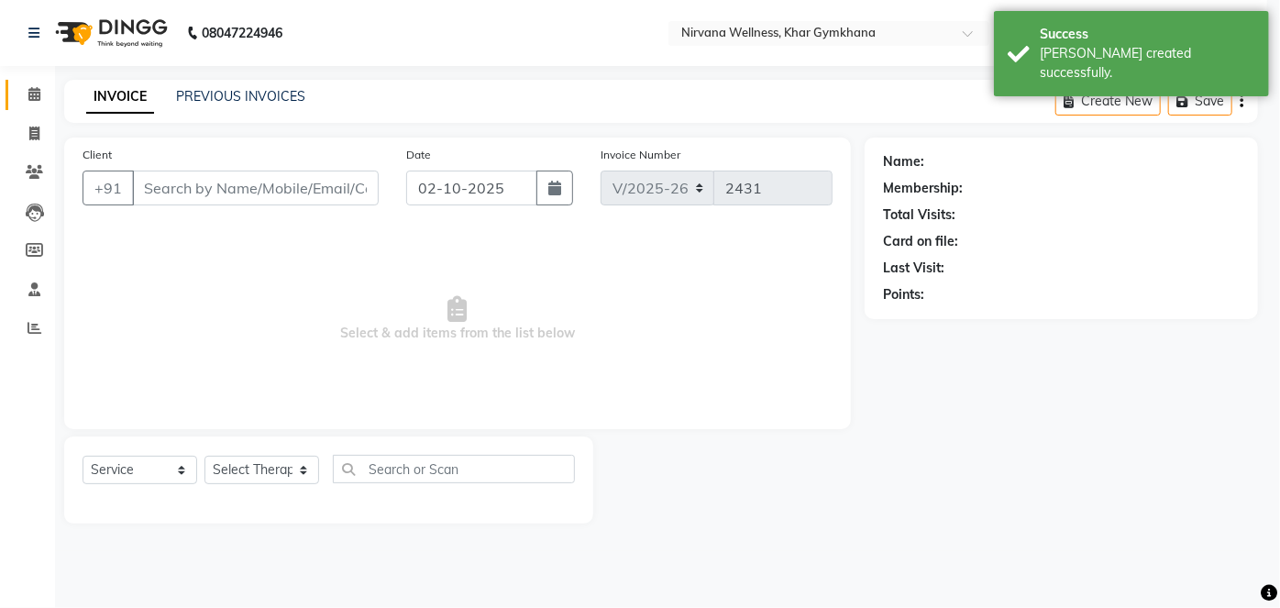
select select "3"
type input "9819988700"
select select "67021"
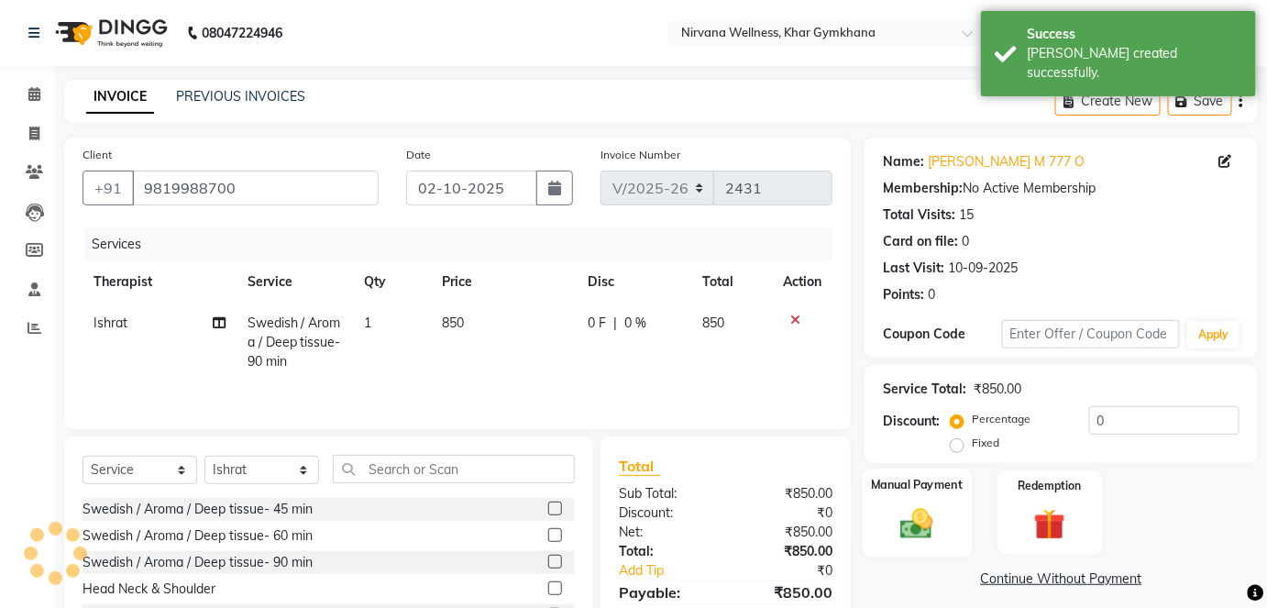
click at [959, 519] on div "Manual Payment" at bounding box center [917, 513] width 109 height 89
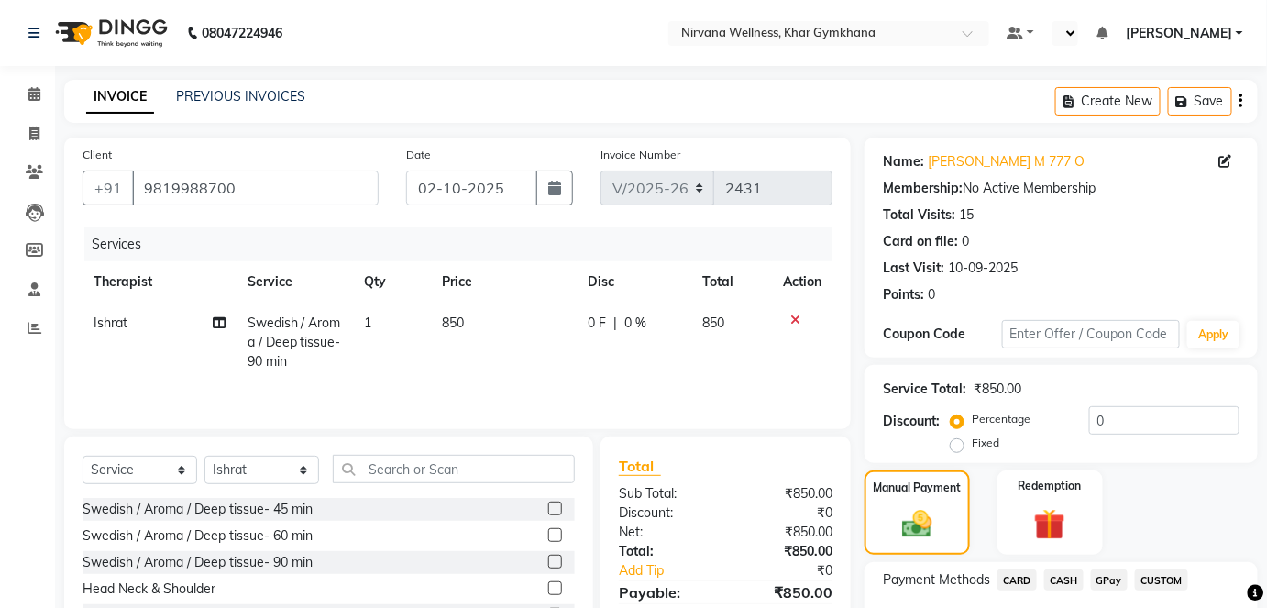
scroll to position [128, 0]
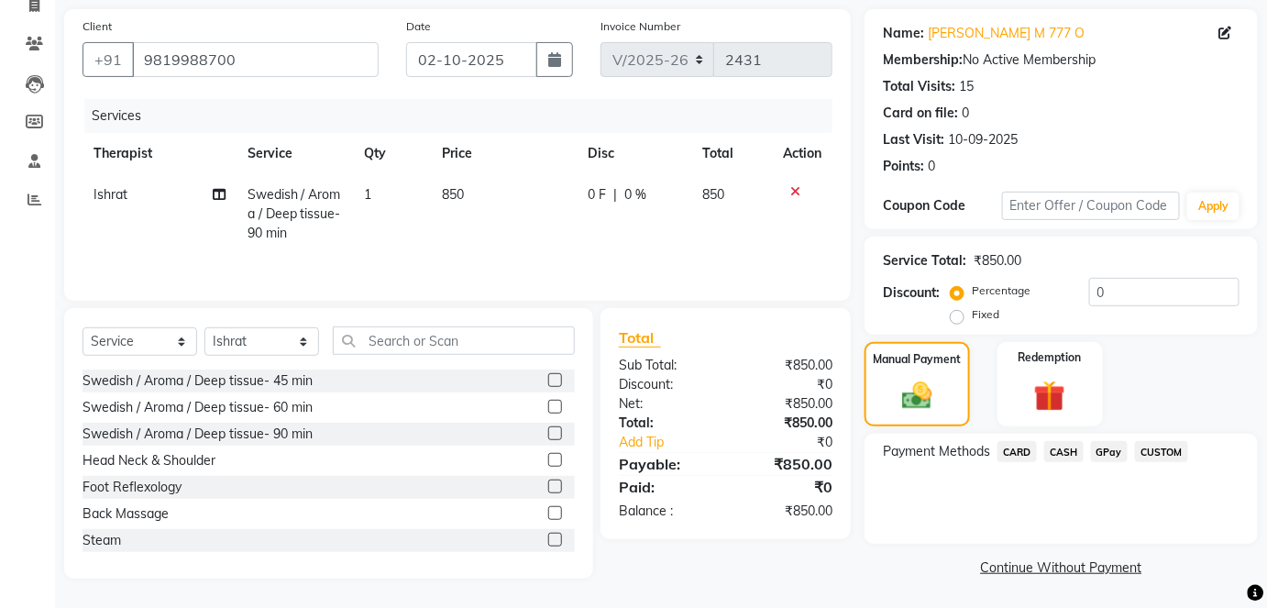
click at [1056, 455] on span "CASH" at bounding box center [1063, 451] width 39 height 21
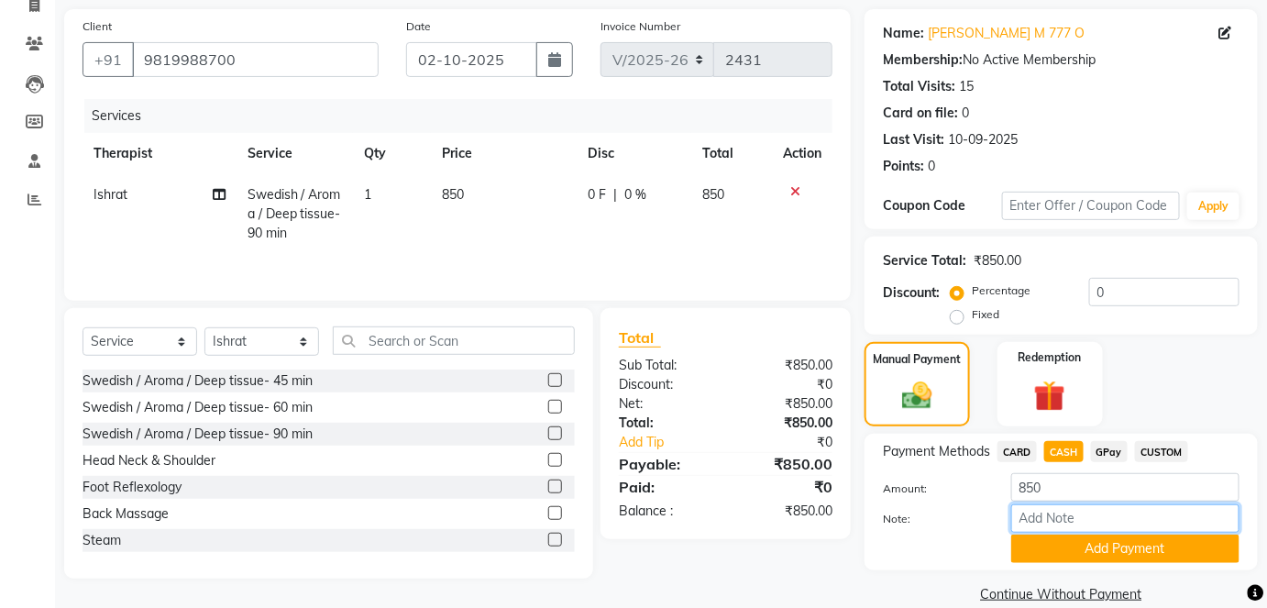
paste input "HL0002745"
type input "HL0002745"
click at [1149, 543] on button "Add Payment" at bounding box center [1125, 549] width 228 height 28
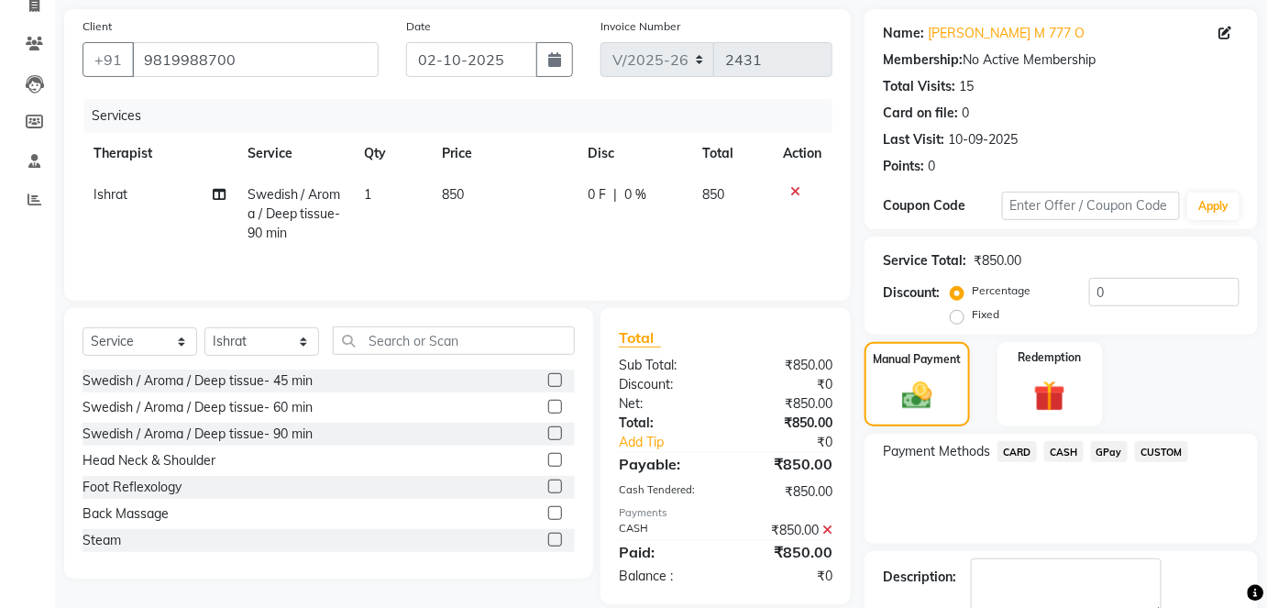
scroll to position [231, 0]
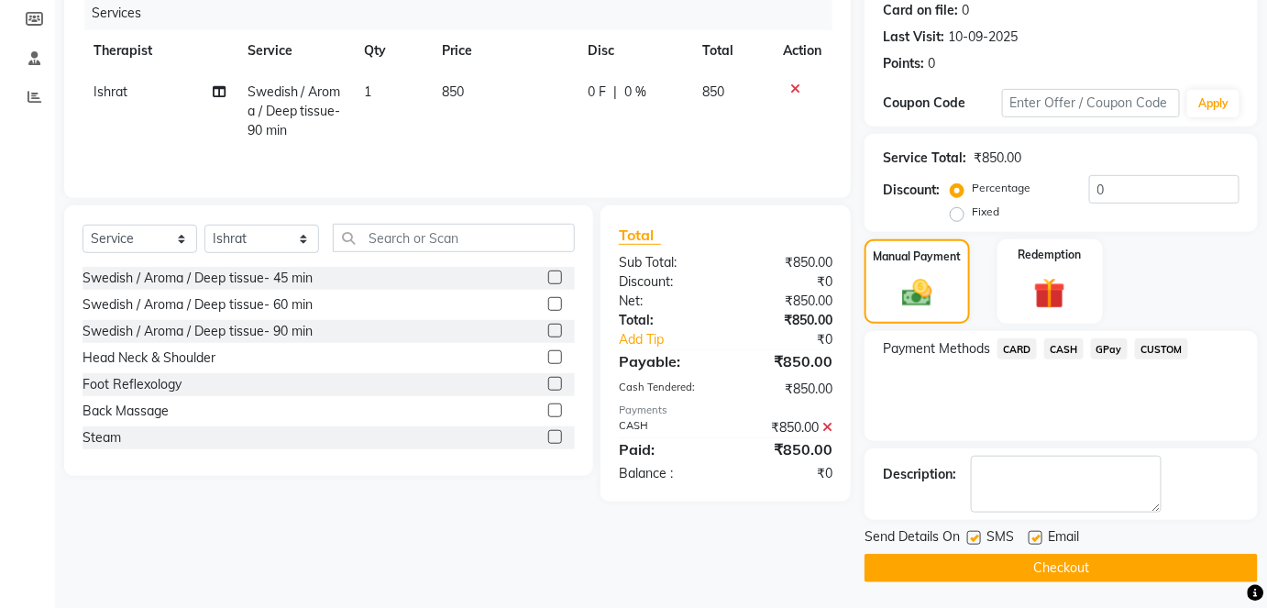
click at [1135, 587] on main "INVOICE PREVIOUS INVOICES Create New Save Client +91 9819988700 Date 02-10-2025…" at bounding box center [661, 229] width 1212 height 761
click at [1133, 571] on button "Checkout" at bounding box center [1061, 568] width 393 height 28
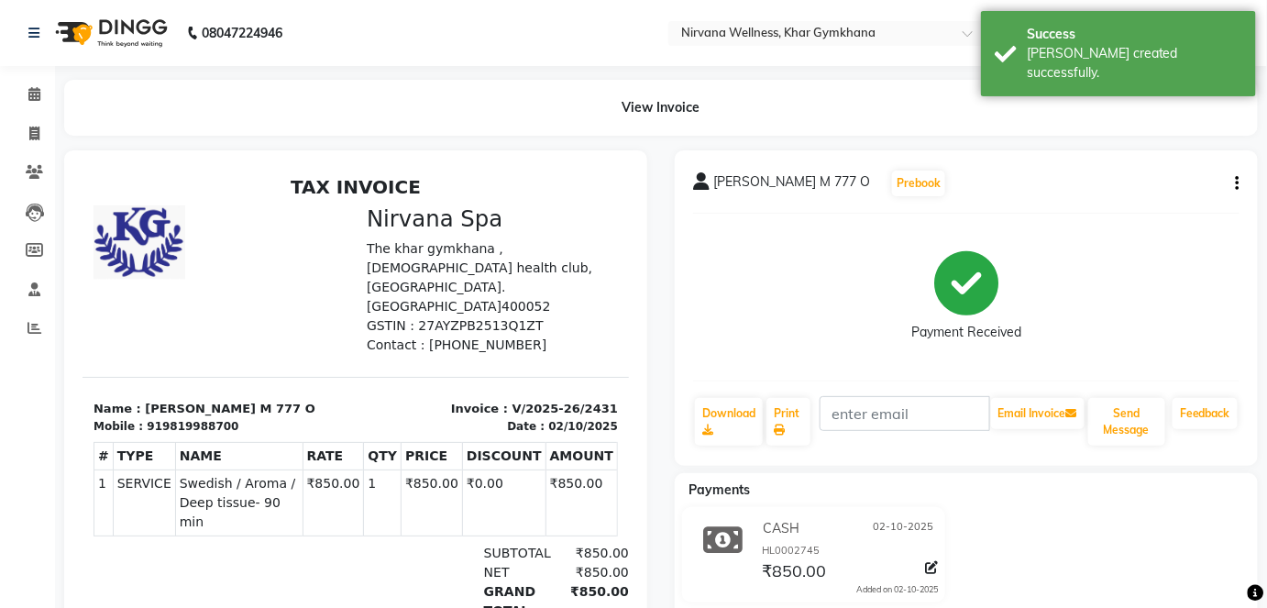
click at [46, 115] on li "Invoice" at bounding box center [27, 134] width 55 height 39
click at [44, 105] on span at bounding box center [34, 94] width 32 height 21
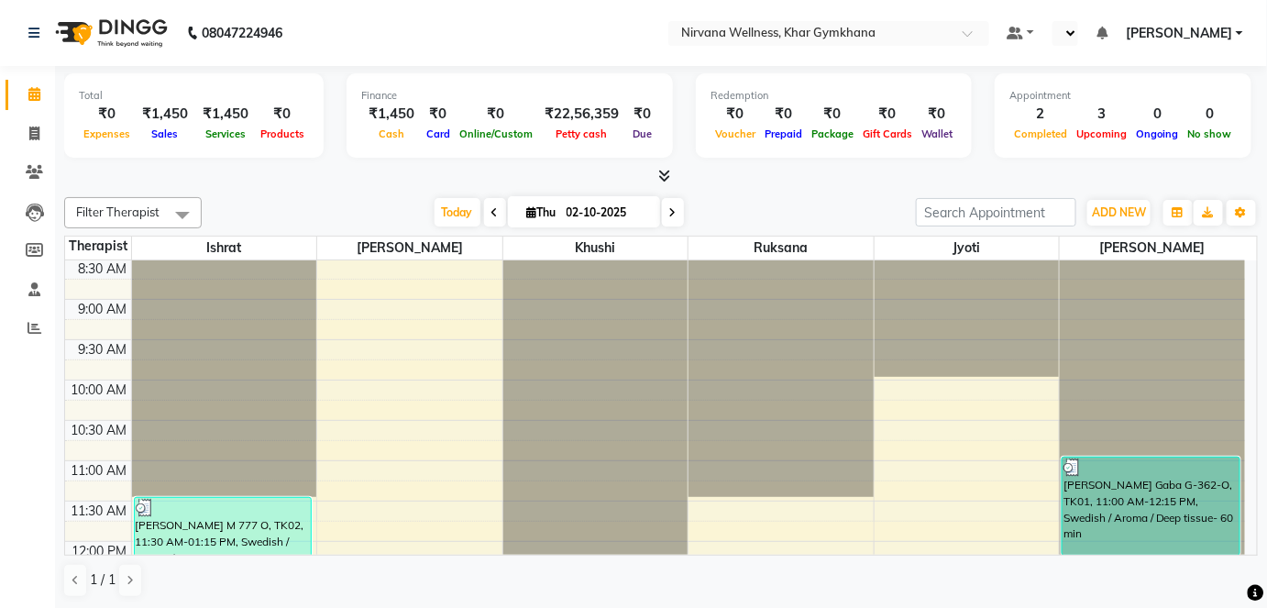
scroll to position [249, 0]
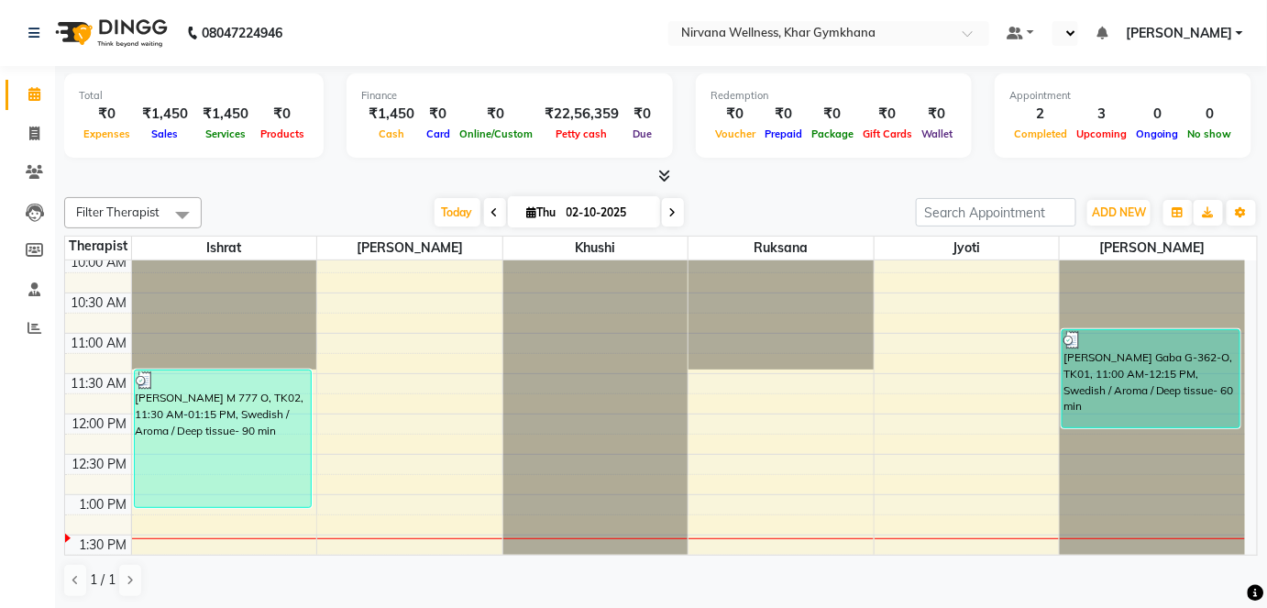
click at [591, 182] on div at bounding box center [661, 176] width 1194 height 19
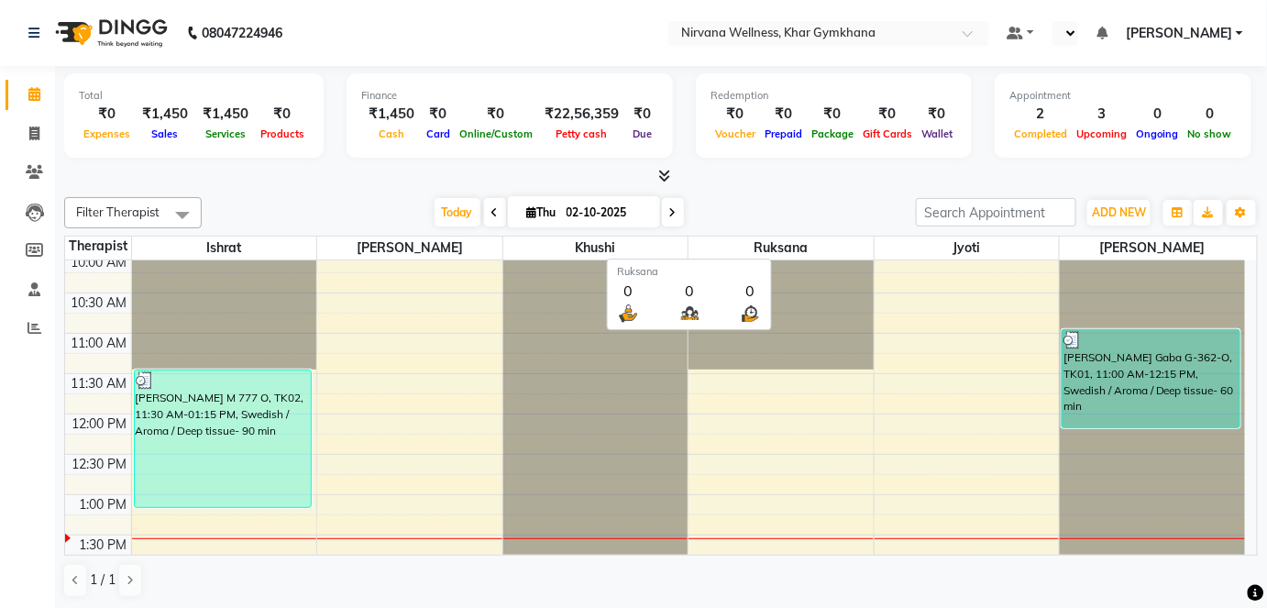
scroll to position [0, 0]
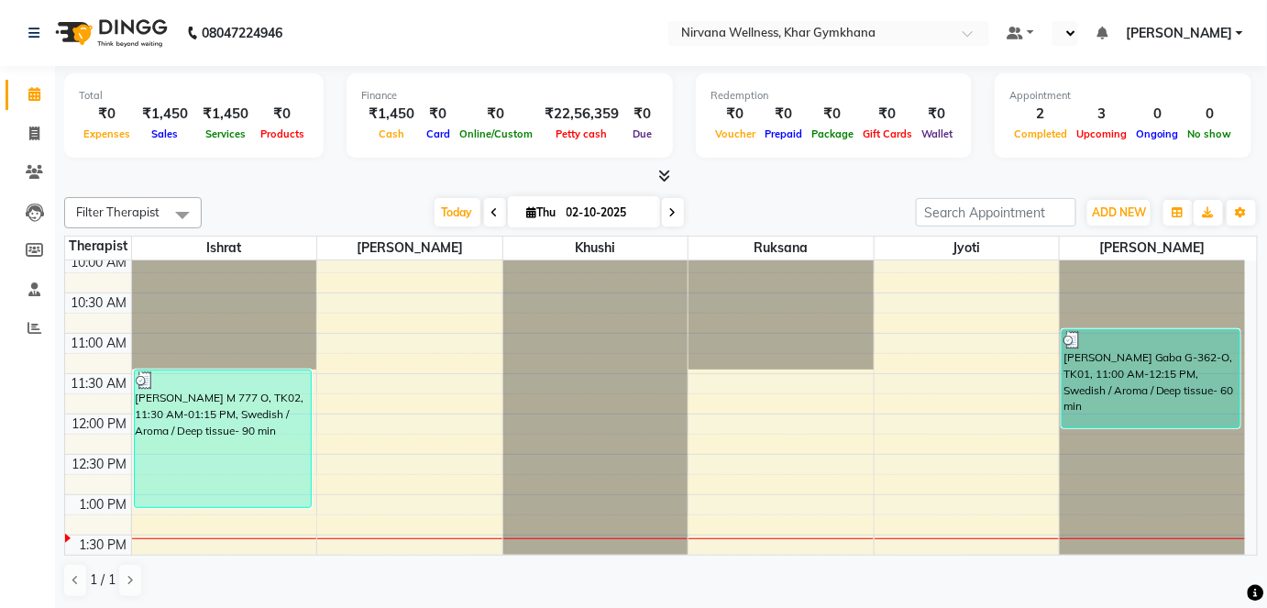
click at [775, 218] on div "Today Thu 02-10-2025" at bounding box center [559, 213] width 696 height 28
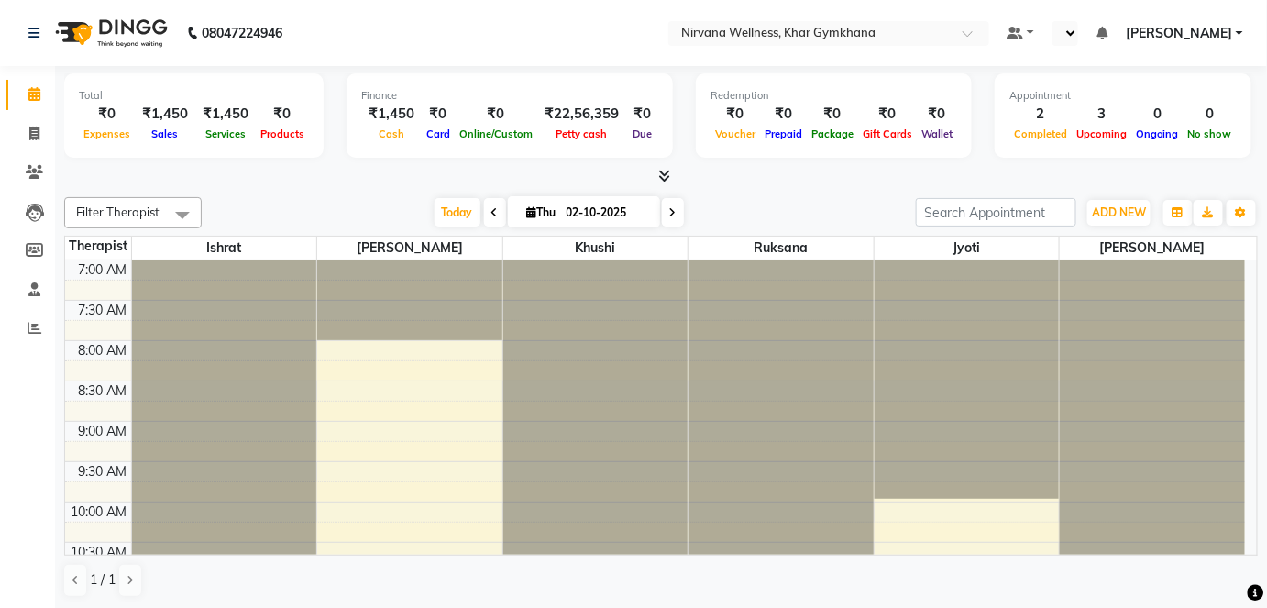
click at [887, 195] on div "Filter Therapist Select All Ishrat Jyoti [PERSON_NAME] [PERSON_NAME] [DATE] [DA…" at bounding box center [661, 397] width 1194 height 415
